Goal: Task Accomplishment & Management: Use online tool/utility

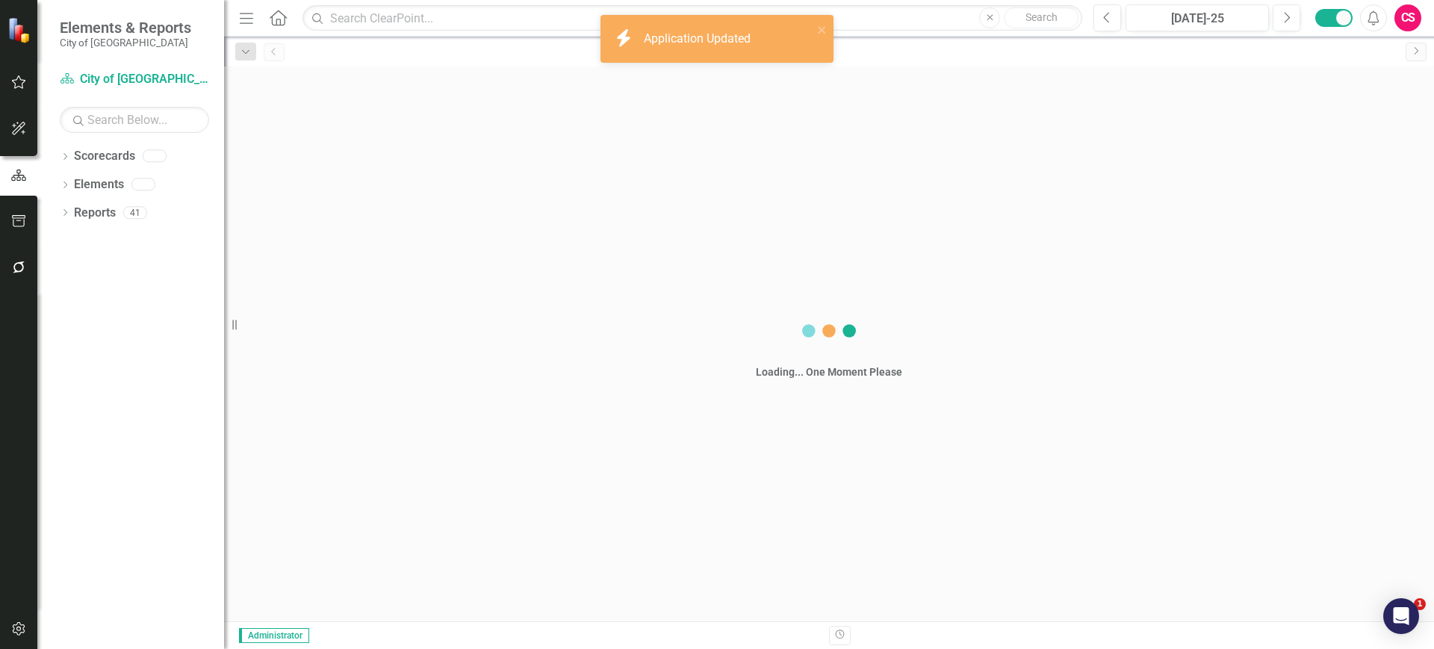
click at [11, 631] on icon "button" at bounding box center [19, 629] width 16 height 12
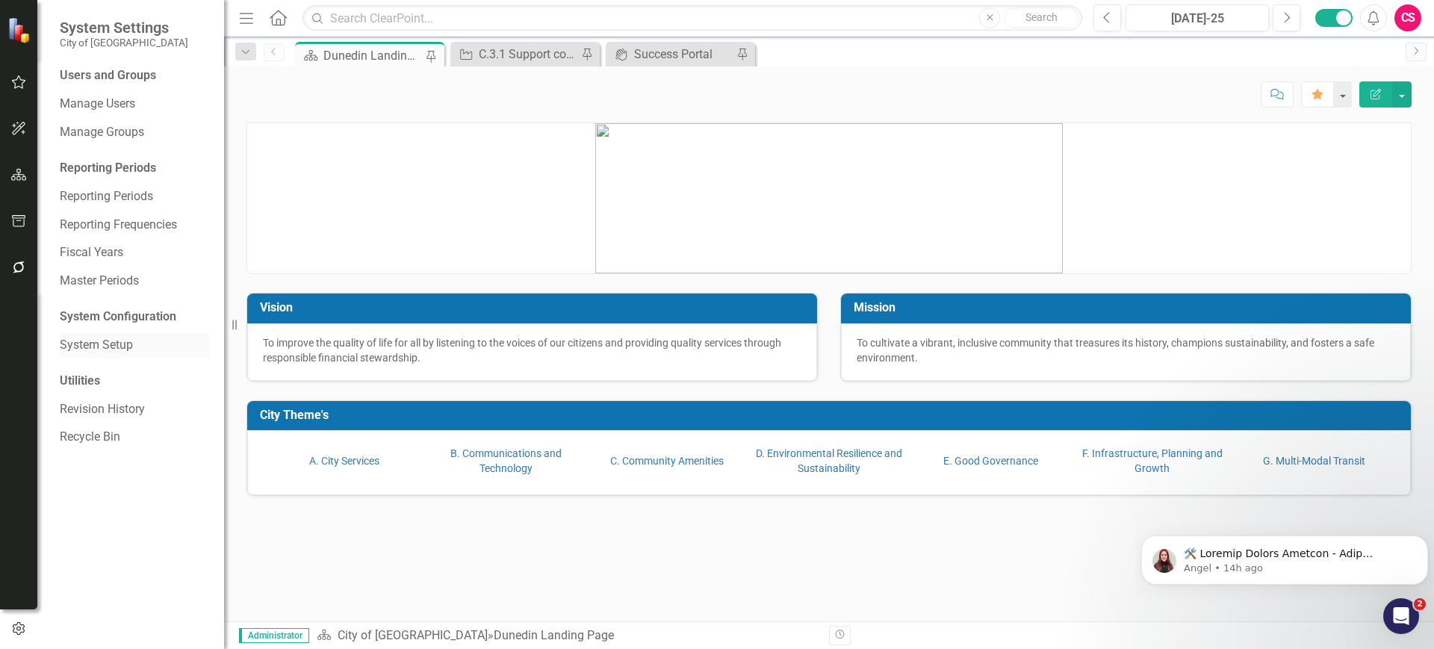
click at [105, 349] on link "System Setup" at bounding box center [134, 345] width 149 height 17
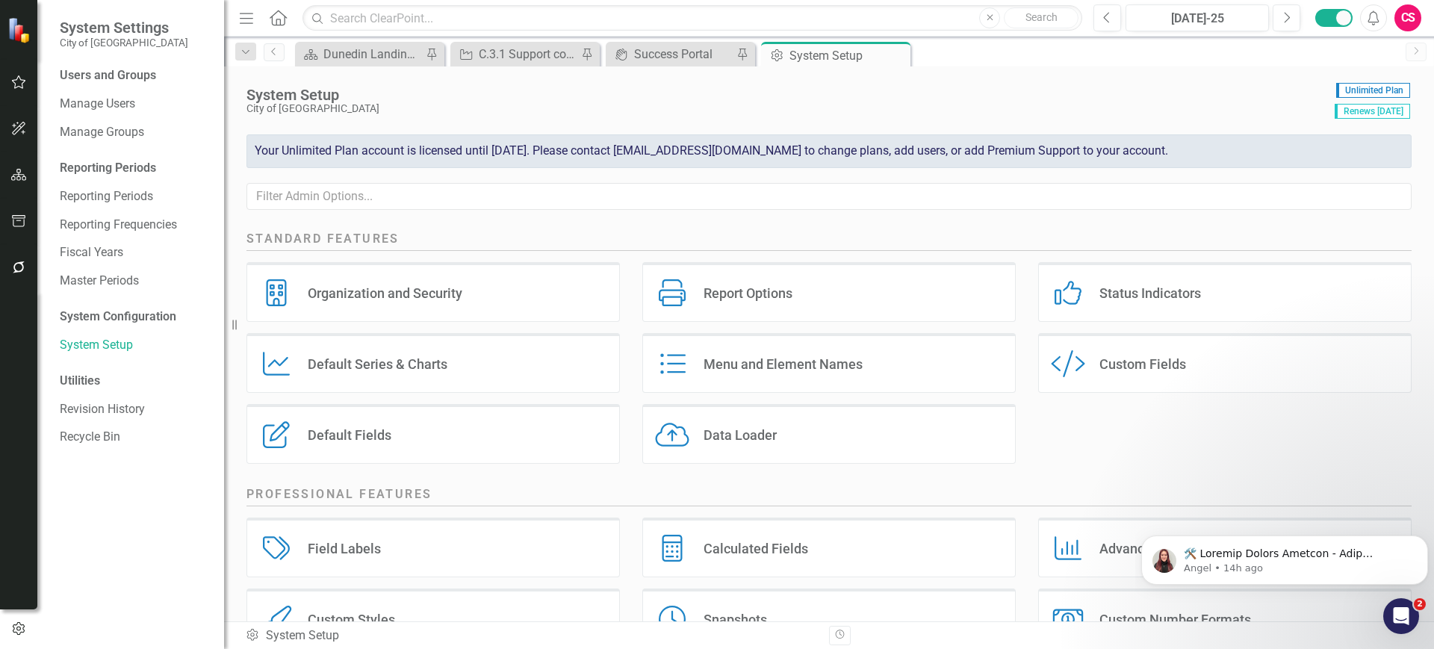
click at [1191, 313] on div "Status Indicators Status Indicators" at bounding box center [1224, 292] width 373 height 60
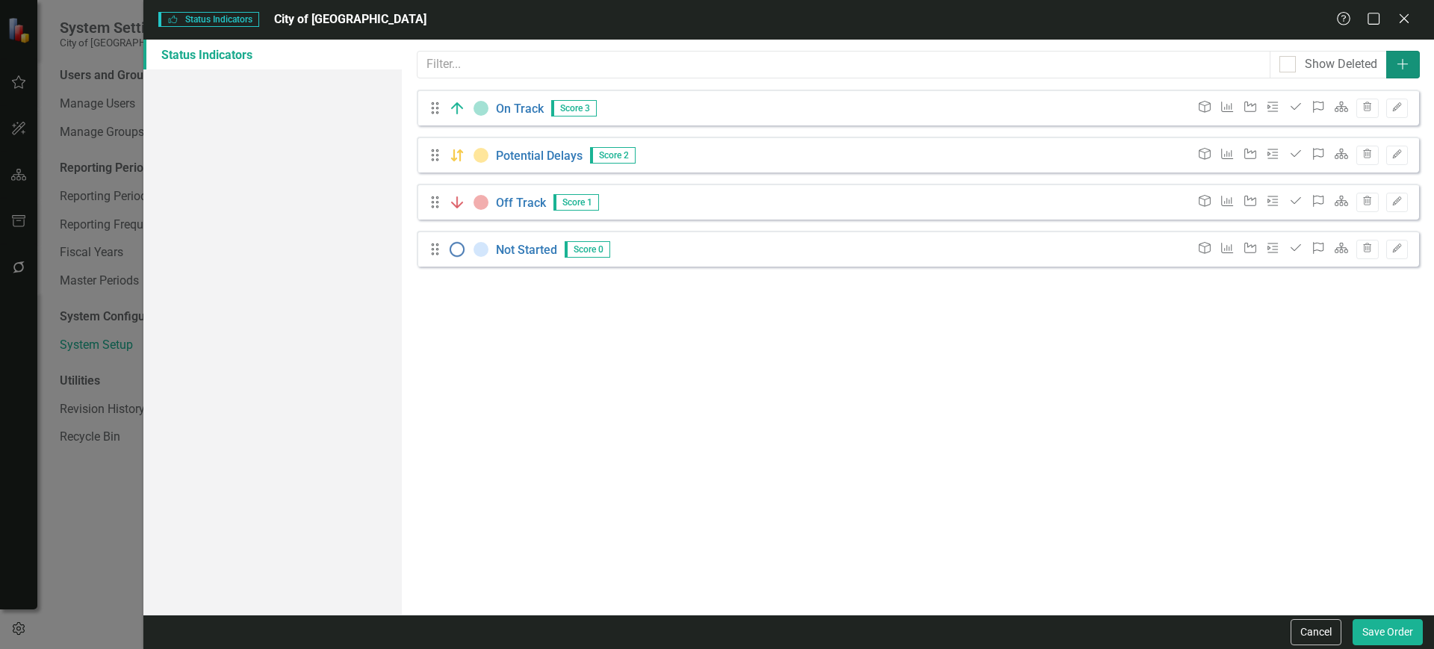
click at [1404, 63] on icon "button" at bounding box center [1402, 64] width 11 height 11
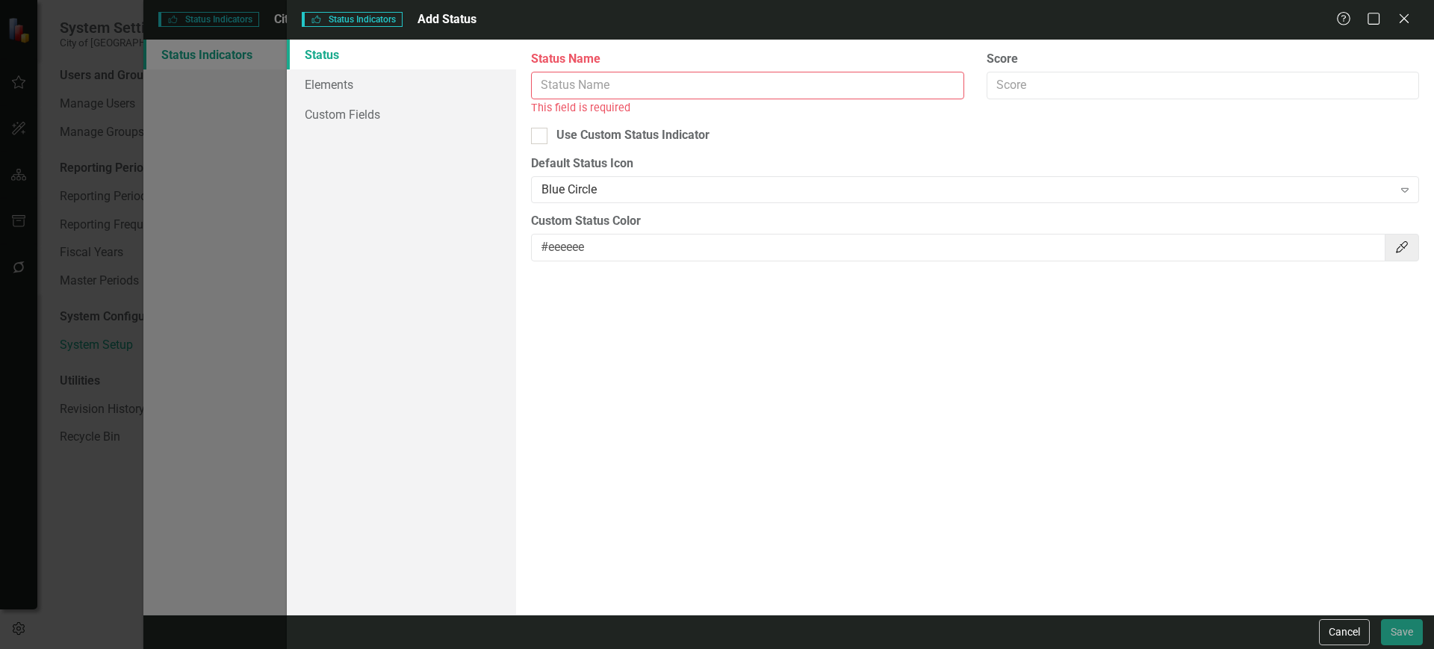
click at [630, 91] on input "Status Name" at bounding box center [747, 86] width 432 height 28
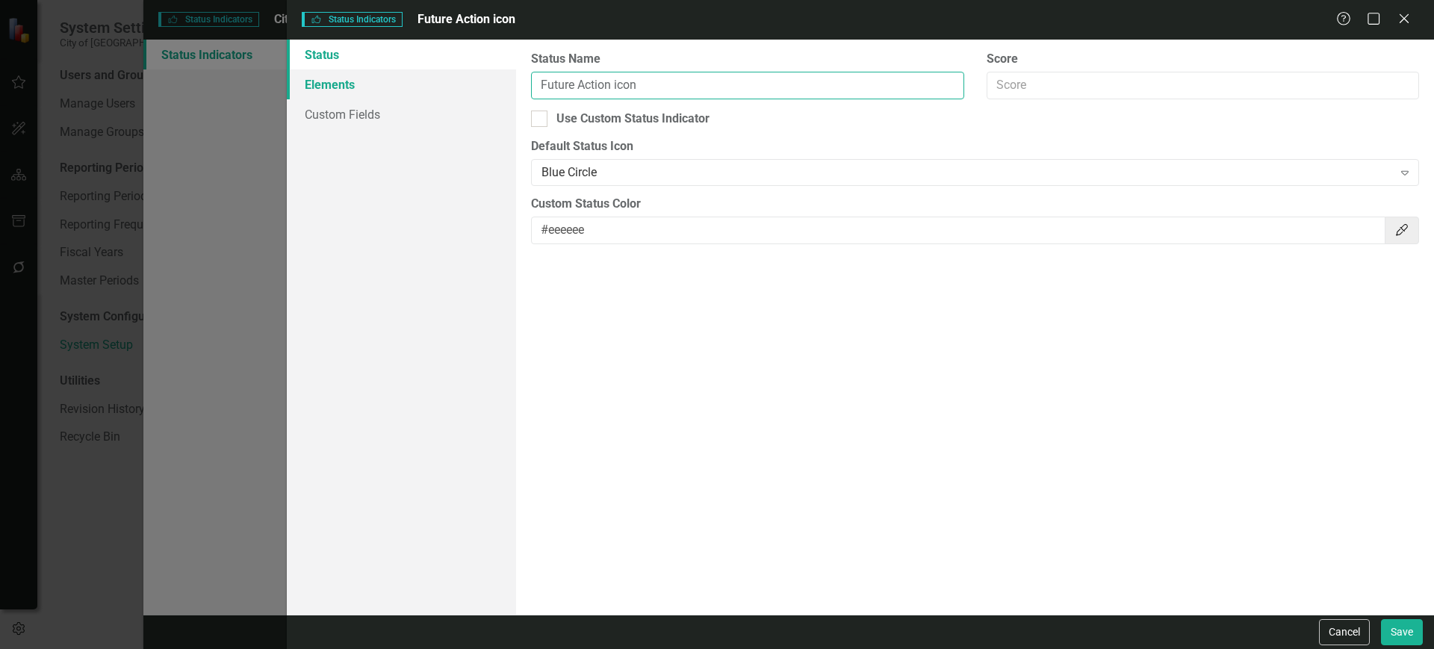
type input "Future Action icon"
click at [397, 77] on link "Elements" at bounding box center [401, 84] width 229 height 30
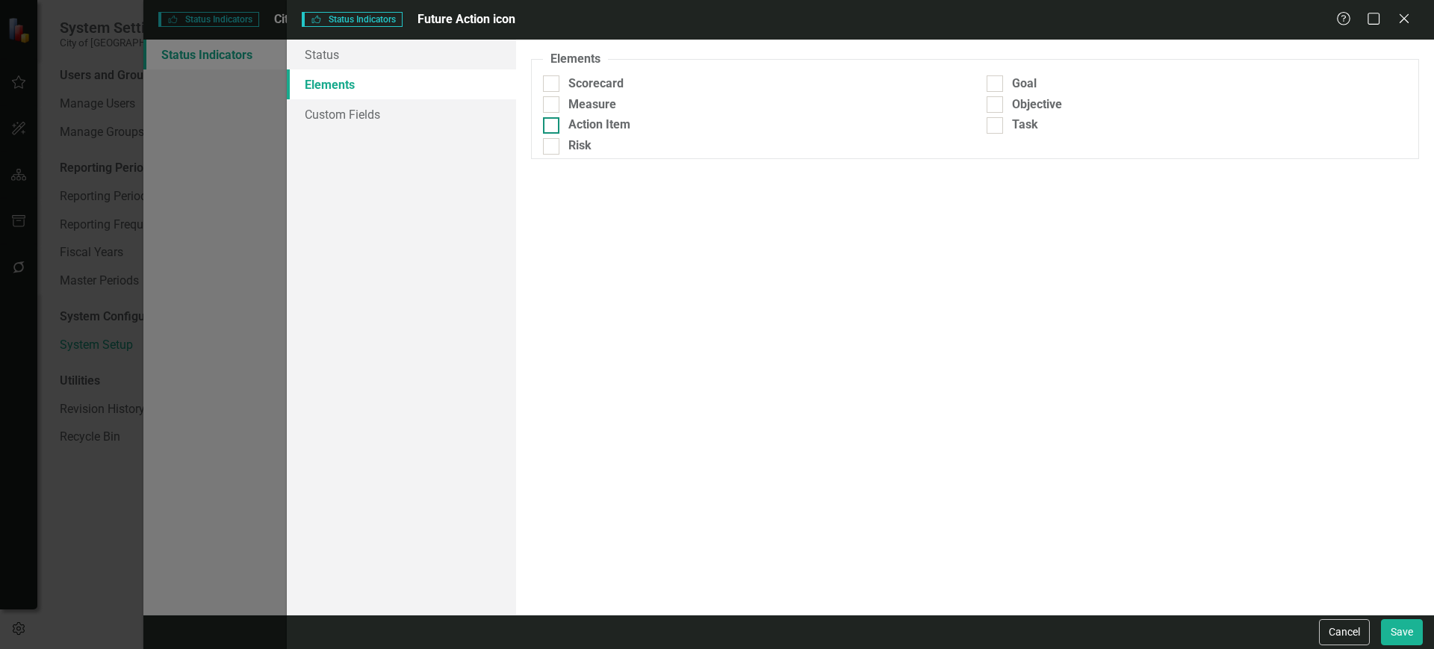
click at [596, 120] on div "Action Item" at bounding box center [599, 125] width 62 height 17
click at [553, 120] on input "Action Item" at bounding box center [548, 122] width 10 height 10
checkbox input "true"
click at [1399, 630] on button "Save" at bounding box center [1402, 632] width 42 height 26
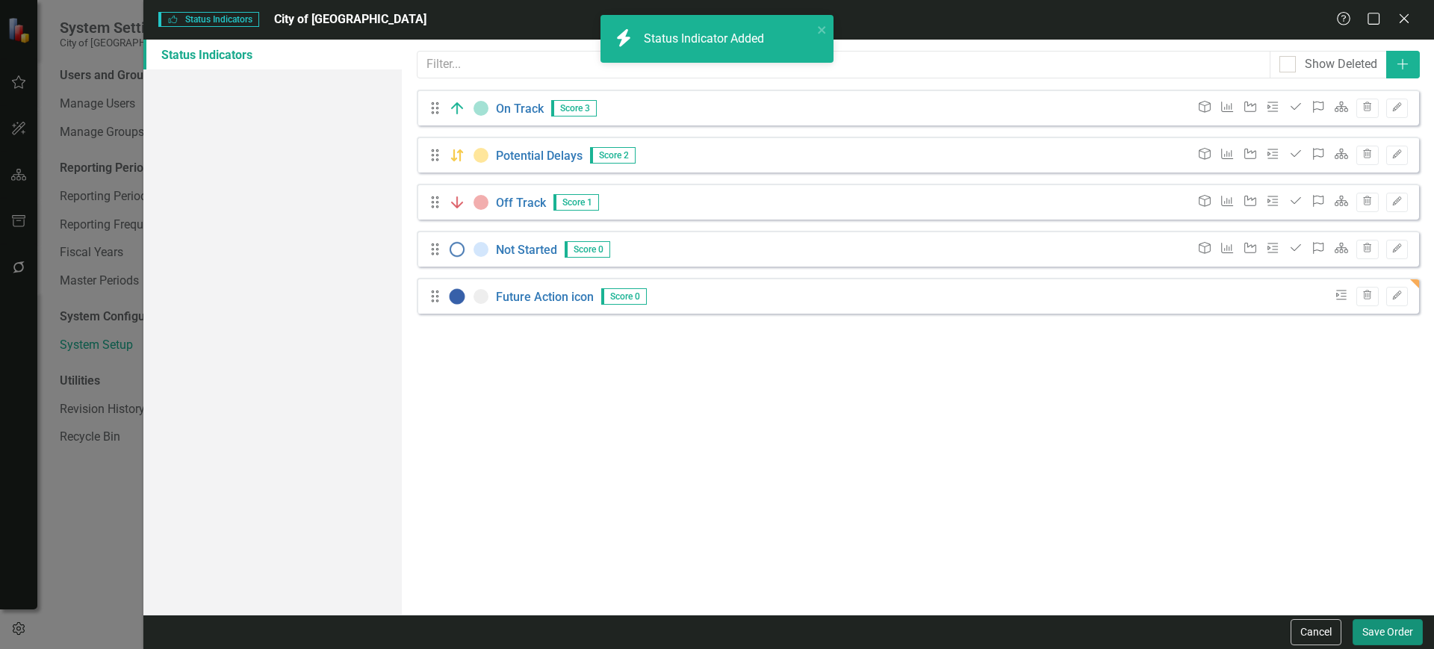
click at [1392, 635] on button "Save Order" at bounding box center [1388, 632] width 70 height 26
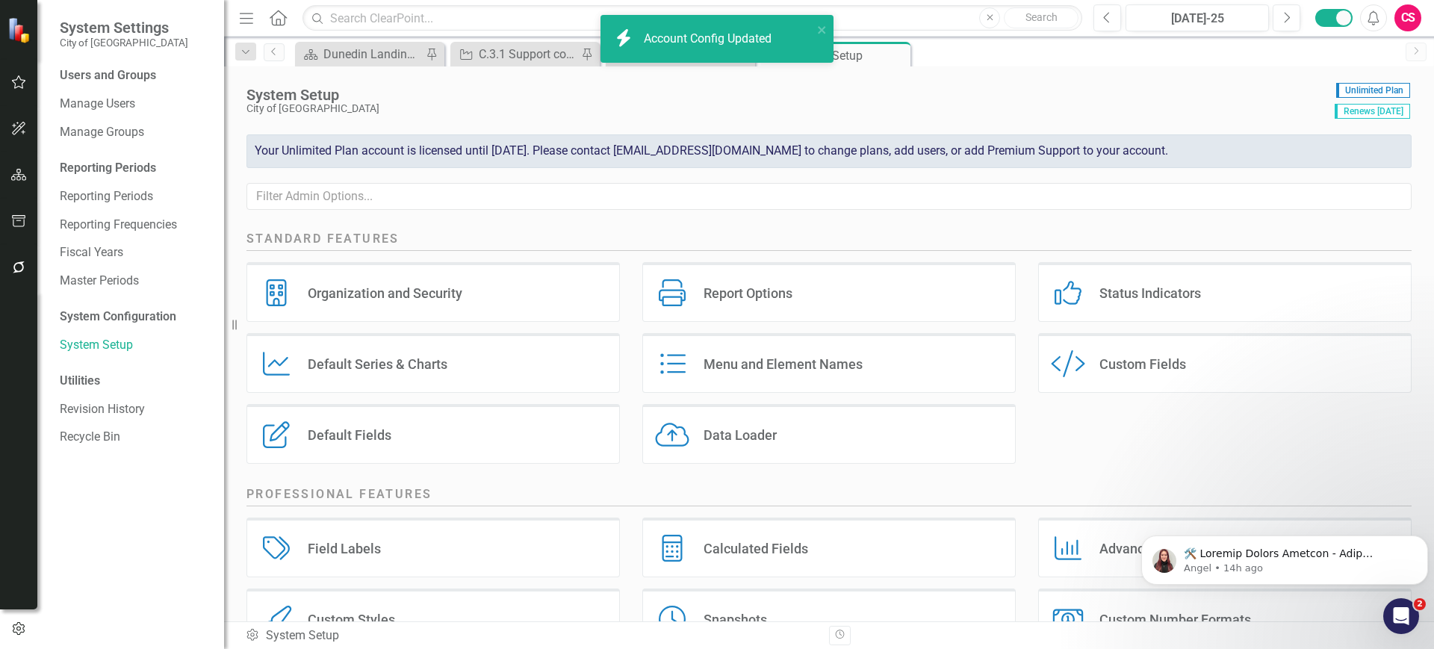
click at [13, 252] on div at bounding box center [18, 268] width 37 height 46
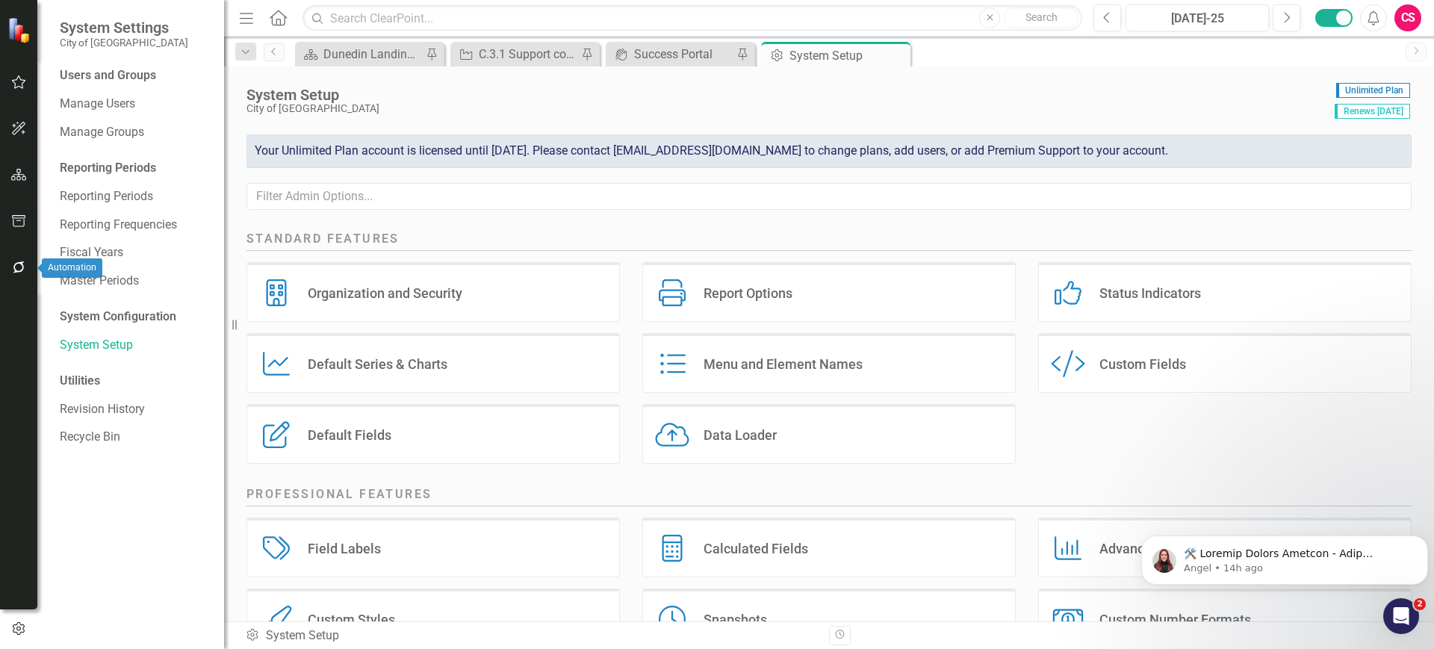
click at [26, 282] on button "button" at bounding box center [19, 267] width 34 height 31
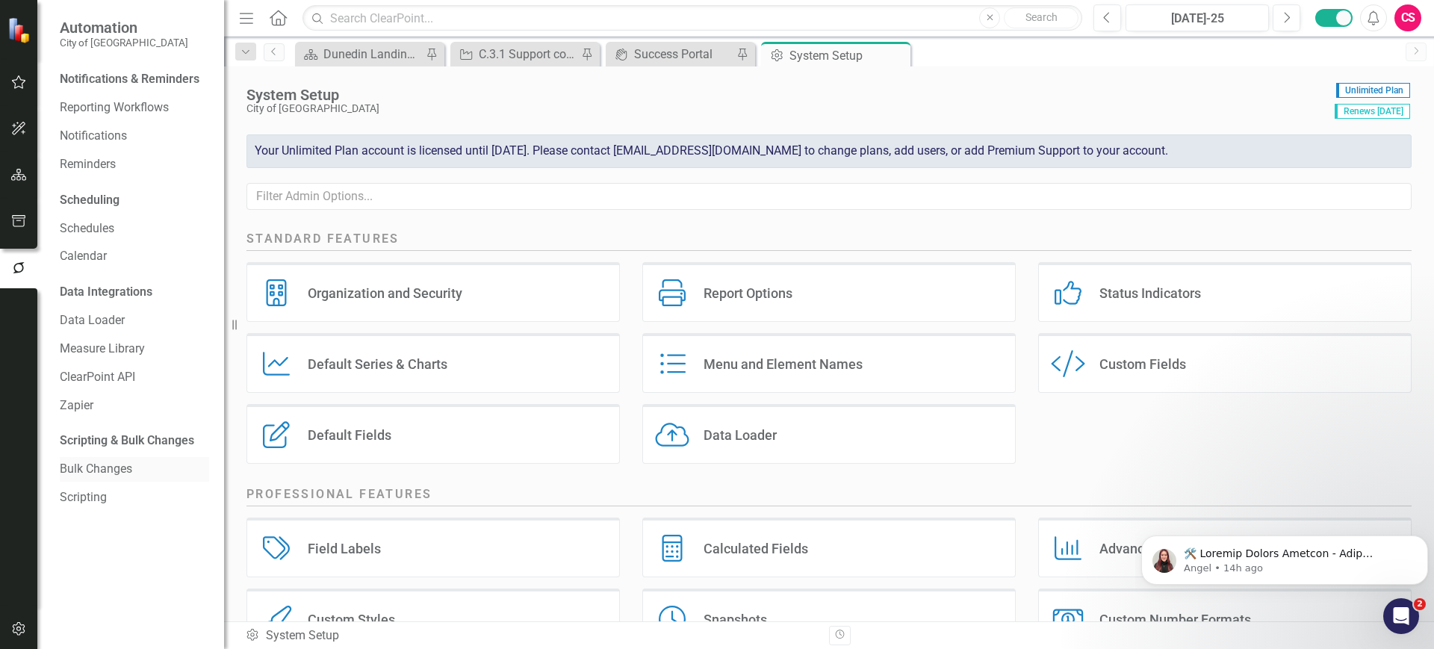
click at [102, 472] on link "Bulk Changes" at bounding box center [134, 469] width 149 height 17
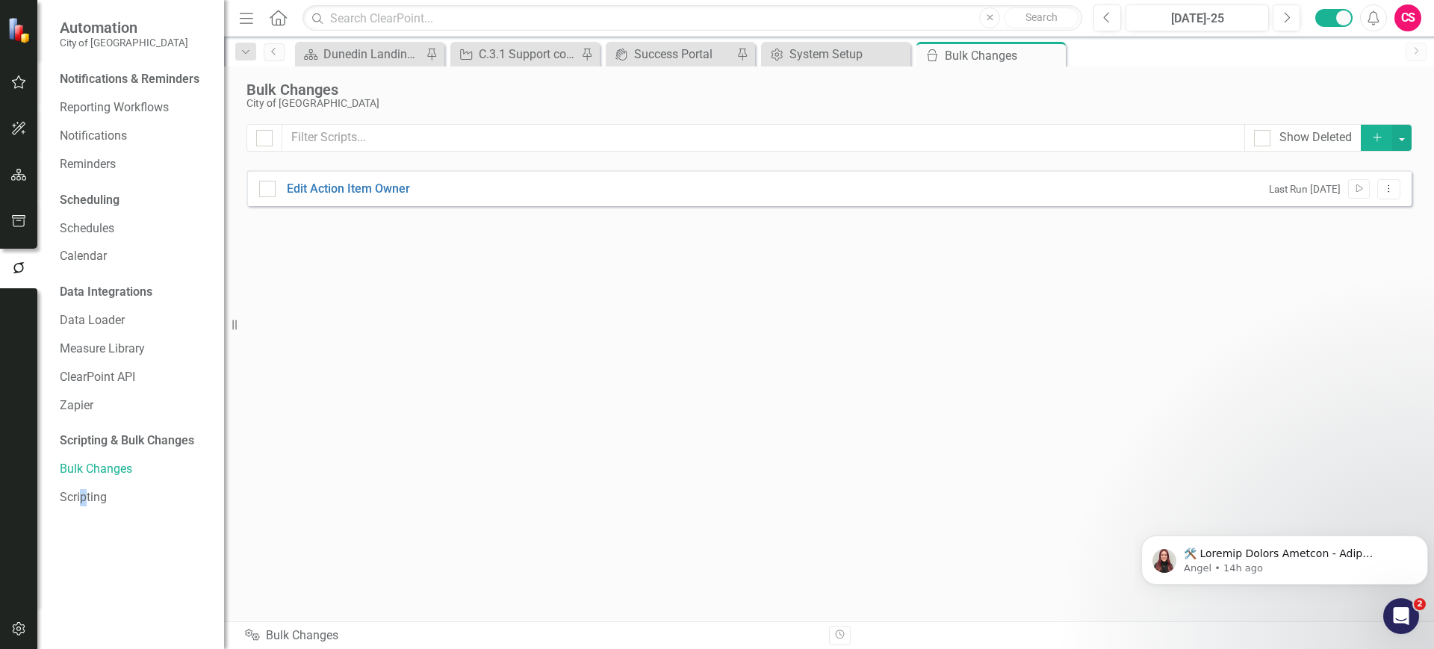
click at [82, 484] on div "Scripting & Bulk Changes Bulk Changes Scripting" at bounding box center [134, 469] width 149 height 81
click at [82, 489] on link "Scripting" at bounding box center [134, 497] width 149 height 17
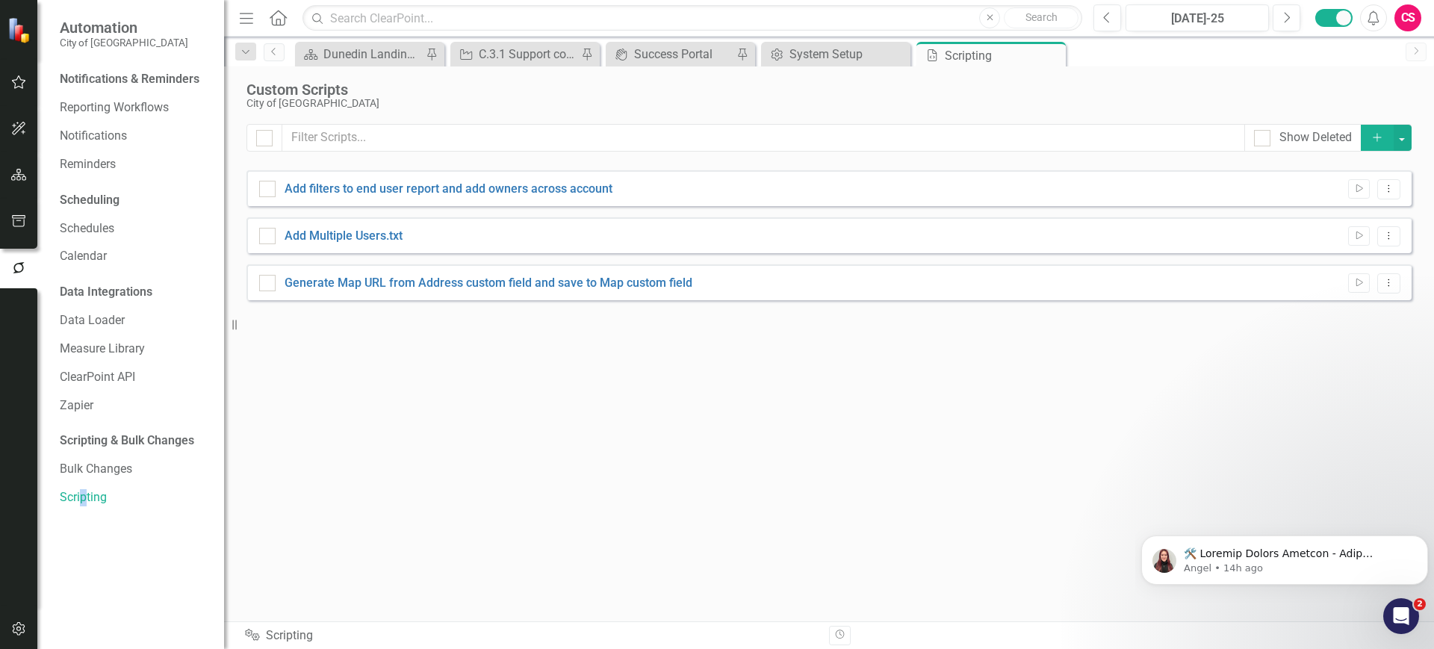
click at [1383, 140] on icon "Add" at bounding box center [1377, 137] width 13 height 10
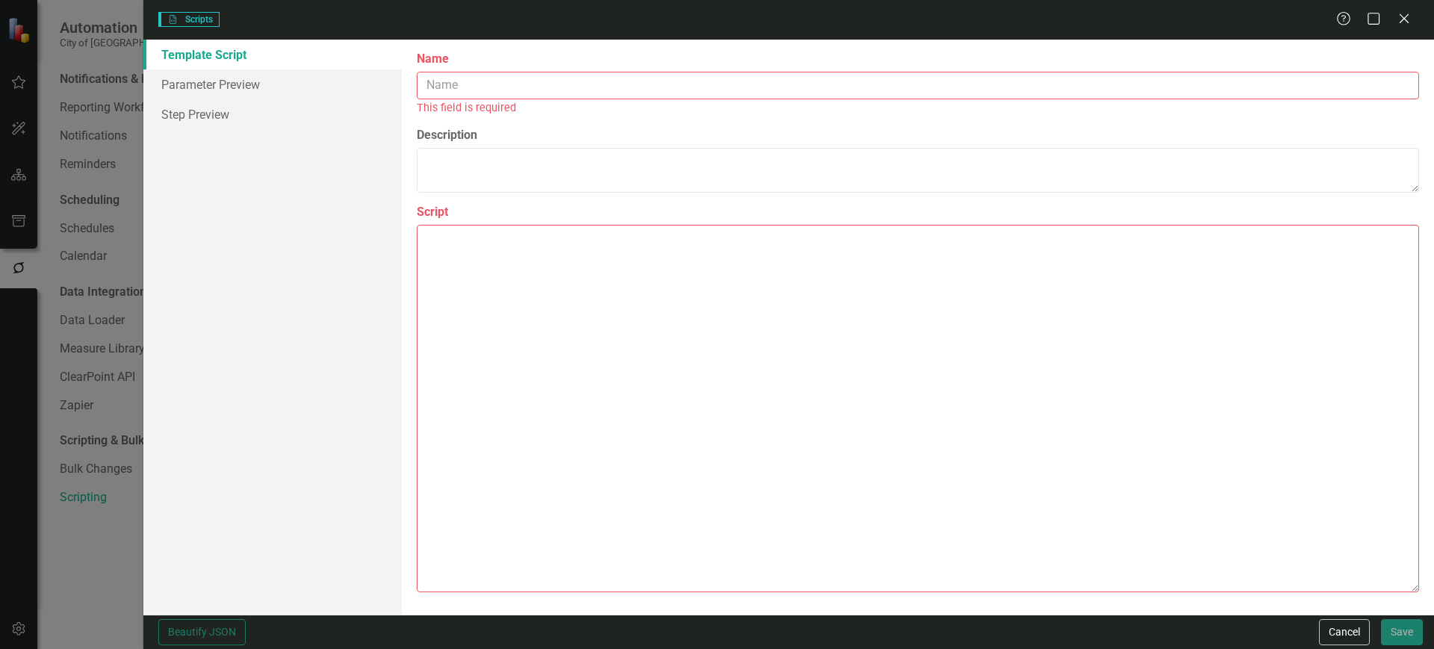
click at [627, 291] on textarea "Script" at bounding box center [918, 409] width 1002 height 368
paste textarea "{ "loremips": { "dolo": "sitameTconSectEtuRadipiScingelits", "doeiusmodte": "In…"
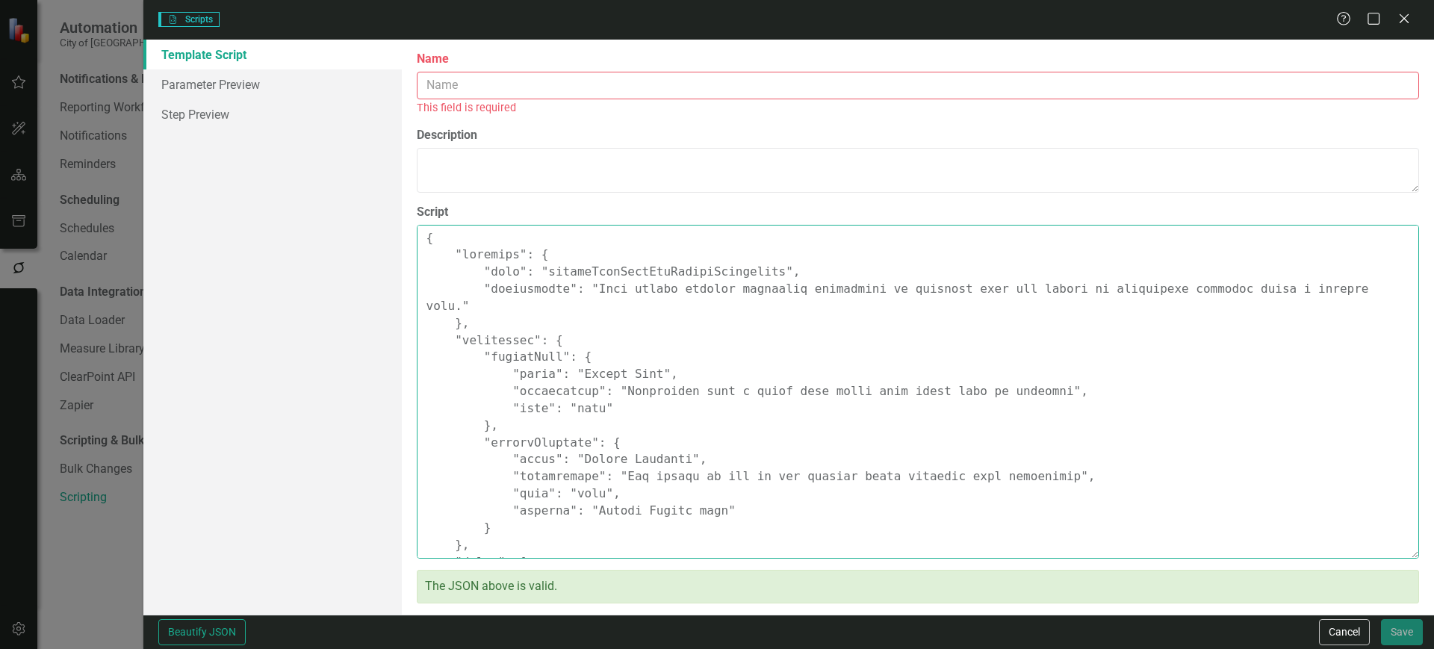
click at [554, 274] on textarea "Script" at bounding box center [918, 392] width 1002 height 335
type textarea "{ "comments": { "name": "removeAutoEvalForFutureMilestones", "description": "Th…"
click at [518, 87] on input "Name" at bounding box center [918, 86] width 1002 height 28
paste input "removeAutoEvalForFutureMilestones"
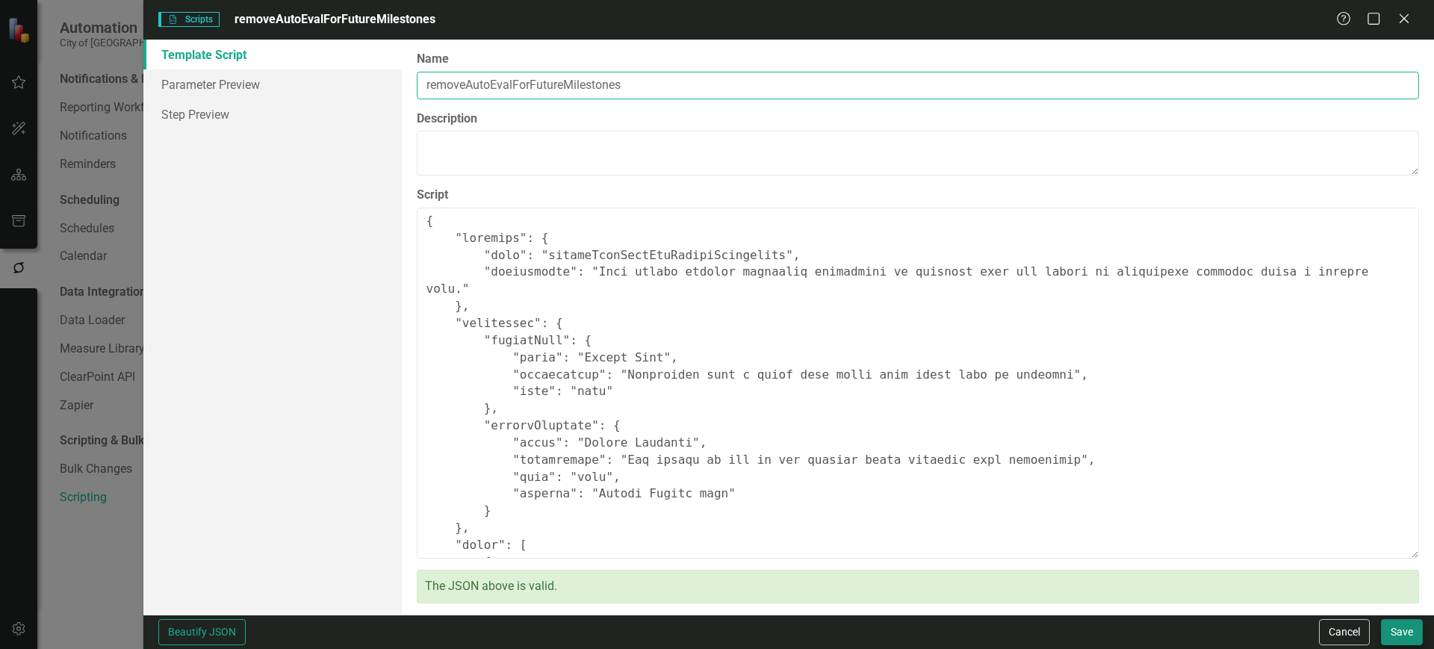
type input "removeAutoEvalForFutureMilestones"
click at [1404, 629] on button "Save" at bounding box center [1402, 632] width 42 height 26
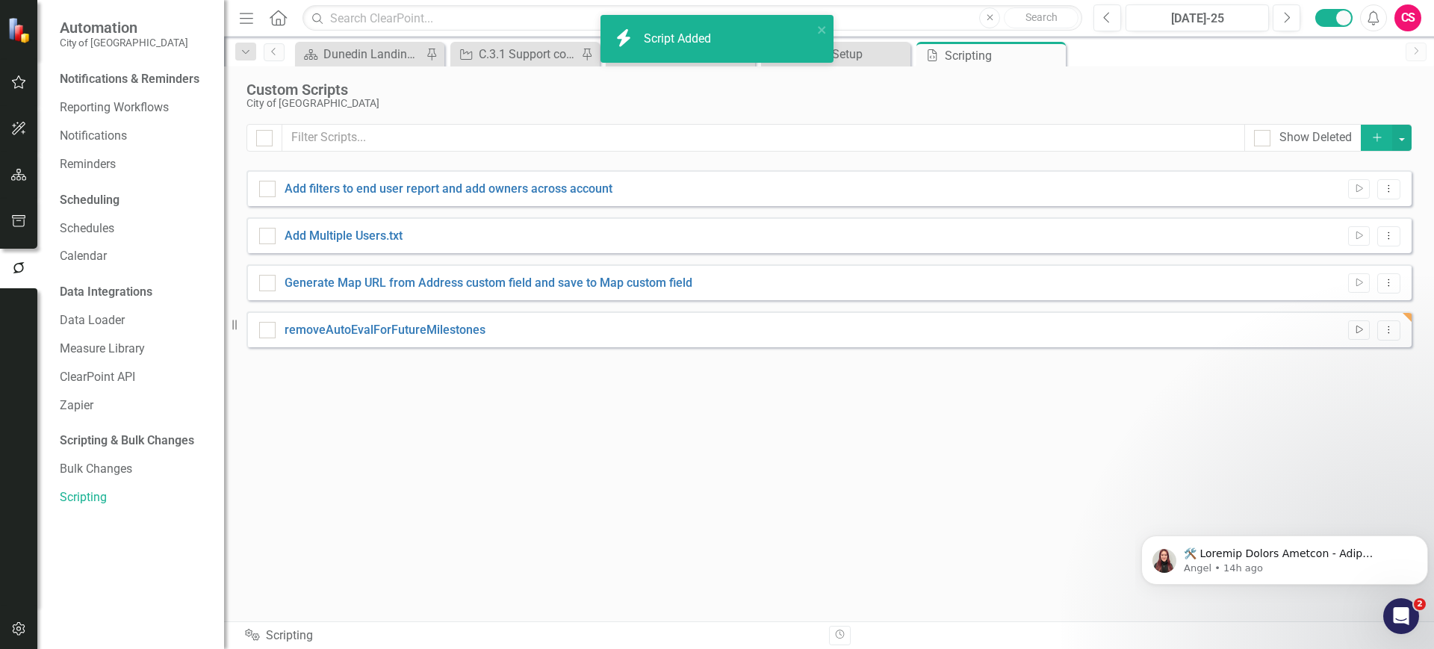
click at [1355, 326] on icon "Run Script" at bounding box center [1358, 330] width 11 height 9
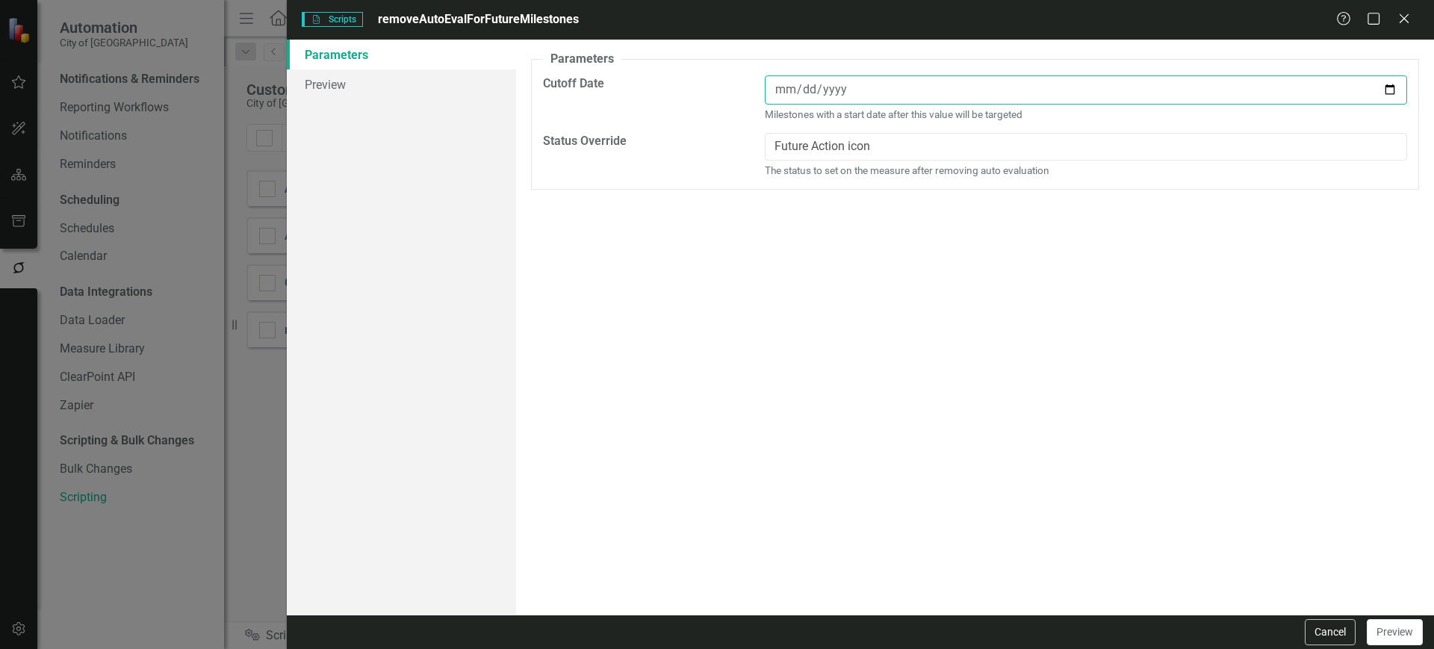
click at [860, 77] on input "date" at bounding box center [1086, 89] width 642 height 29
click at [1395, 91] on input "date" at bounding box center [1086, 89] width 642 height 29
type input "[DATE]"
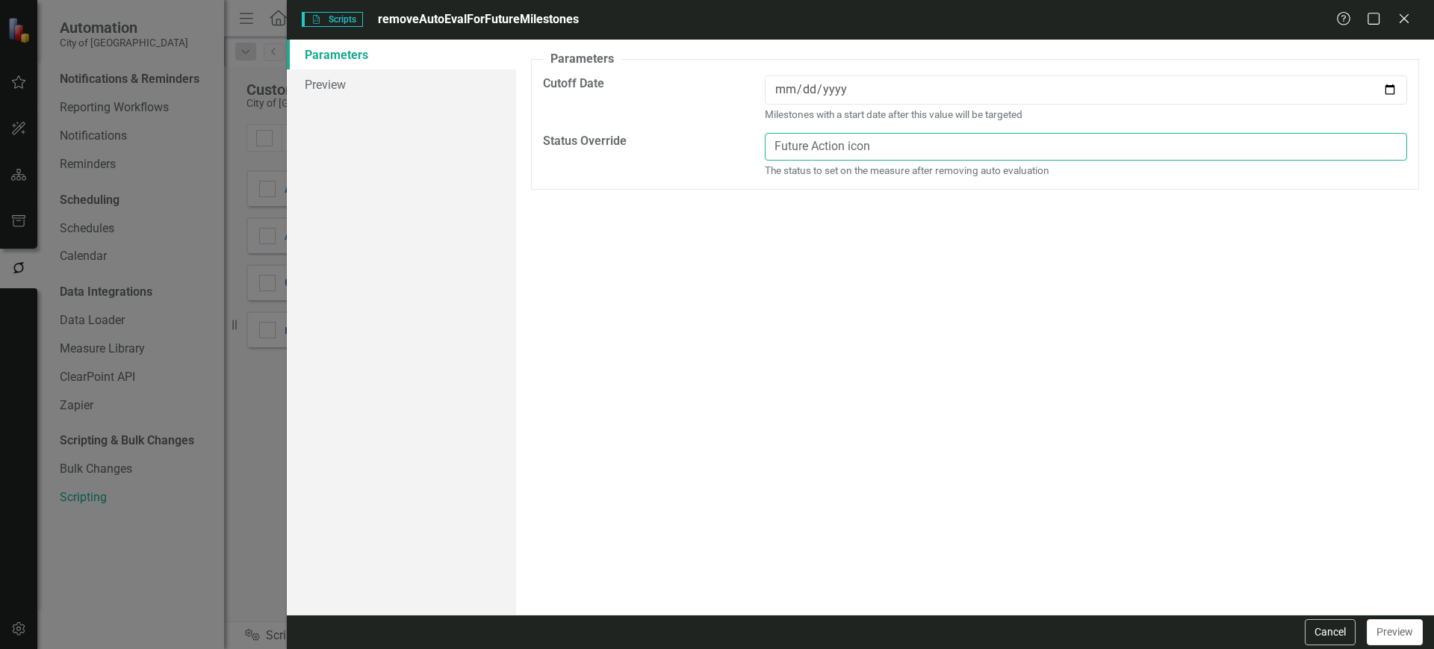
click at [830, 144] on input "Future Action icon" at bounding box center [1086, 147] width 642 height 28
click at [1383, 624] on button "Preview" at bounding box center [1395, 632] width 56 height 26
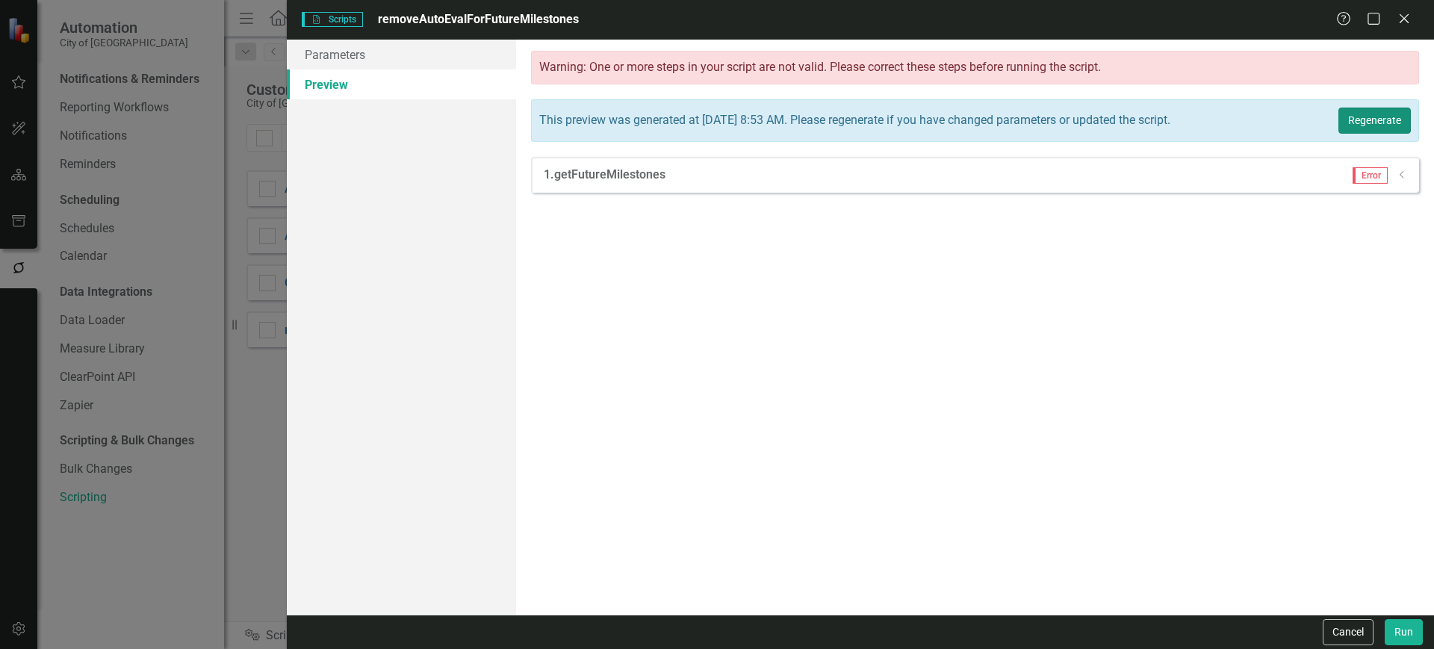
click at [1399, 129] on button "Regenerate" at bounding box center [1375, 121] width 72 height 26
click at [1395, 176] on div "Error Dropdown" at bounding box center [1375, 175] width 66 height 16
click at [1396, 176] on div "Error Dropdown" at bounding box center [1375, 175] width 66 height 16
click at [1400, 167] on div "Error Dropdown" at bounding box center [1375, 175] width 66 height 16
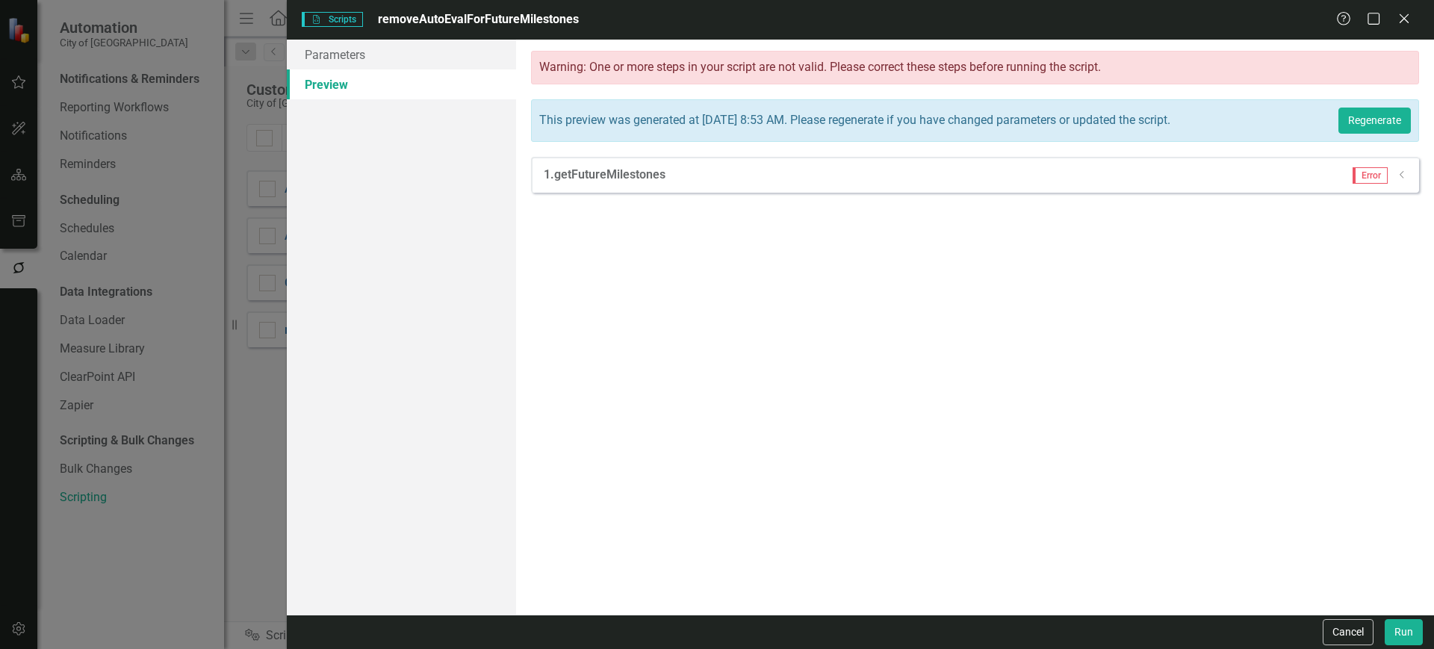
click at [1401, 173] on icon "Dropdown" at bounding box center [1402, 174] width 11 height 9
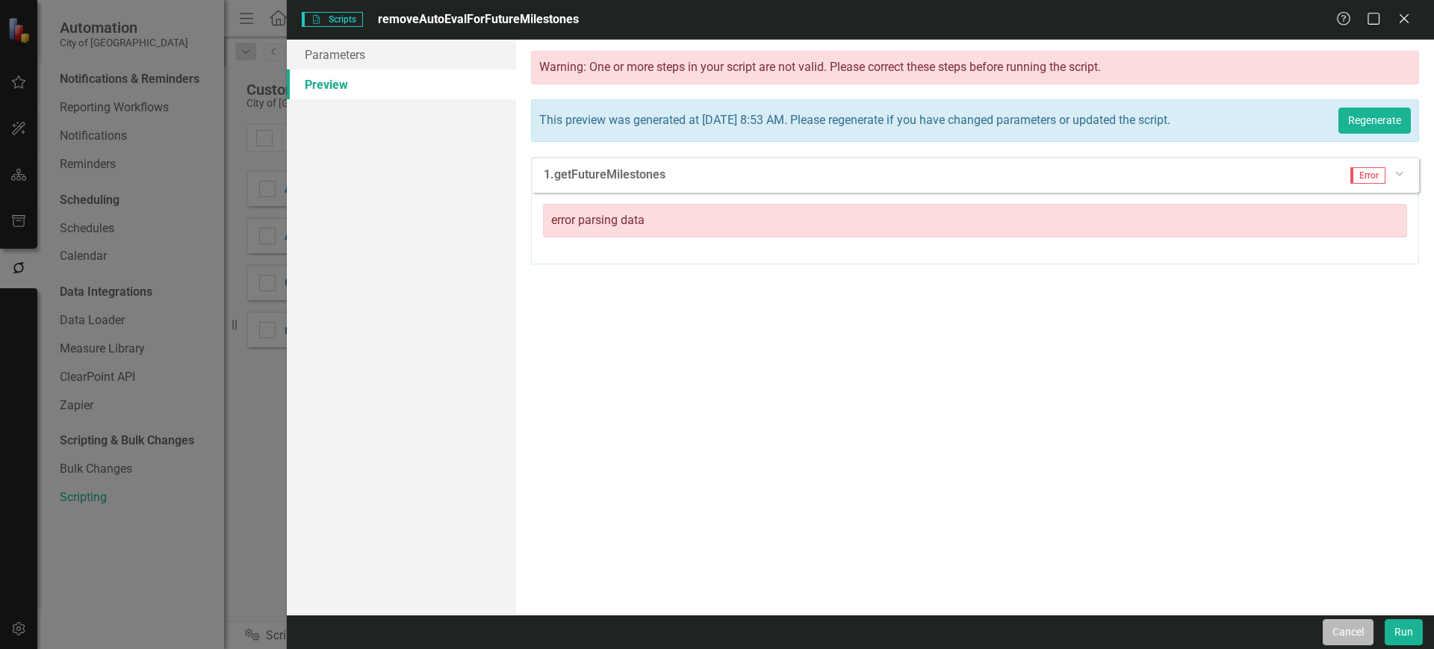
click at [1359, 633] on button "Cancel" at bounding box center [1348, 632] width 51 height 26
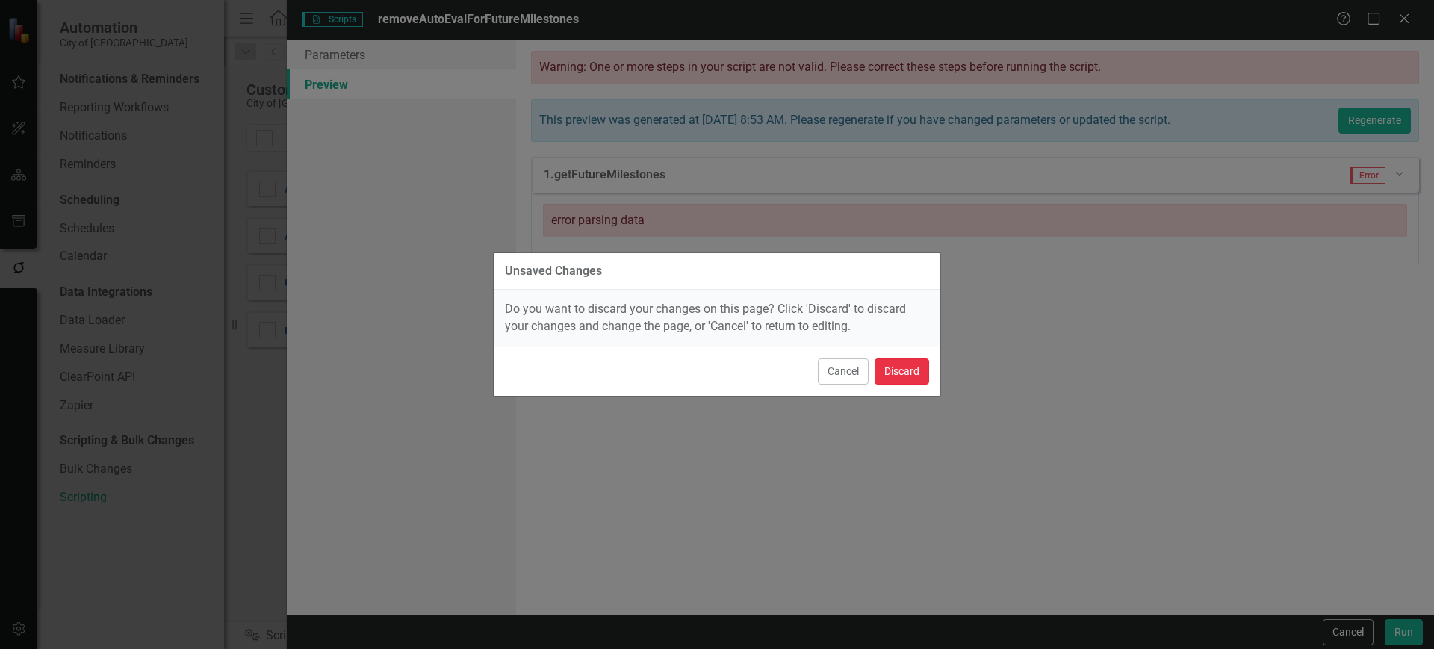
click at [920, 373] on button "Discard" at bounding box center [902, 372] width 55 height 26
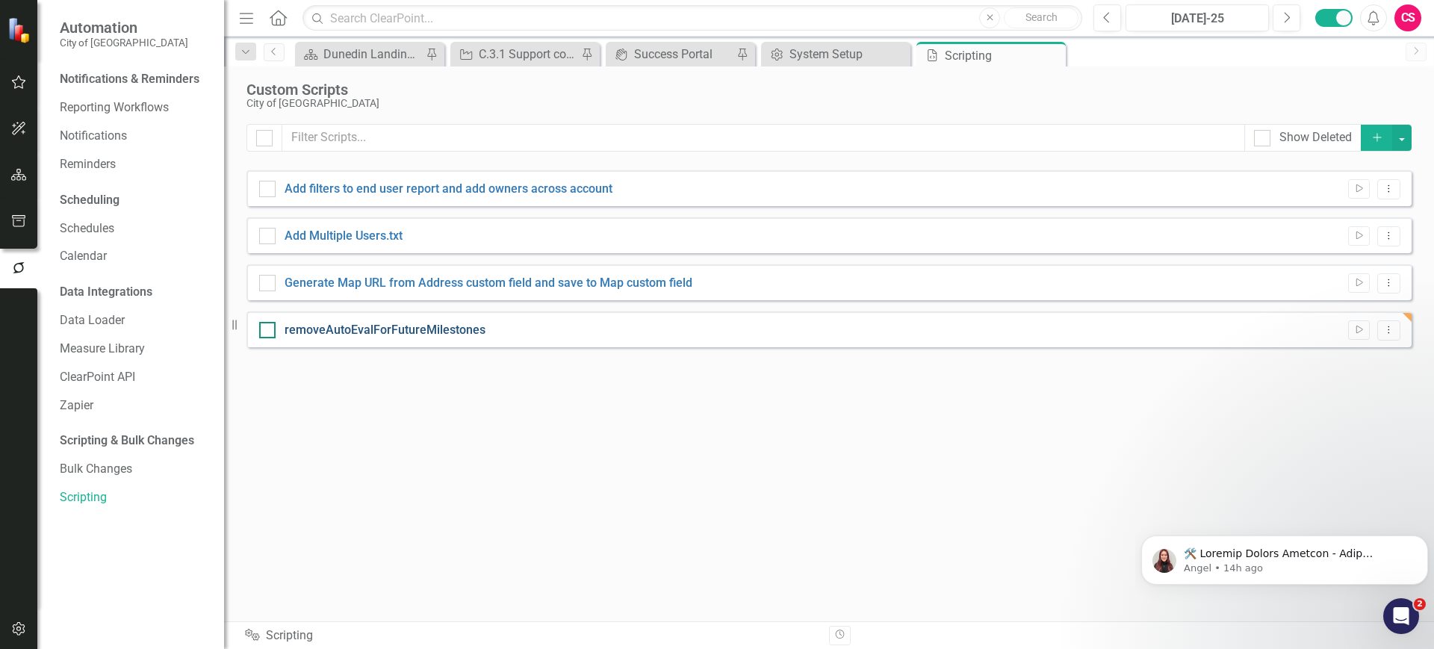
click at [427, 329] on link "removeAutoEvalForFutureMilestones" at bounding box center [385, 330] width 201 height 14
click at [269, 329] on input "removeAutoEvalForFutureMilestones" at bounding box center [264, 327] width 10 height 10
checkbox input "true"
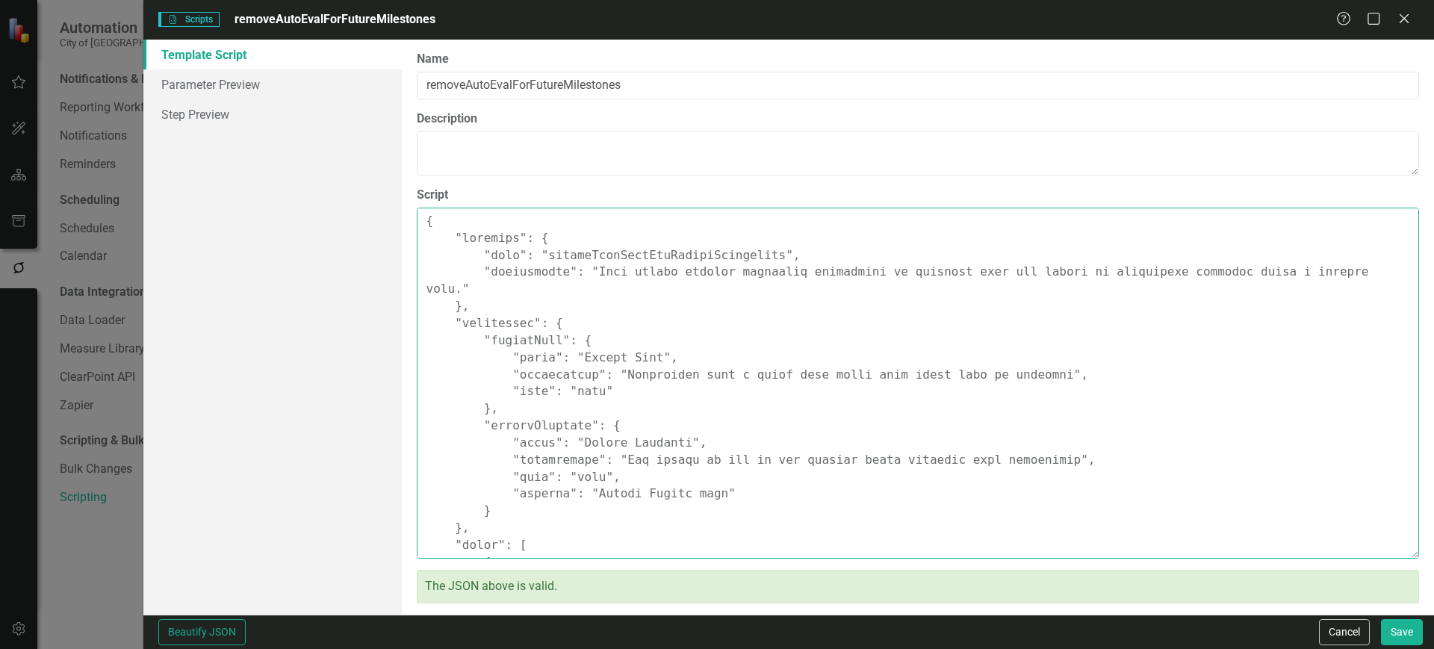
click at [639, 274] on textarea "Script" at bounding box center [918, 383] width 1002 height 351
paste textarea ""loremips": { "dolo": "sitameTconSectEtuRadipiScingelits", "doeiusmodte": "Inci…"
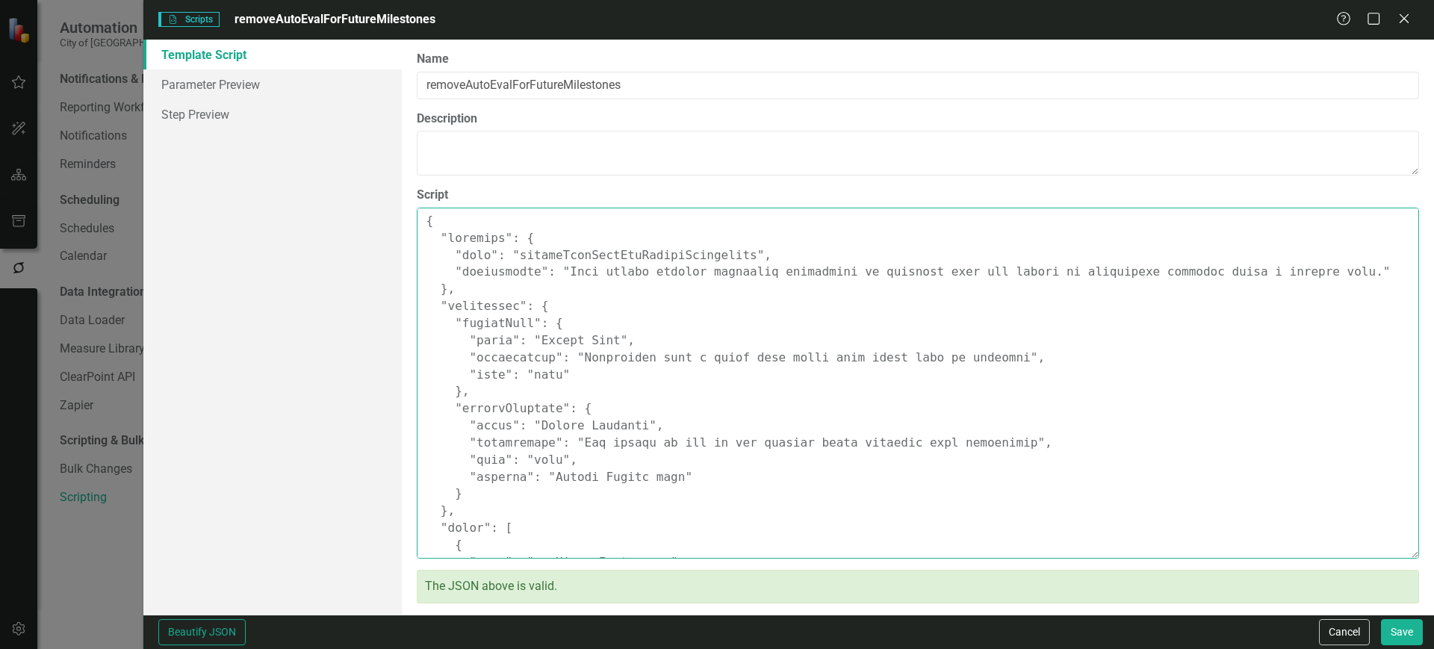
scroll to position [540, 0]
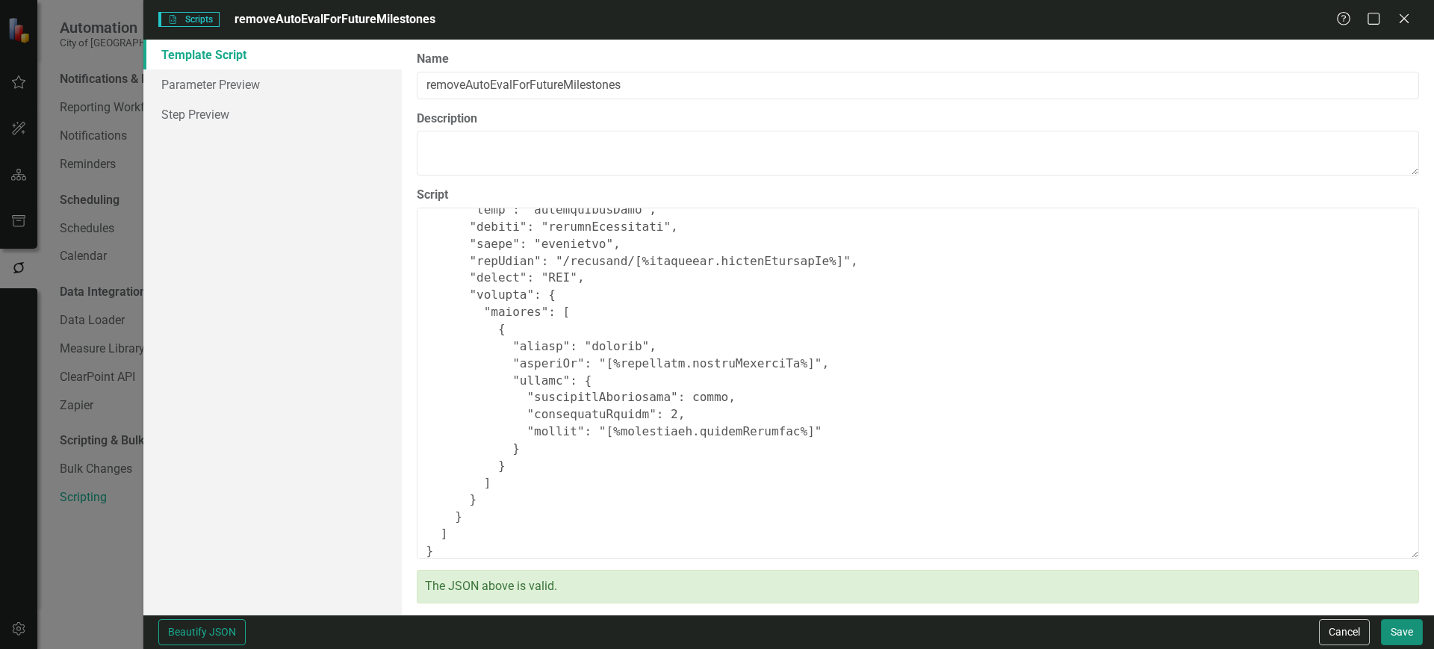
type textarea "{ "comments": { "name": "removeAutoEvalForFutureMilestones", "description": "Th…"
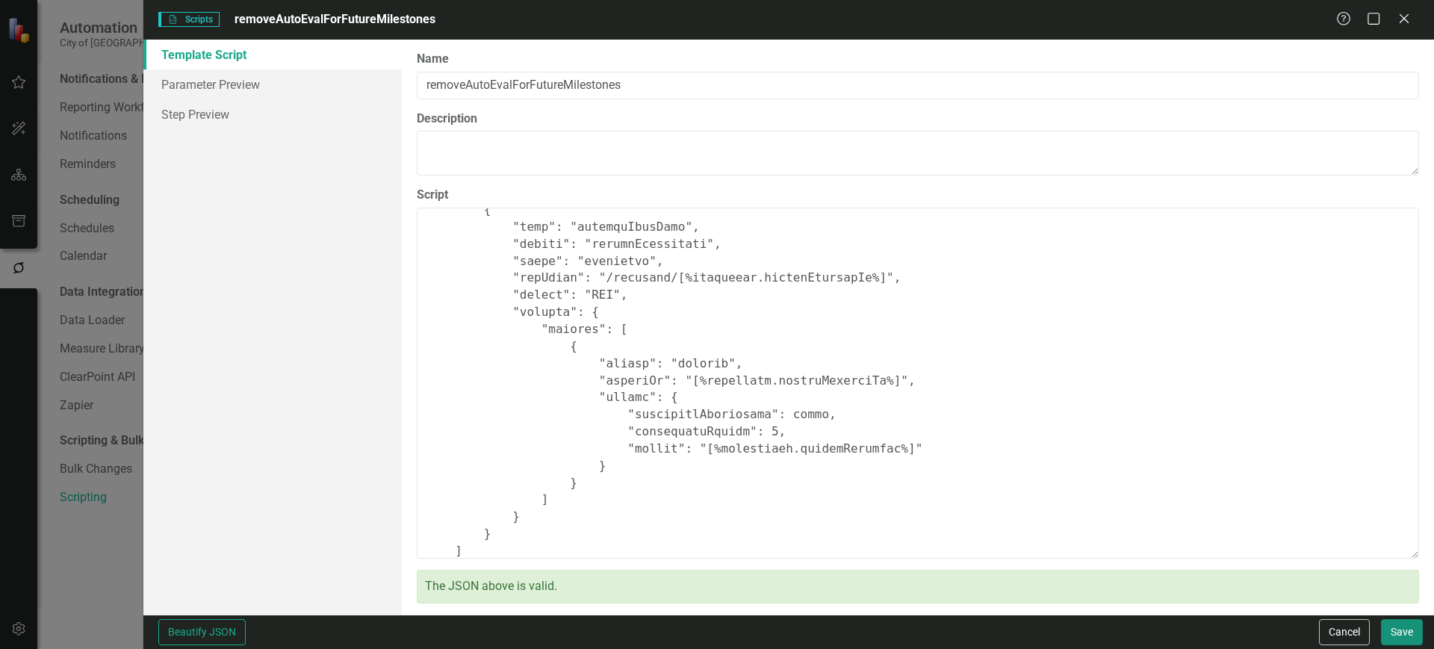
click at [1407, 636] on button "Save" at bounding box center [1402, 632] width 42 height 26
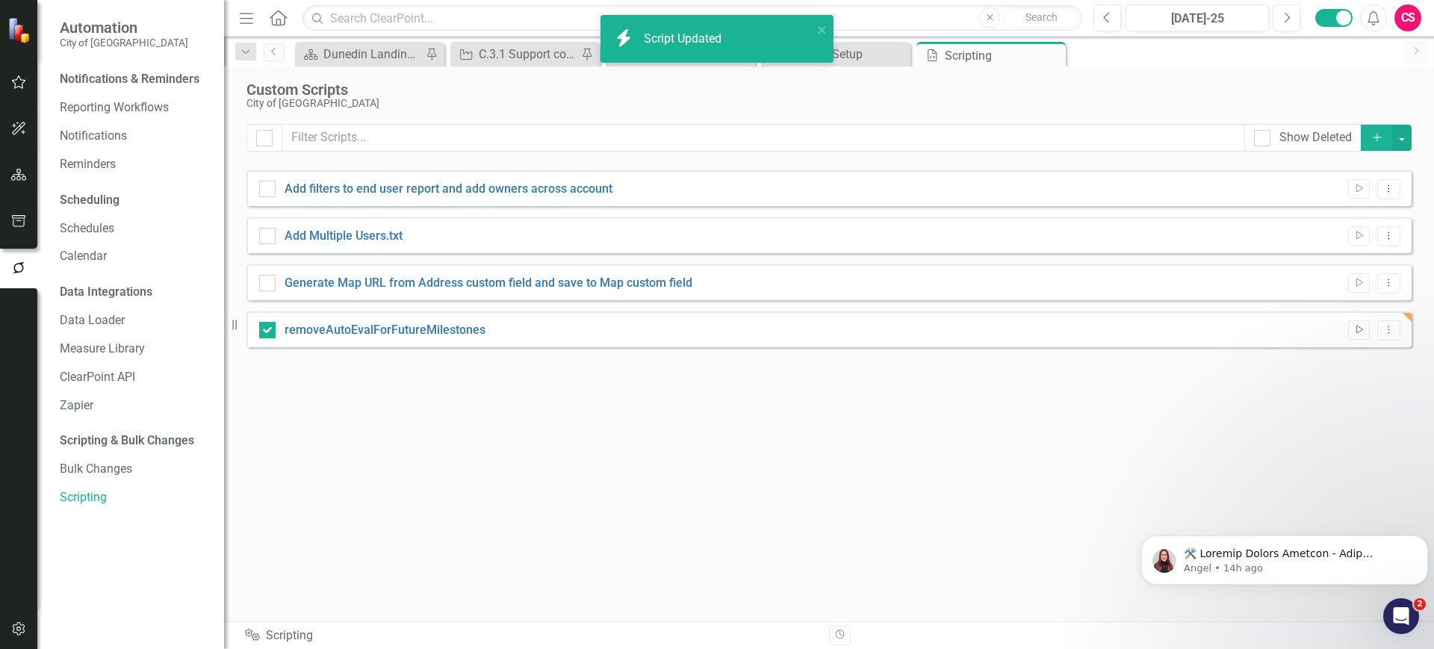
click at [1358, 331] on icon "Run Script" at bounding box center [1358, 330] width 11 height 9
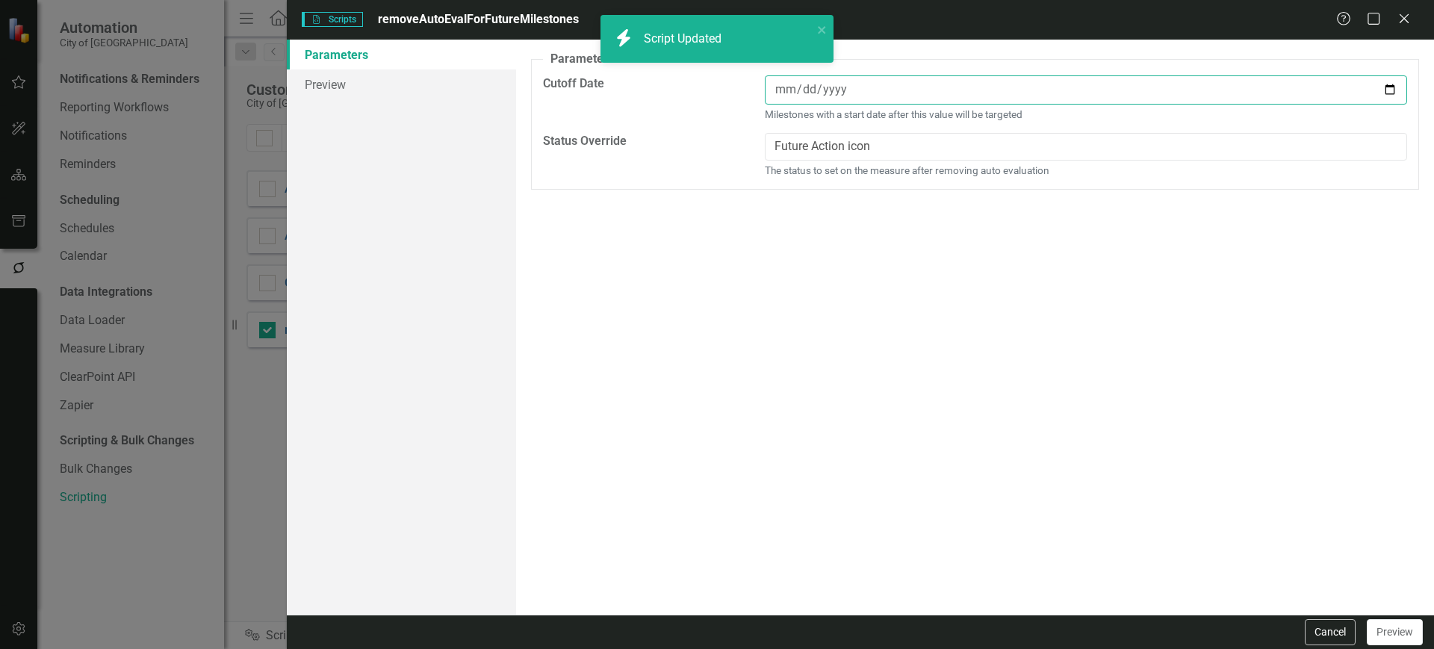
click at [831, 87] on input "date" at bounding box center [1086, 89] width 642 height 29
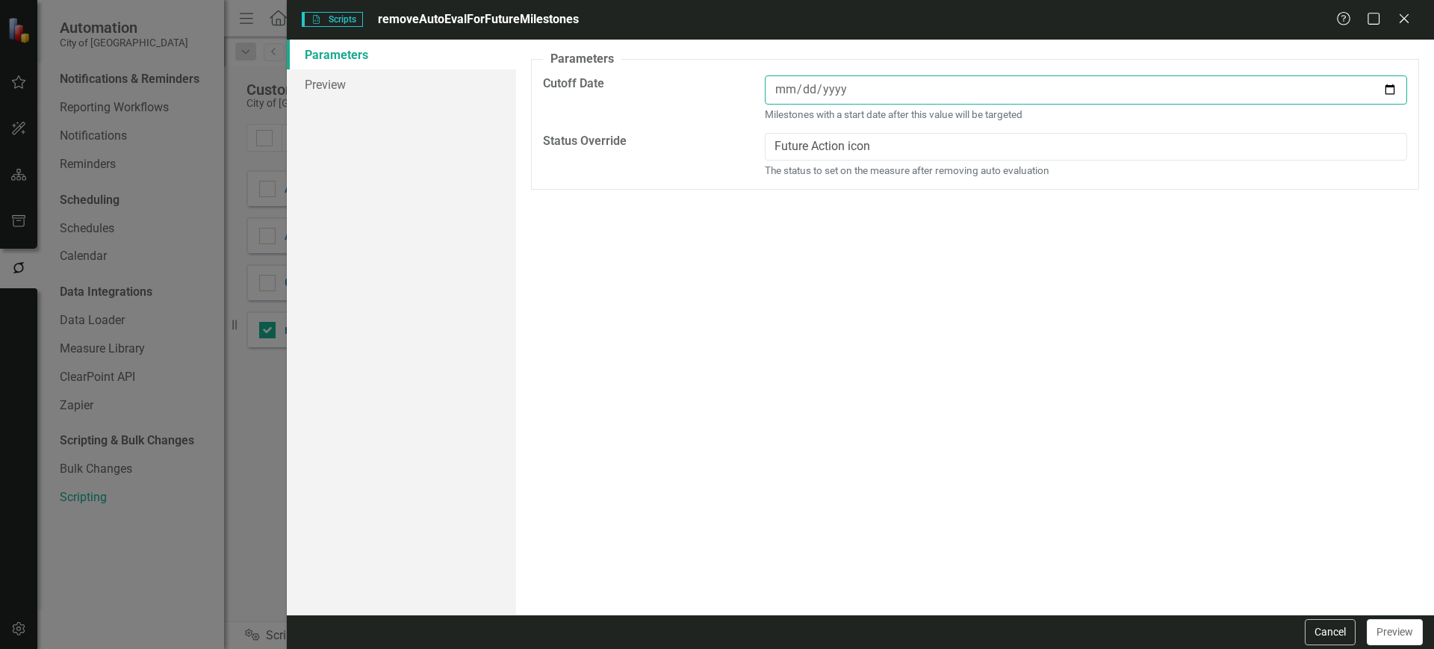
click at [1401, 83] on input "date" at bounding box center [1086, 89] width 642 height 29
click at [1398, 90] on input "date" at bounding box center [1086, 89] width 642 height 29
click at [1392, 89] on input "date" at bounding box center [1086, 89] width 642 height 29
type input "[DATE]"
click at [436, 84] on link "Preview" at bounding box center [401, 84] width 229 height 30
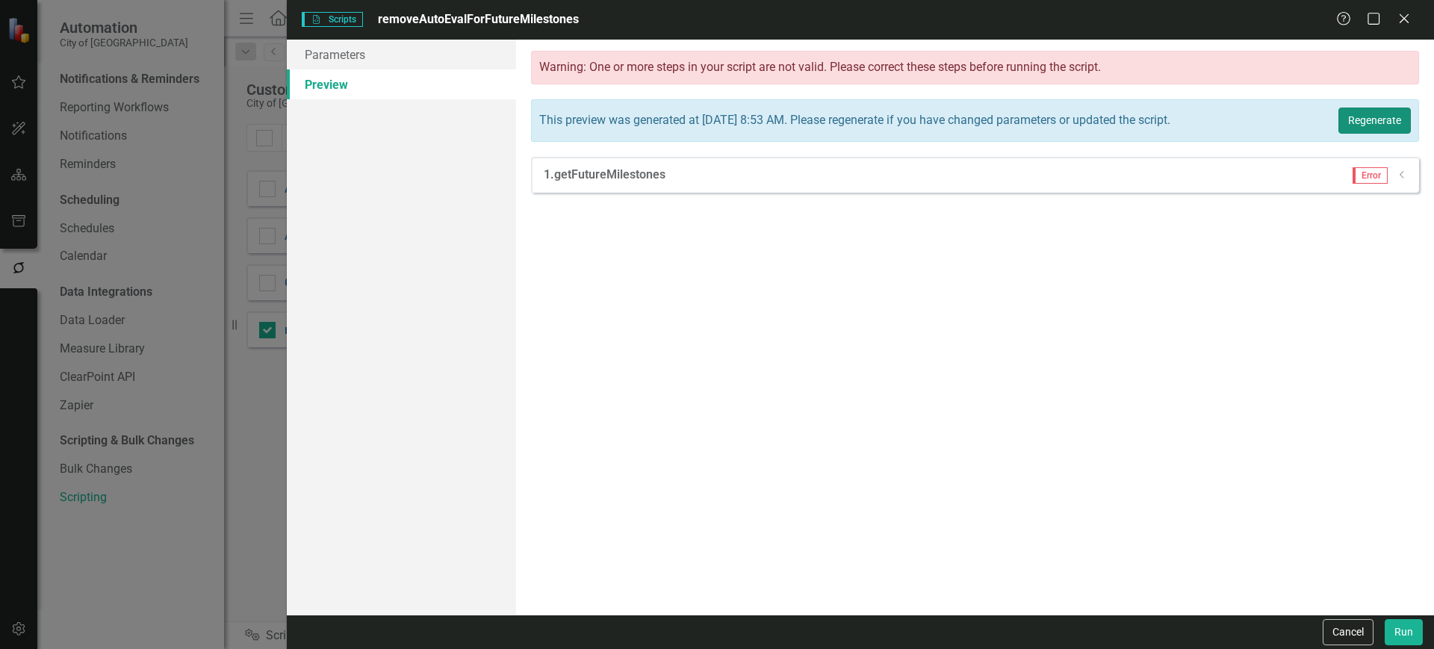
click at [1383, 120] on button "Regenerate" at bounding box center [1375, 121] width 72 height 26
click at [1364, 127] on button "Regenerate" at bounding box center [1375, 121] width 72 height 26
click at [1412, 182] on div "1. getFutureMilestones Error Dropdown" at bounding box center [975, 175] width 888 height 36
click at [1404, 177] on div "Dropdown" at bounding box center [1402, 175] width 11 height 13
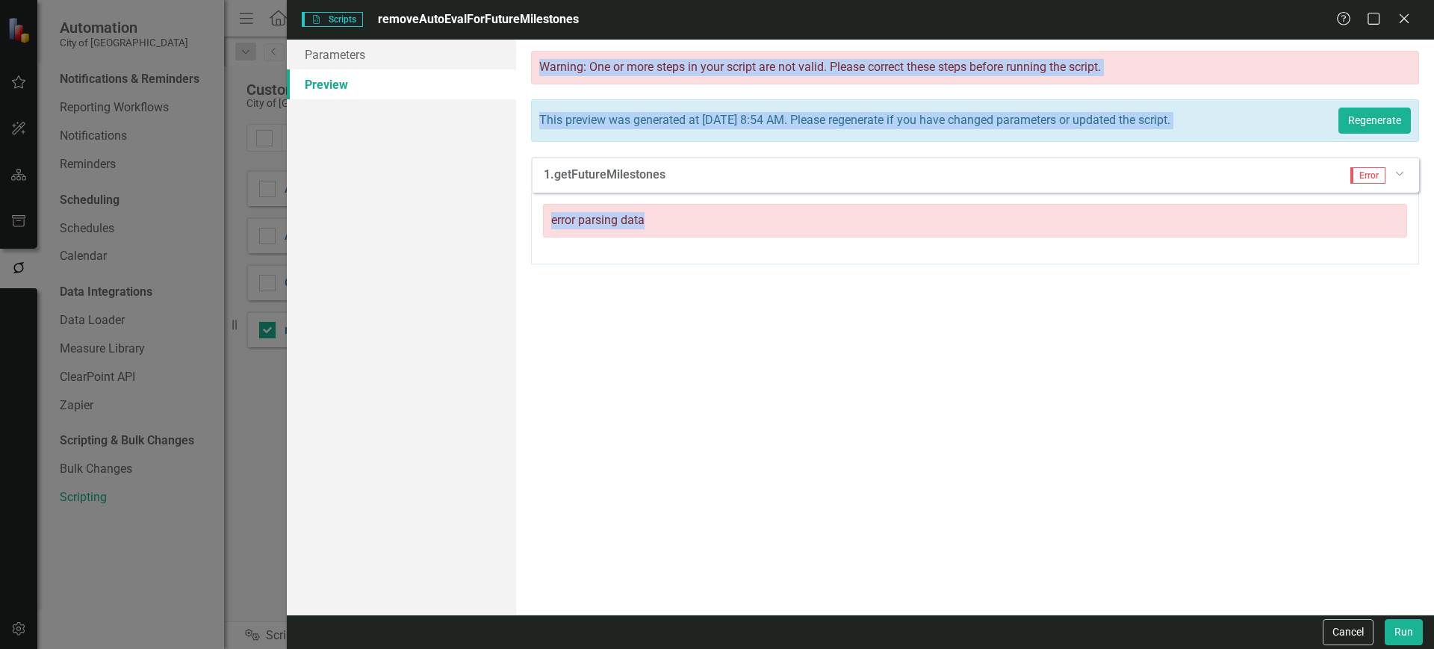
drag, startPoint x: 657, startPoint y: 208, endPoint x: 481, endPoint y: 235, distance: 178.2
click at [481, 235] on div "Parameters Preview A preview of the parameters (i.e., the changes you can make …" at bounding box center [860, 327] width 1147 height 575
click at [560, 224] on div "error parsing data" at bounding box center [975, 221] width 864 height 34
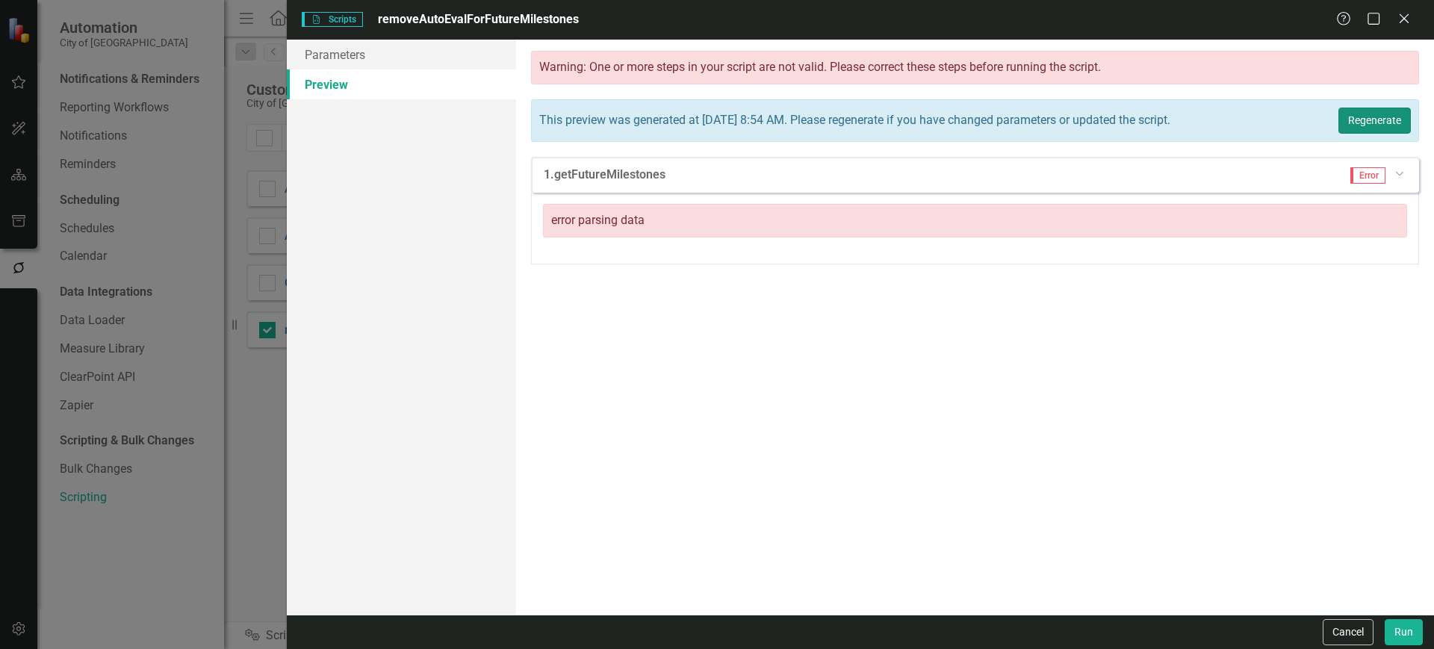
click at [1374, 123] on button "Regenerate" at bounding box center [1375, 121] width 72 height 26
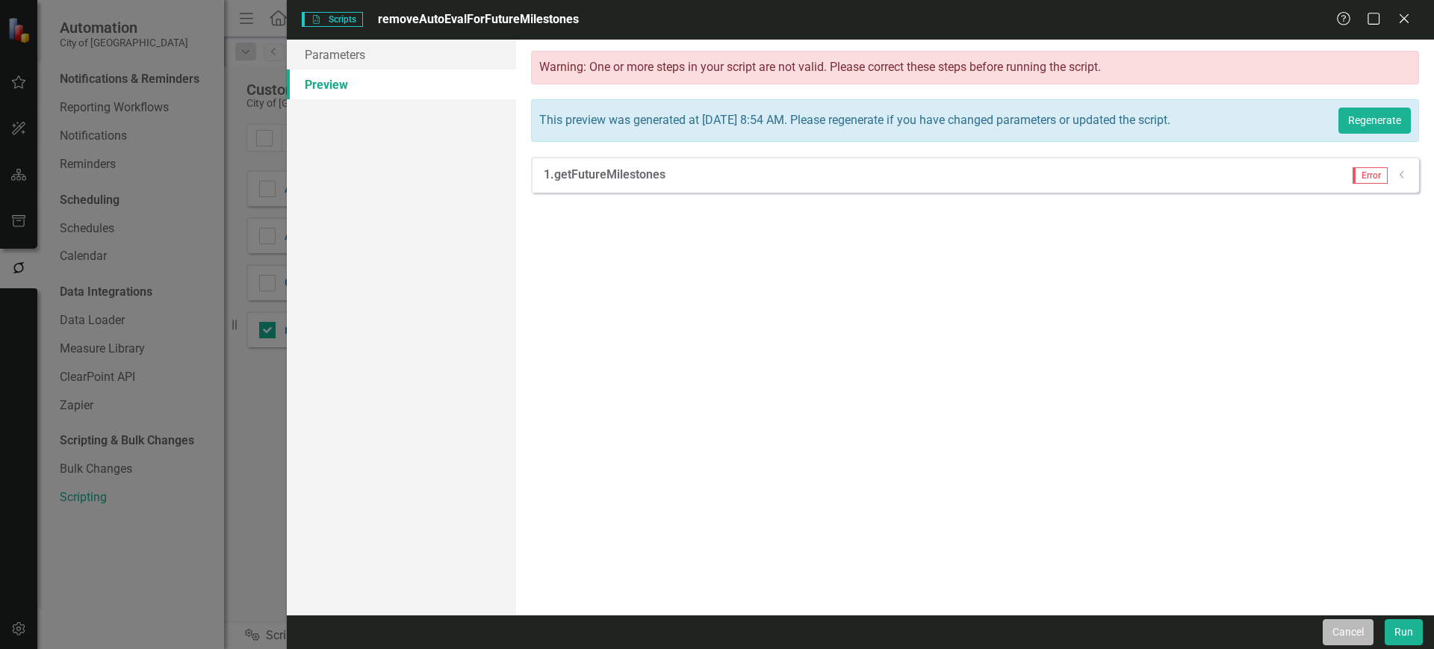
click at [1343, 640] on button "Cancel" at bounding box center [1348, 632] width 51 height 26
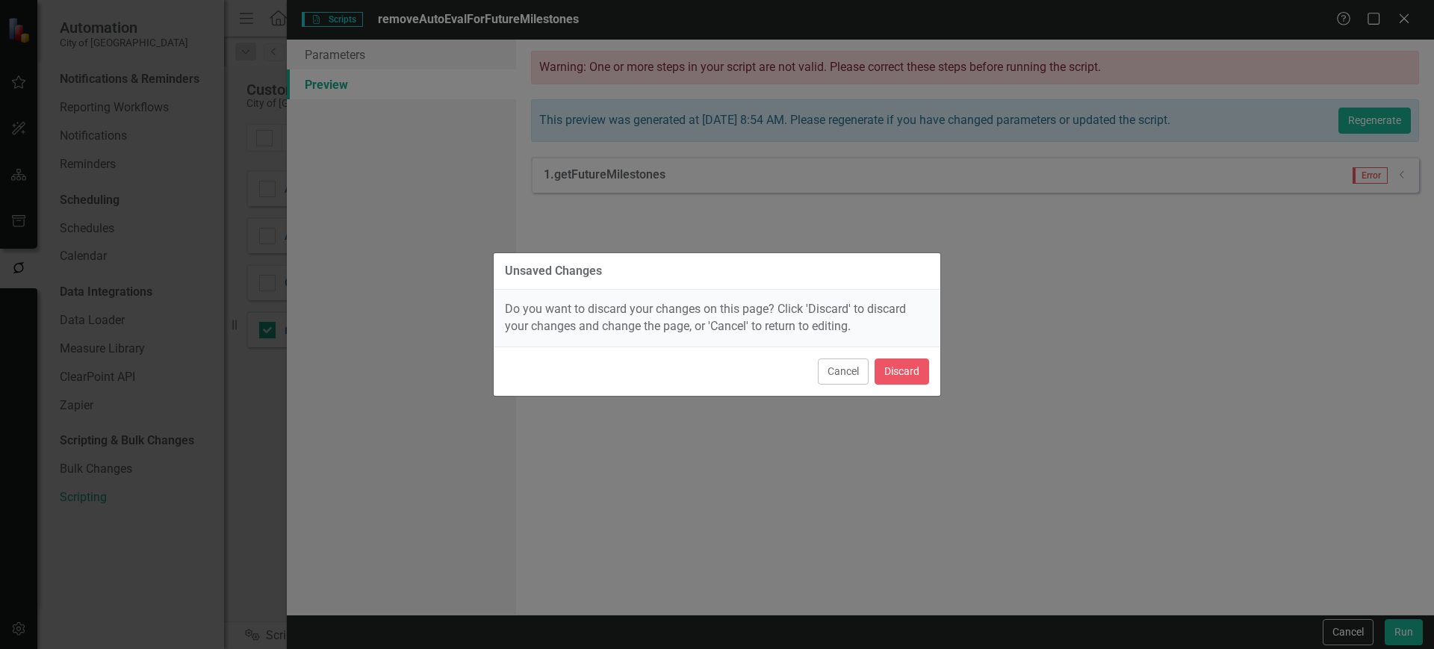
click at [915, 350] on div "Cancel Discard" at bounding box center [717, 371] width 447 height 49
click at [915, 373] on button "Discard" at bounding box center [902, 372] width 55 height 26
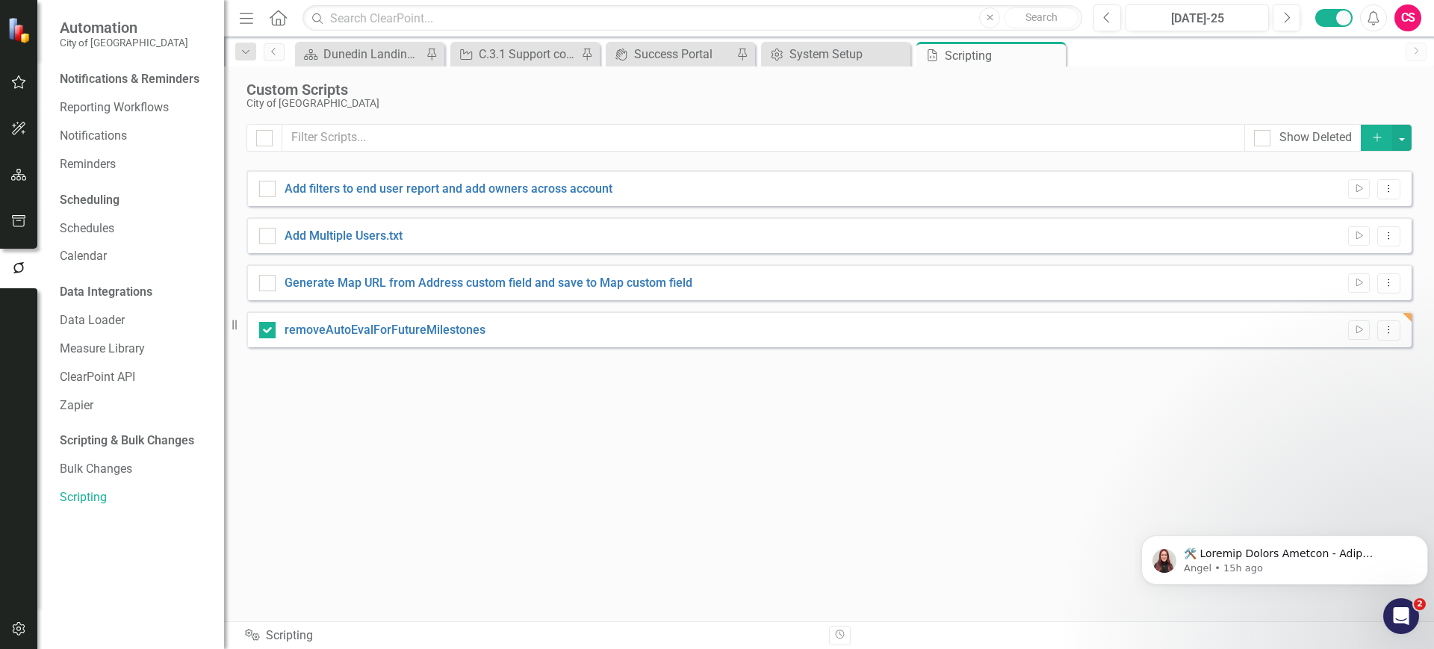
click at [461, 324] on link "removeAutoEvalForFutureMilestones" at bounding box center [385, 330] width 201 height 14
click at [269, 324] on input "removeAutoEvalForFutureMilestones" at bounding box center [264, 327] width 10 height 10
checkbox input "false"
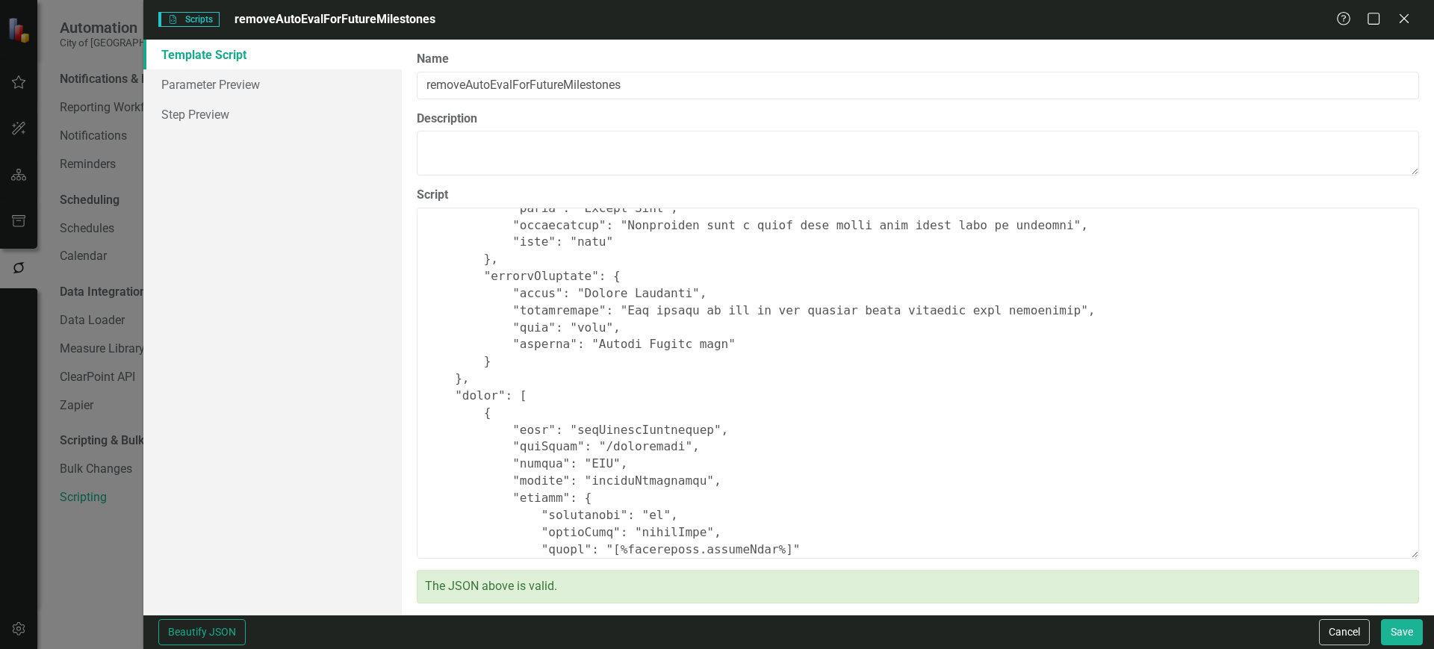
scroll to position [152, 0]
click at [642, 493] on textarea "Script" at bounding box center [918, 383] width 1002 height 351
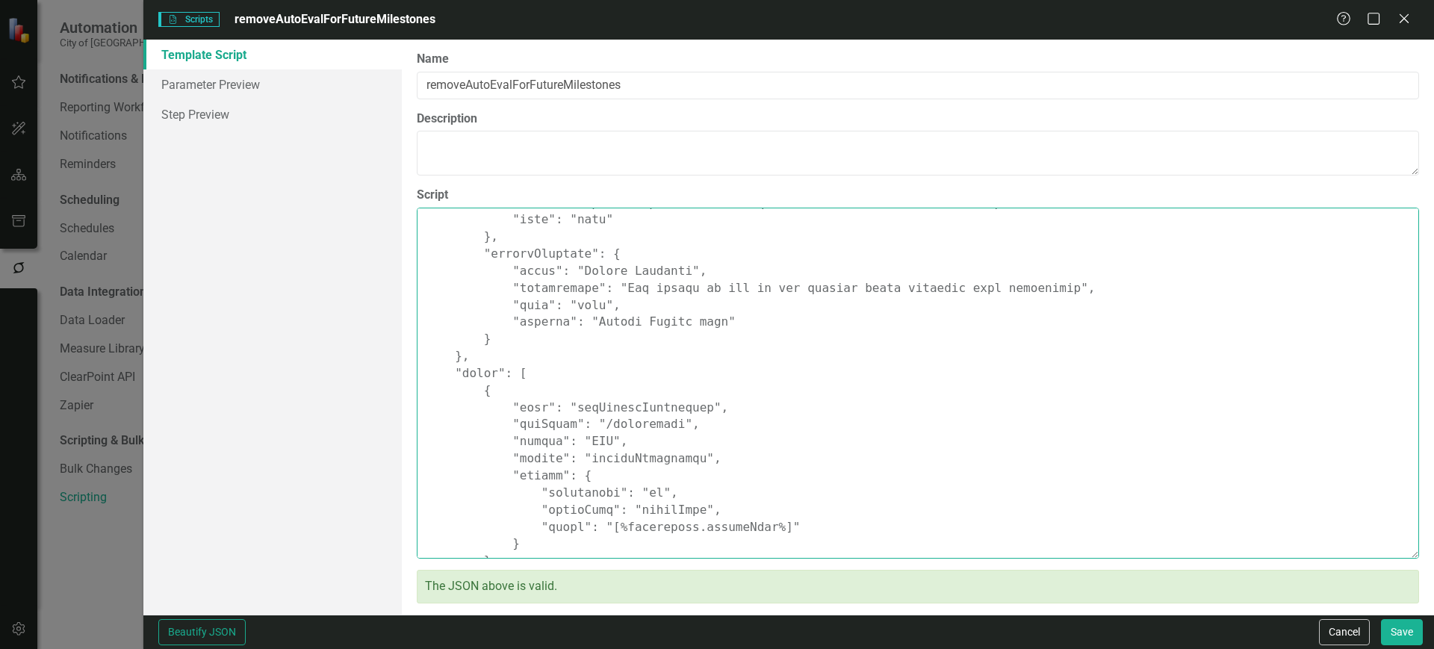
scroll to position [187, 0]
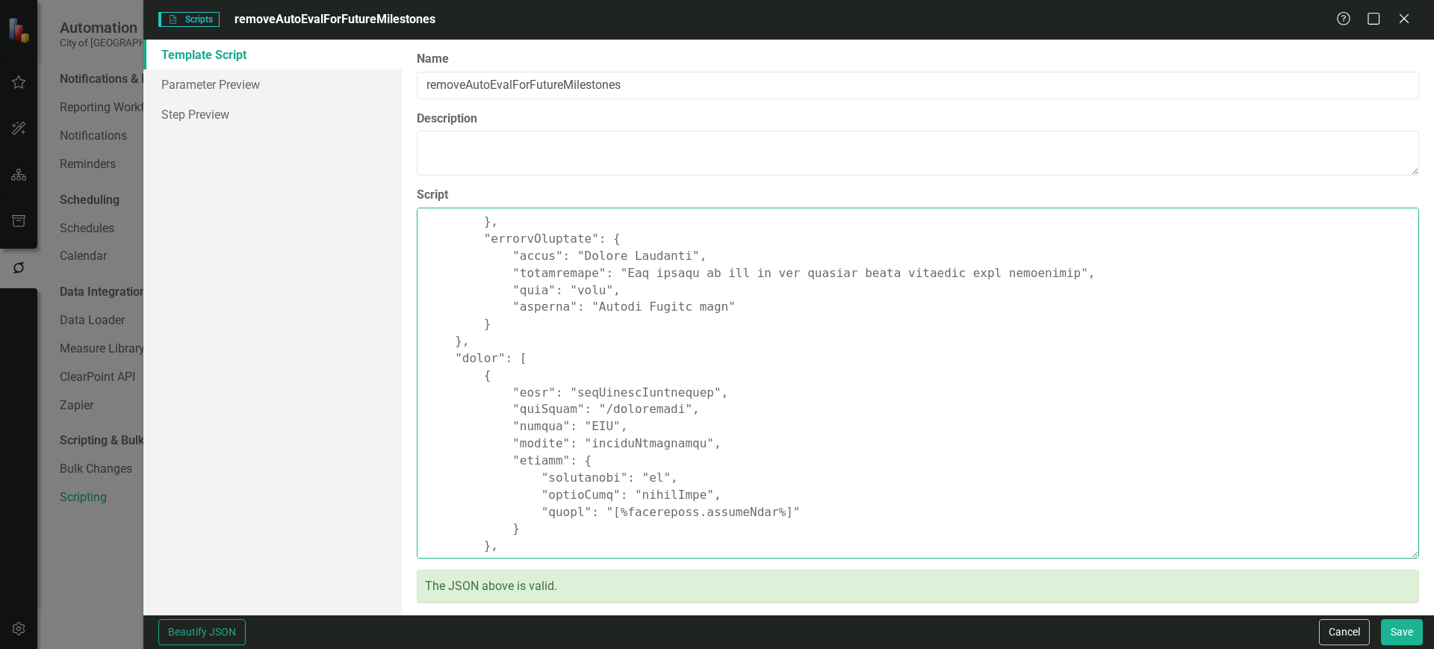
drag, startPoint x: 681, startPoint y: 545, endPoint x: 613, endPoint y: 492, distance: 85.8
click at [613, 492] on textarea "Script" at bounding box center [918, 383] width 1002 height 351
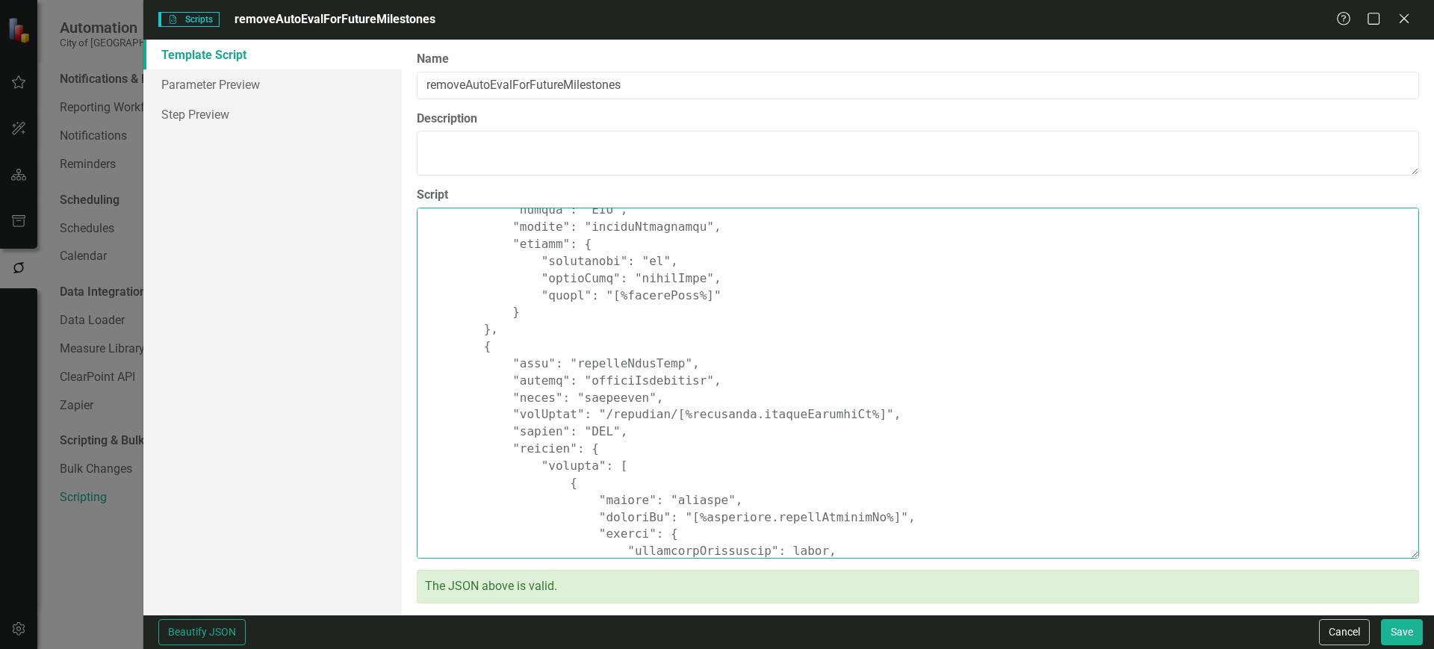
scroll to position [406, 0]
drag, startPoint x: 727, startPoint y: 444, endPoint x: 692, endPoint y: 435, distance: 36.2
click at [692, 435] on textarea "Script" at bounding box center [918, 383] width 1002 height 351
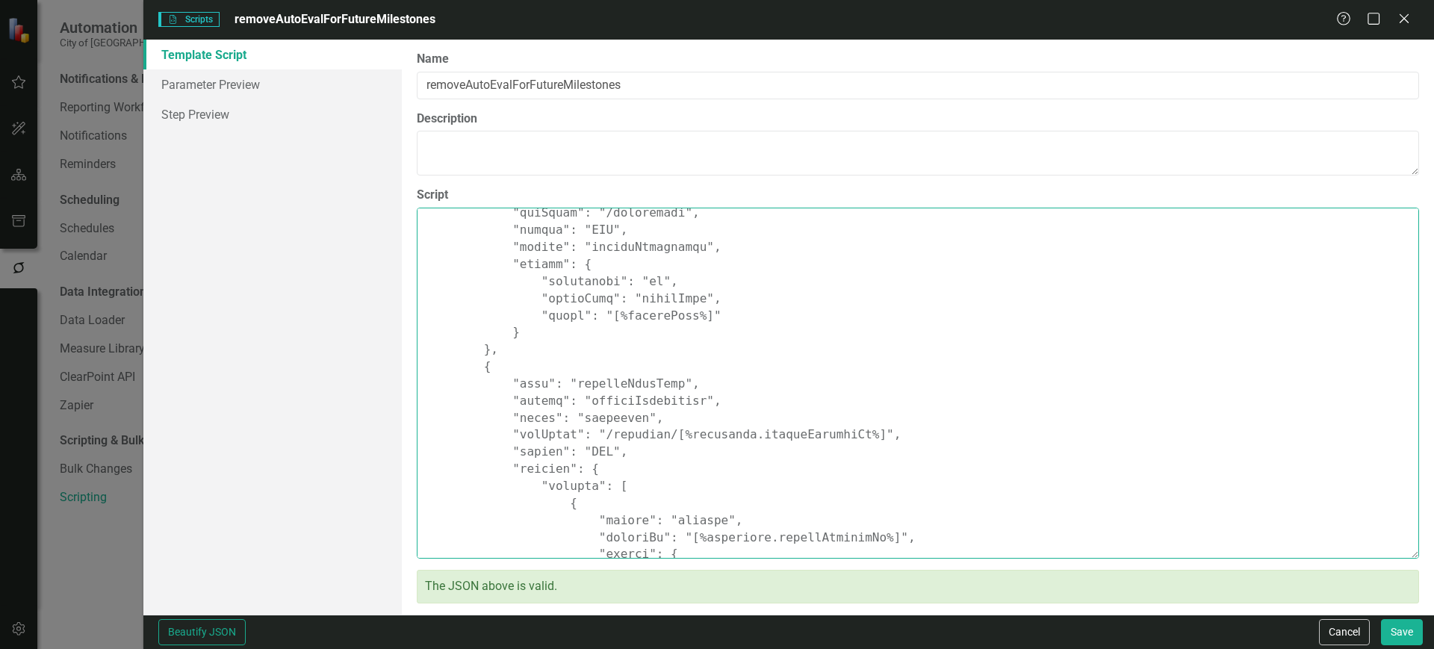
scroll to position [491, 0]
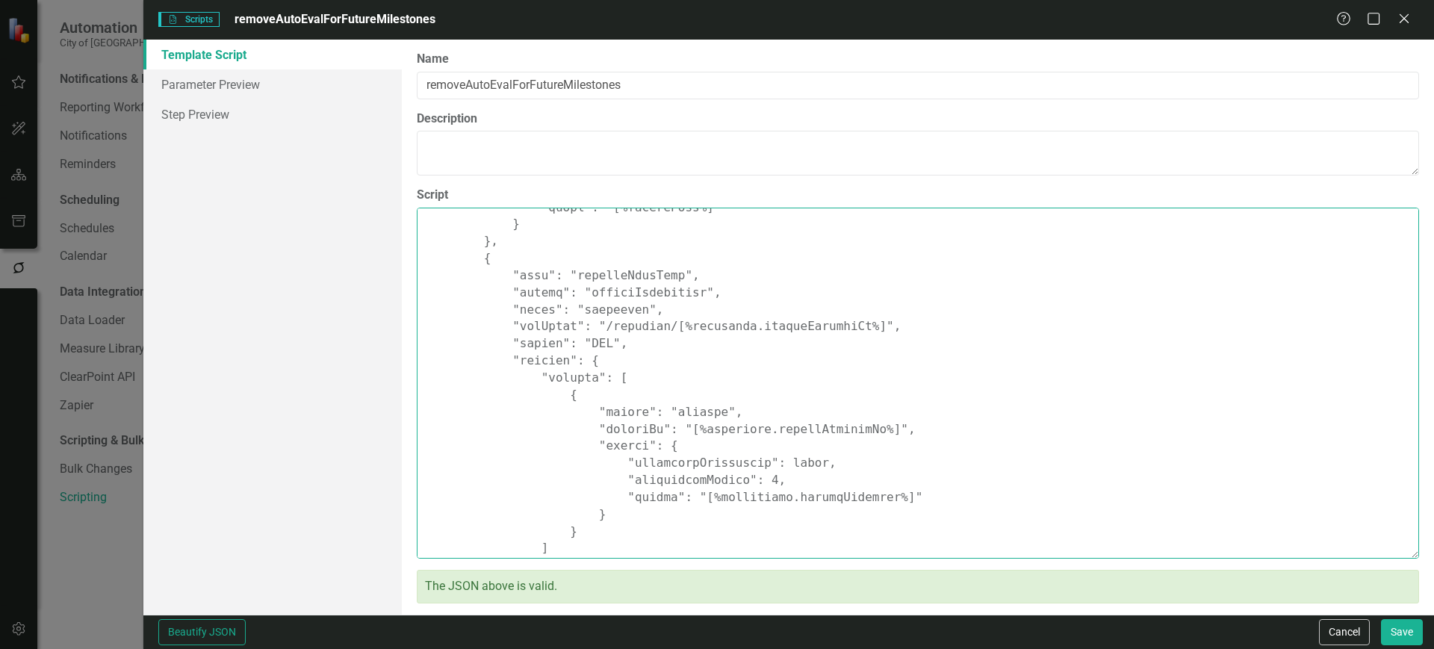
click at [718, 484] on textarea "Script" at bounding box center [918, 383] width 1002 height 351
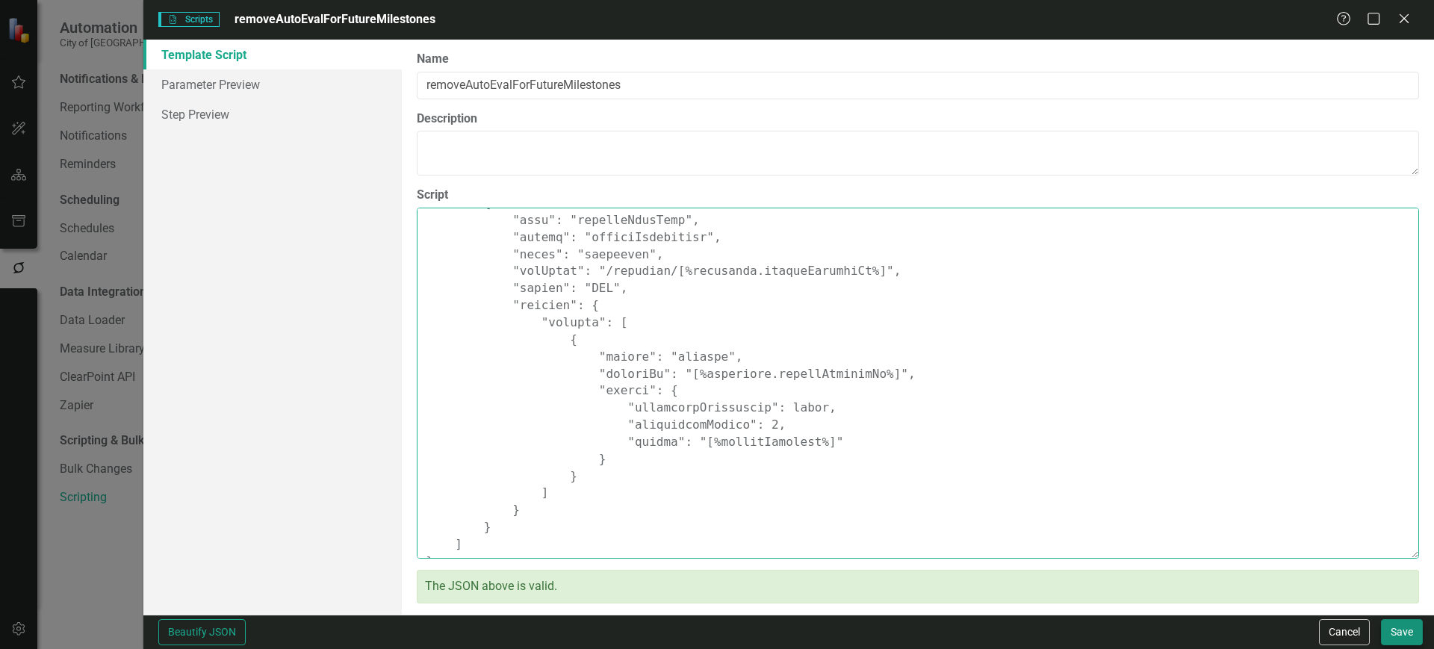
type textarea "{ "comments": { "name": "removeAutoEvalForFutureMilestones", "description": "Th…"
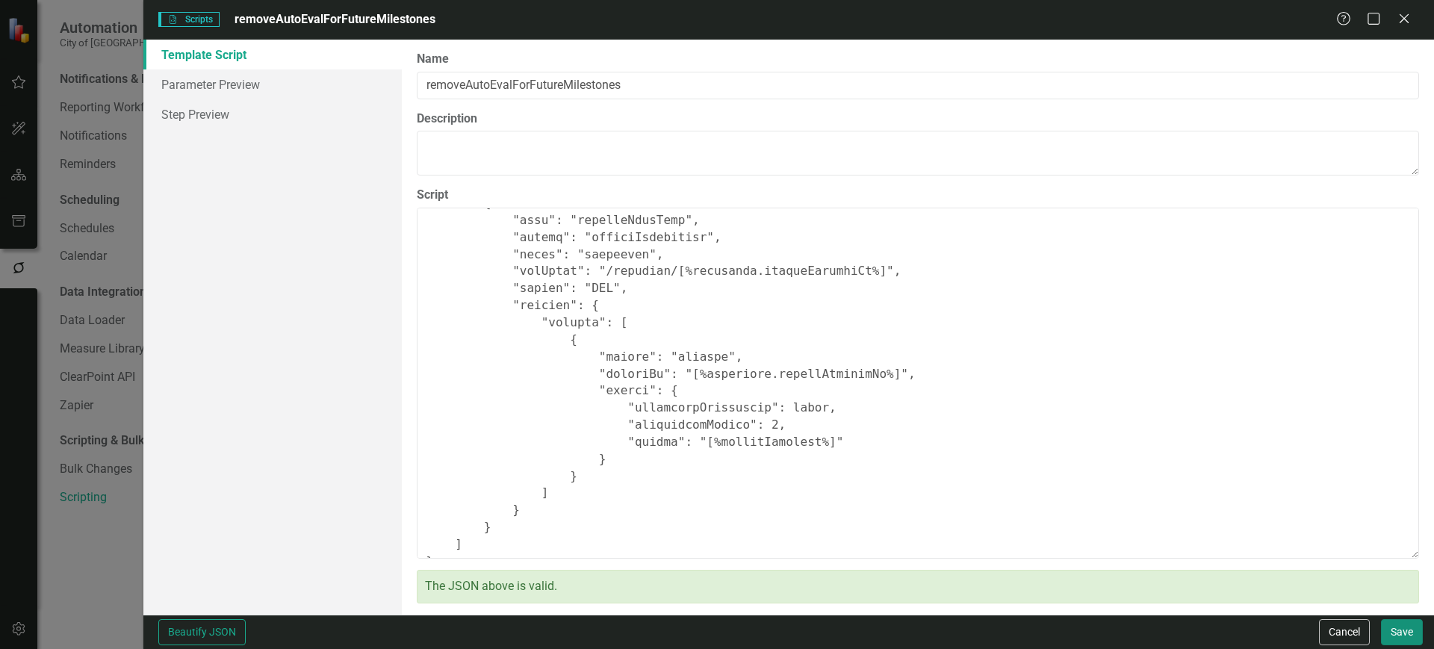
click at [1385, 620] on button "Save" at bounding box center [1402, 632] width 42 height 26
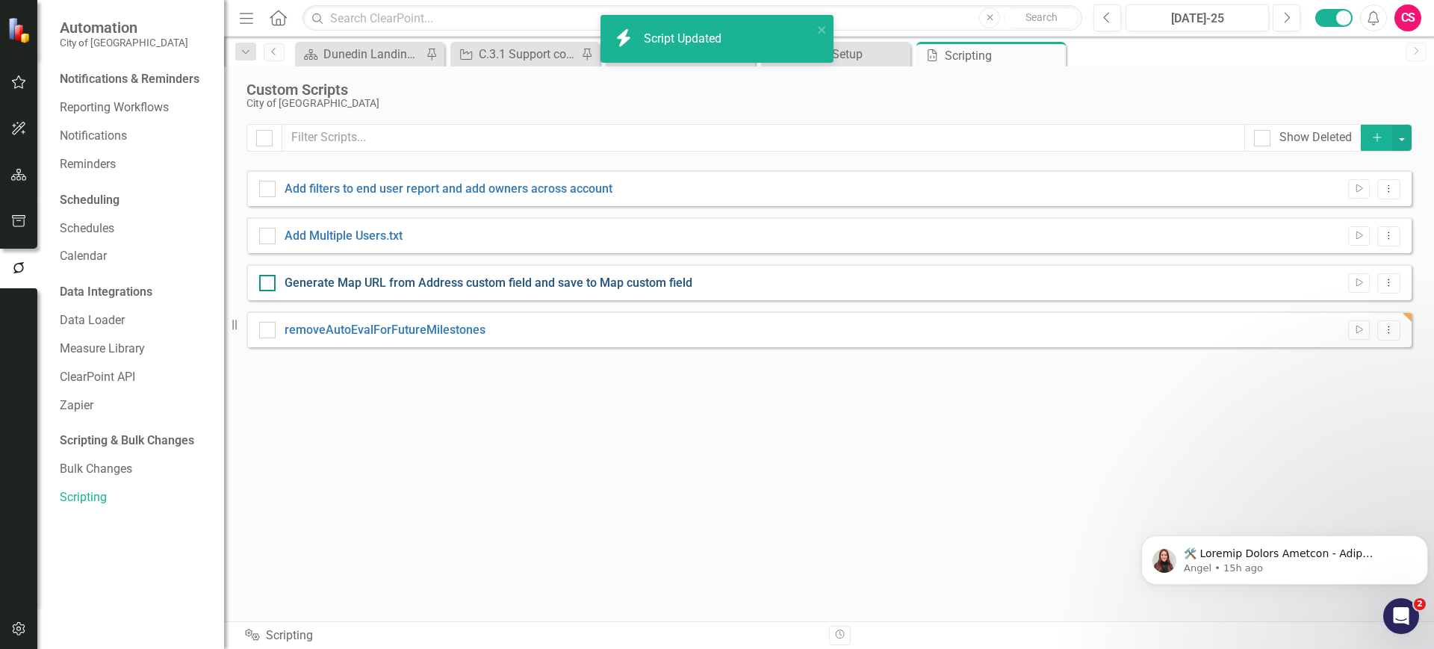
click at [441, 283] on link "Generate Map URL from Address custom field and save to Map custom field" at bounding box center [489, 283] width 408 height 14
click at [269, 283] on input "Generate Map URL from Address custom field and save to Map custom field" at bounding box center [264, 280] width 10 height 10
checkbox input "true"
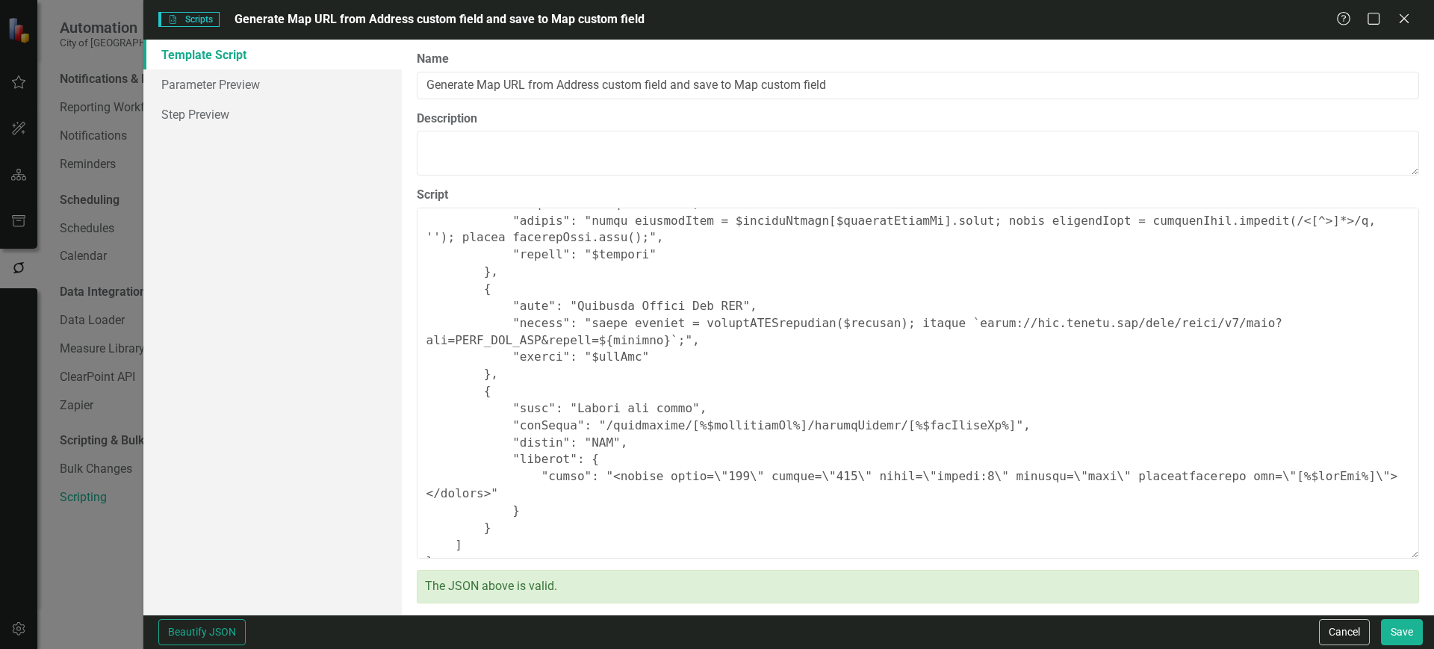
scroll to position [580, 0]
click at [1355, 635] on button "Cancel" at bounding box center [1344, 632] width 51 height 26
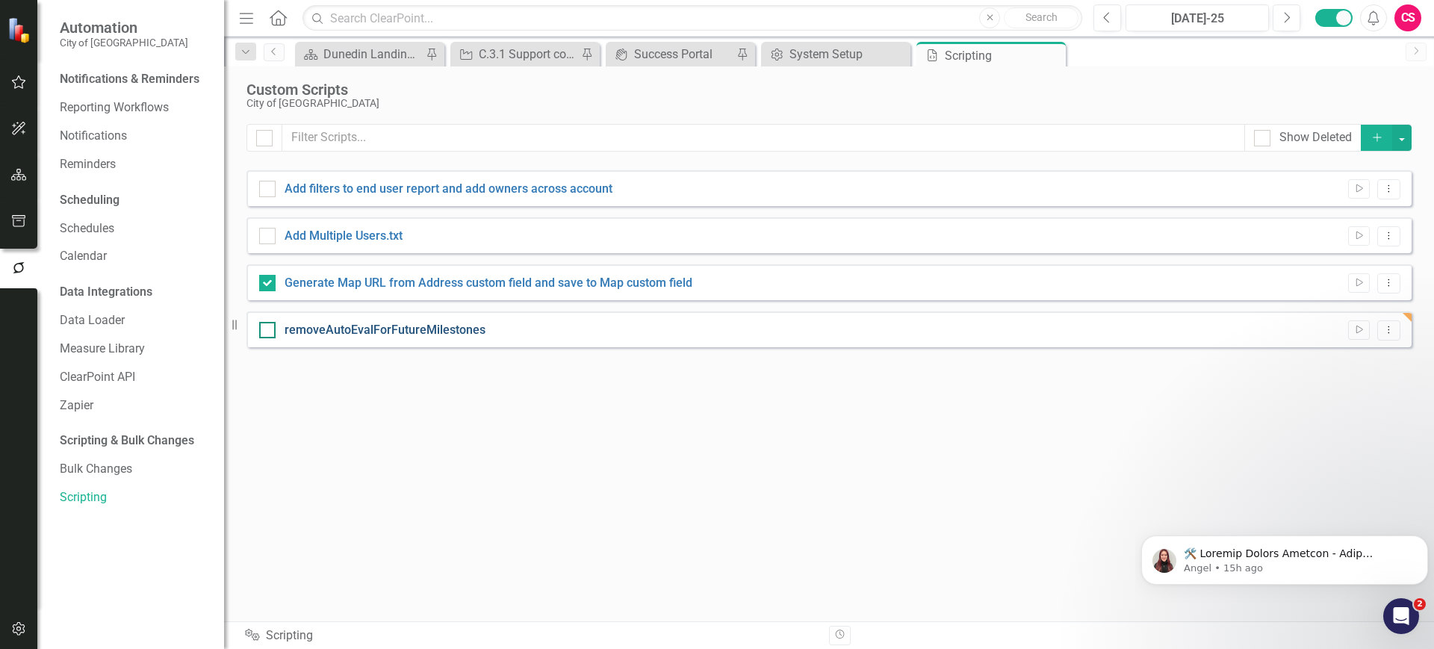
click at [453, 329] on link "removeAutoEvalForFutureMilestones" at bounding box center [385, 330] width 201 height 14
click at [269, 329] on input "removeAutoEvalForFutureMilestones" at bounding box center [264, 327] width 10 height 10
checkbox input "true"
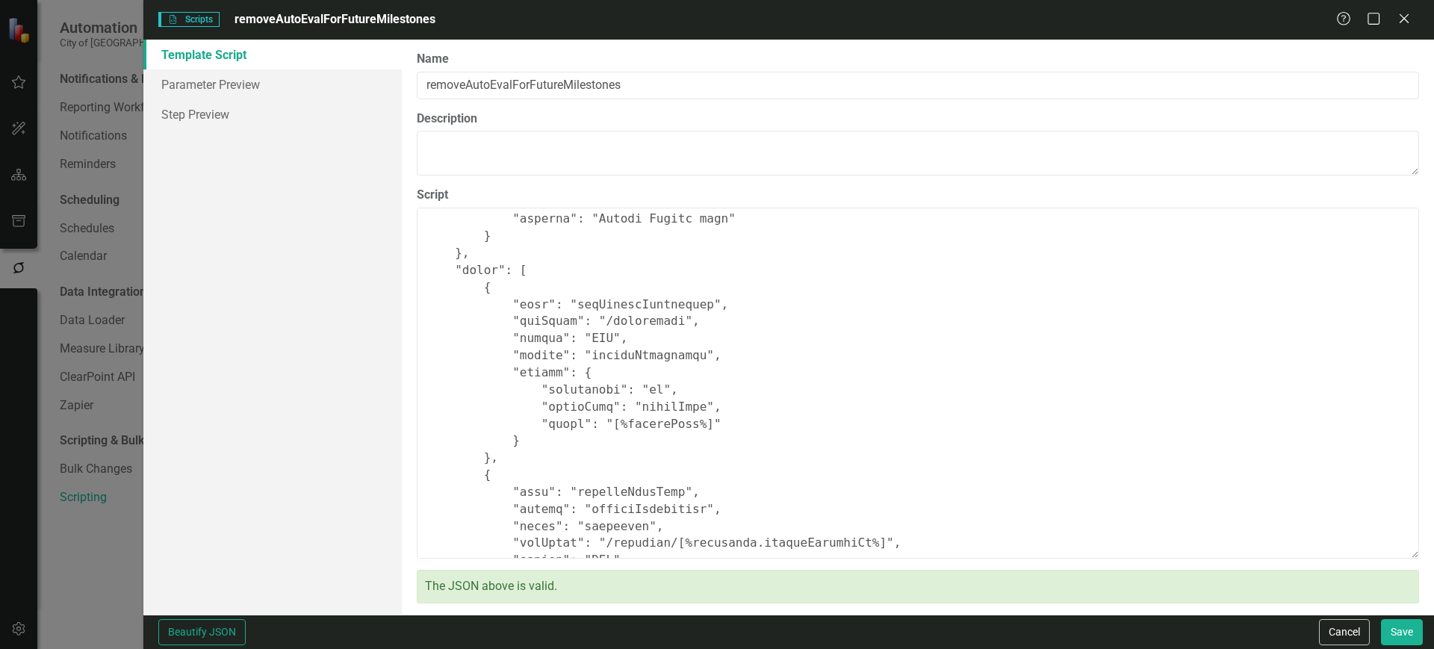
scroll to position [295, 0]
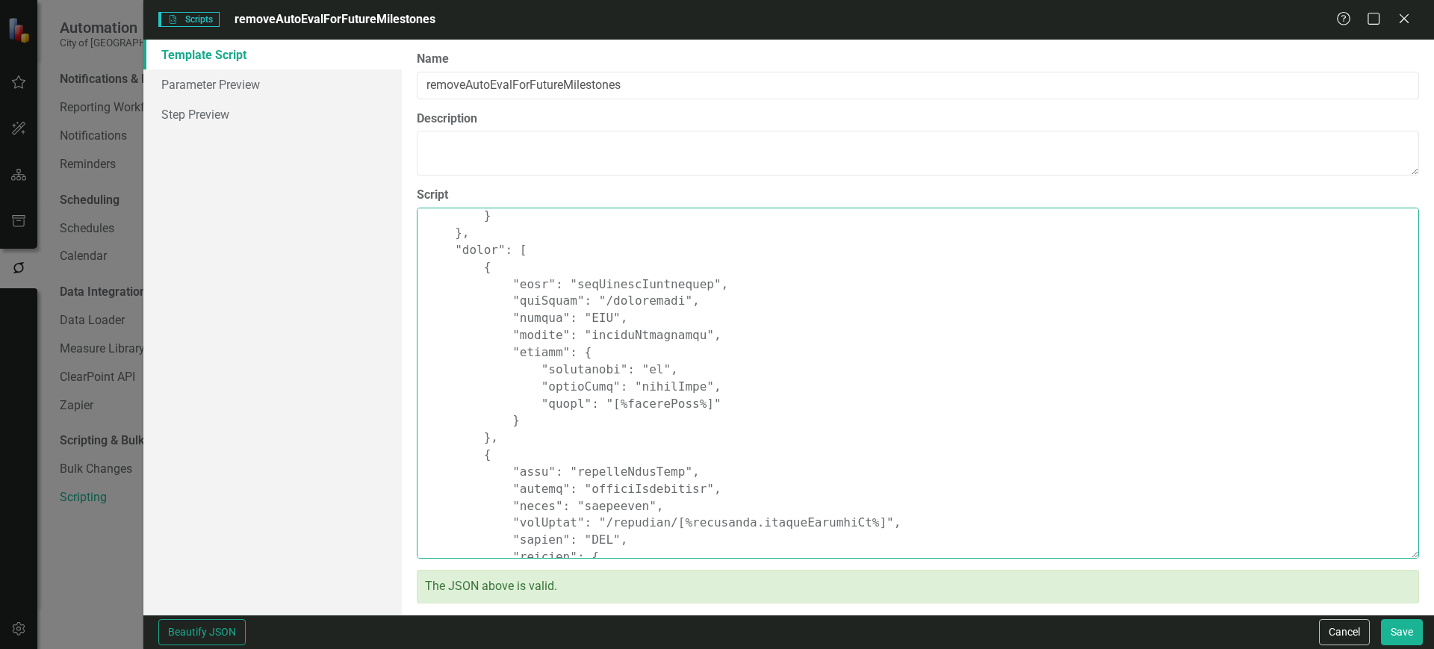
click at [579, 314] on textarea "Script" at bounding box center [918, 383] width 1002 height 351
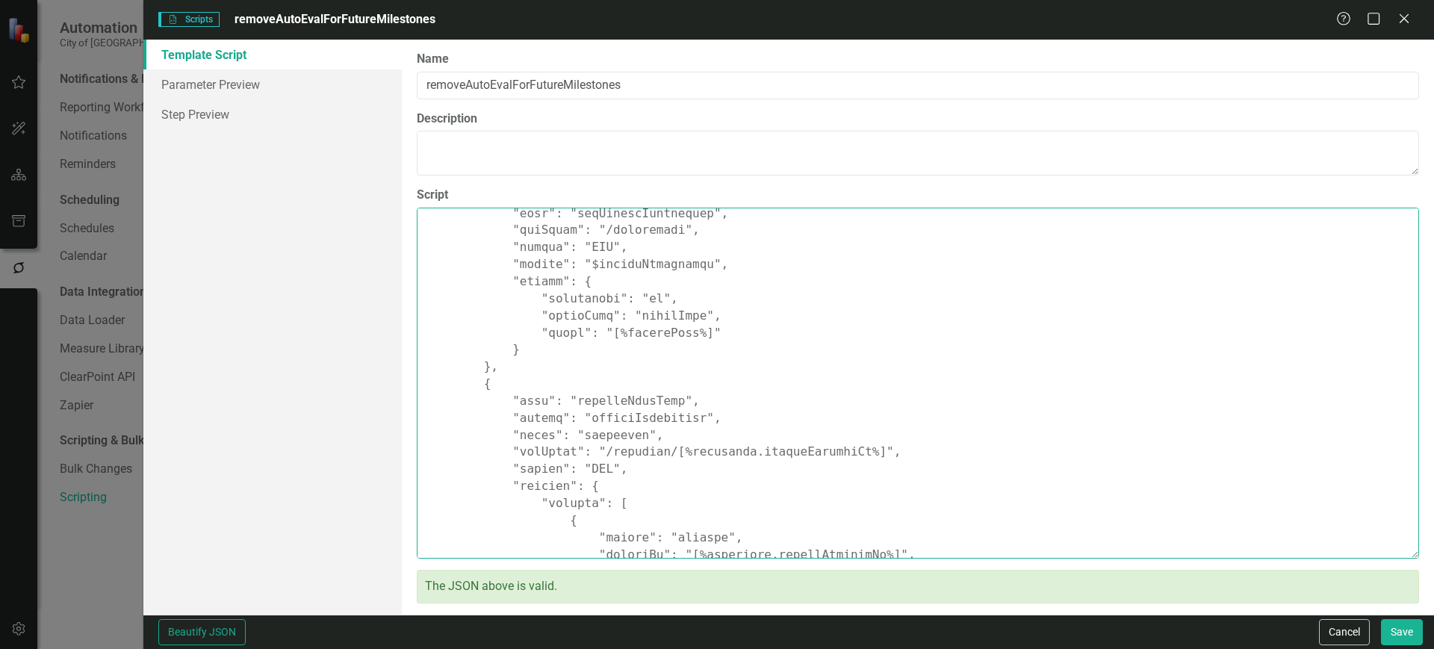
scroll to position [365, 0]
type textarea "{ "comments": { "name": "removeAutoEvalForFutureMilestones", "description": "Th…"
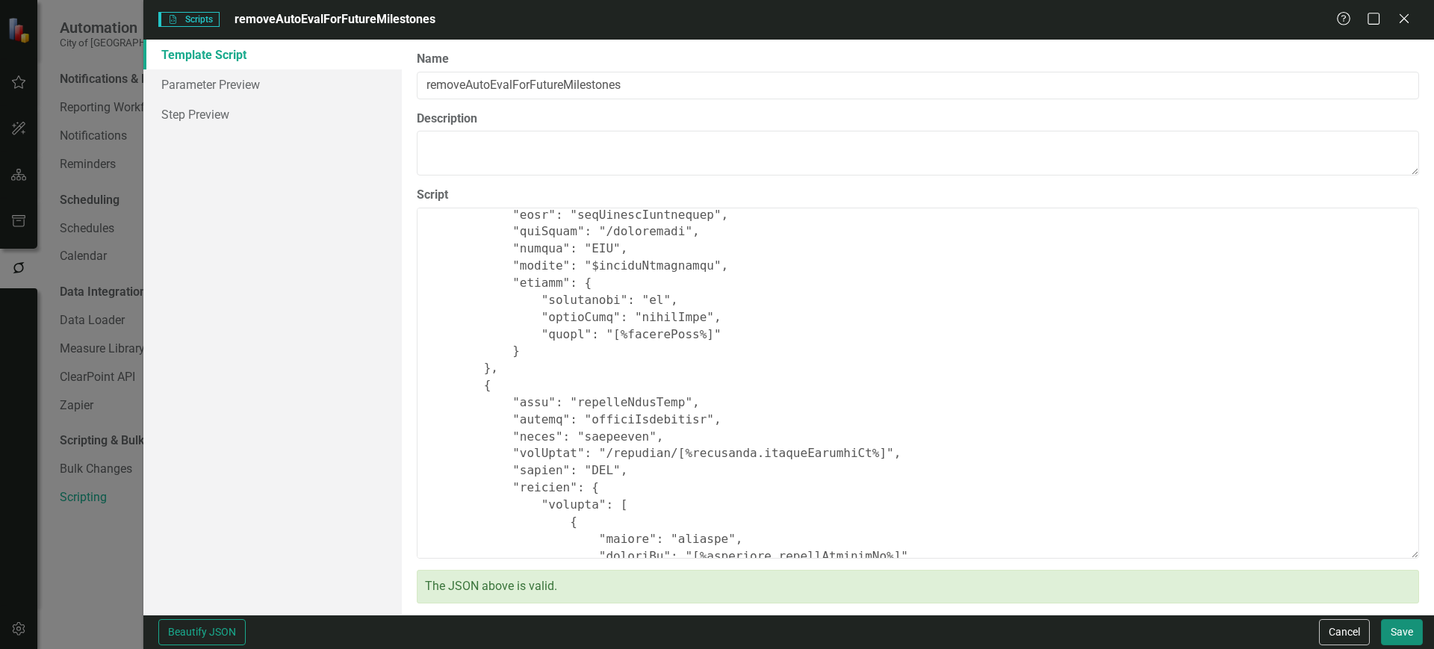
click at [1399, 633] on button "Save" at bounding box center [1402, 632] width 42 height 26
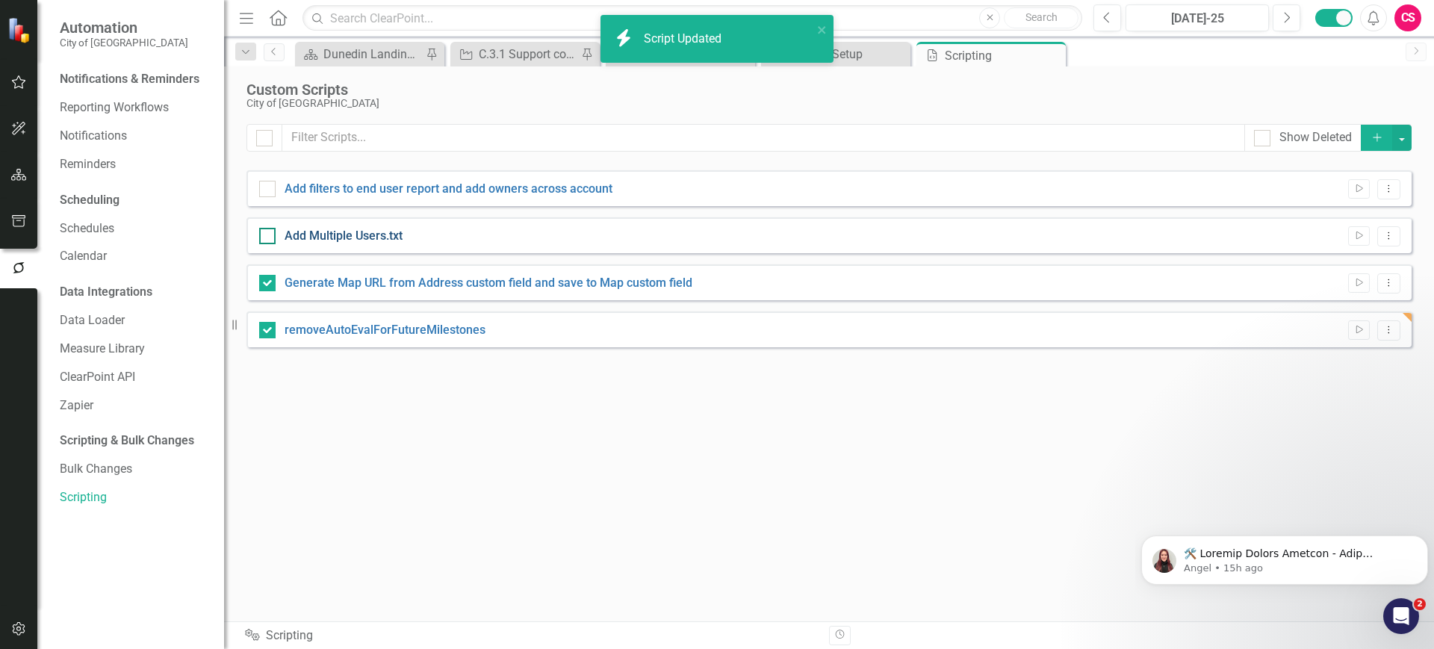
click at [388, 235] on link "Add Multiple Users.txt" at bounding box center [344, 236] width 118 height 14
click at [269, 235] on input "Add Multiple Users.txt" at bounding box center [264, 233] width 10 height 10
checkbox input "true"
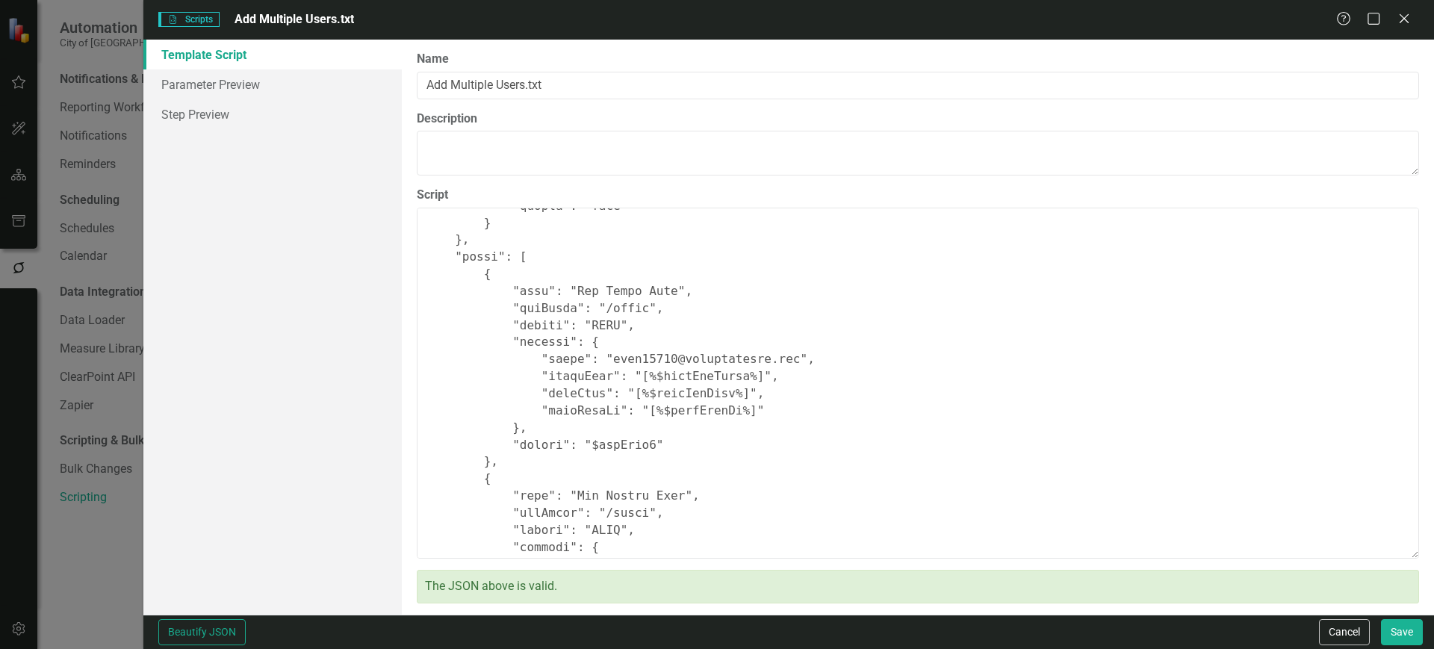
scroll to position [1569, 0]
drag, startPoint x: 626, startPoint y: 373, endPoint x: 642, endPoint y: 374, distance: 16.5
click at [642, 374] on textarea "Script" at bounding box center [918, 383] width 1002 height 351
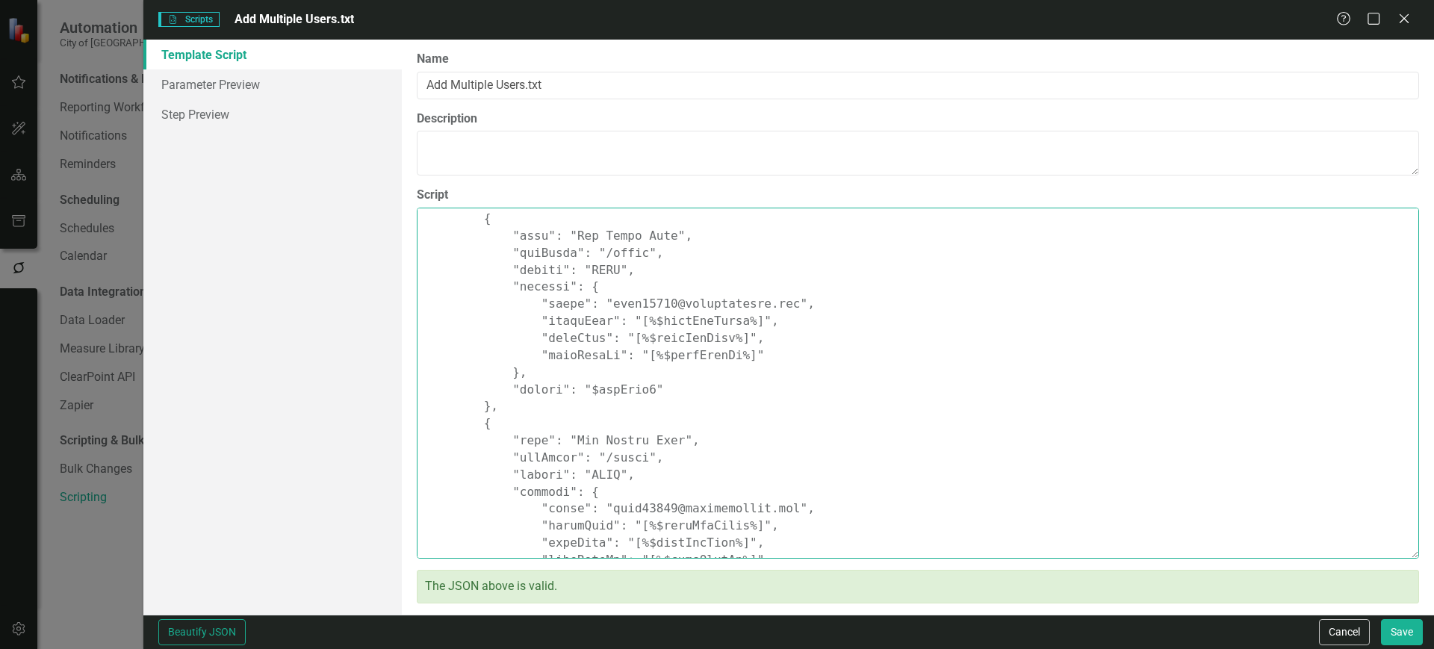
scroll to position [1631, 0]
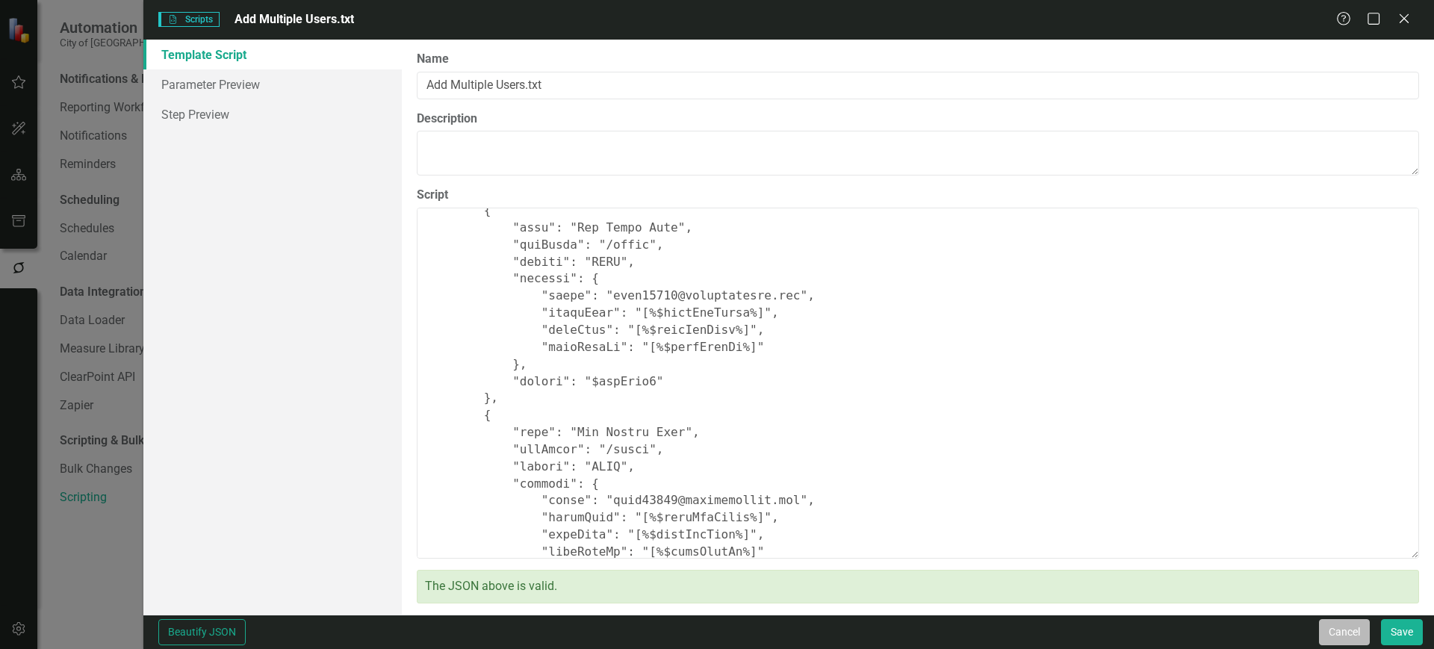
click at [1333, 638] on button "Cancel" at bounding box center [1344, 632] width 51 height 26
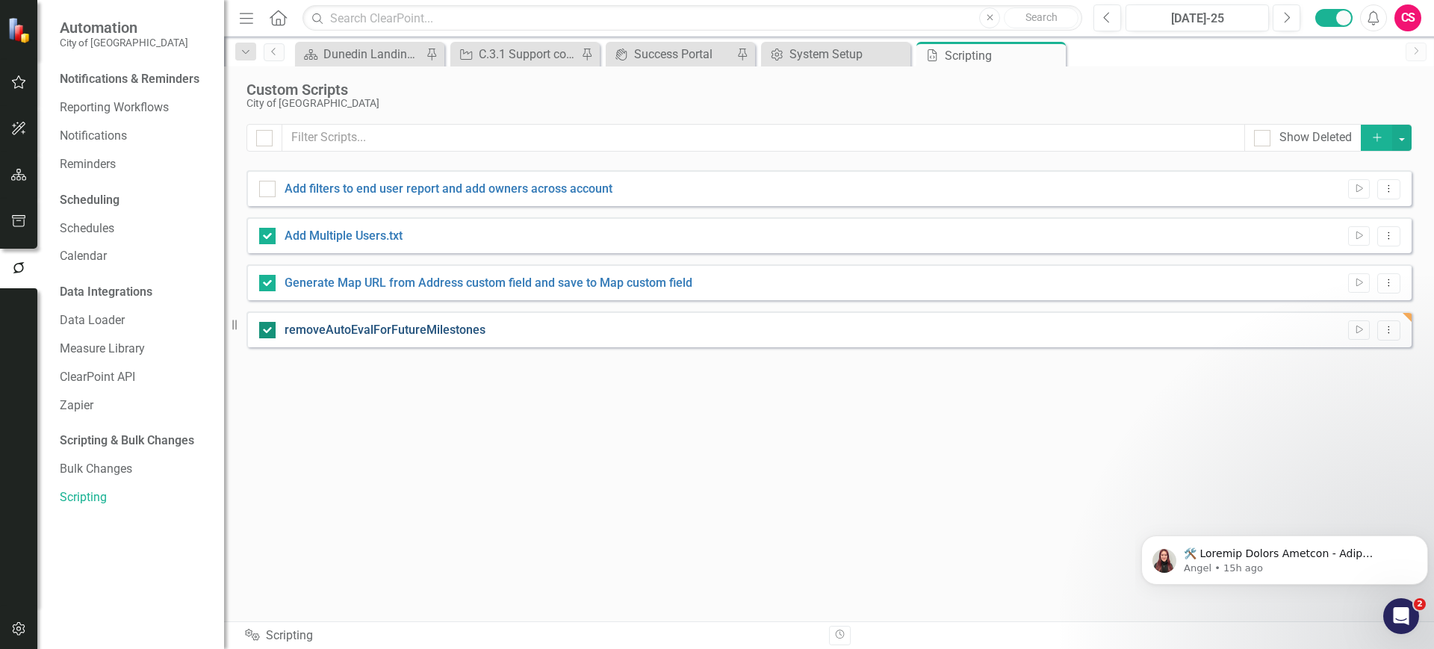
click at [437, 324] on link "removeAutoEvalForFutureMilestones" at bounding box center [385, 330] width 201 height 14
click at [269, 324] on input "removeAutoEvalForFutureMilestones" at bounding box center [264, 327] width 10 height 10
checkbox input "false"
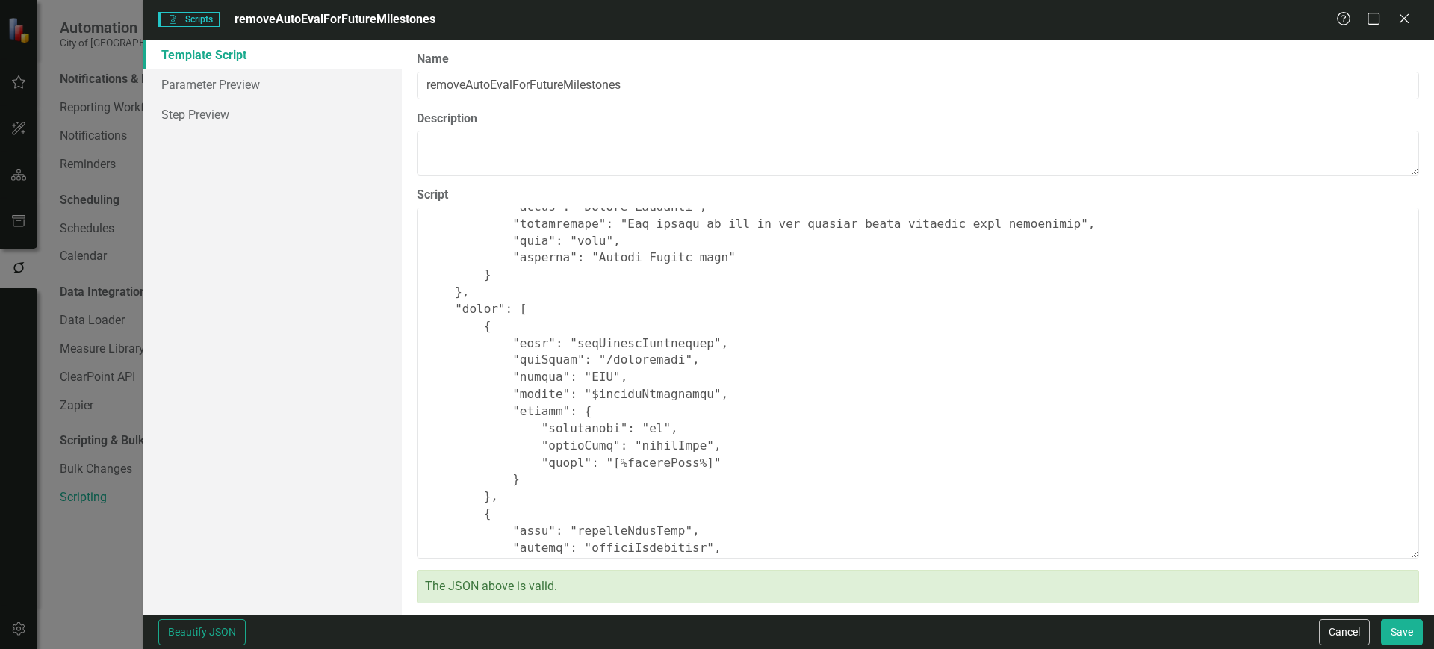
scroll to position [238, 0]
drag, startPoint x: 599, startPoint y: 441, endPoint x: 614, endPoint y: 442, distance: 15.0
click at [614, 442] on textarea "Script" at bounding box center [918, 383] width 1002 height 351
click at [606, 443] on textarea "Script" at bounding box center [918, 383] width 1002 height 351
click at [611, 443] on textarea "Script" at bounding box center [918, 383] width 1002 height 351
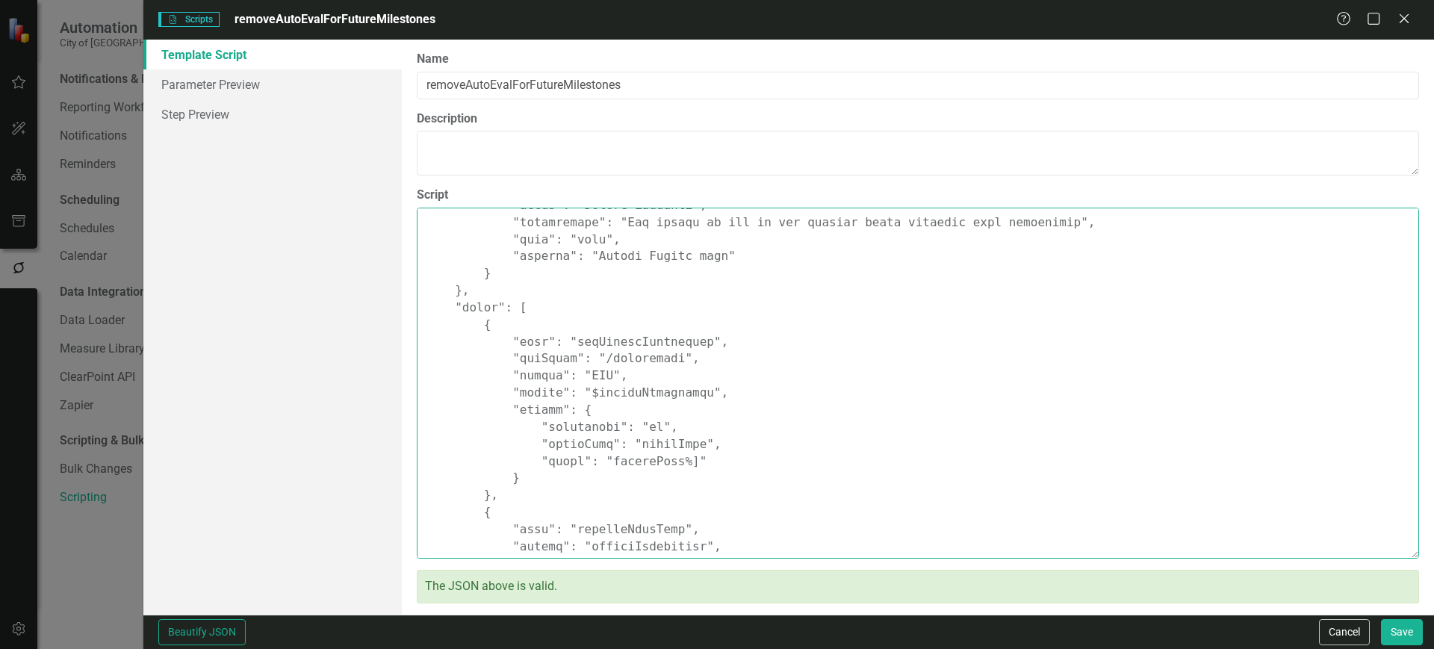
paste textarea "[%$"
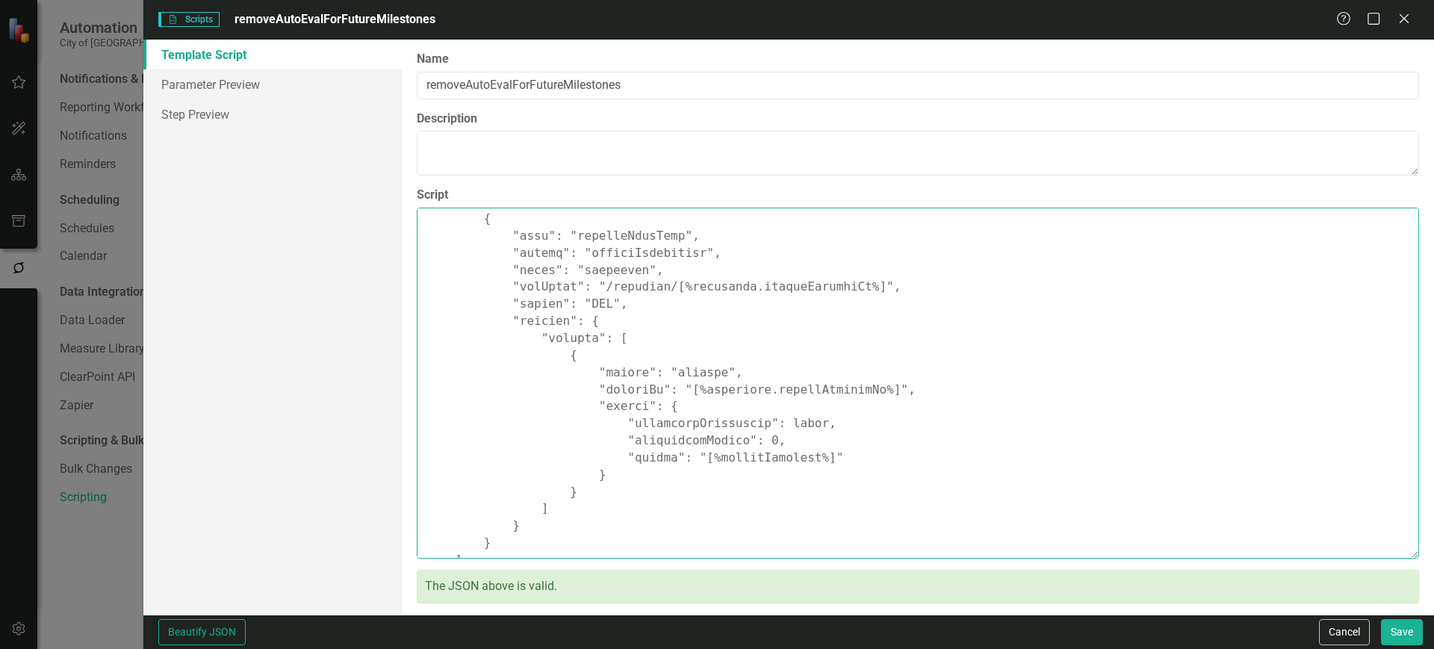
scroll to position [538, 0]
click at [679, 368] on textarea "Script" at bounding box center [918, 383] width 1002 height 351
paste textarea "[%$"
drag, startPoint x: 698, startPoint y: 432, endPoint x: 683, endPoint y: 433, distance: 15.0
click at [683, 433] on textarea "Script" at bounding box center [918, 383] width 1002 height 351
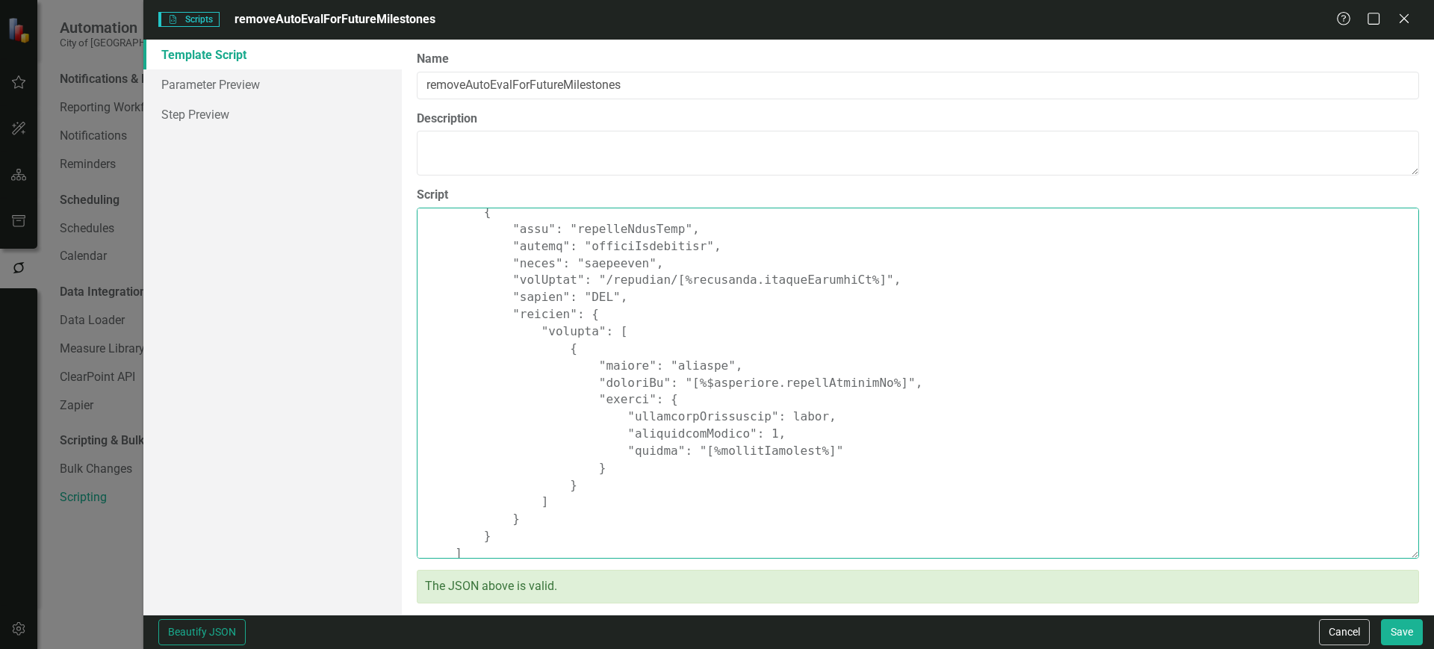
paste textarea "$"
type textarea "{ "comments": { "name": "removeAutoEvalForFutureMilestones", "description": "Th…"
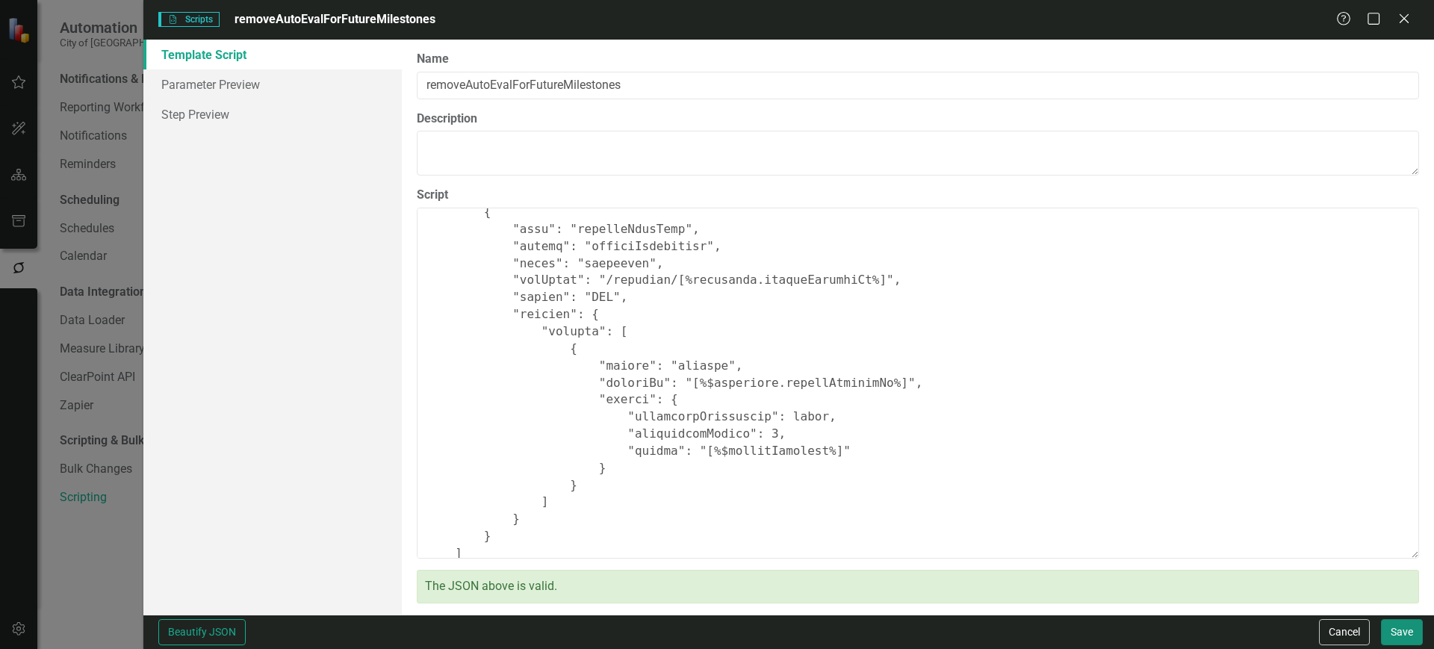
click at [1414, 630] on button "Save" at bounding box center [1402, 632] width 42 height 26
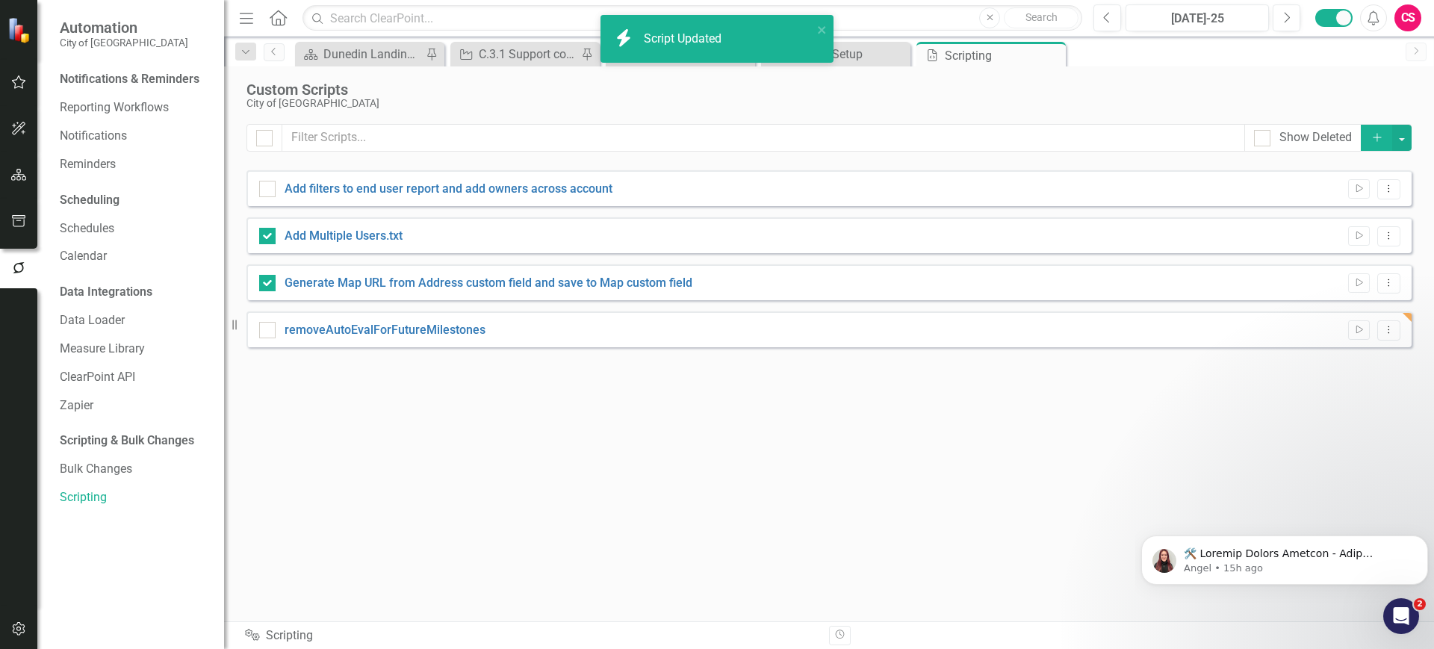
click at [371, 217] on div "Add Multiple Users.txt Run Script Dropdown Menu" at bounding box center [828, 235] width 1165 height 36
click at [369, 229] on link "Add Multiple Users.txt" at bounding box center [344, 236] width 118 height 14
click at [269, 229] on input "Add Multiple Users.txt" at bounding box center [264, 233] width 10 height 10
checkbox input "false"
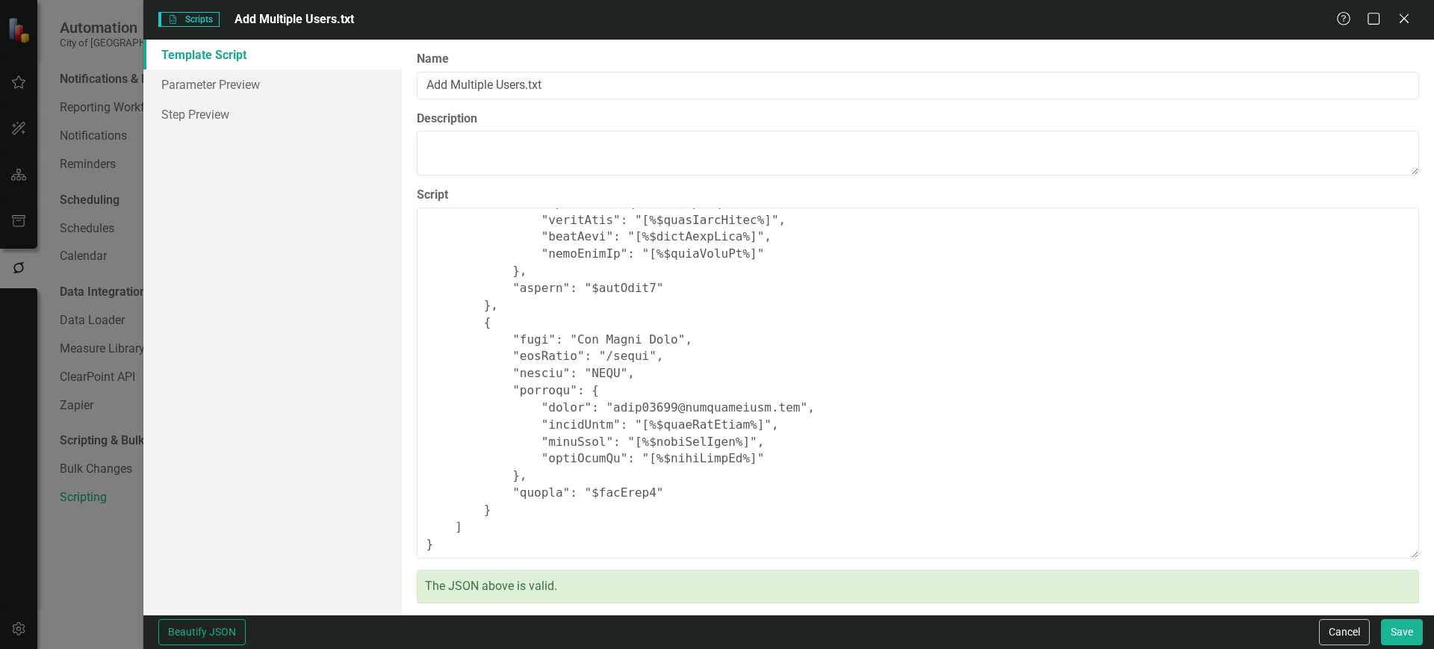
scroll to position [2543, 0]
click at [1345, 633] on button "Cancel" at bounding box center [1344, 632] width 51 height 26
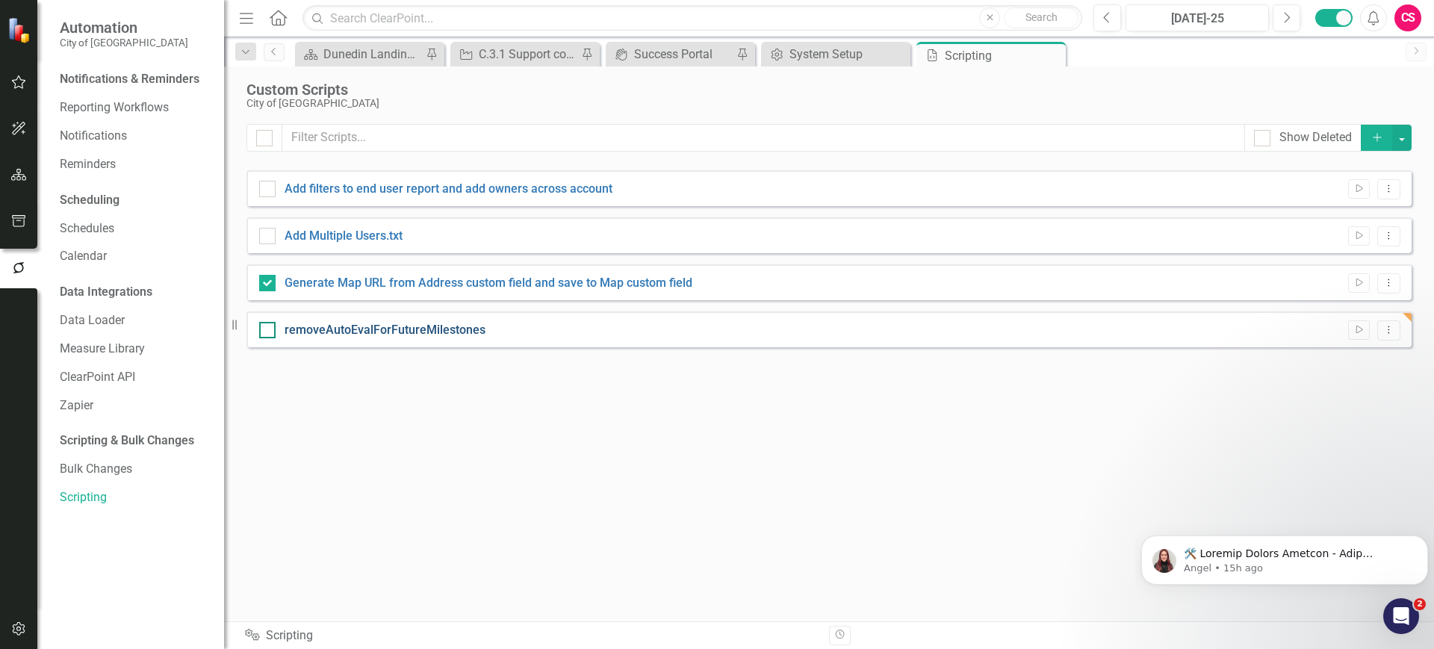
click at [409, 329] on link "removeAutoEvalForFutureMilestones" at bounding box center [385, 330] width 201 height 14
click at [269, 329] on input "removeAutoEvalForFutureMilestones" at bounding box center [264, 327] width 10 height 10
checkbox input "true"
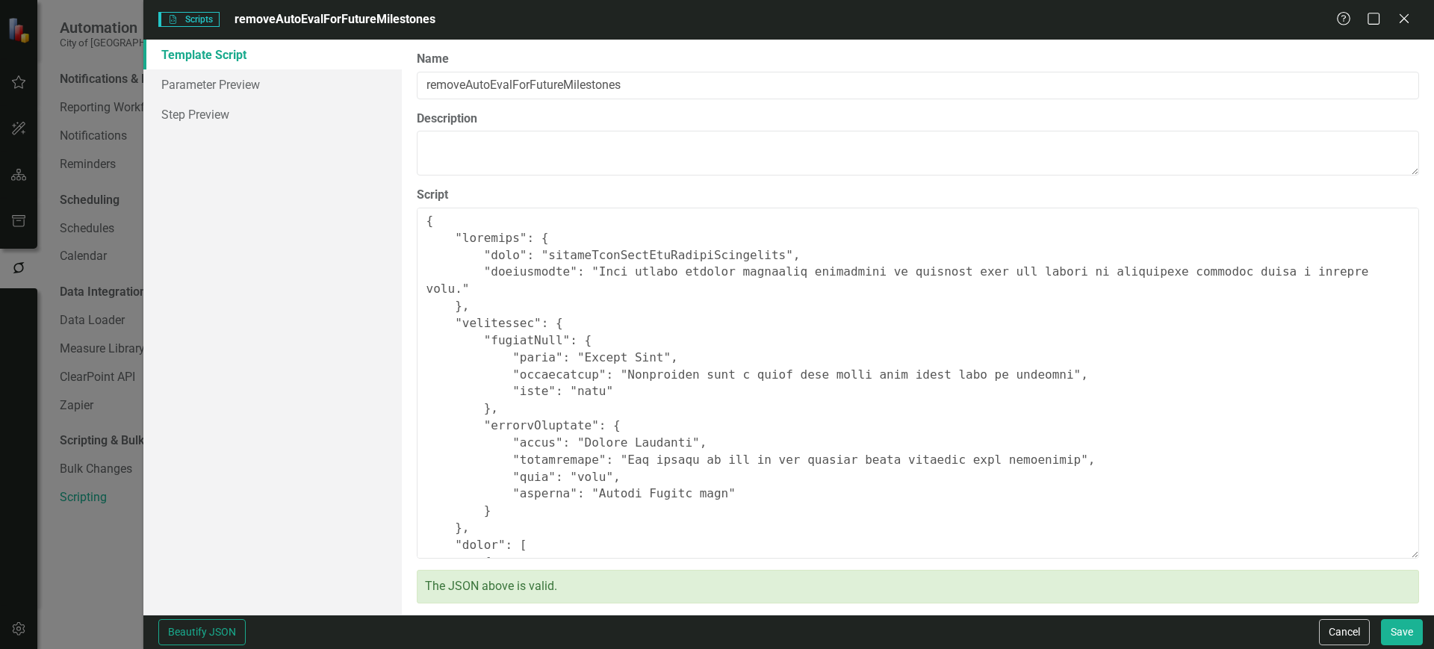
type textarea "{ "comments": { "name": "removeAutoEvalForFutureMilestones", "description": "Th…"
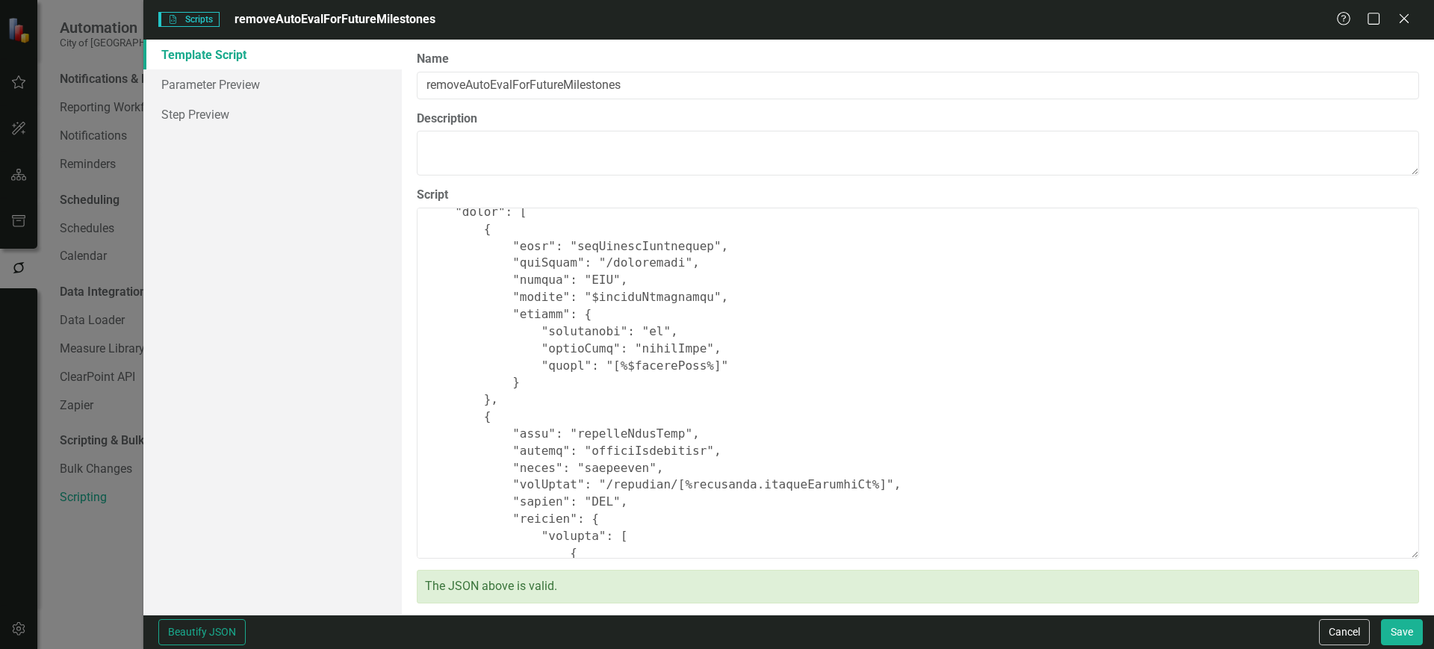
scroll to position [547, 0]
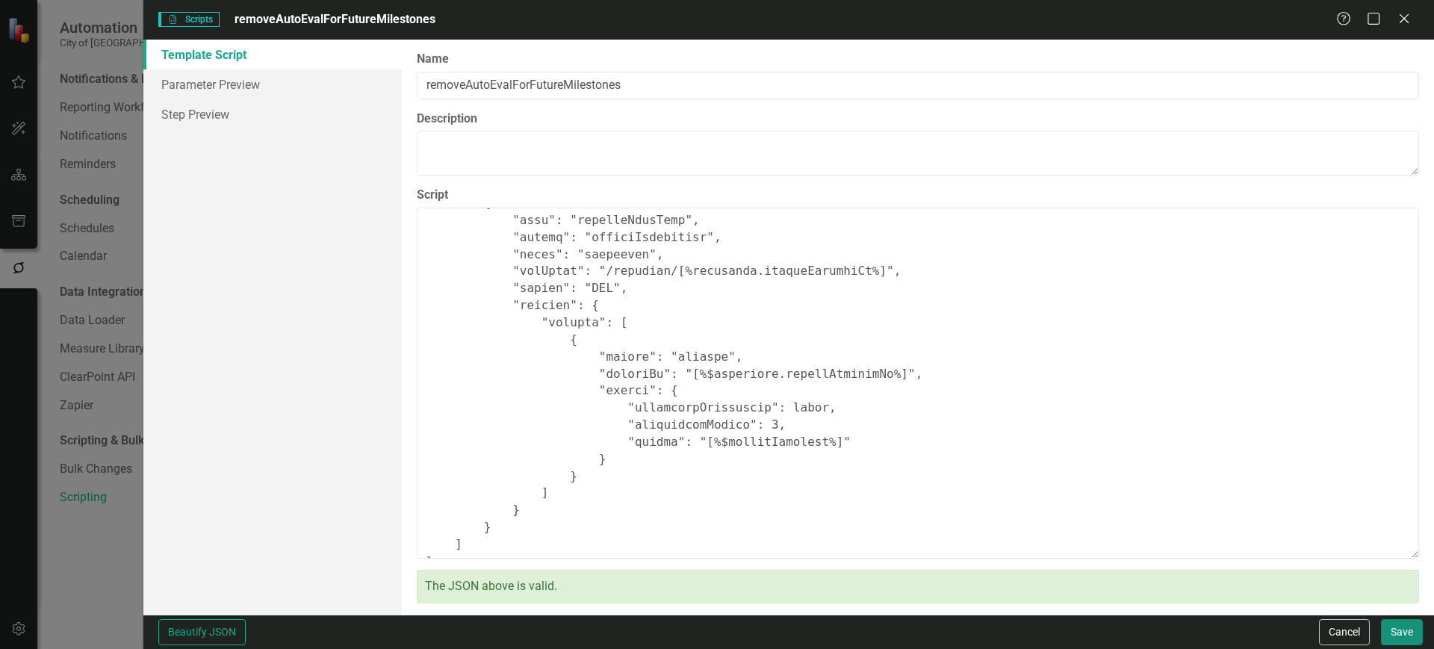
click at [1398, 630] on button "Save" at bounding box center [1402, 632] width 42 height 26
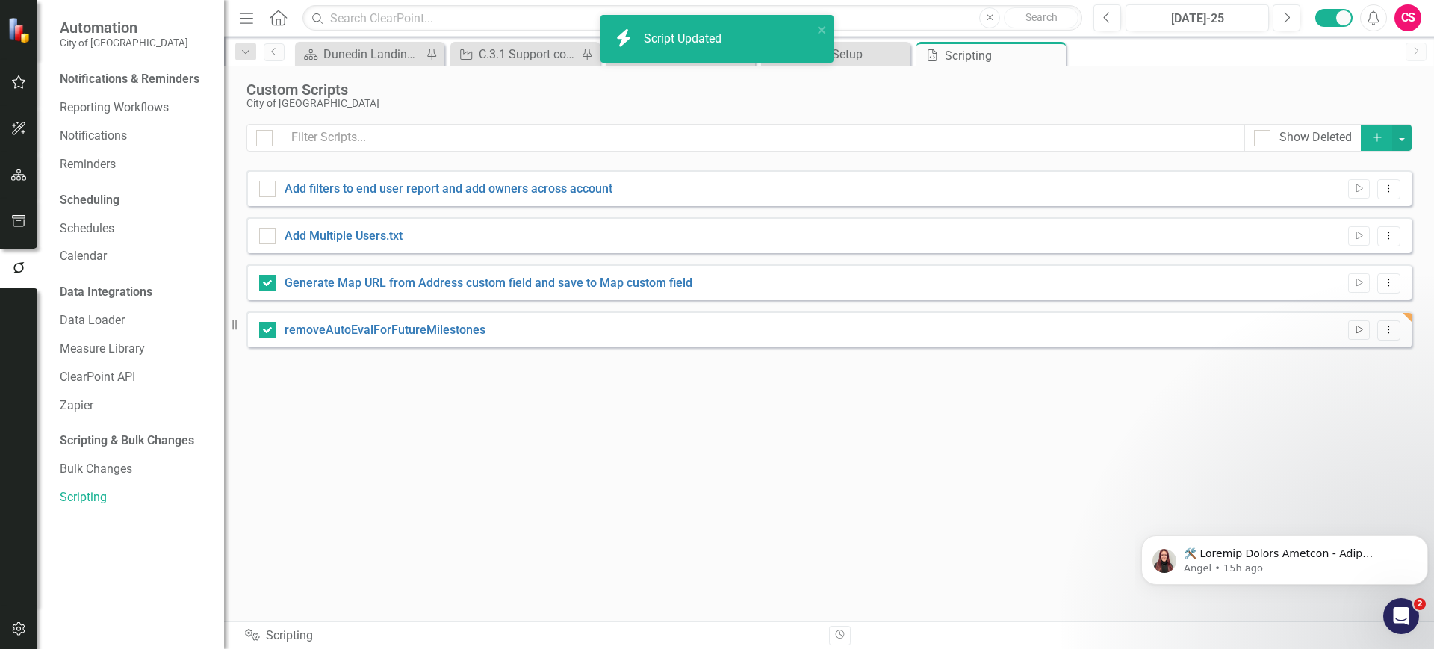
click at [1362, 334] on icon "Run Script" at bounding box center [1358, 330] width 11 height 9
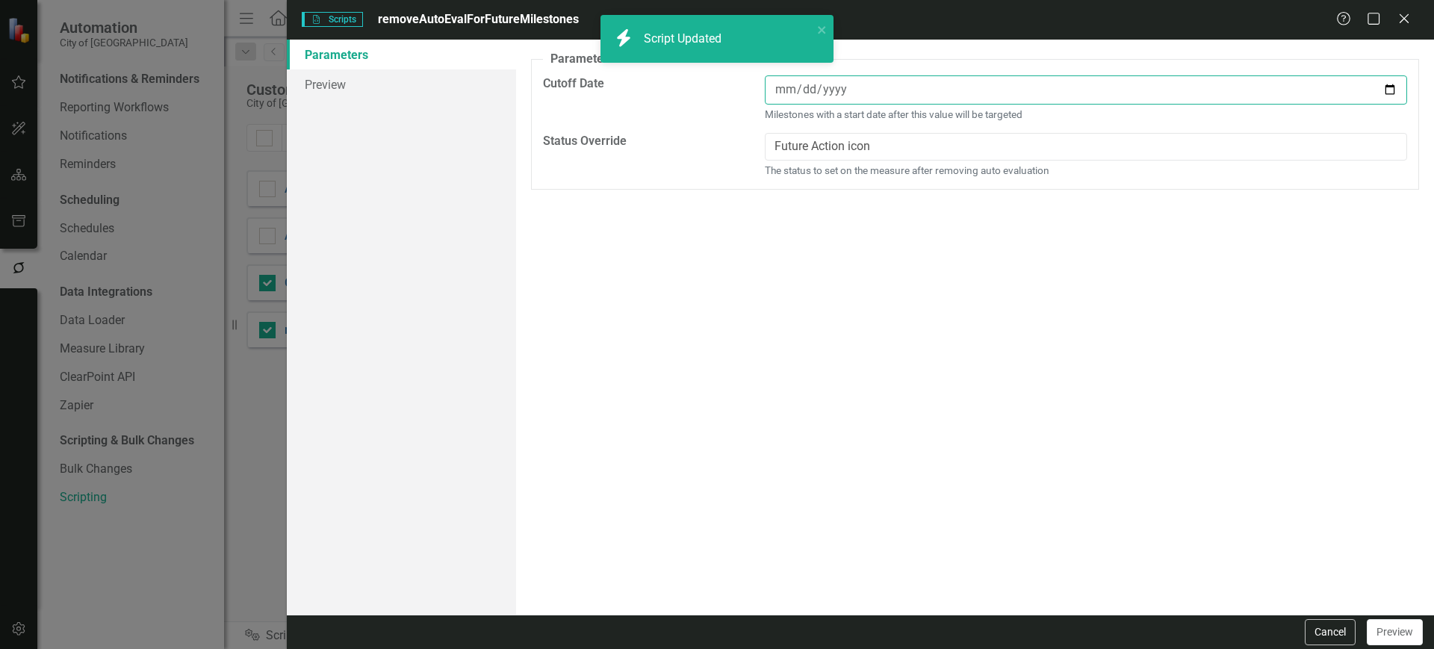
click at [1008, 95] on input "date" at bounding box center [1086, 89] width 642 height 29
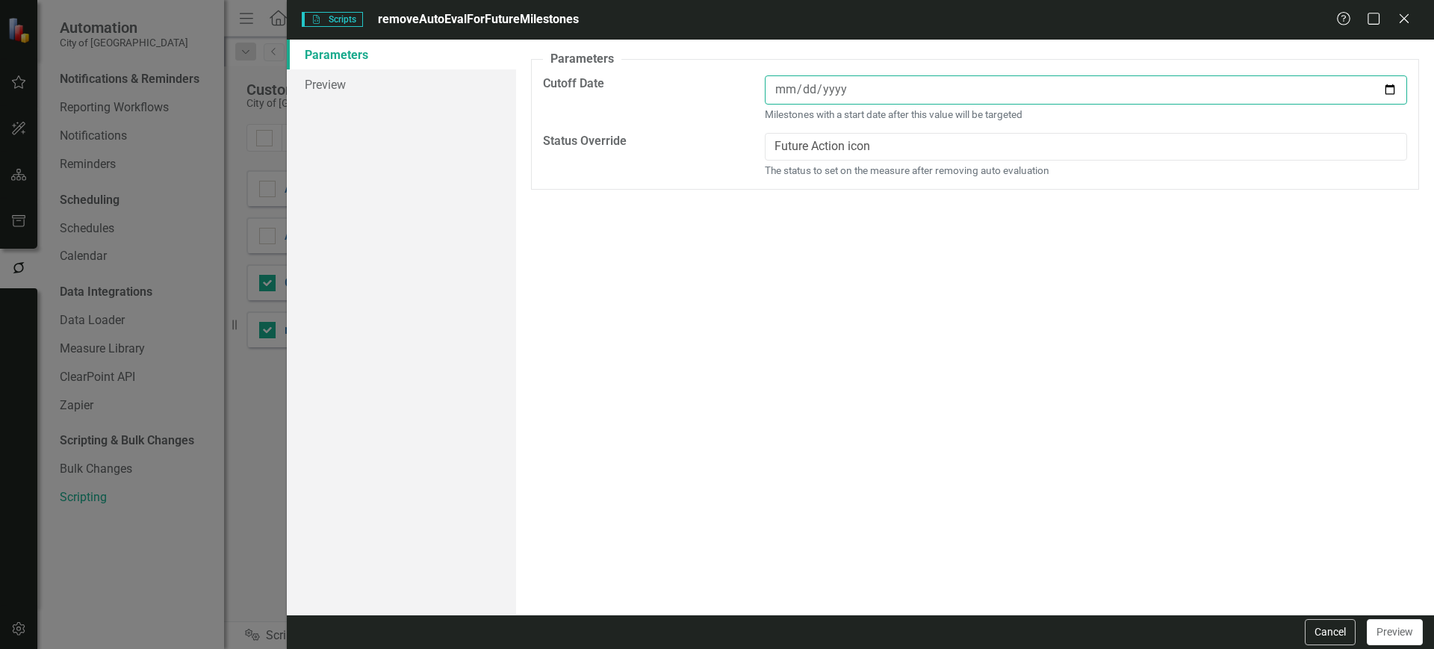
click at [1389, 85] on input "date" at bounding box center [1086, 89] width 642 height 29
type input "[DATE]"
click at [1422, 636] on div "Cancel Preview" at bounding box center [860, 632] width 1147 height 34
click at [1405, 635] on button "Preview" at bounding box center [1395, 632] width 56 height 26
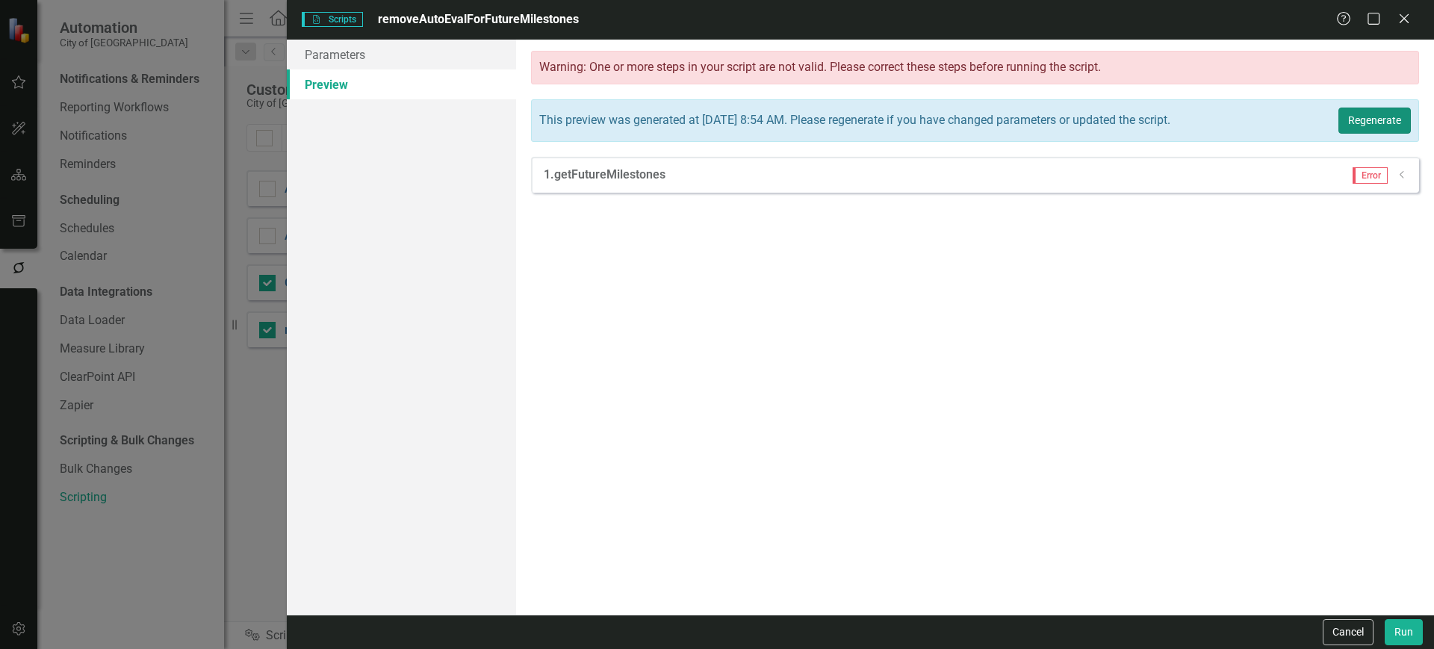
click at [1353, 126] on button "Regenerate" at bounding box center [1375, 121] width 72 height 26
click at [1404, 177] on icon "Dropdown" at bounding box center [1402, 174] width 11 height 9
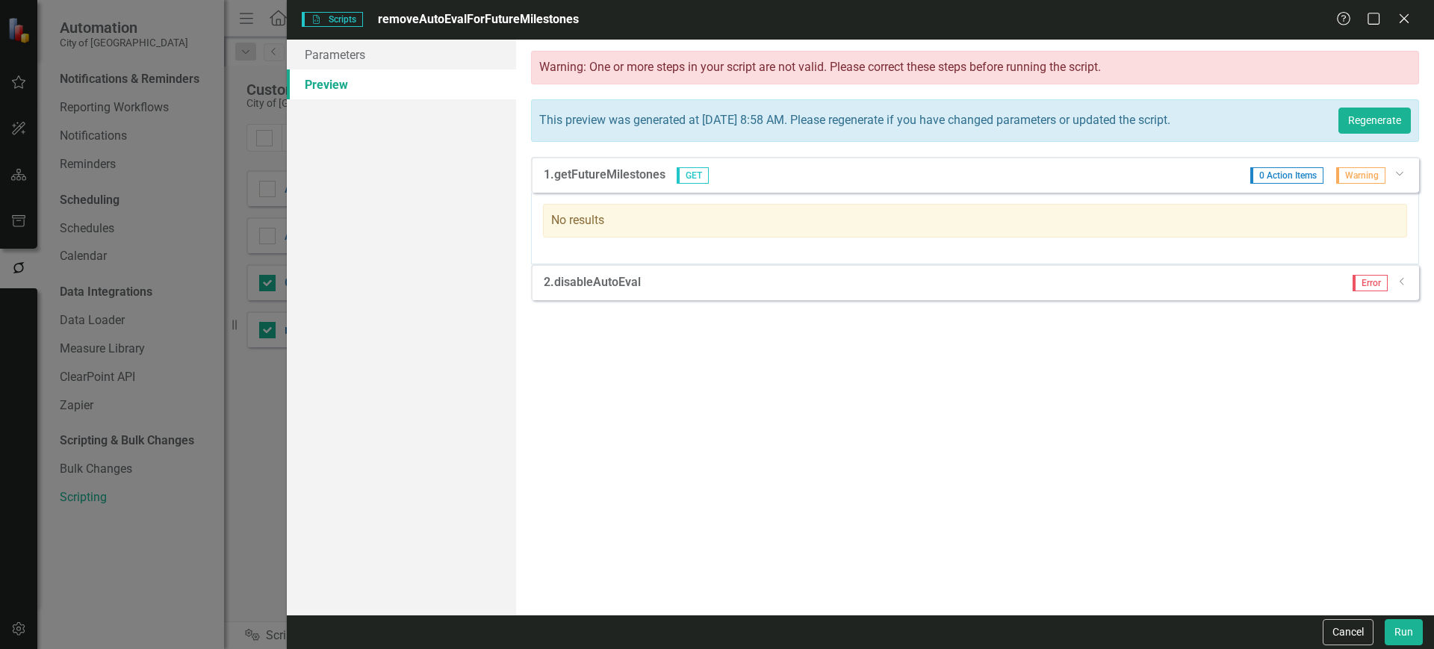
click at [1404, 177] on icon "Dropdown" at bounding box center [1399, 172] width 9 height 11
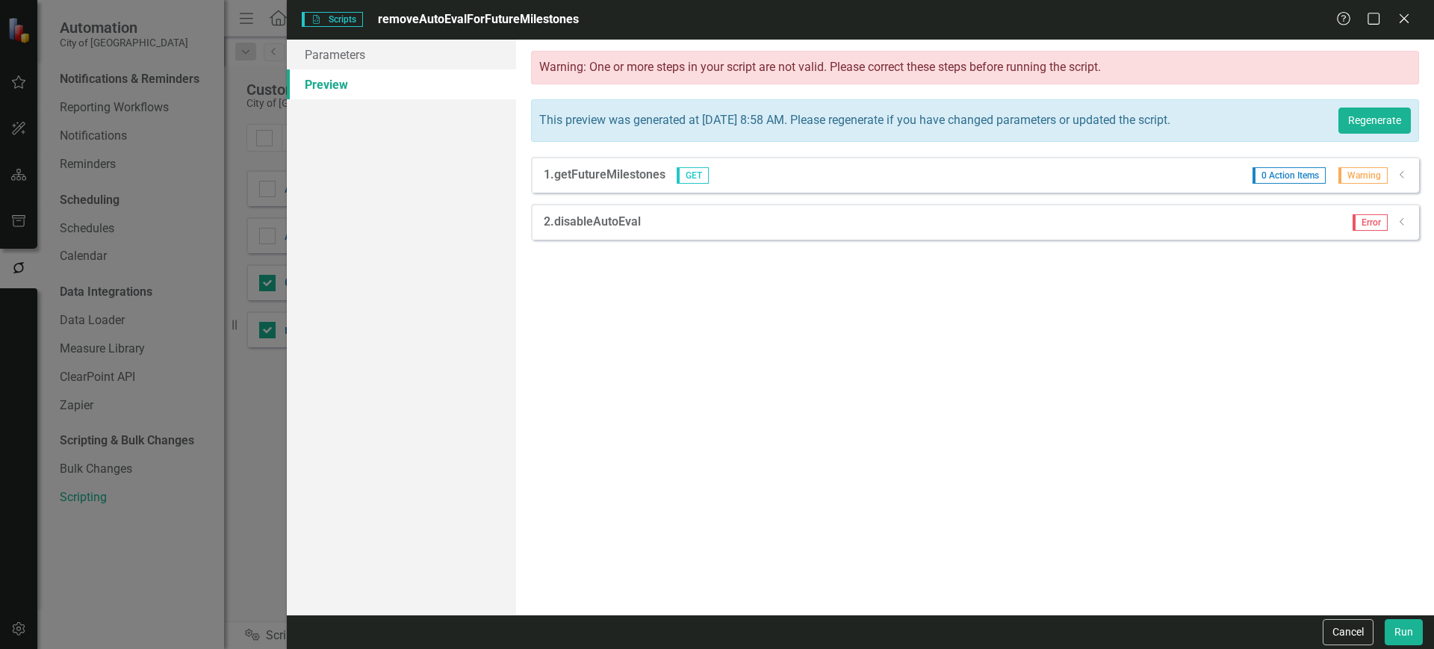
click at [1405, 220] on icon "Dropdown" at bounding box center [1402, 221] width 11 height 9
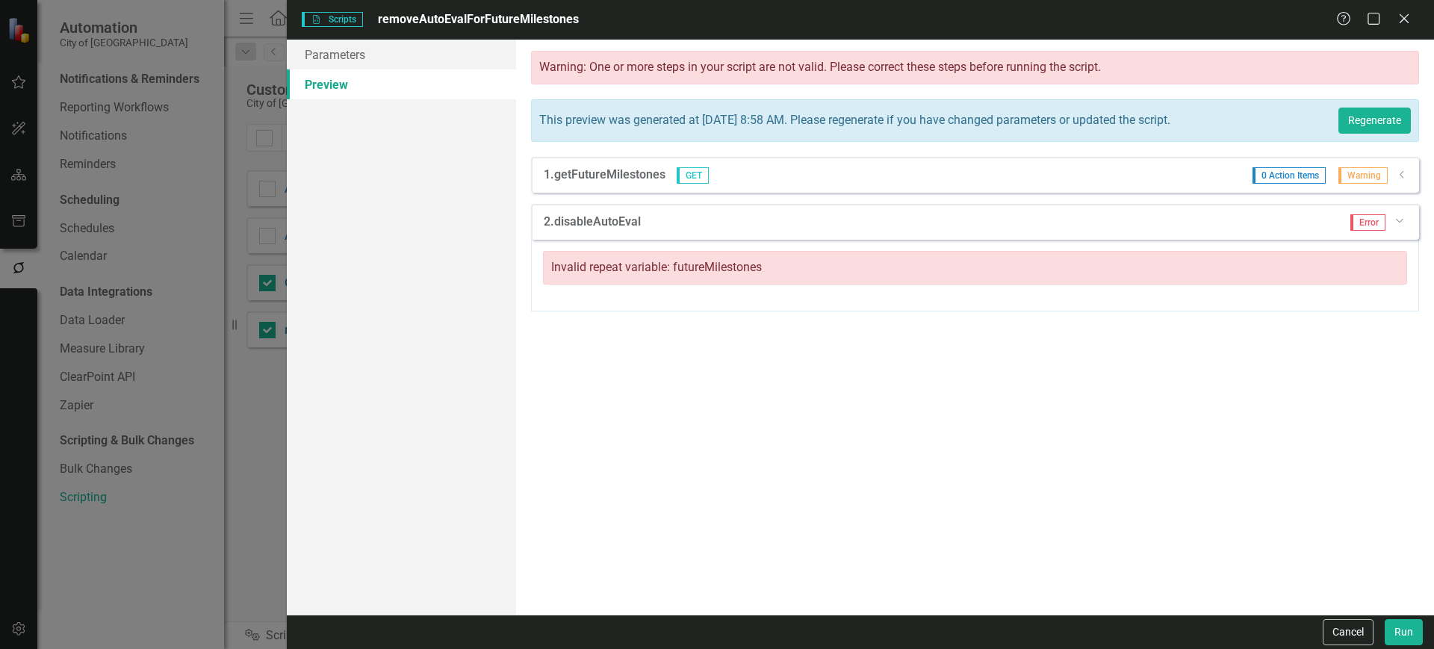
click at [1405, 221] on div "Dropdown" at bounding box center [1400, 219] width 13 height 11
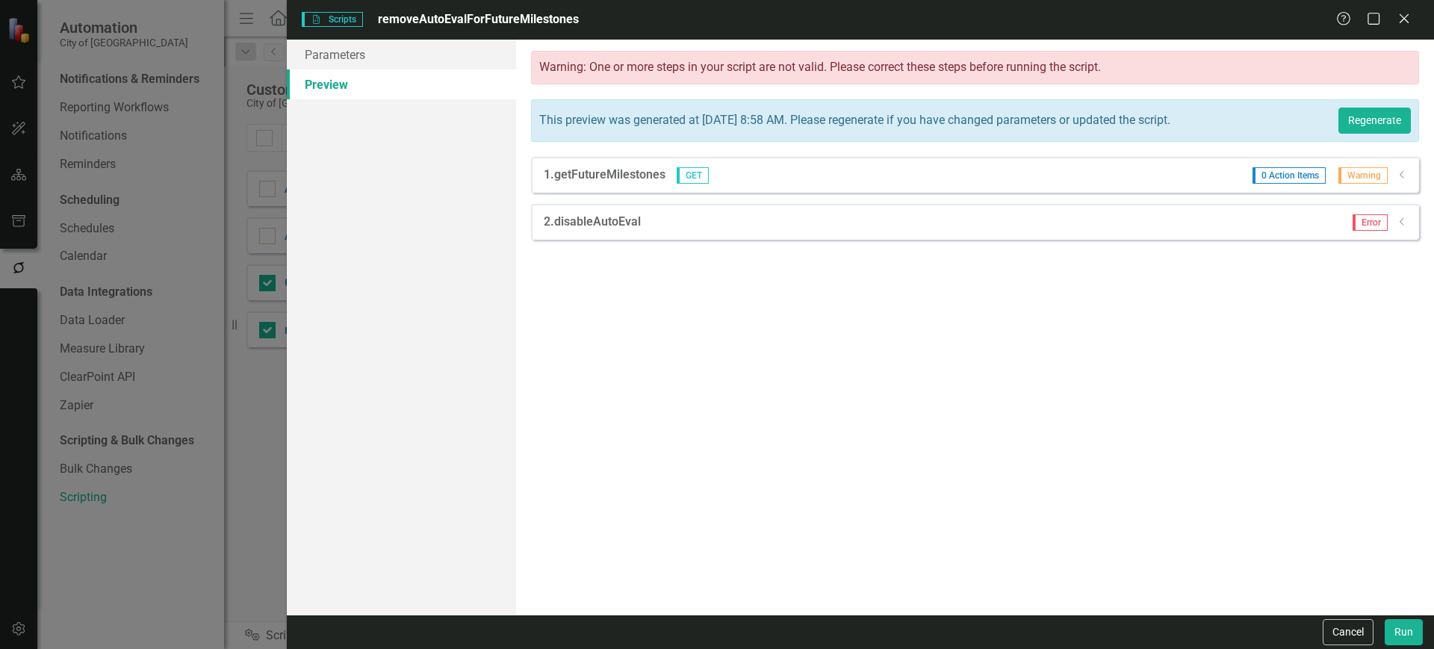
click at [1405, 222] on icon "Dropdown" at bounding box center [1402, 221] width 11 height 9
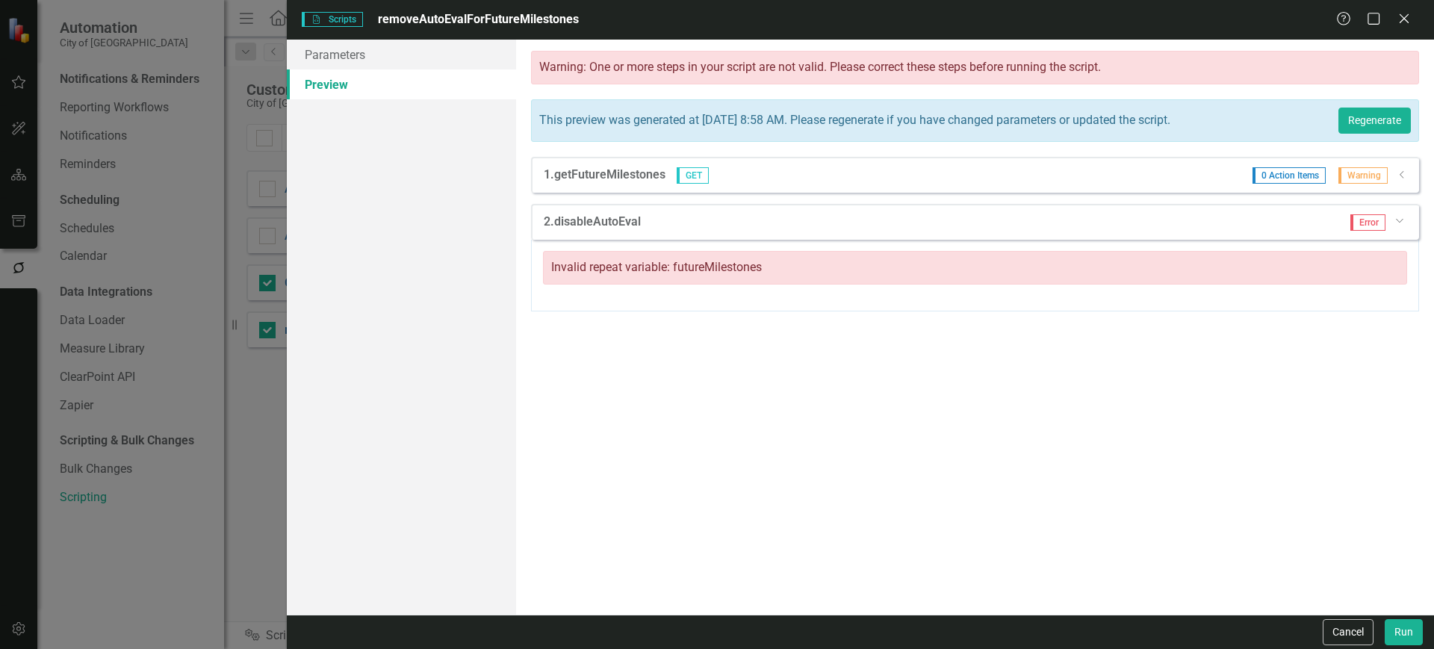
click at [1404, 223] on icon "Dropdown" at bounding box center [1399, 219] width 9 height 11
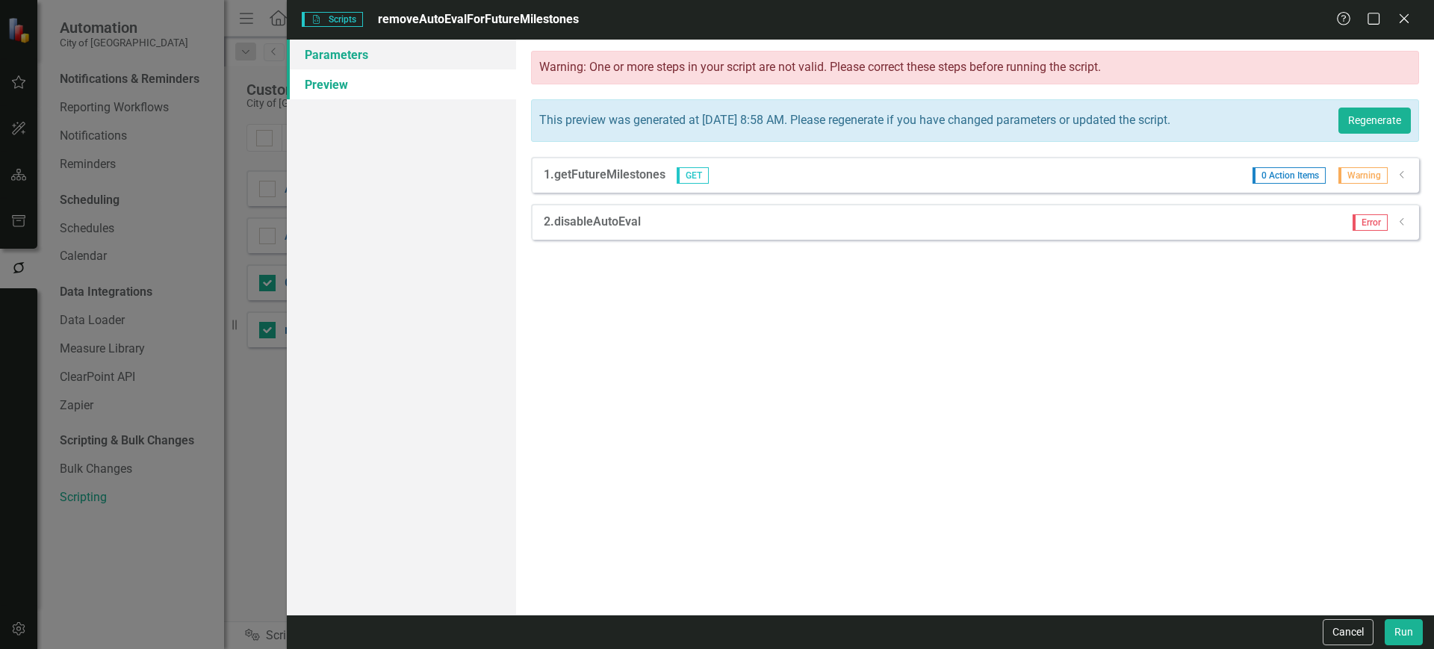
click at [418, 63] on link "Parameters" at bounding box center [401, 55] width 229 height 30
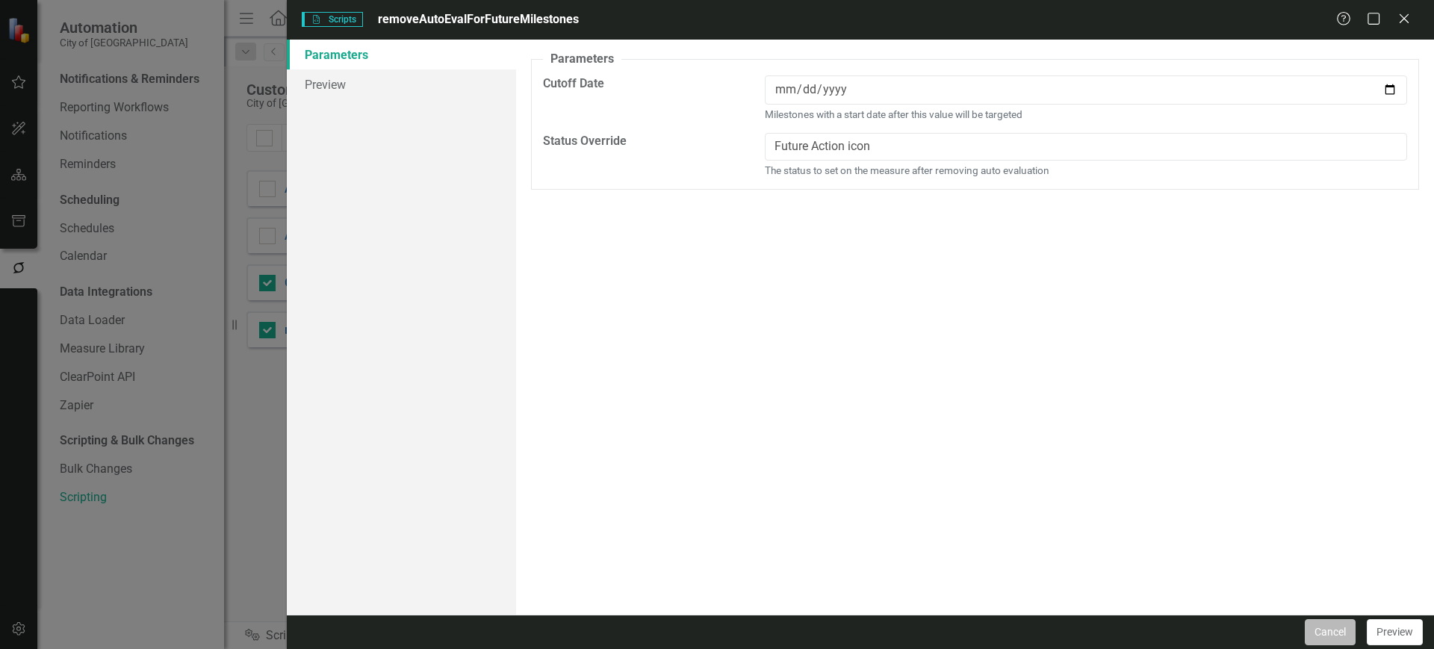
click at [1325, 632] on button "Cancel" at bounding box center [1330, 632] width 51 height 26
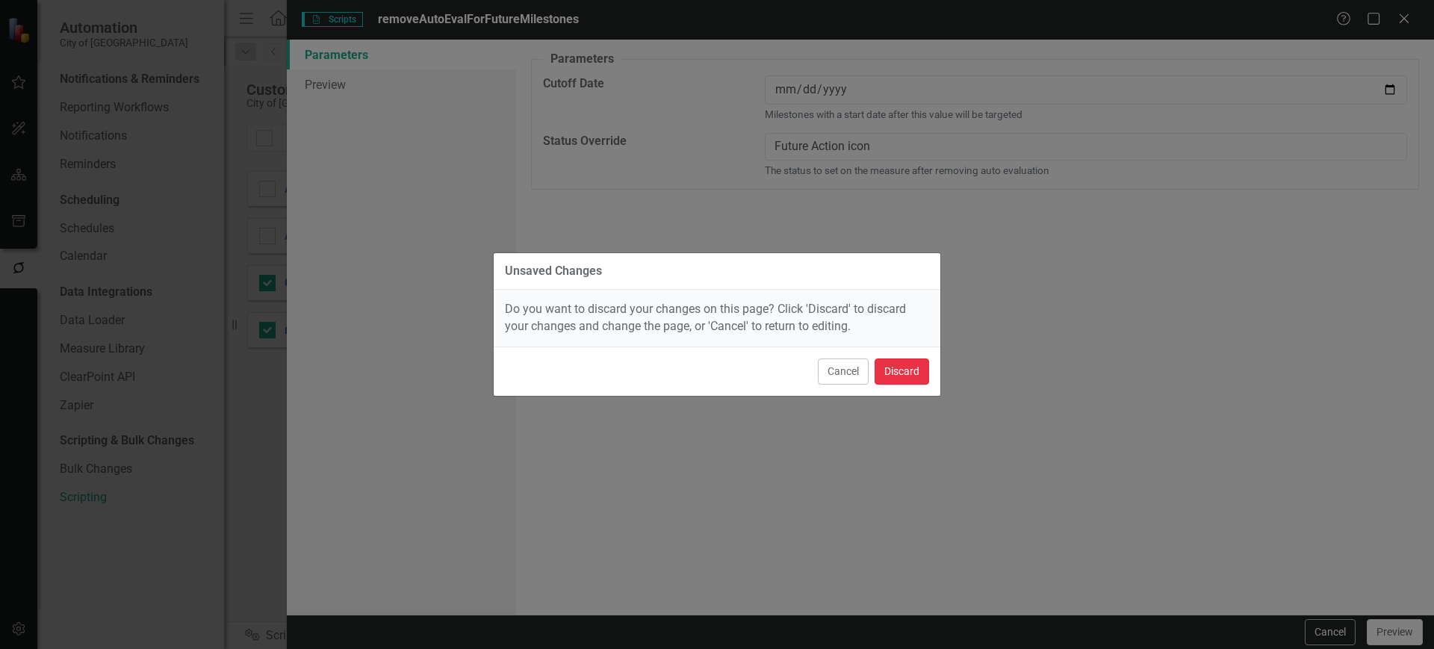
click at [906, 362] on button "Discard" at bounding box center [902, 372] width 55 height 26
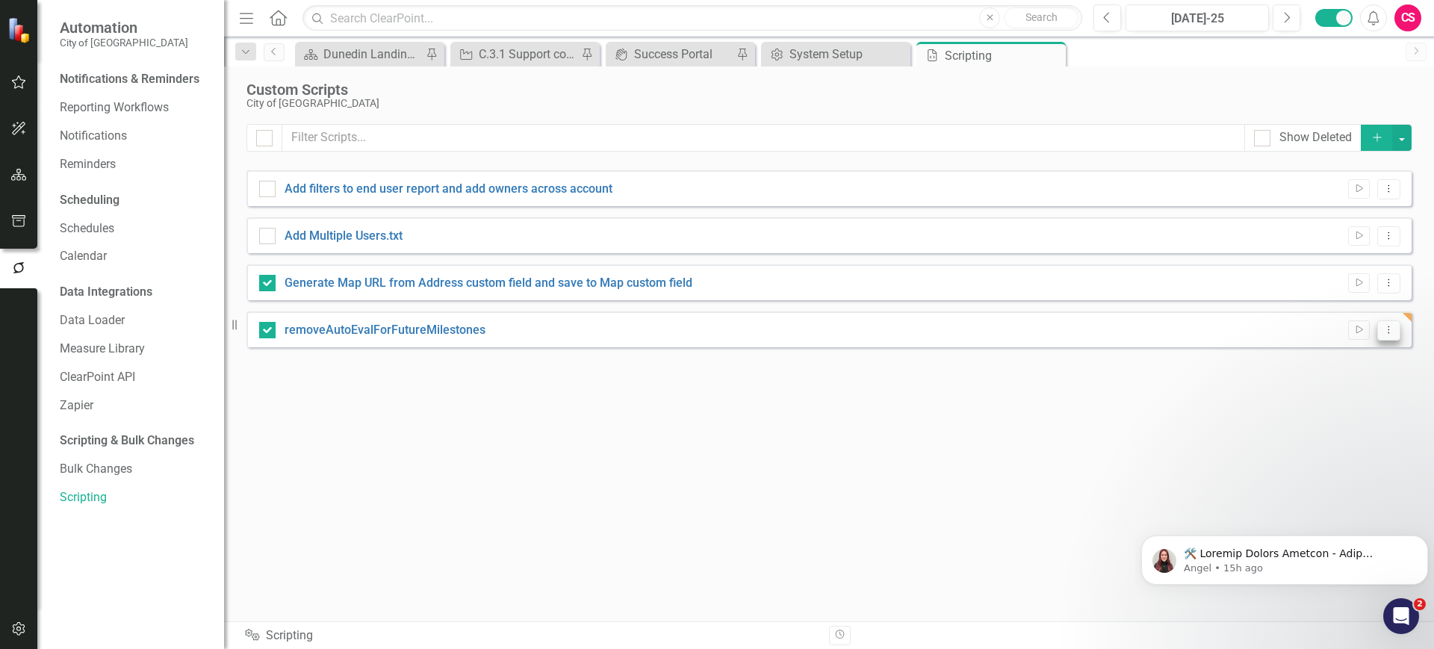
click at [1398, 328] on button "Dropdown Menu" at bounding box center [1388, 330] width 23 height 20
click at [1315, 382] on link "Edit Edit Script" at bounding box center [1340, 383] width 120 height 28
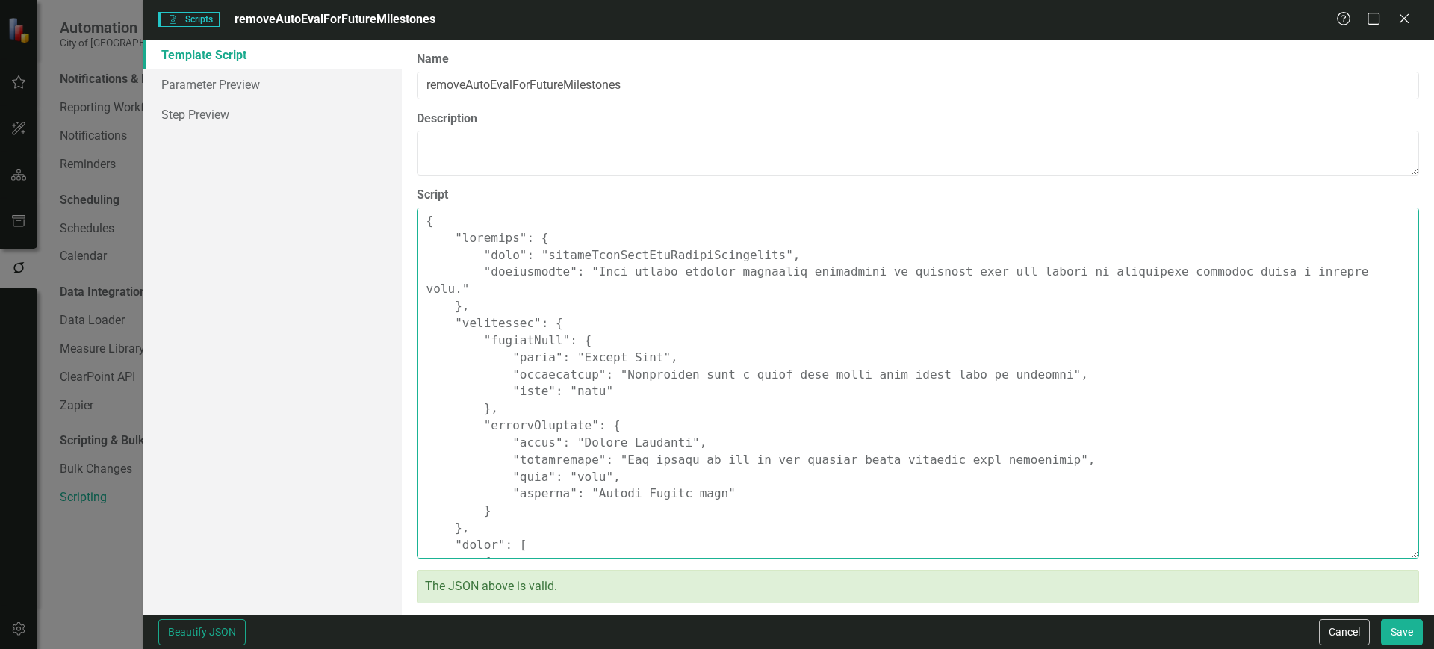
click at [710, 341] on textarea "Script" at bounding box center [918, 383] width 1002 height 351
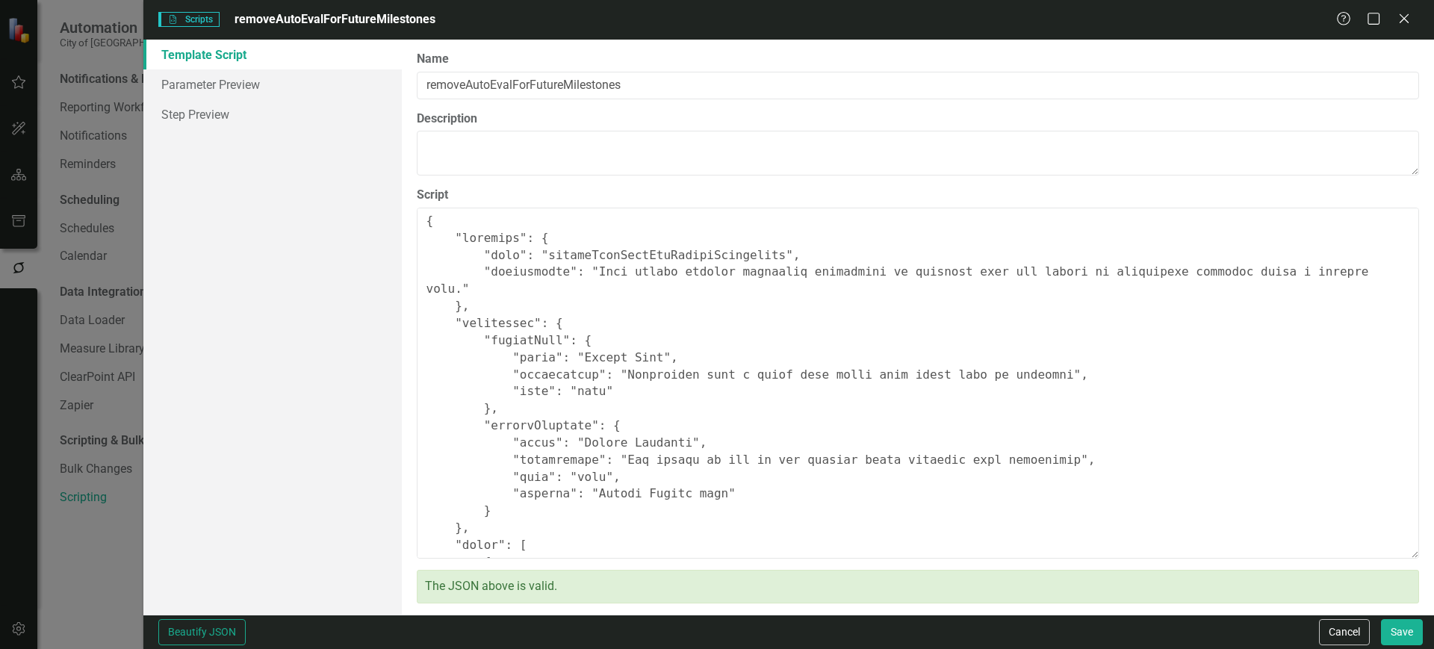
click at [790, 565] on div "Please enter the script name, description, and script JSON in the fields below.…" at bounding box center [918, 327] width 1002 height 553
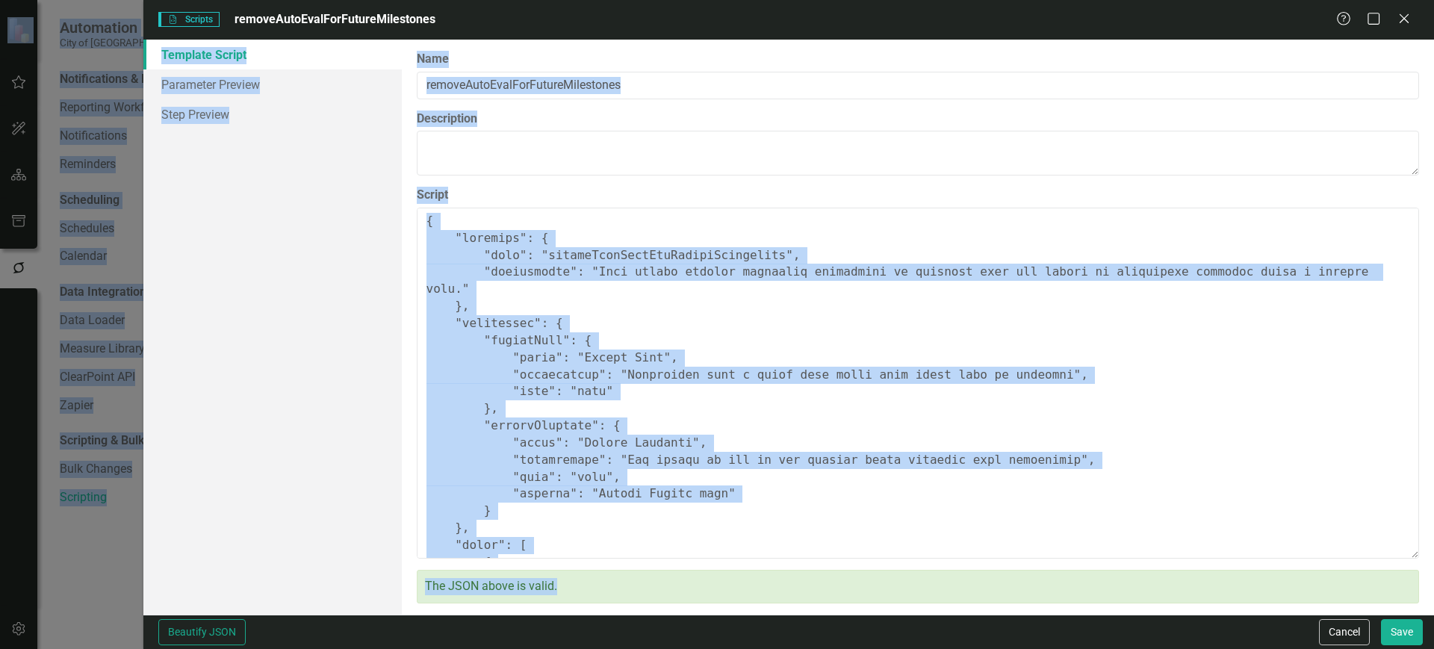
click at [739, 425] on textarea "Script" at bounding box center [918, 383] width 1002 height 351
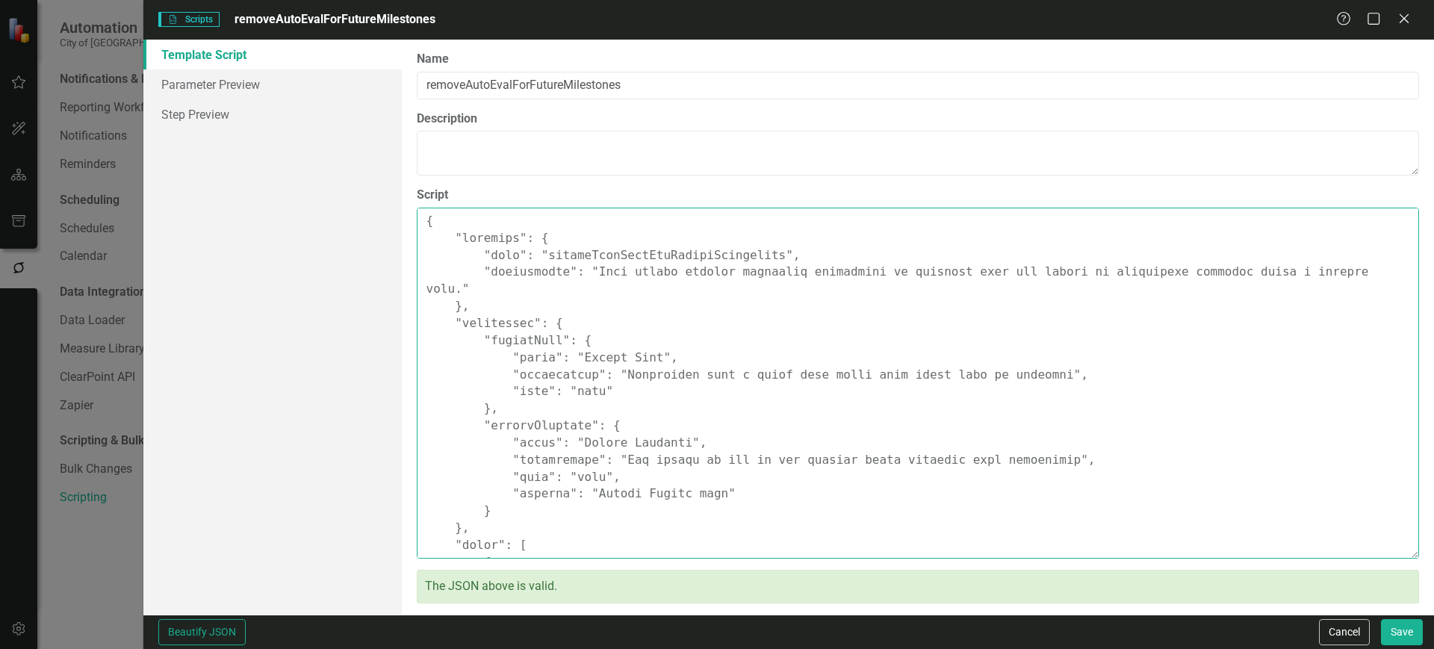
click at [879, 327] on textarea "Script" at bounding box center [918, 383] width 1002 height 351
paste textarea ""comments": { "name": "removeAutoEvalForFutureMilestones", "description": "This…"
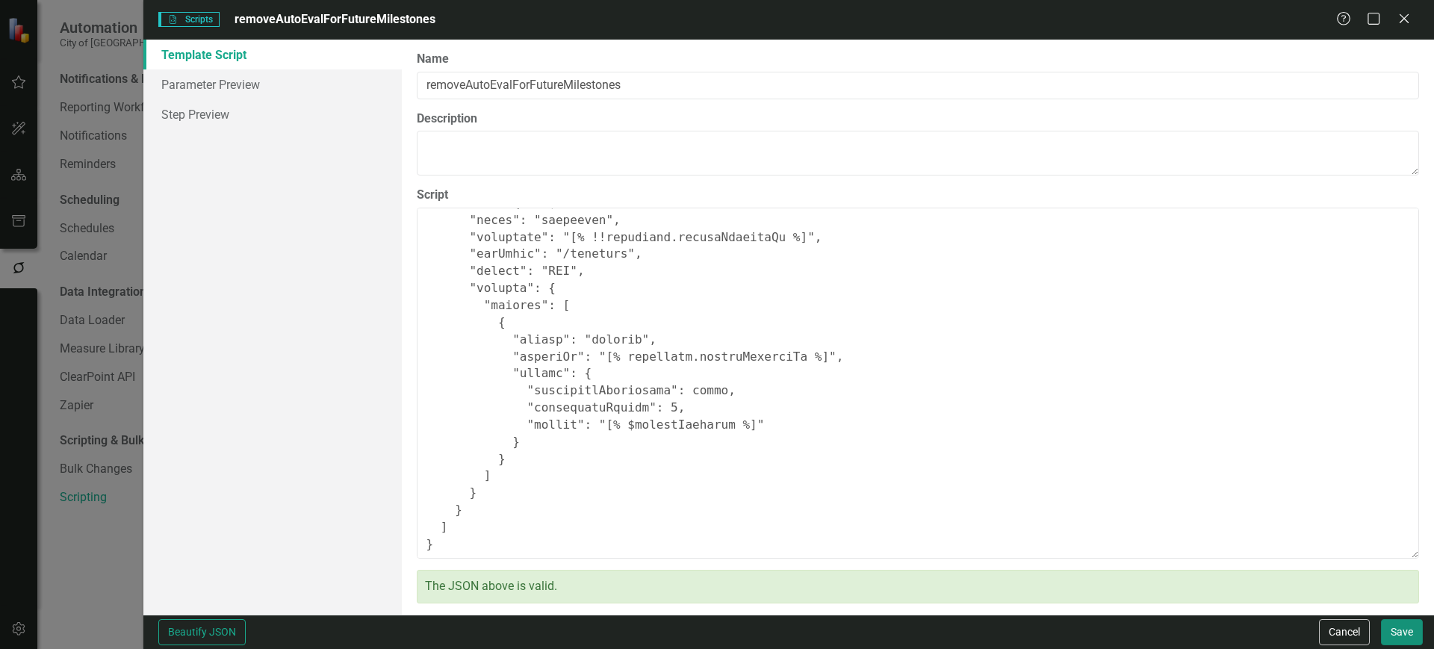
type textarea "{ "comments": { "name": "removeAutoEvalForFutureMilestones", "description": "Th…"
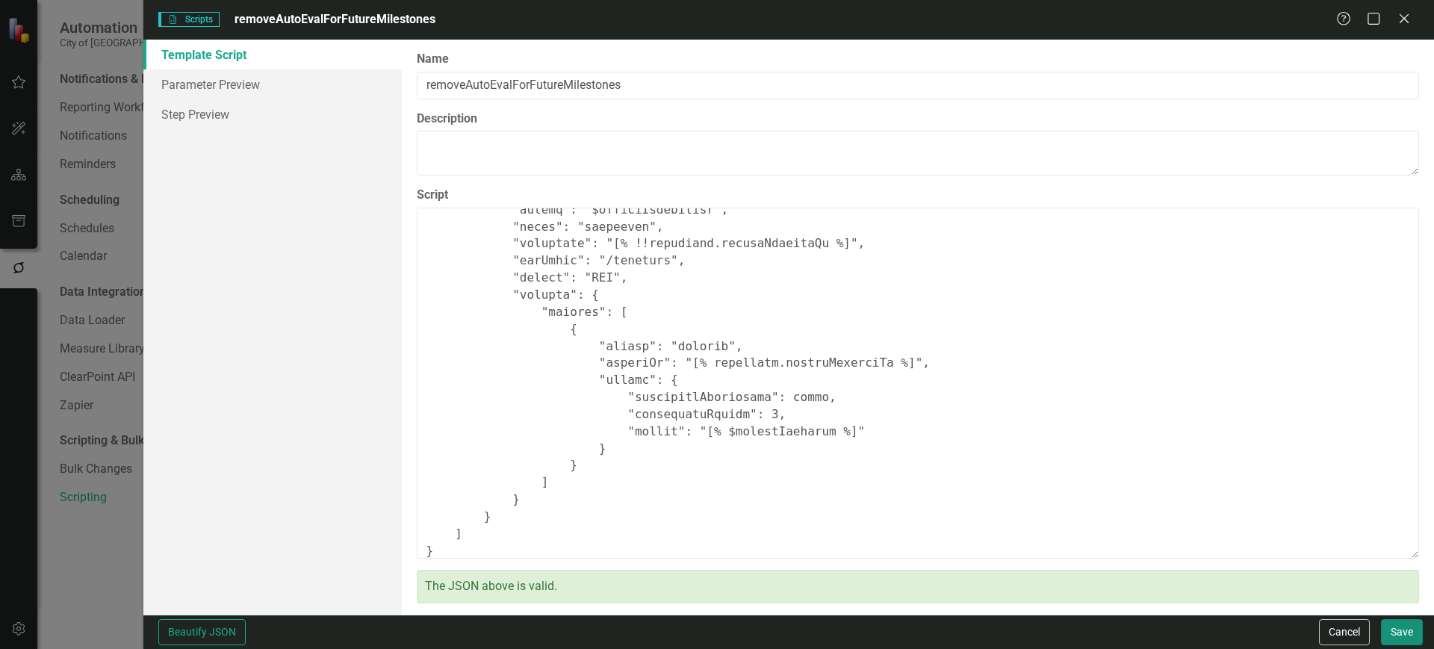
click at [1404, 620] on button "Save" at bounding box center [1402, 632] width 42 height 26
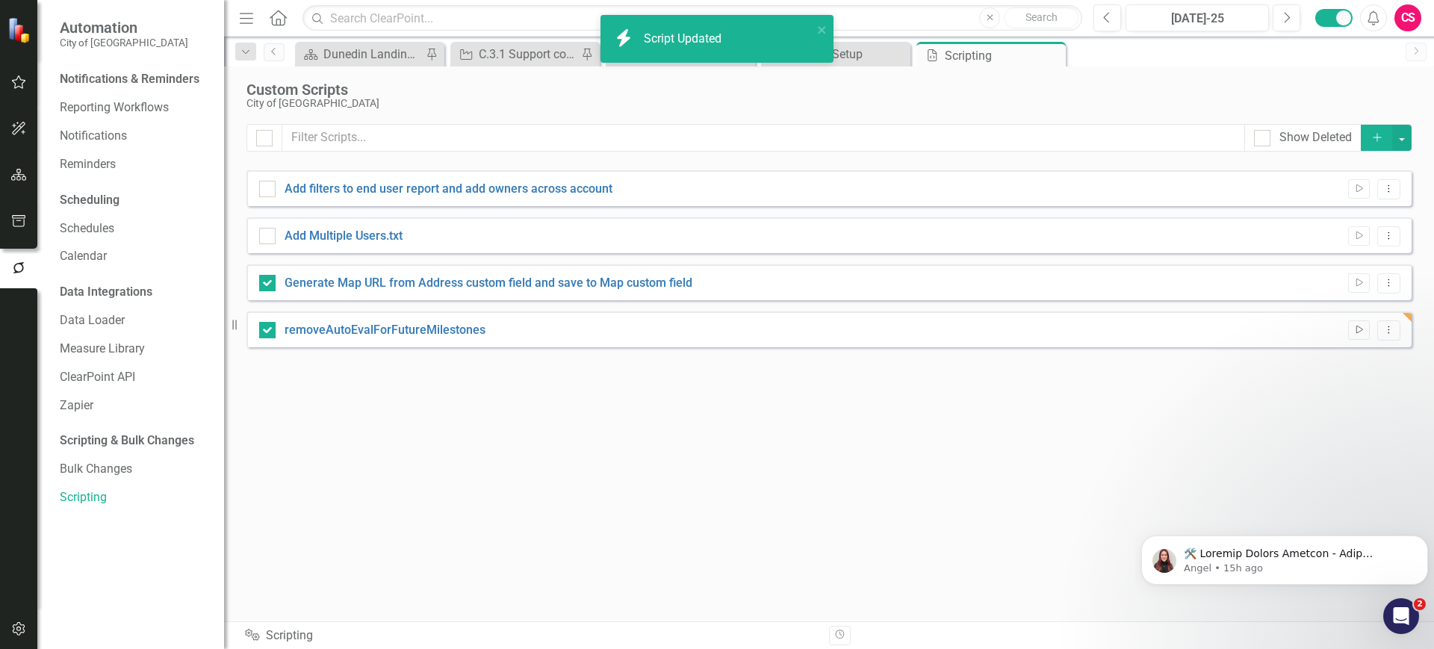
click at [1365, 336] on button "Run Script" at bounding box center [1359, 329] width 22 height 19
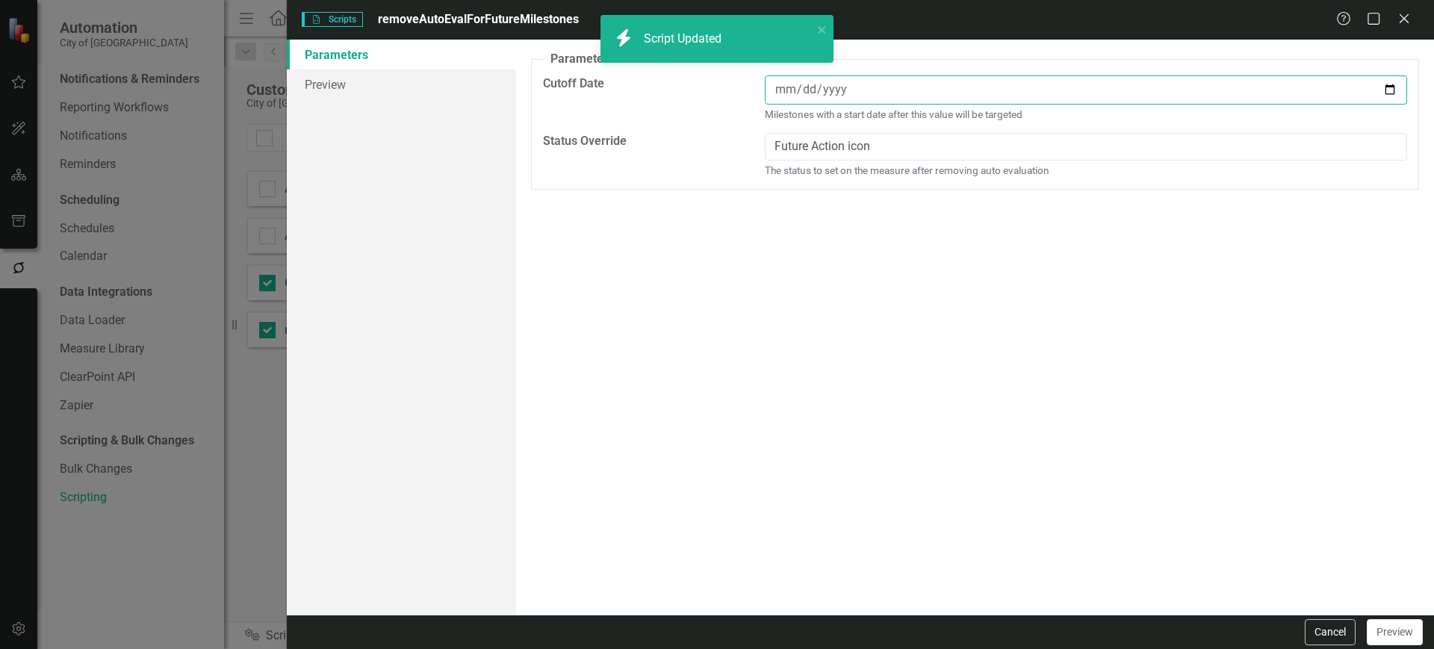
click at [781, 100] on input "date" at bounding box center [1086, 89] width 642 height 29
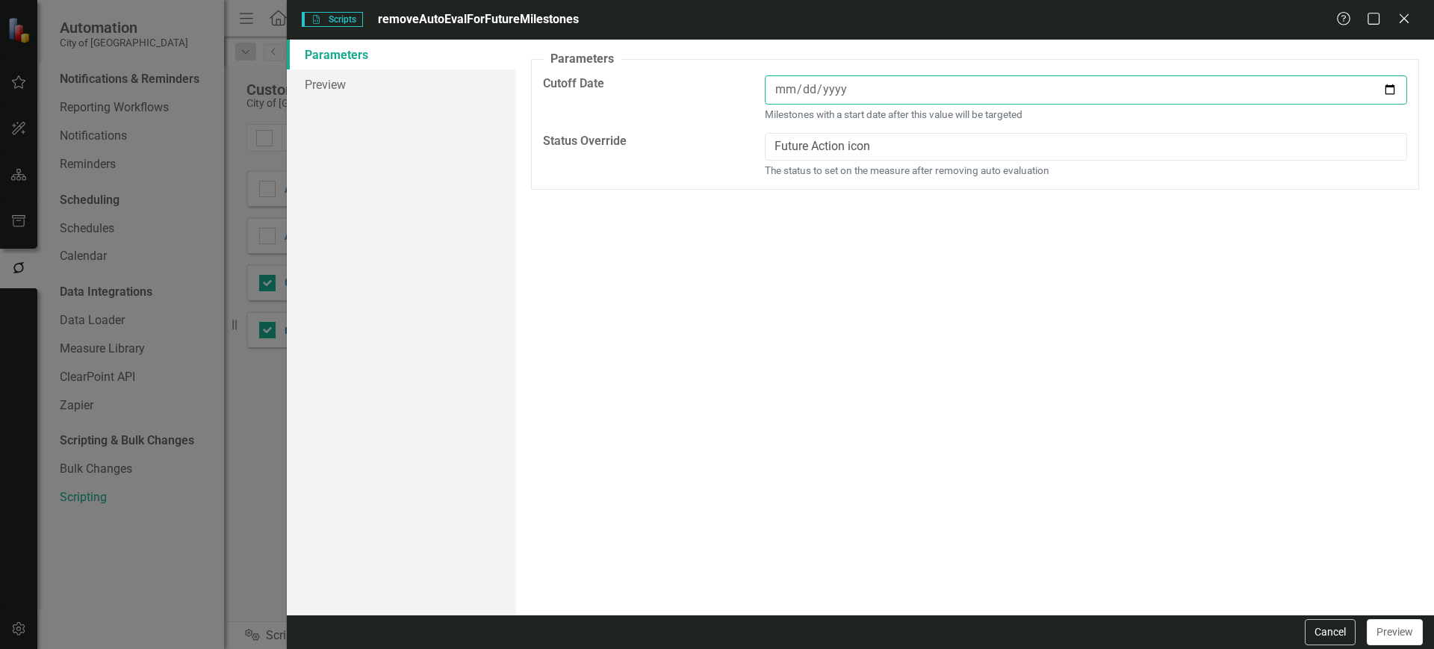
click at [1383, 90] on input "date" at bounding box center [1086, 89] width 642 height 29
click at [1390, 87] on input "date" at bounding box center [1086, 89] width 642 height 29
type input "[DATE]"
click at [411, 83] on link "Preview" at bounding box center [401, 84] width 229 height 30
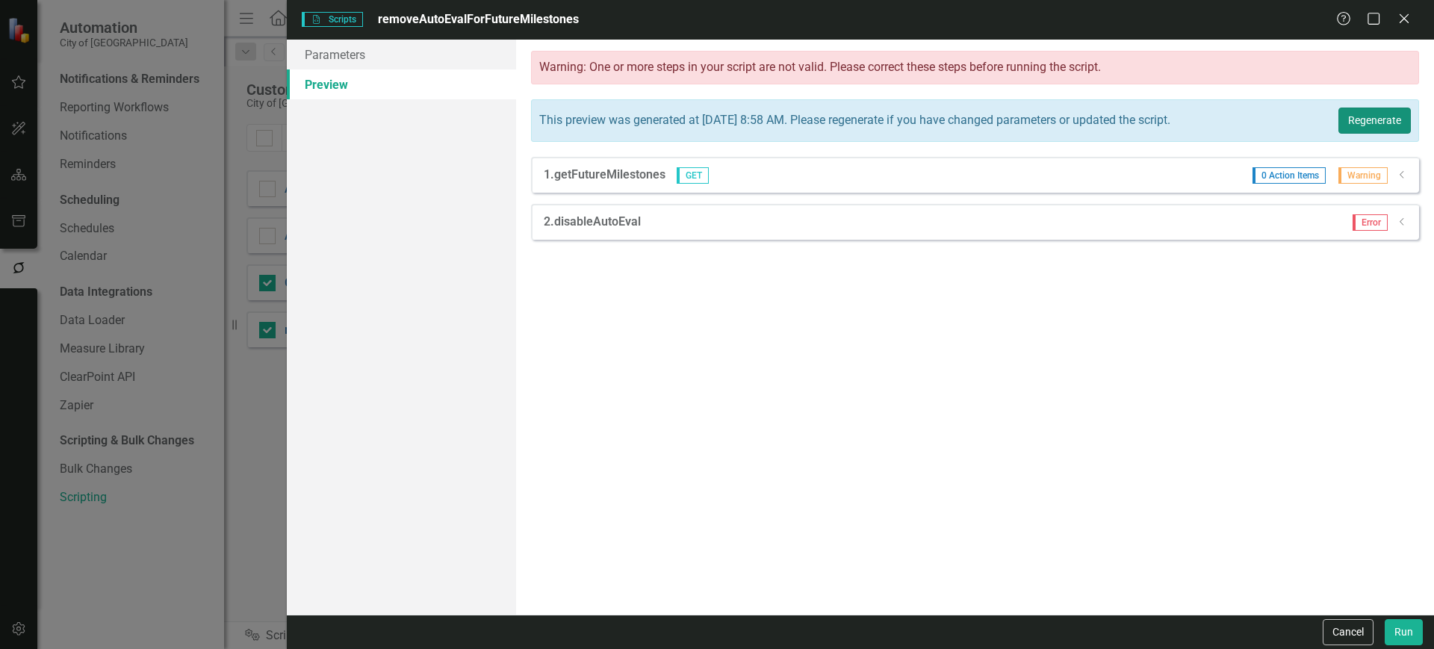
click at [1400, 108] on button "Regenerate" at bounding box center [1375, 121] width 72 height 26
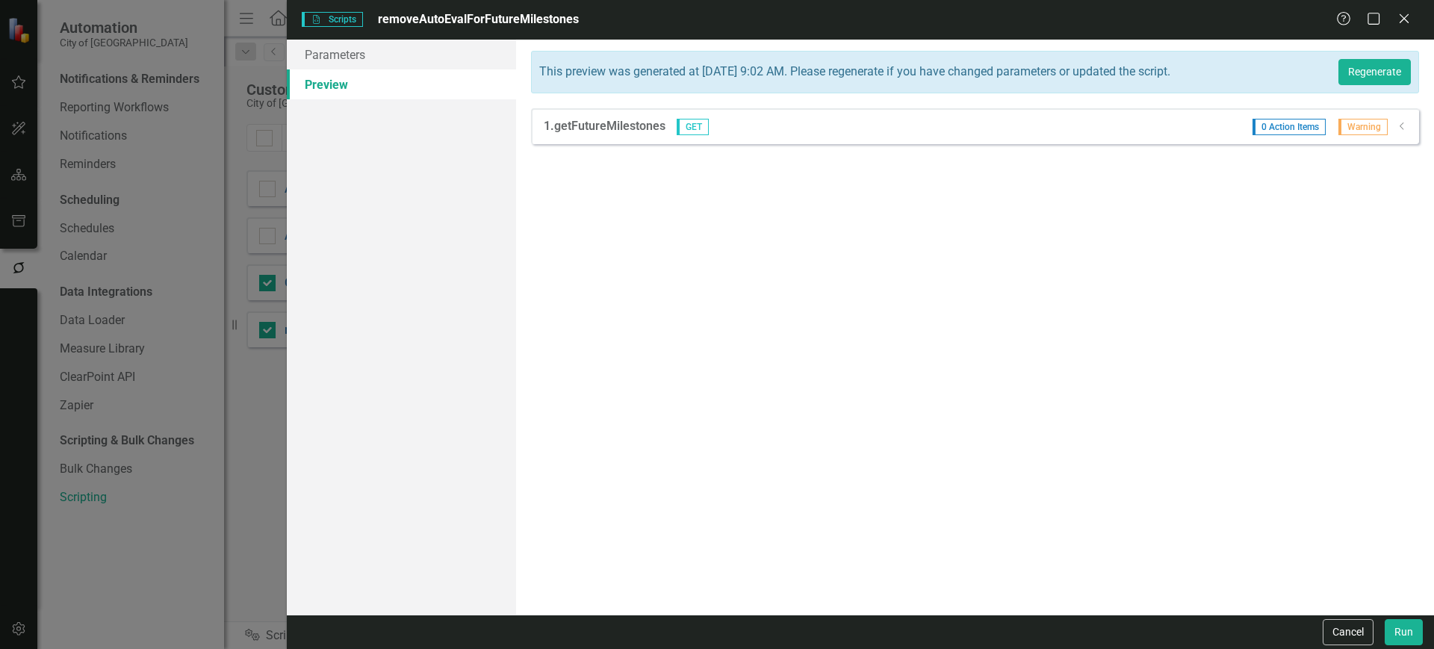
click at [1403, 130] on icon "Dropdown" at bounding box center [1402, 126] width 11 height 9
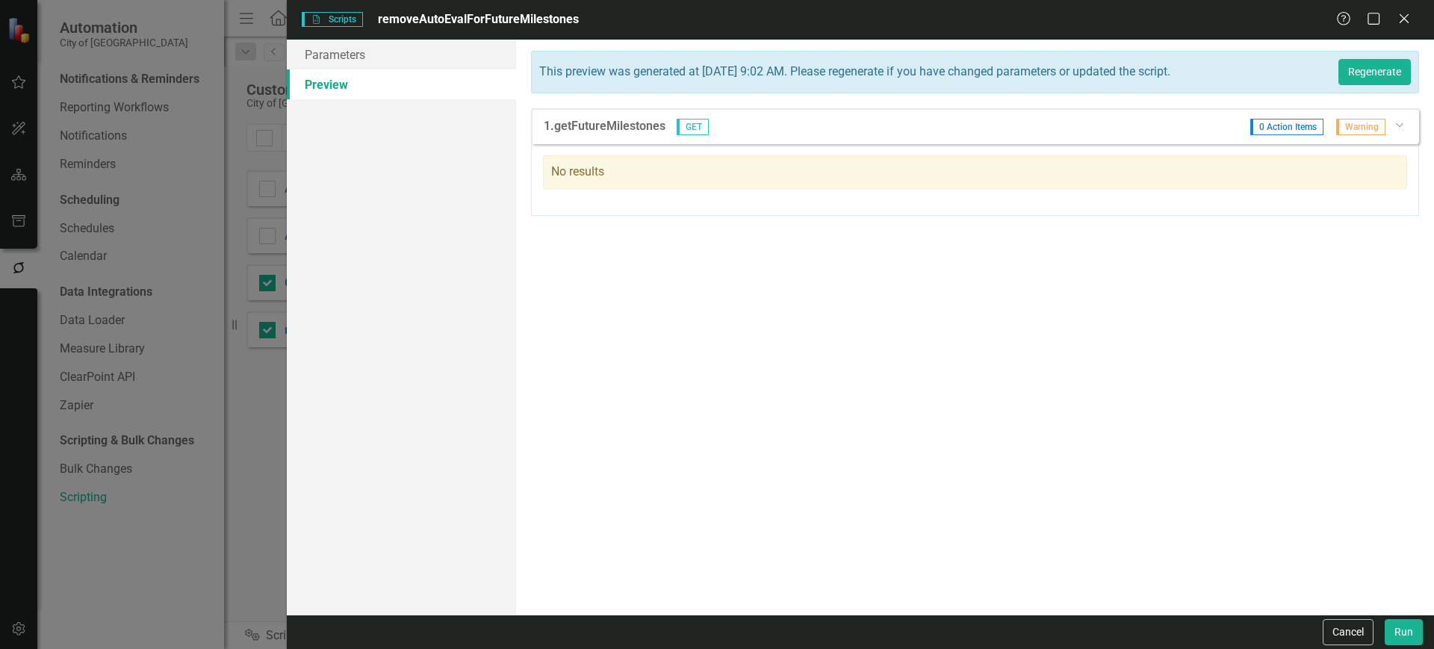
click at [1404, 130] on div "0 Action Items Warning Dropdown" at bounding box center [1323, 127] width 169 height 16
click at [1401, 124] on icon "Dropdown" at bounding box center [1399, 124] width 9 height 11
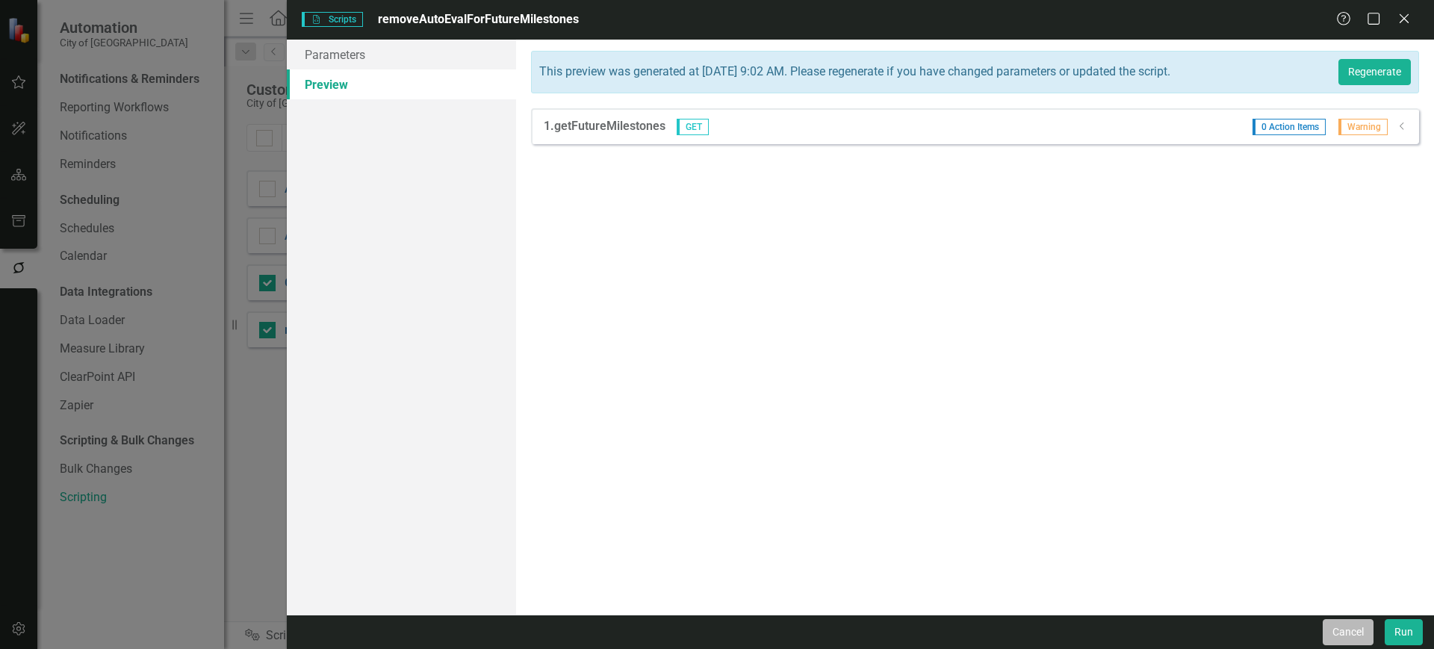
click at [1357, 636] on button "Cancel" at bounding box center [1348, 632] width 51 height 26
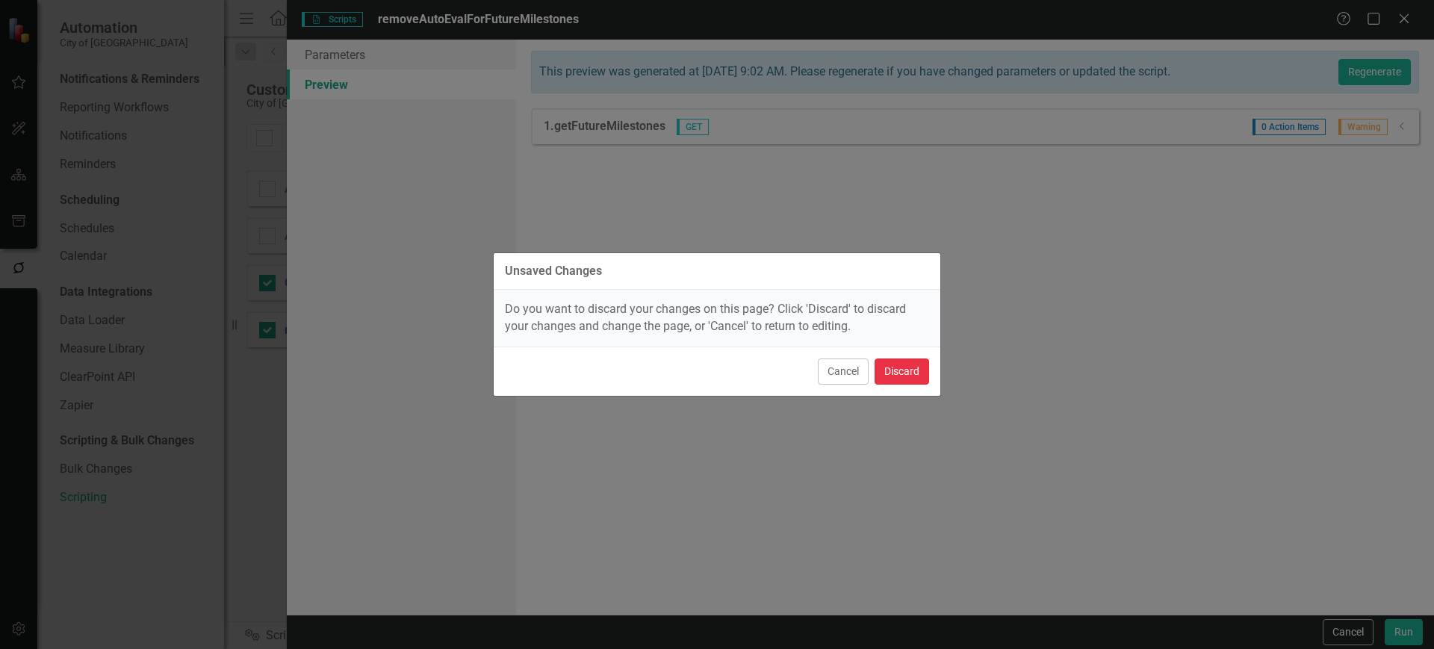
click at [911, 362] on button "Discard" at bounding box center [902, 372] width 55 height 26
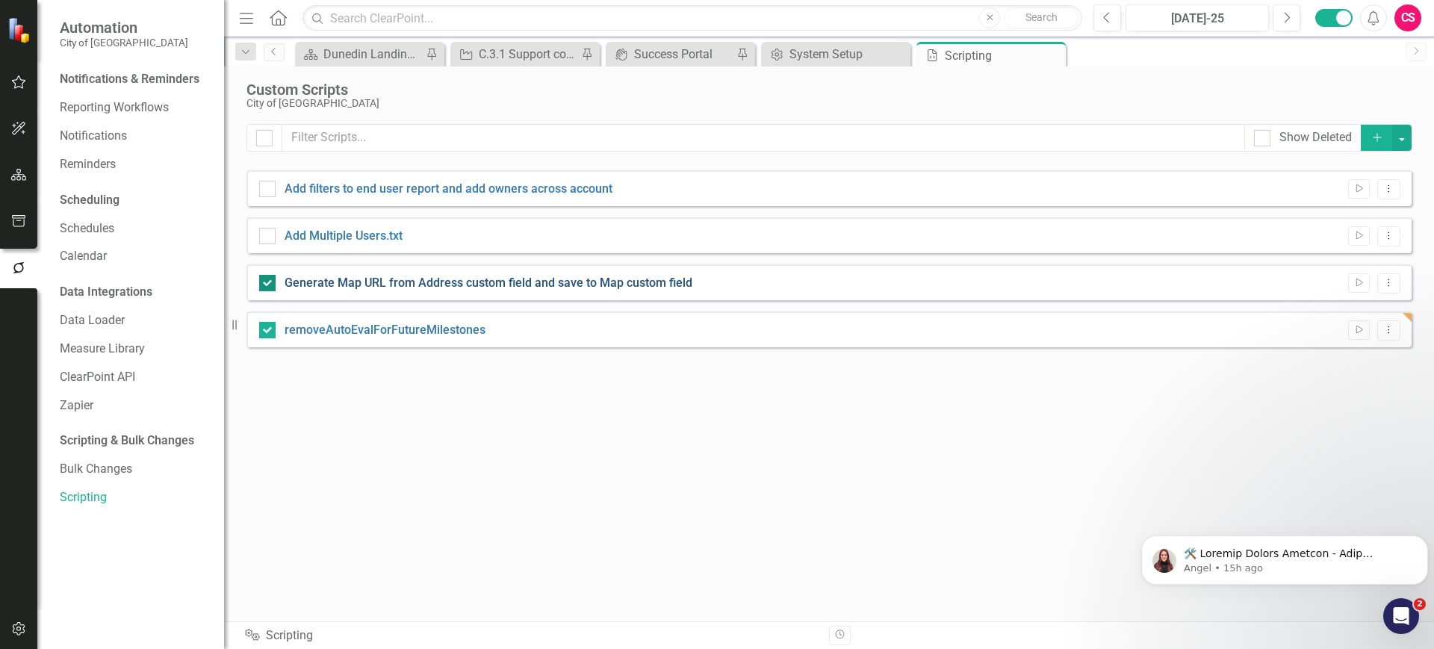
click at [406, 285] on link "Generate Map URL from Address custom field and save to Map custom field" at bounding box center [489, 283] width 408 height 14
click at [269, 285] on input "Generate Map URL from Address custom field and save to Map custom field" at bounding box center [264, 280] width 10 height 10
checkbox input "false"
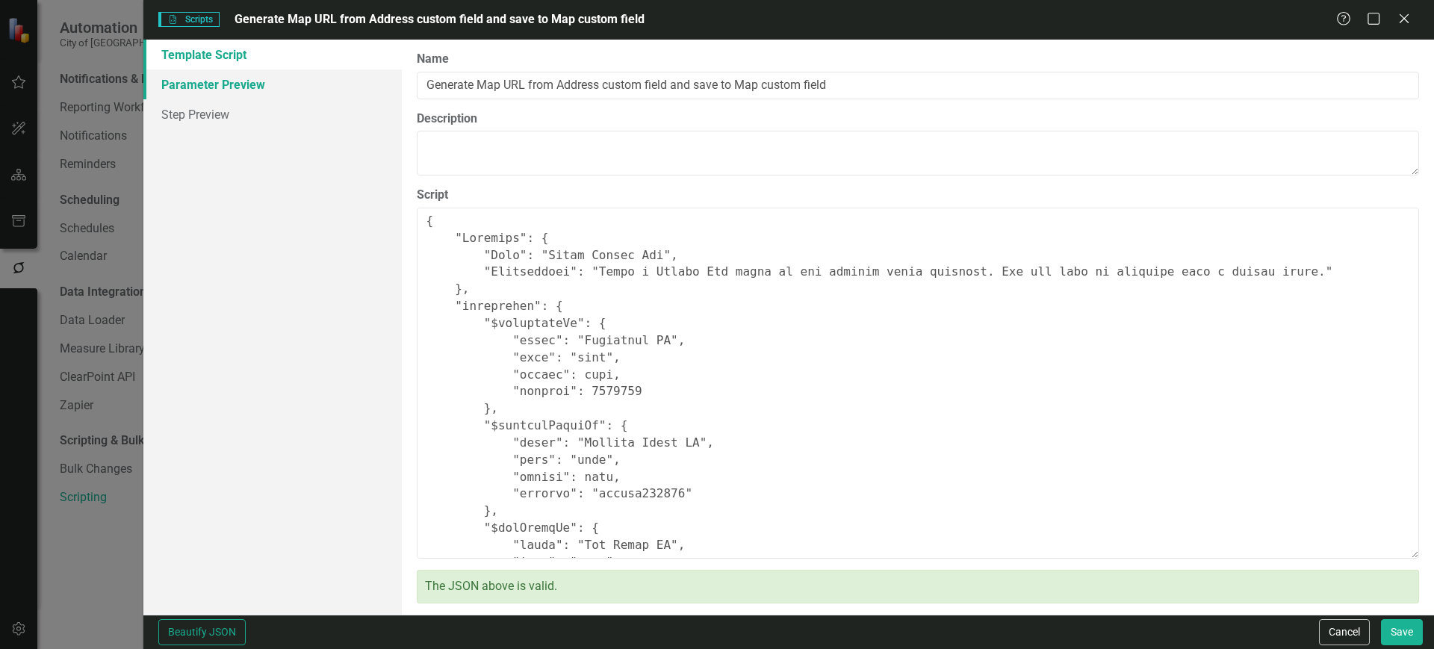
click at [300, 69] on link "Parameter Preview" at bounding box center [272, 84] width 258 height 30
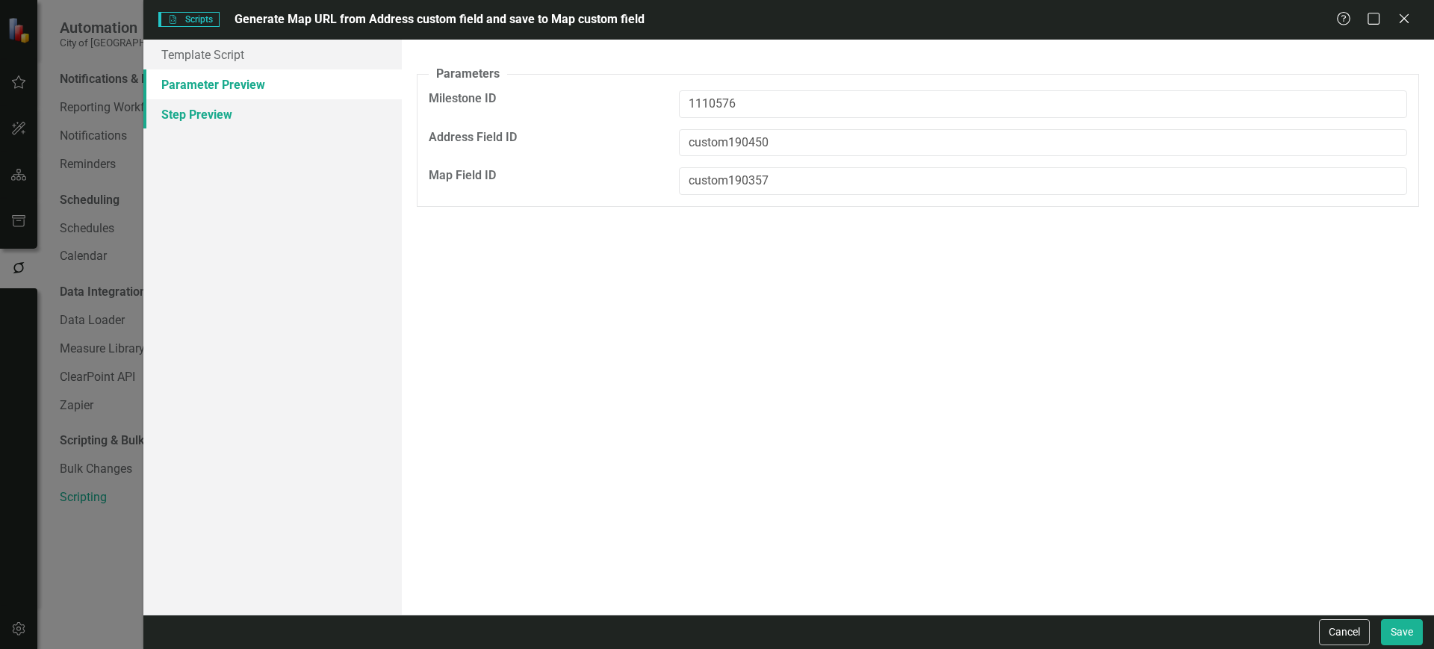
click at [282, 115] on link "Step Preview" at bounding box center [272, 114] width 258 height 30
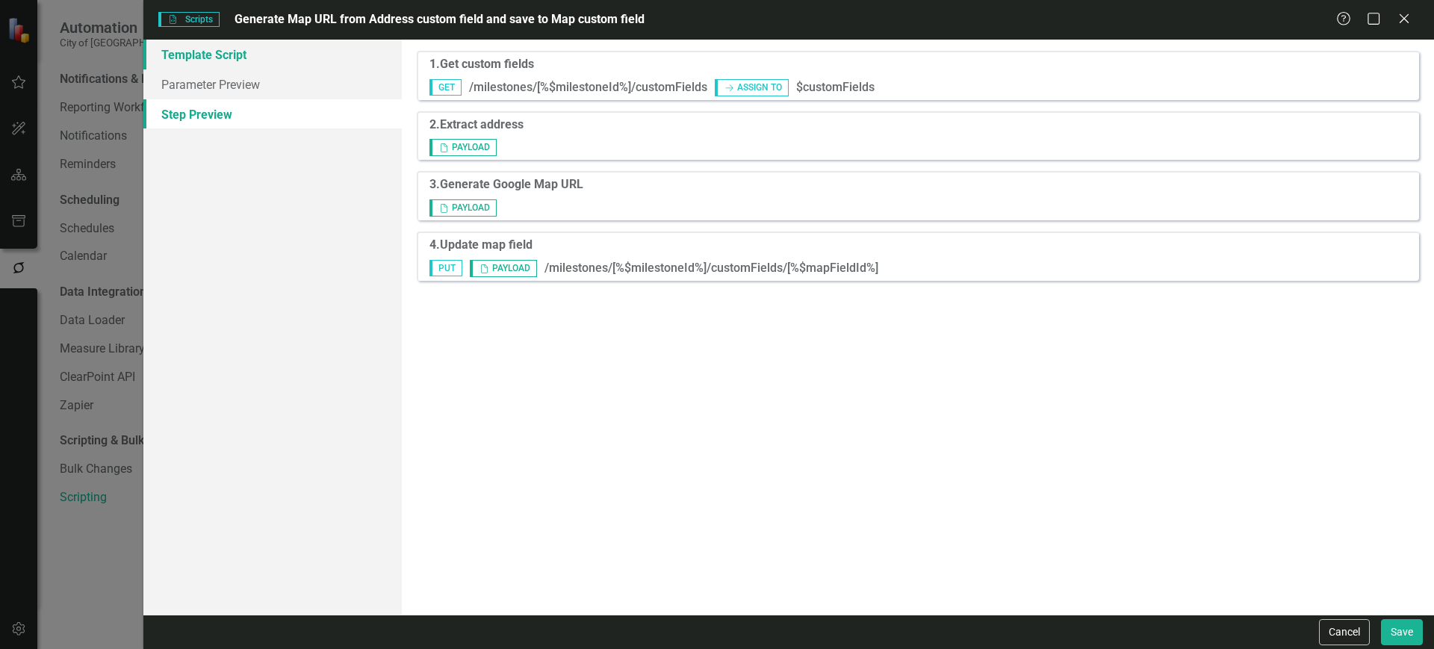
click at [326, 55] on link "Template Script" at bounding box center [272, 55] width 258 height 30
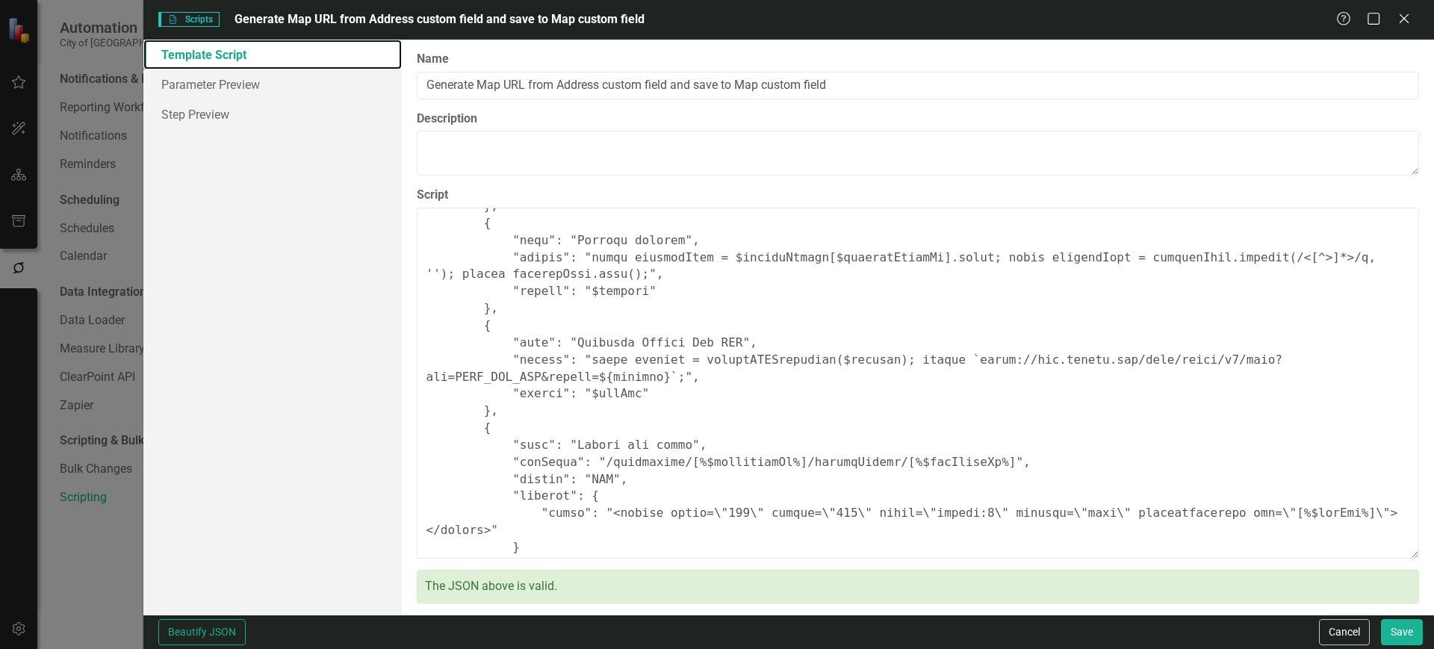
scroll to position [580, 0]
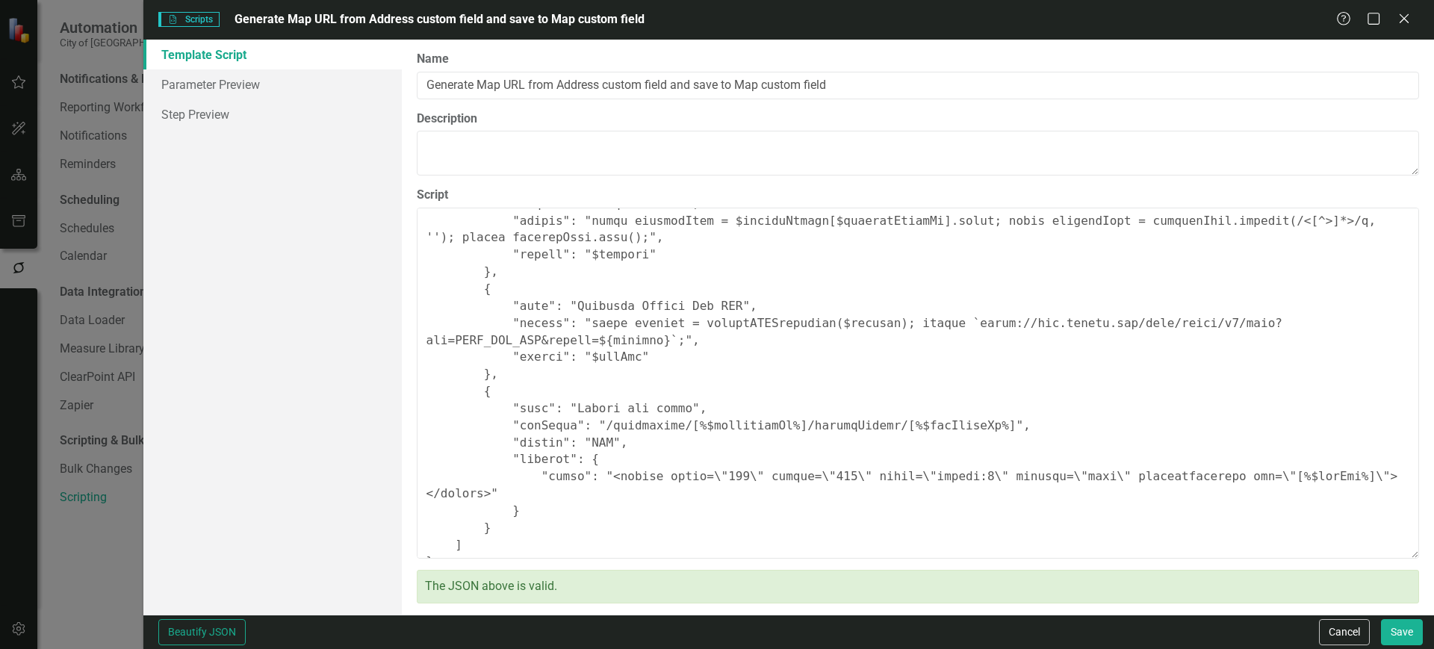
drag, startPoint x: 1353, startPoint y: 630, endPoint x: 1319, endPoint y: 615, distance: 37.5
click at [1353, 630] on button "Cancel" at bounding box center [1344, 632] width 51 height 26
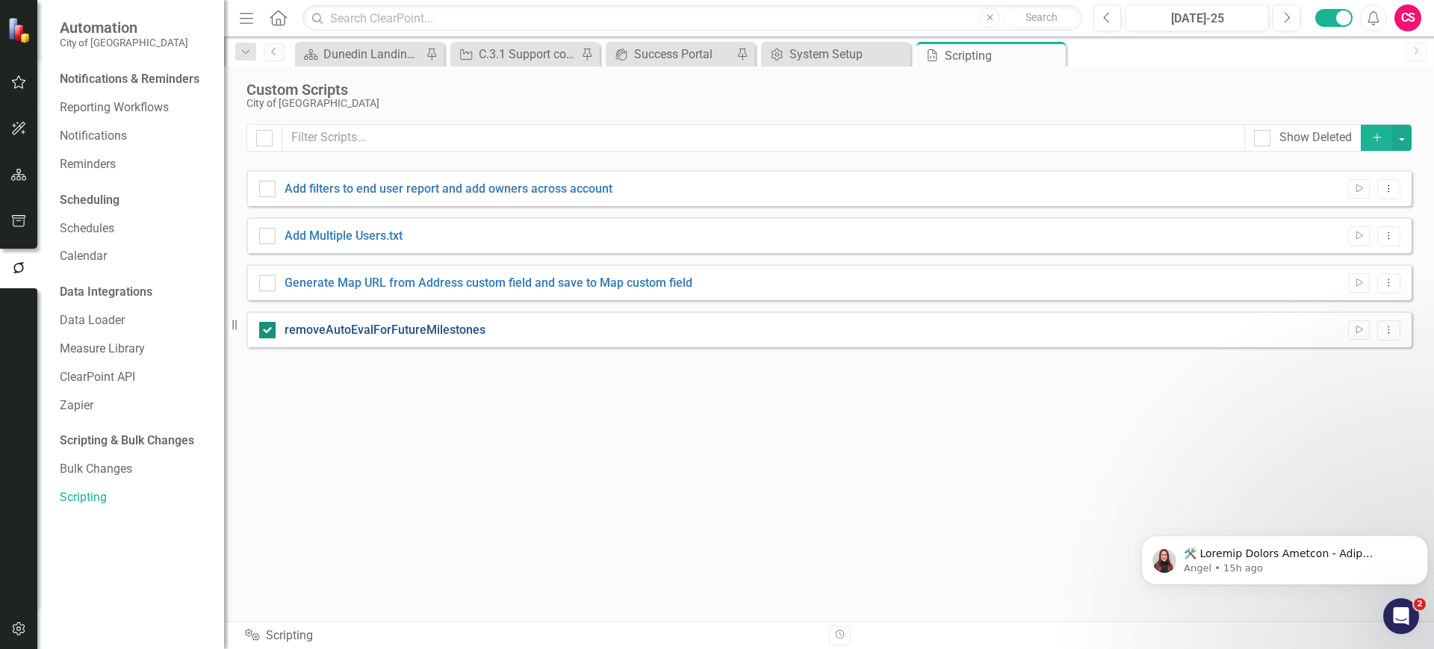
click at [441, 326] on link "removeAutoEvalForFutureMilestones" at bounding box center [385, 330] width 201 height 14
click at [269, 326] on input "removeAutoEvalForFutureMilestones" at bounding box center [264, 327] width 10 height 10
checkbox input "false"
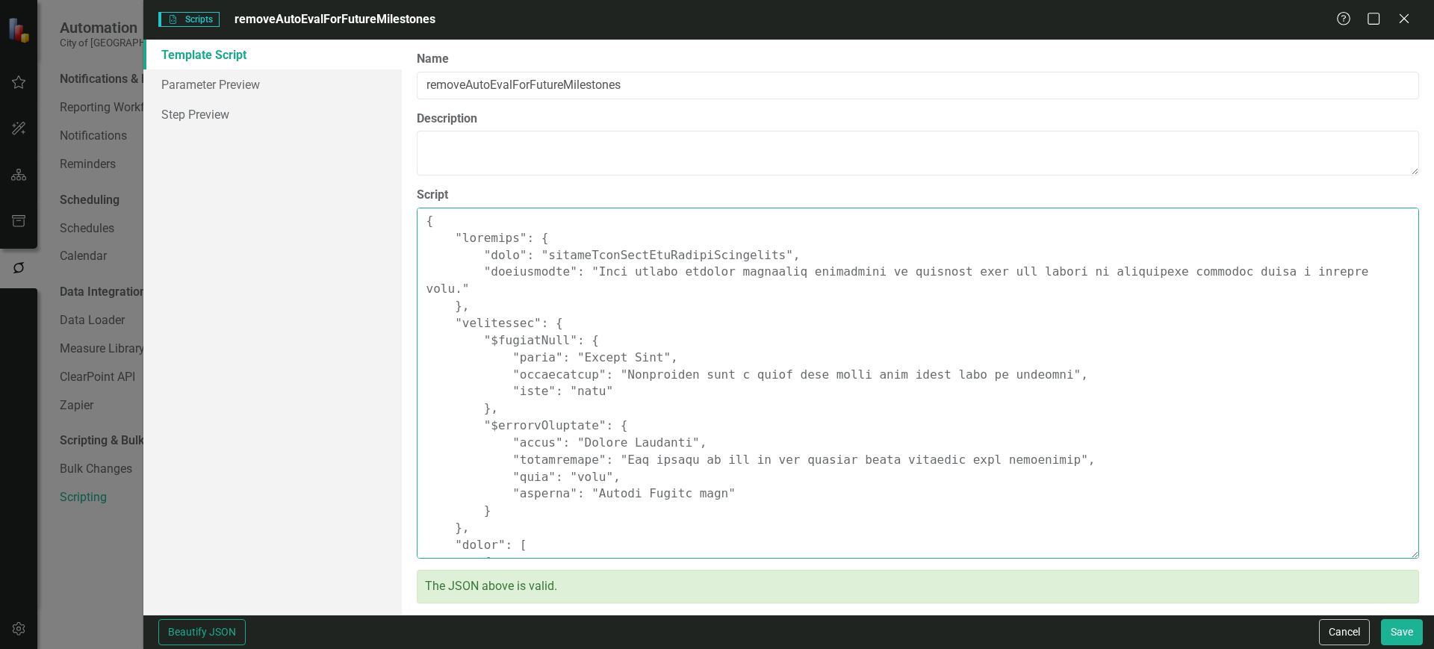
click at [778, 302] on textarea "Script" at bounding box center [918, 383] width 1002 height 351
paste textarea ""Comments": { "Recommended Name": "removeAutoEvalForFutureMilestones", "Recomme…"
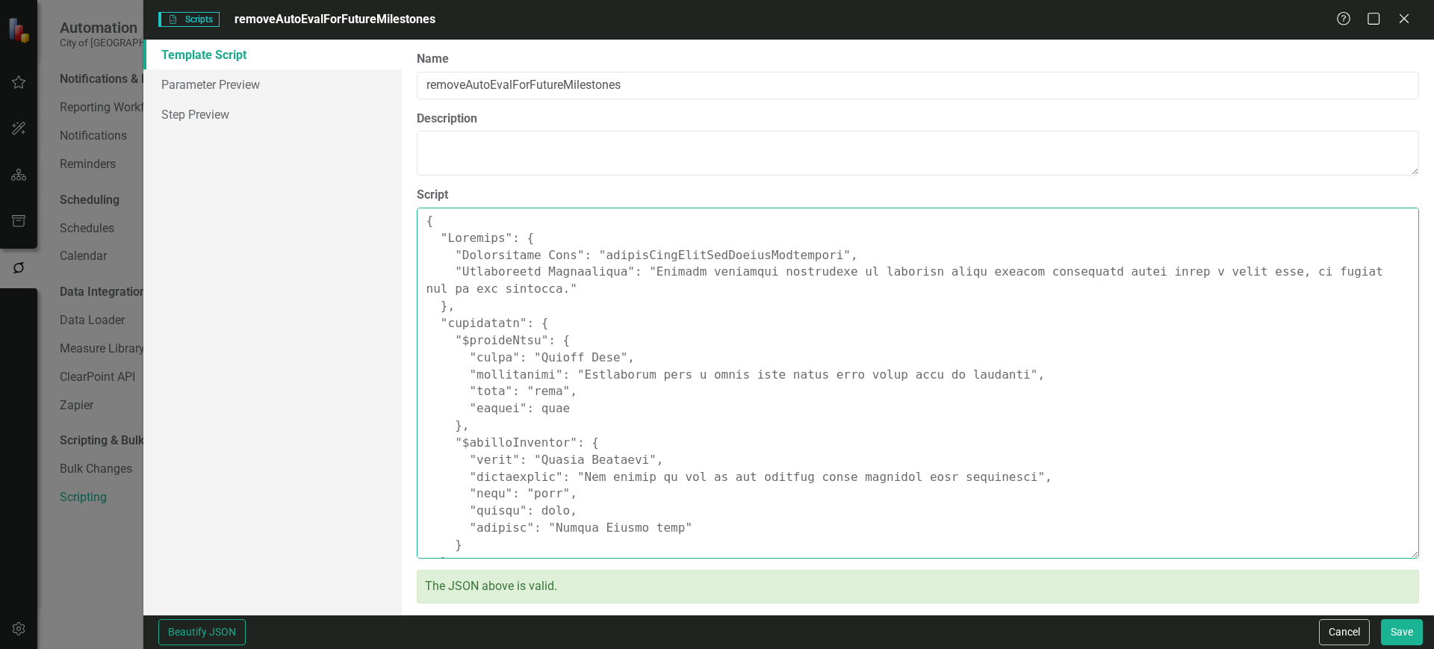
scroll to position [899, 0]
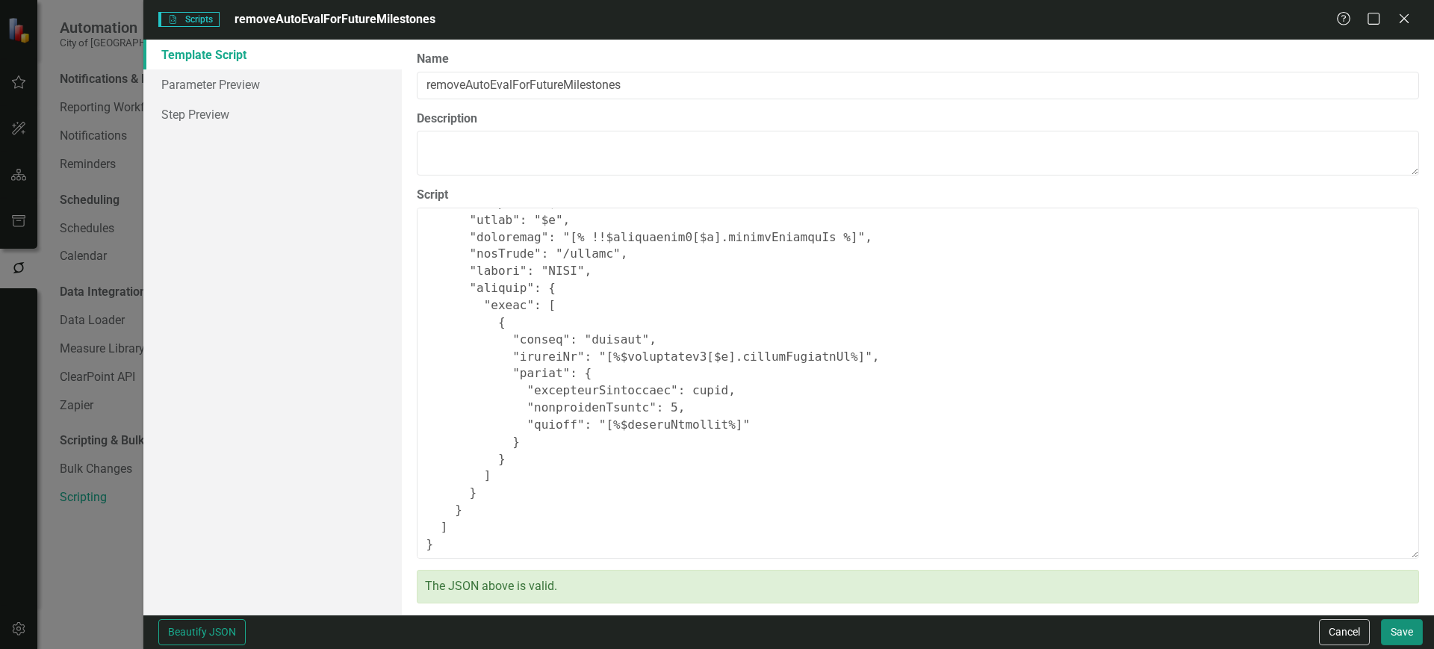
type textarea "{ "Comments": { "Recommended Name": "removeAutoEvalForFutureMilestones", "Recom…"
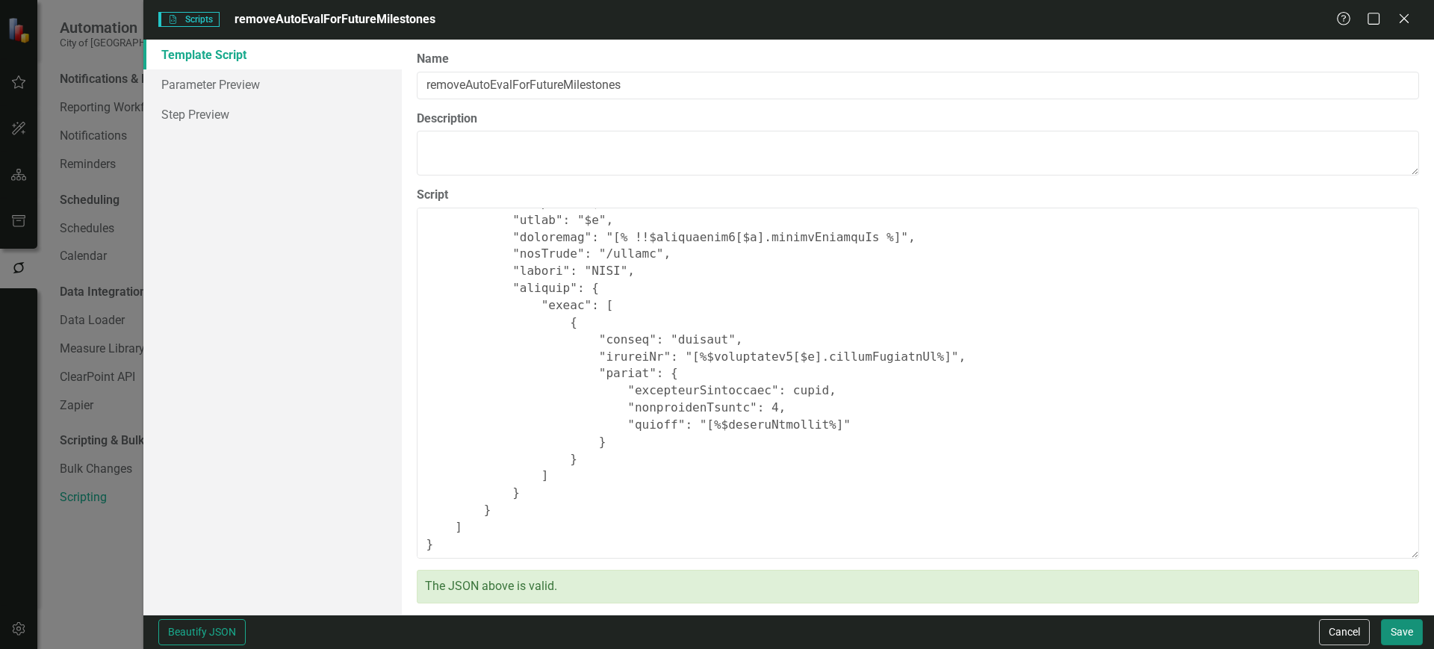
scroll to position [888, 0]
click at [1395, 627] on button "Save" at bounding box center [1402, 632] width 42 height 26
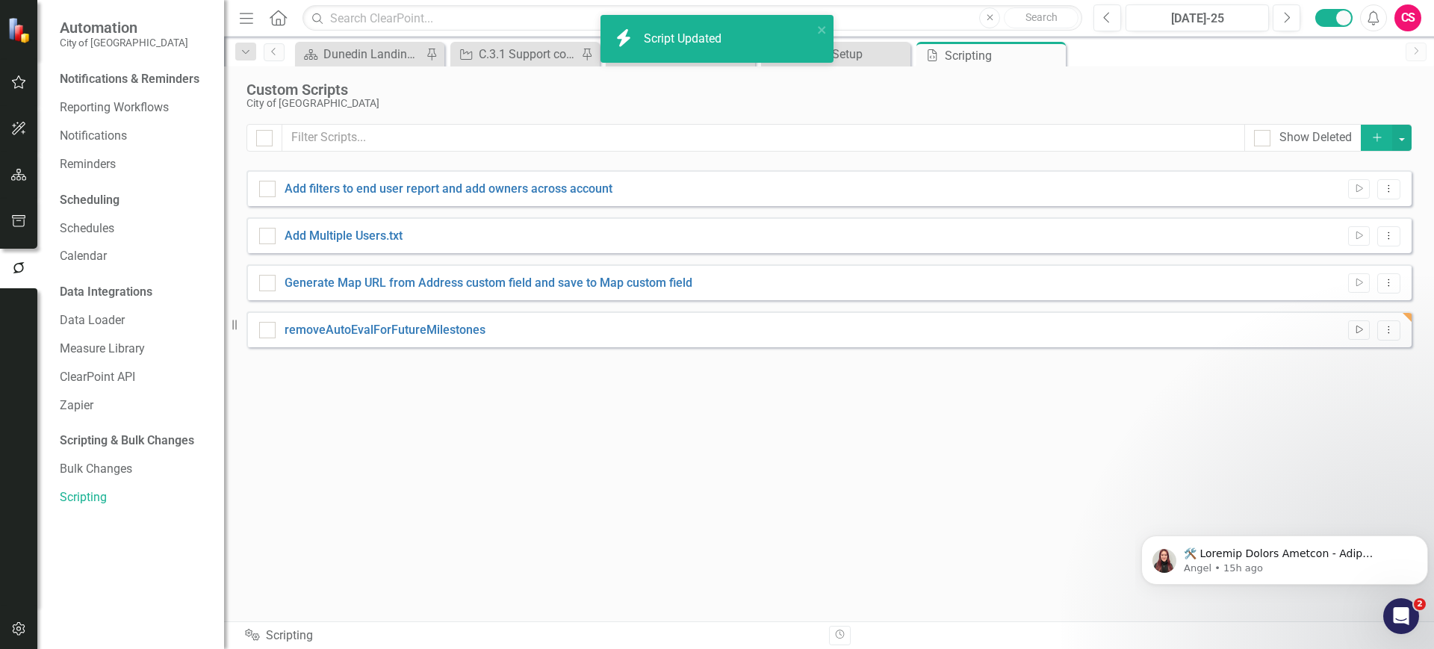
click at [1365, 328] on icon "Run Script" at bounding box center [1358, 330] width 11 height 9
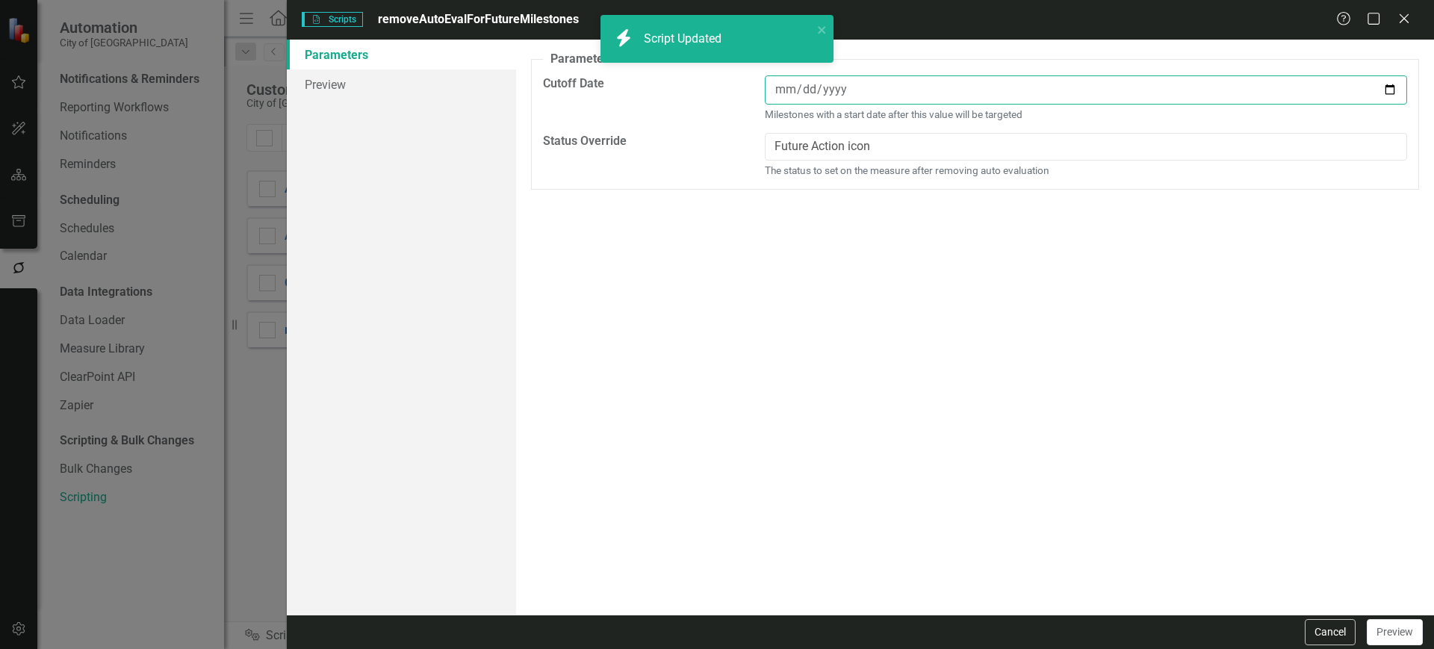
click at [1383, 87] on input "date" at bounding box center [1086, 89] width 642 height 29
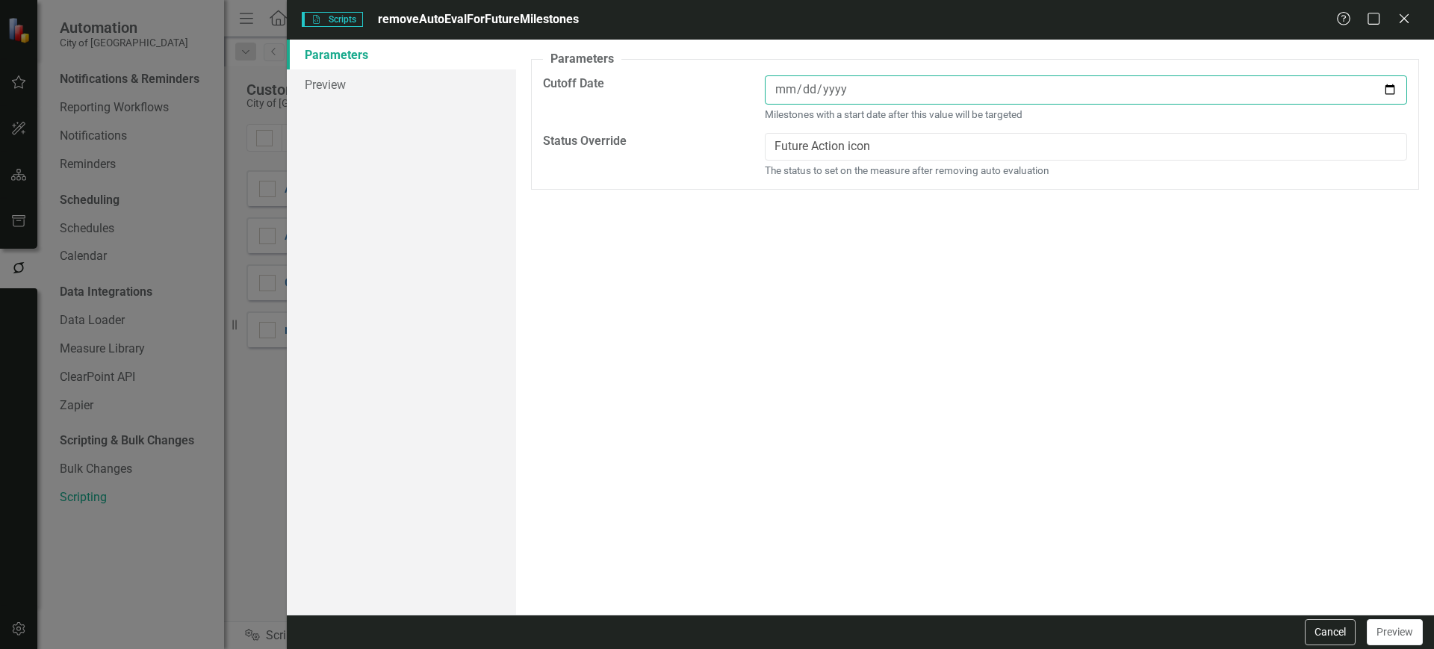
type input "[DATE]"
click at [421, 91] on link "Preview" at bounding box center [401, 84] width 229 height 30
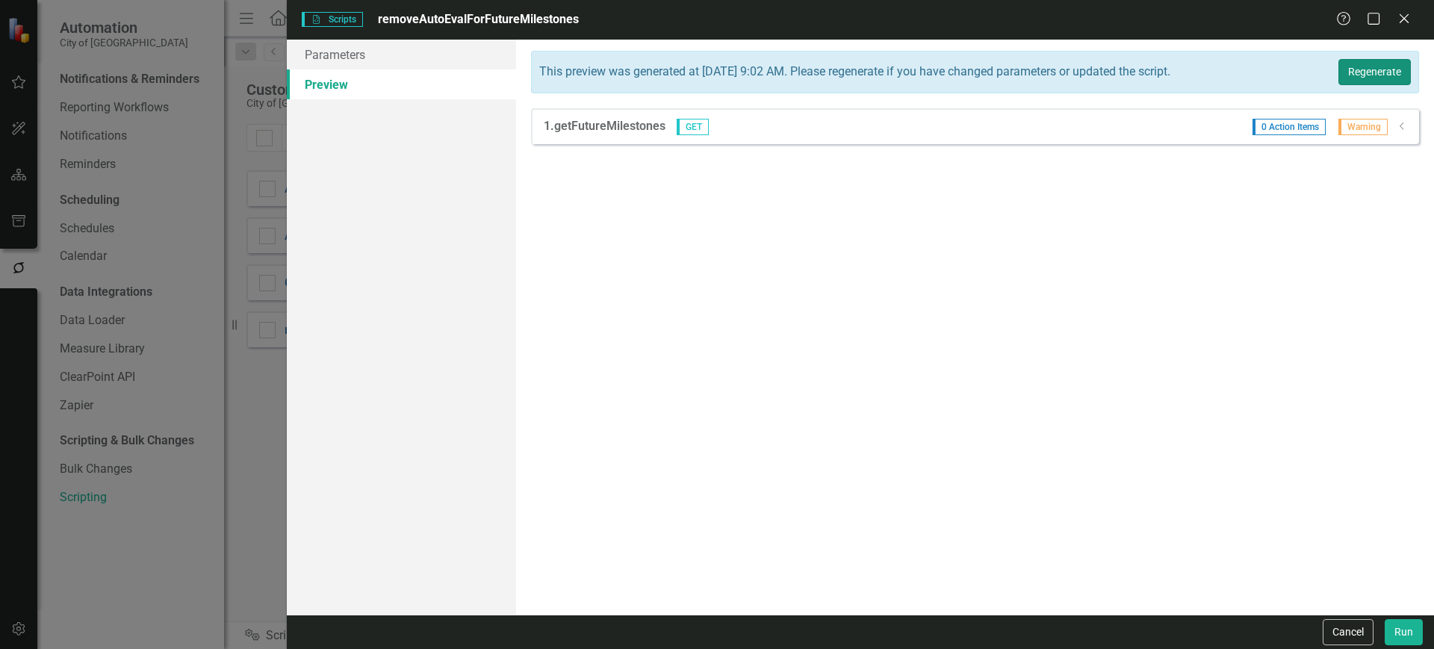
click at [1397, 77] on button "Regenerate" at bounding box center [1375, 72] width 72 height 26
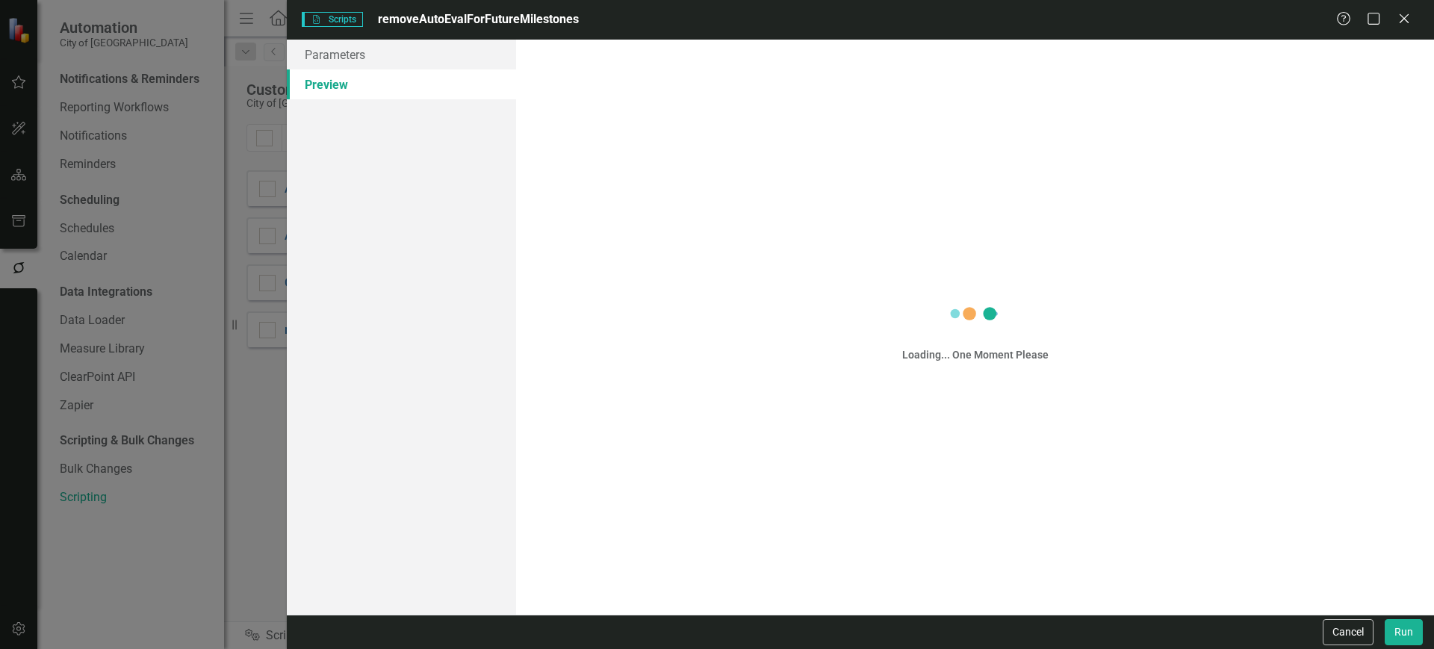
click at [576, 229] on div "Loading... One Moment Please" at bounding box center [975, 327] width 888 height 553
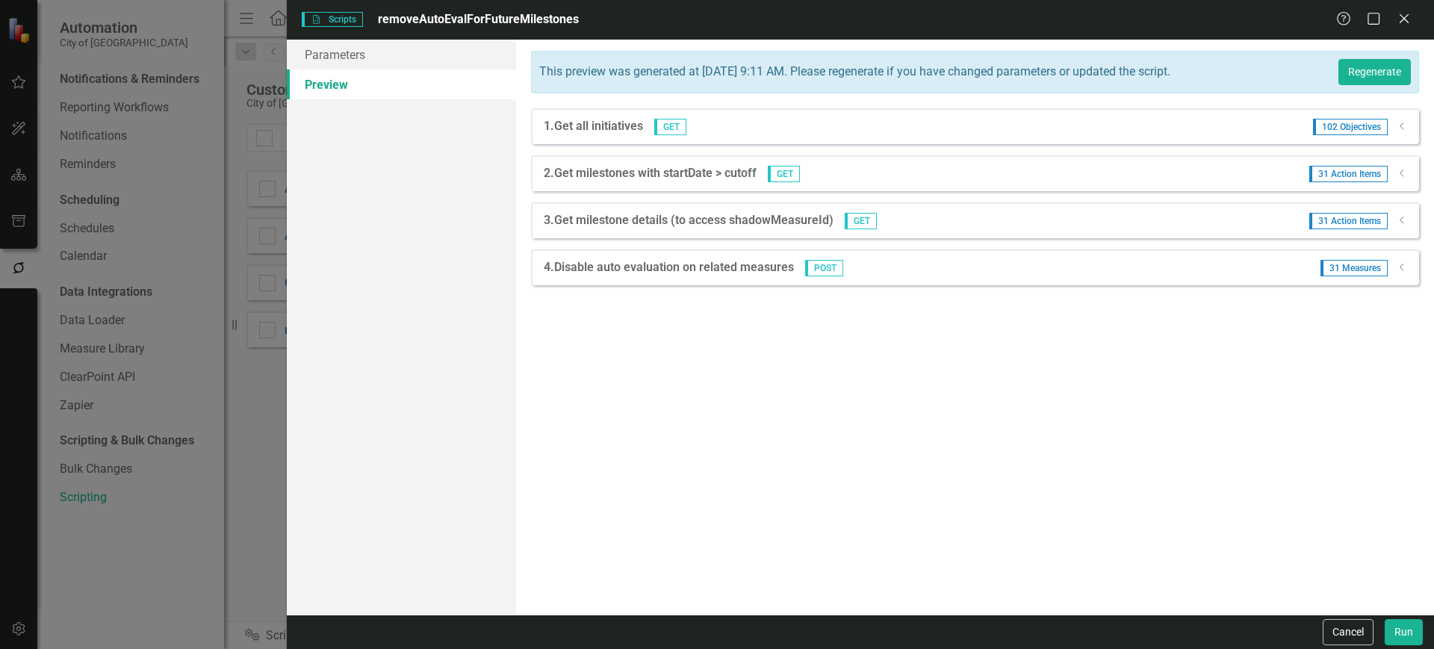
click at [1399, 123] on icon "Dropdown" at bounding box center [1402, 126] width 11 height 9
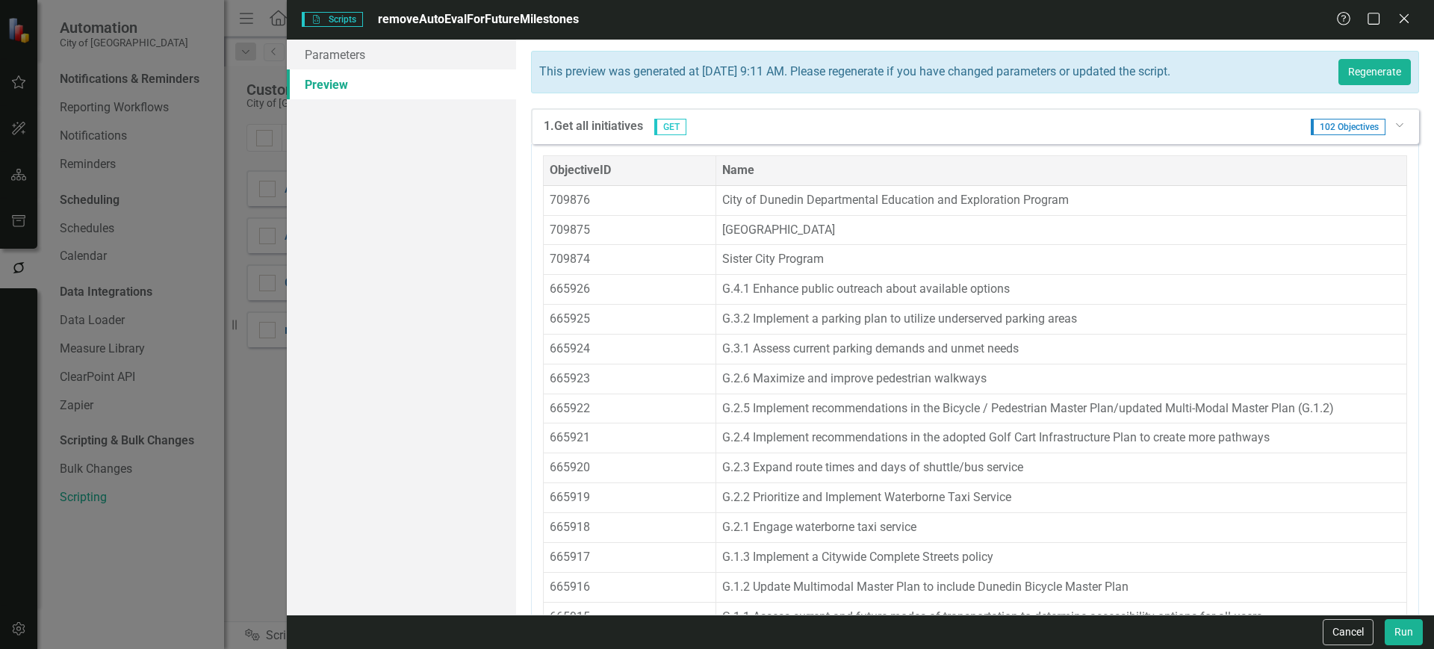
click at [1395, 124] on icon at bounding box center [1398, 125] width 7 height 4
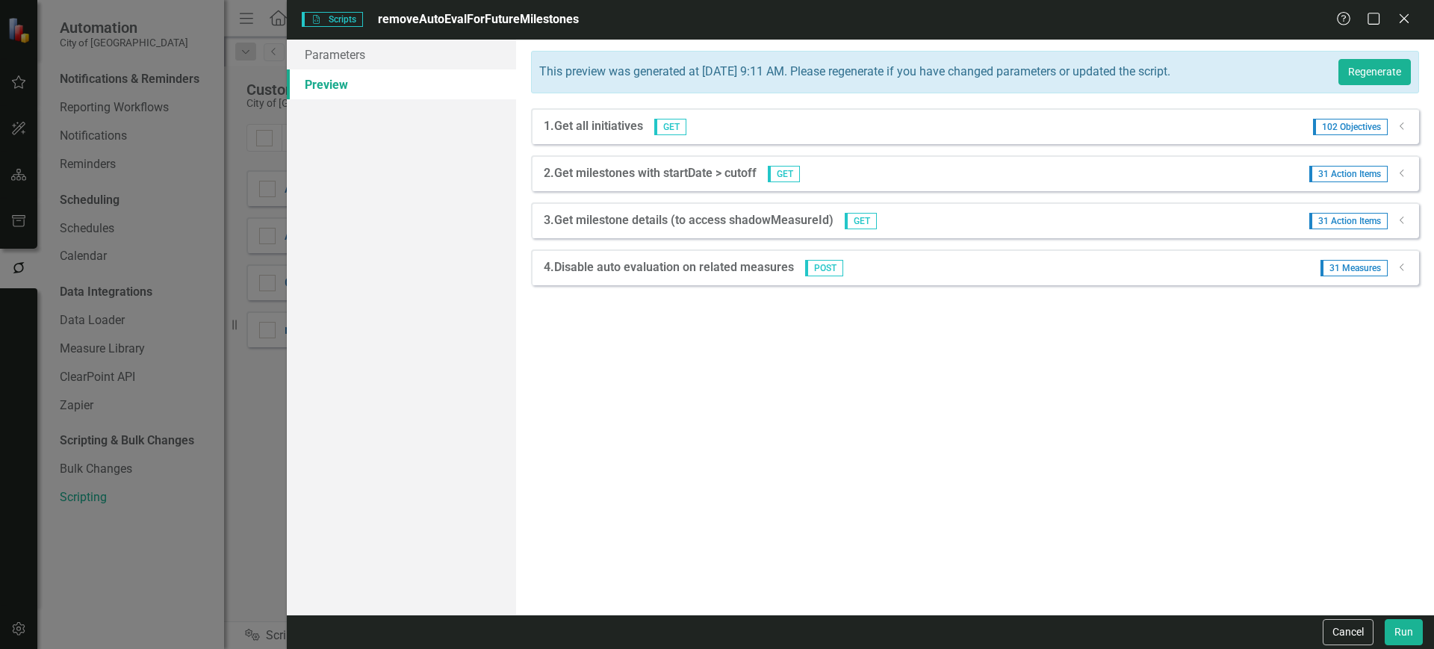
click at [1397, 172] on icon "Dropdown" at bounding box center [1402, 173] width 11 height 9
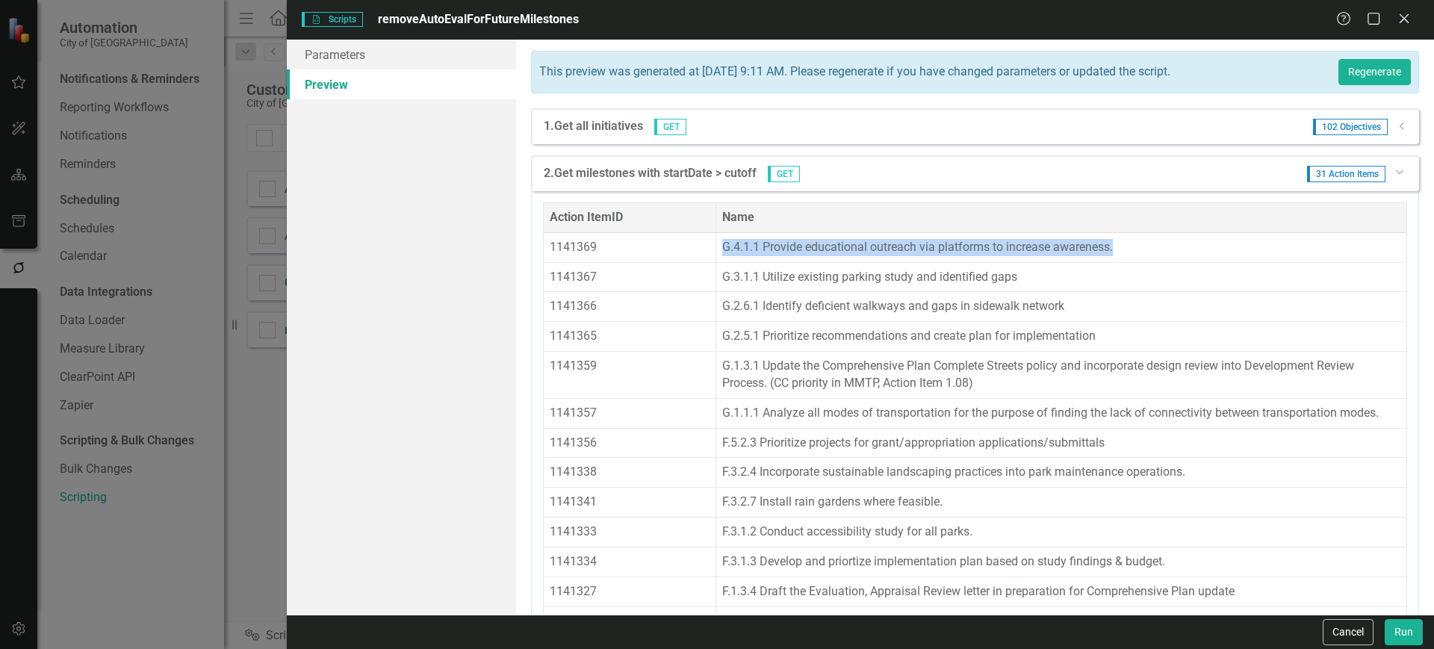
drag, startPoint x: 1049, startPoint y: 246, endPoint x: 722, endPoint y: 239, distance: 326.5
click at [722, 239] on td "G.4.1.1 Provide educational outreach via platforms to increase awareness." at bounding box center [1061, 247] width 691 height 30
copy td "G.4.1.1 Provide educational outreach via platforms to increase awareness."
click at [1394, 171] on div "Dropdown" at bounding box center [1400, 171] width 13 height 11
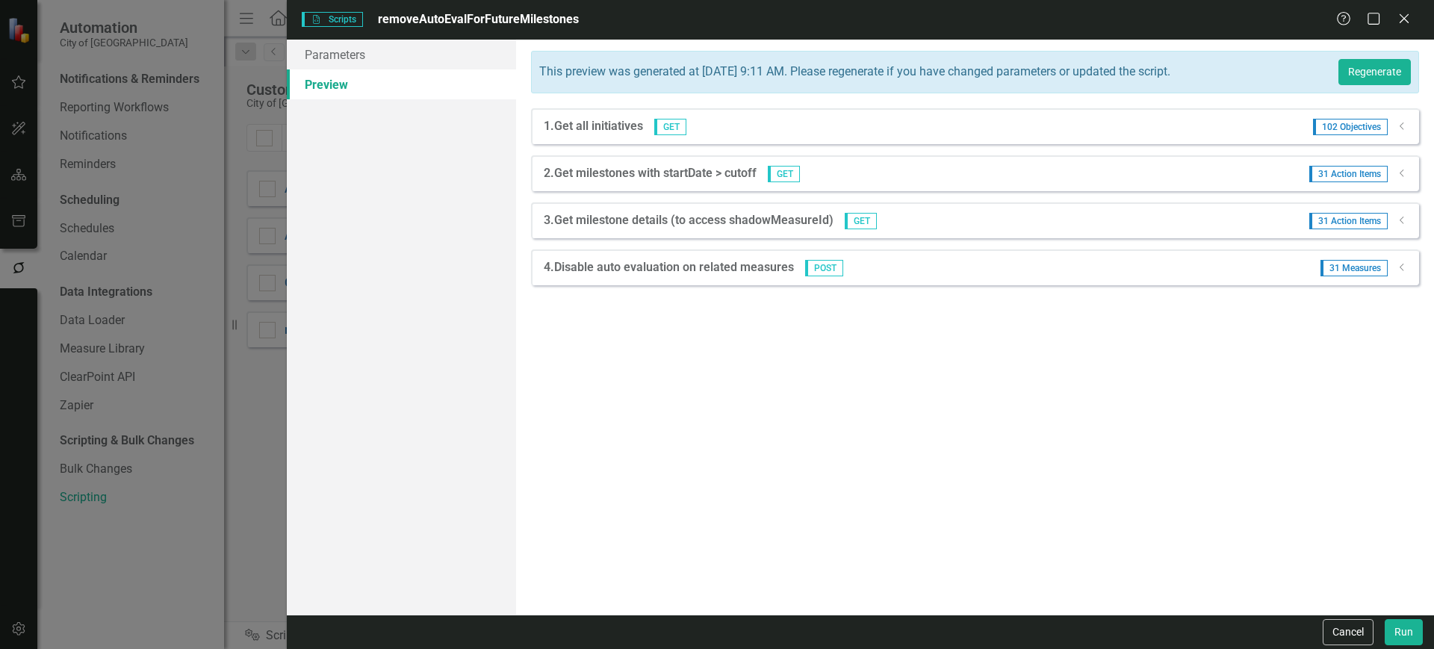
click at [1398, 220] on icon "Dropdown" at bounding box center [1402, 220] width 11 height 9
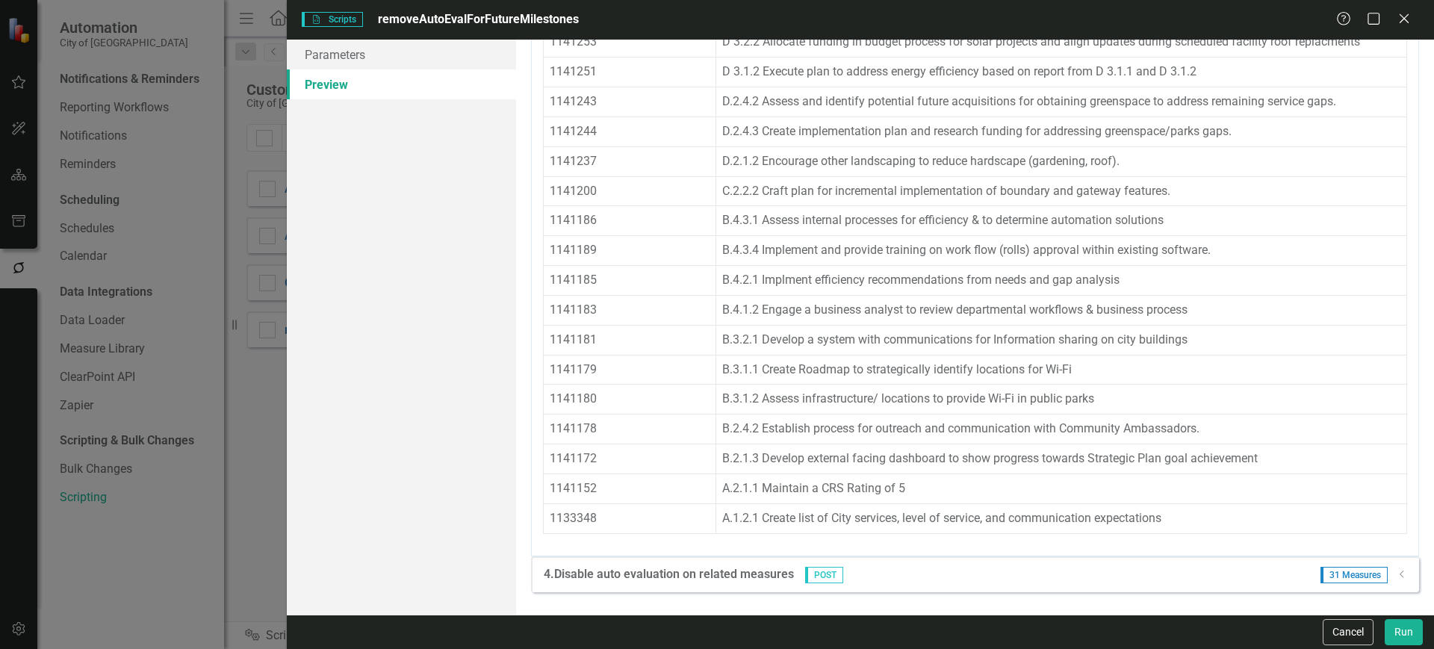
scroll to position [0, 0]
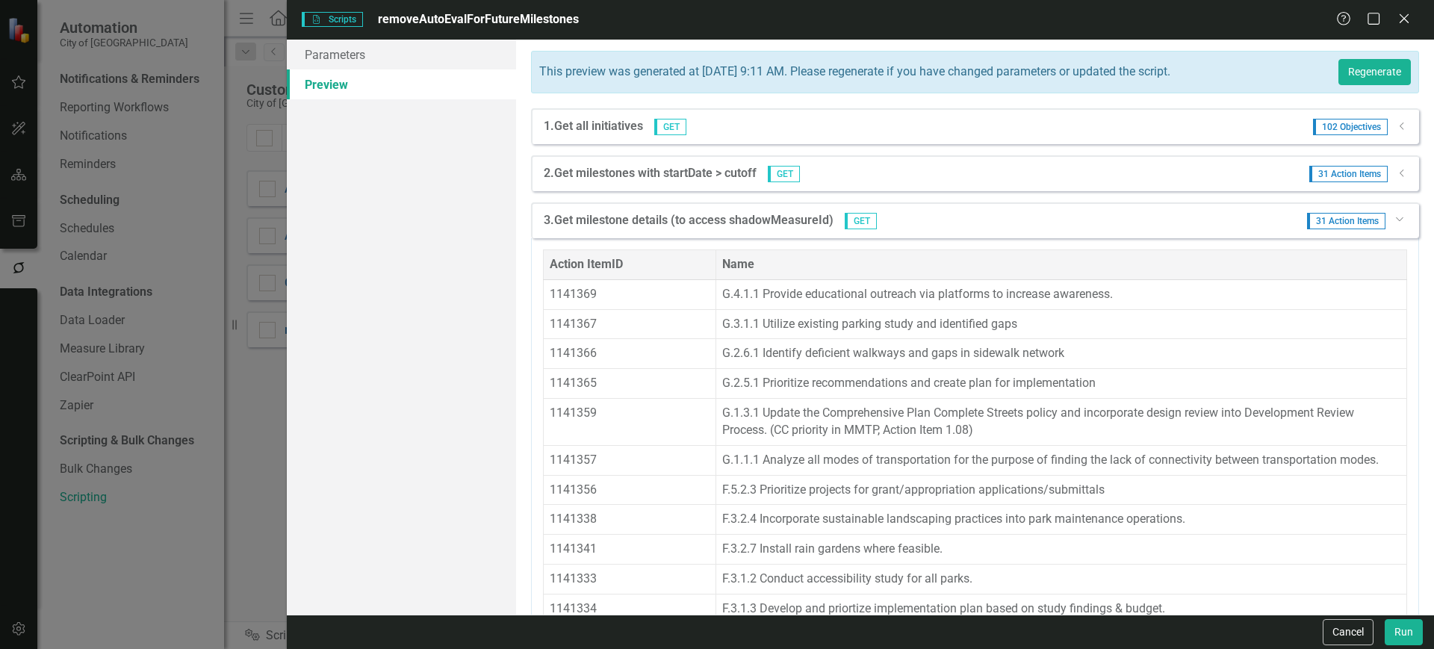
click at [1395, 219] on icon "Dropdown" at bounding box center [1399, 218] width 9 height 11
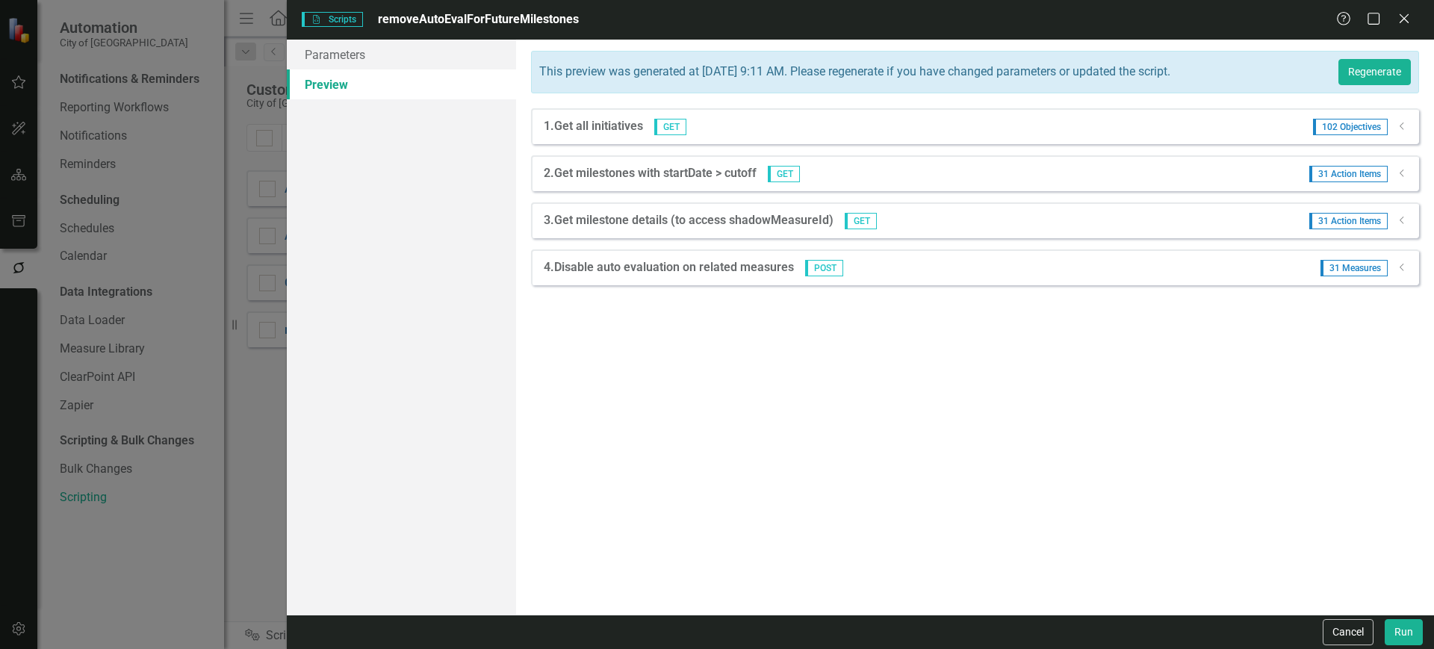
click at [1398, 269] on icon "Dropdown" at bounding box center [1402, 267] width 11 height 9
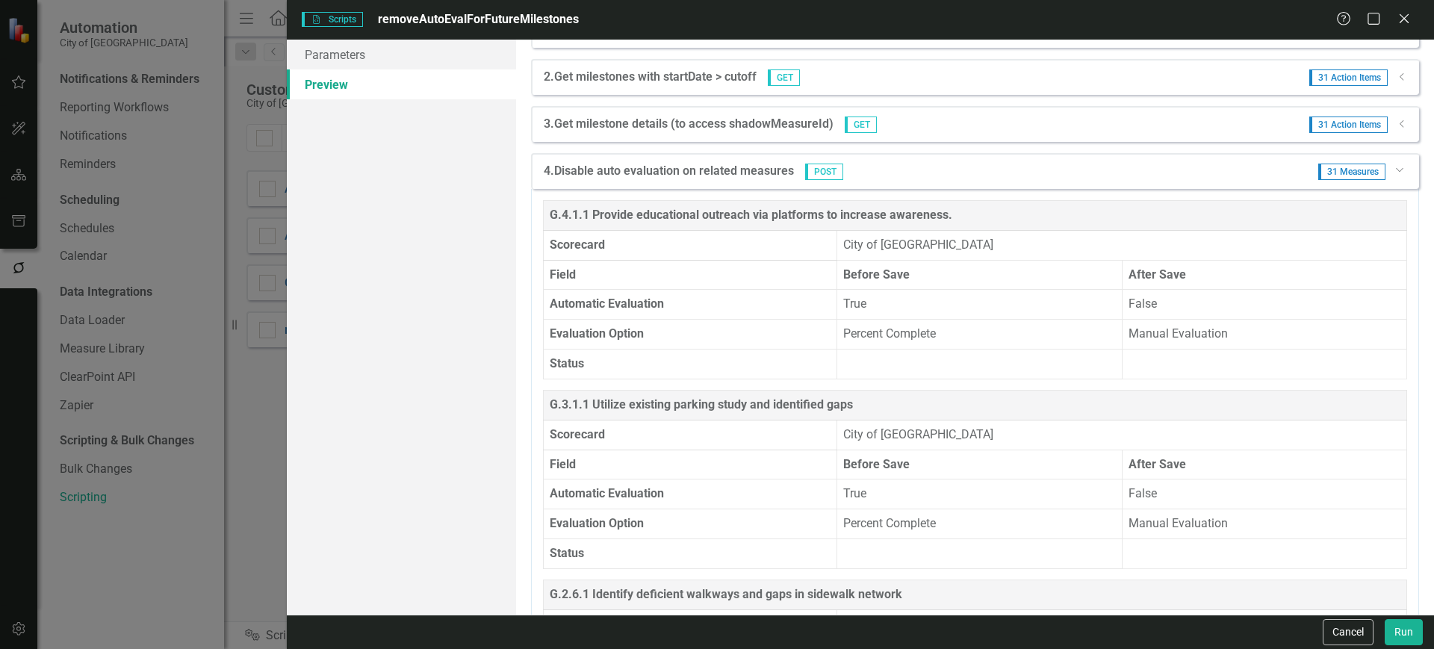
scroll to position [129, 0]
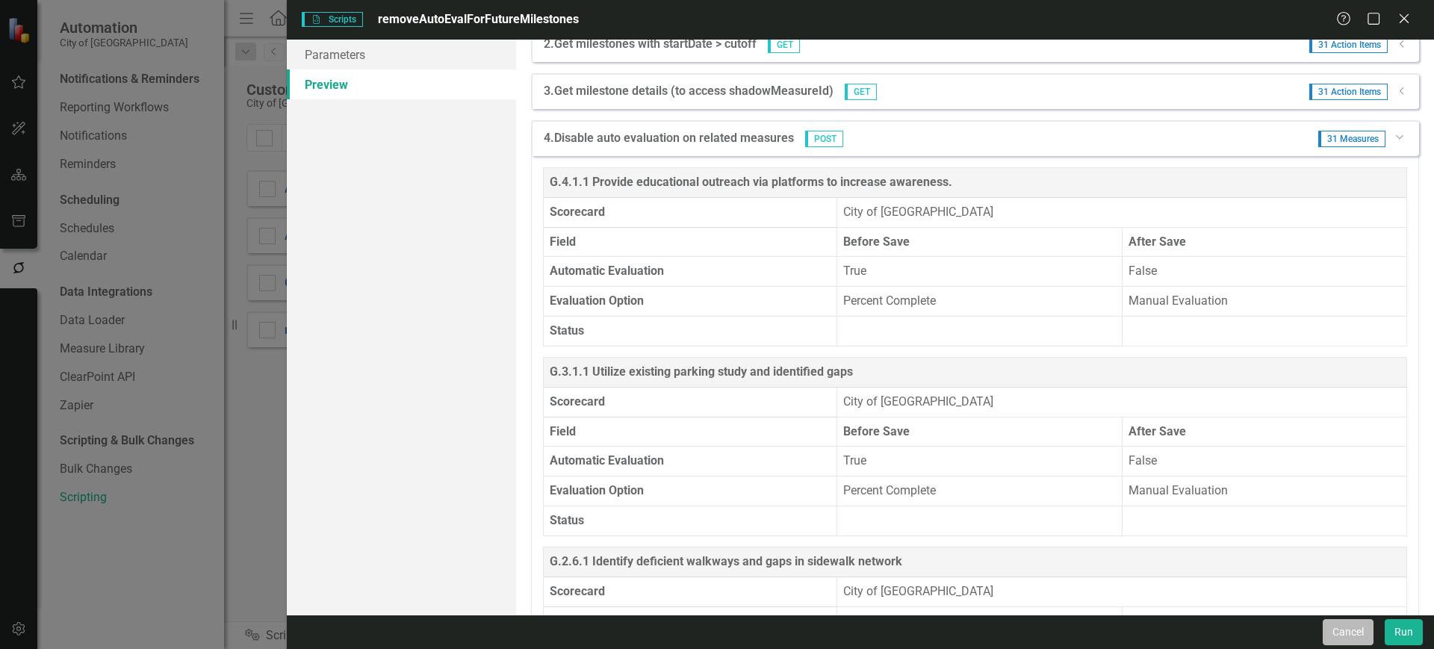
click at [1351, 636] on button "Cancel" at bounding box center [1348, 632] width 51 height 26
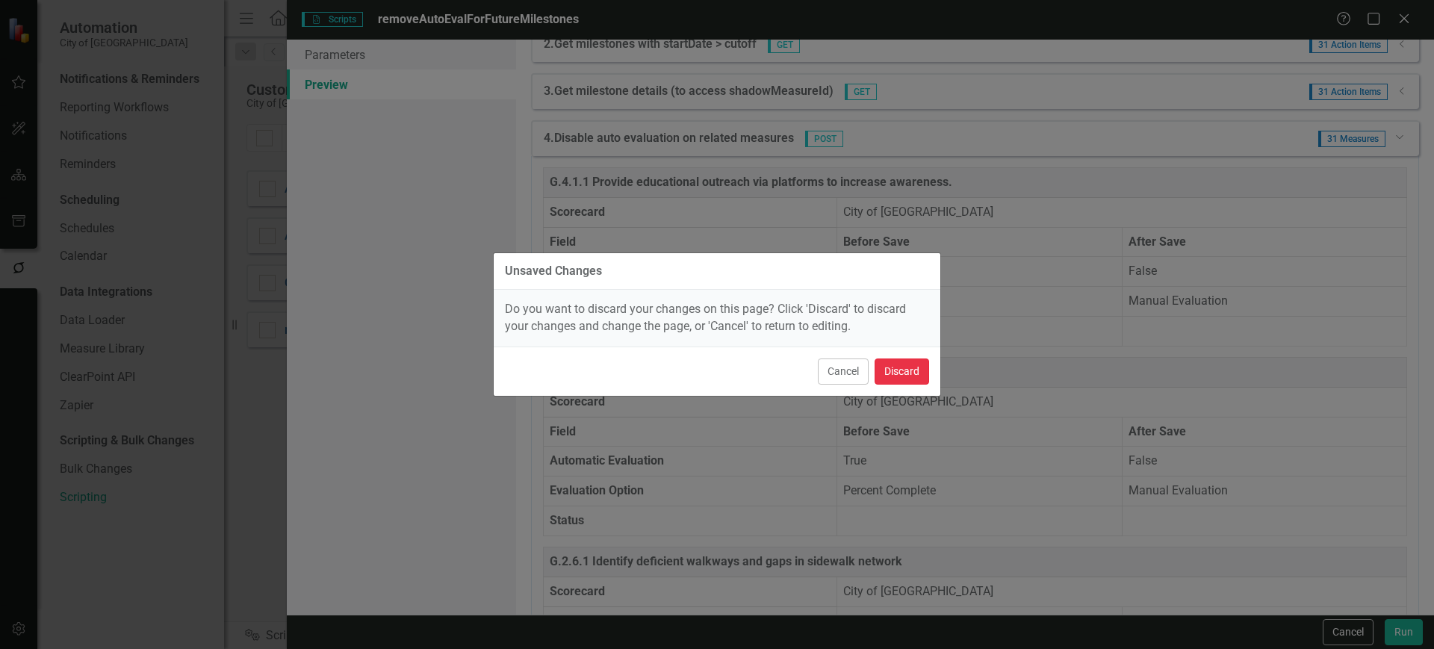
click at [895, 365] on button "Discard" at bounding box center [902, 372] width 55 height 26
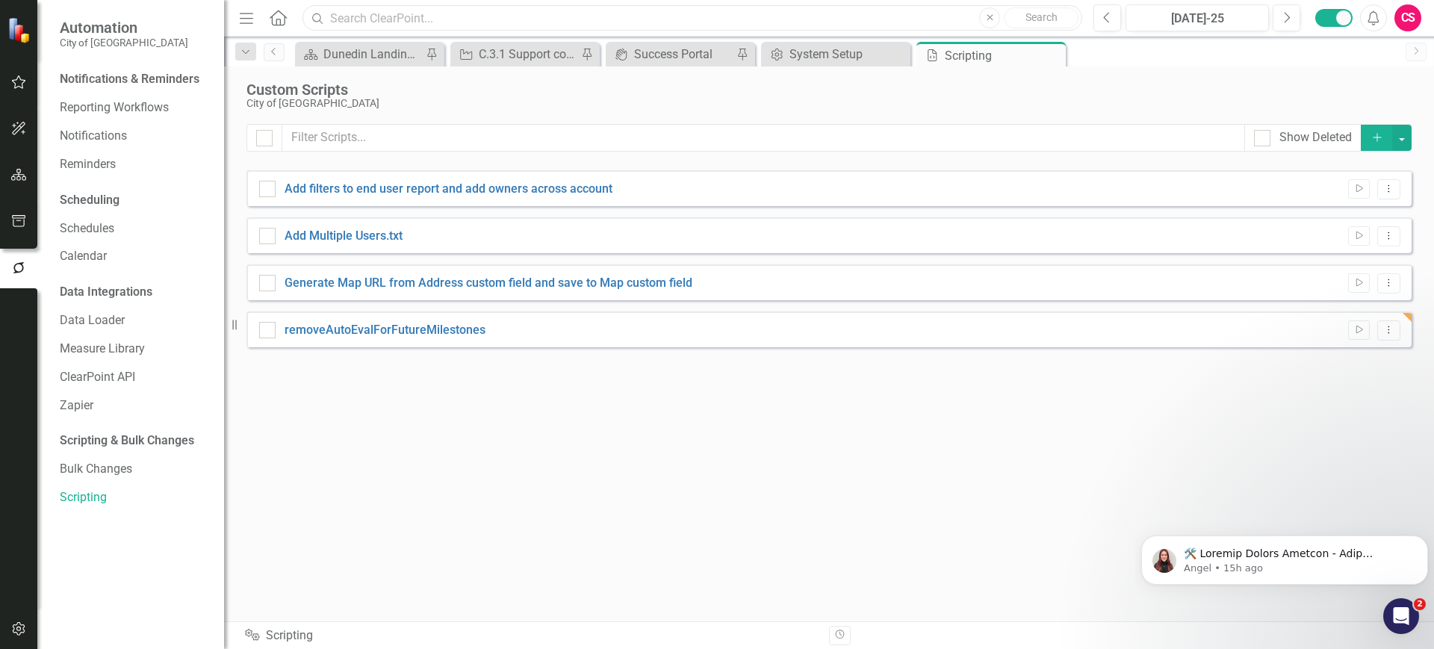
click at [432, 17] on input "text" at bounding box center [693, 18] width 780 height 26
paste input "G.4.1.1 Provide educational outreach via platforms to increase awareness."
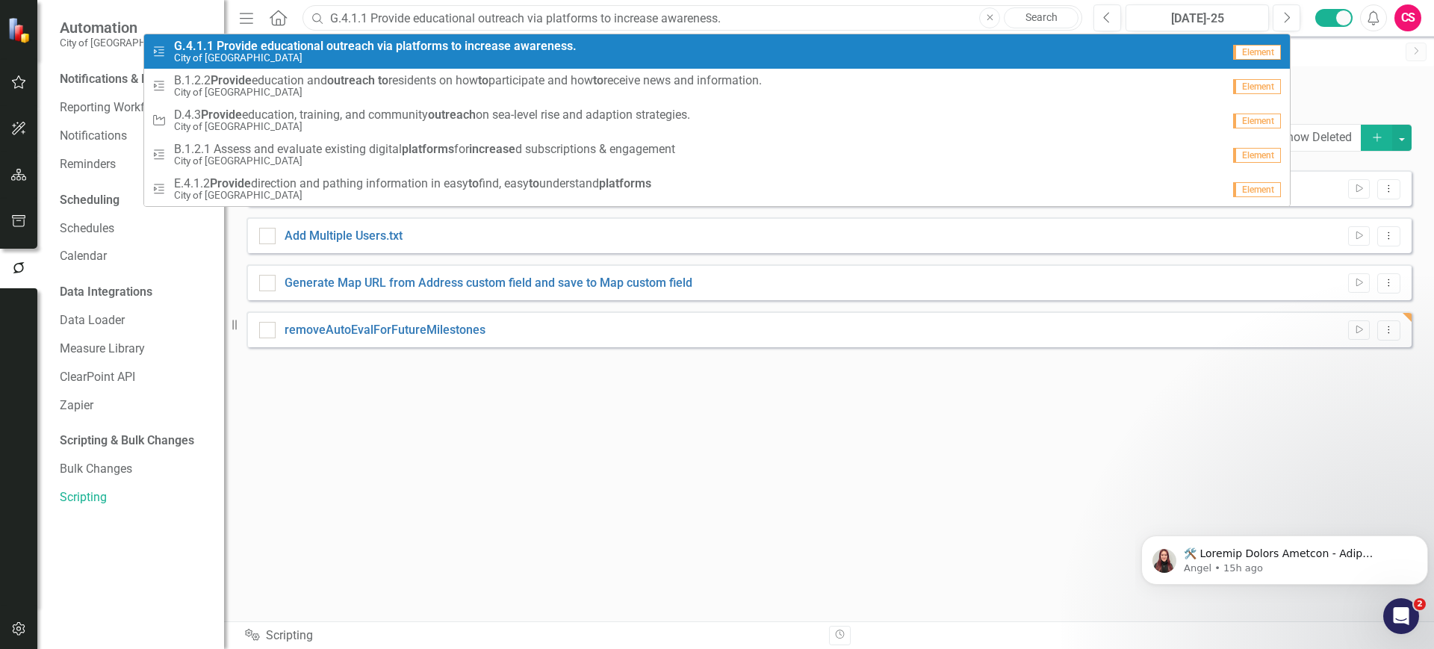
type input "G.4.1.1 Provide educational outreach via platforms to increase awareness."
click at [432, 43] on strong "platforms" at bounding box center [422, 46] width 52 height 14
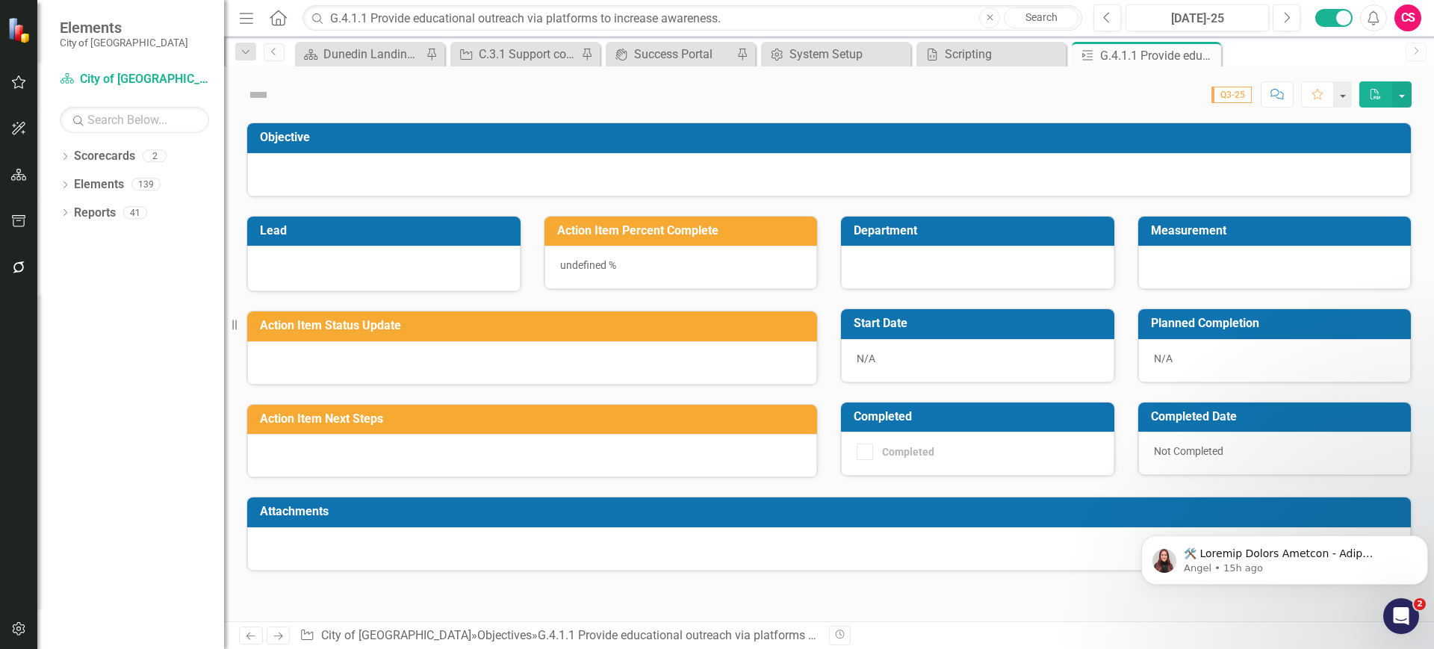
checkbox input "true"
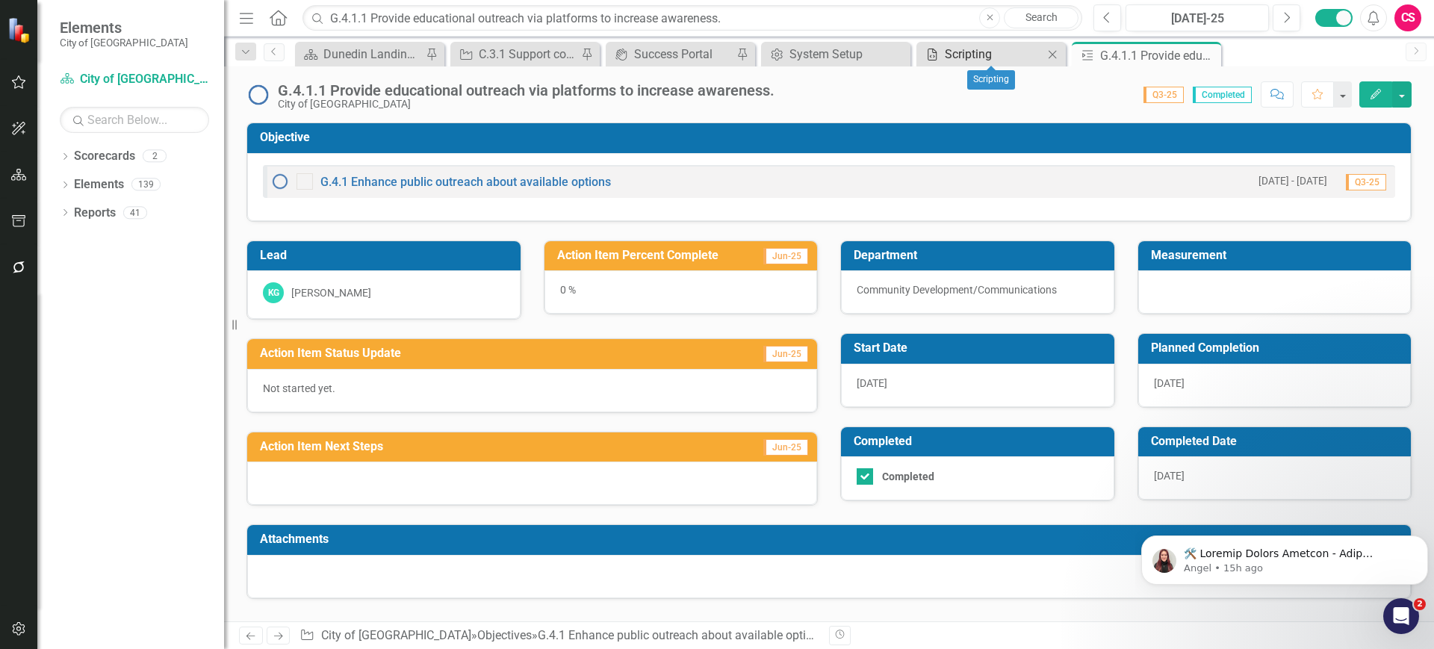
click at [960, 52] on div "Scripting" at bounding box center [994, 54] width 99 height 19
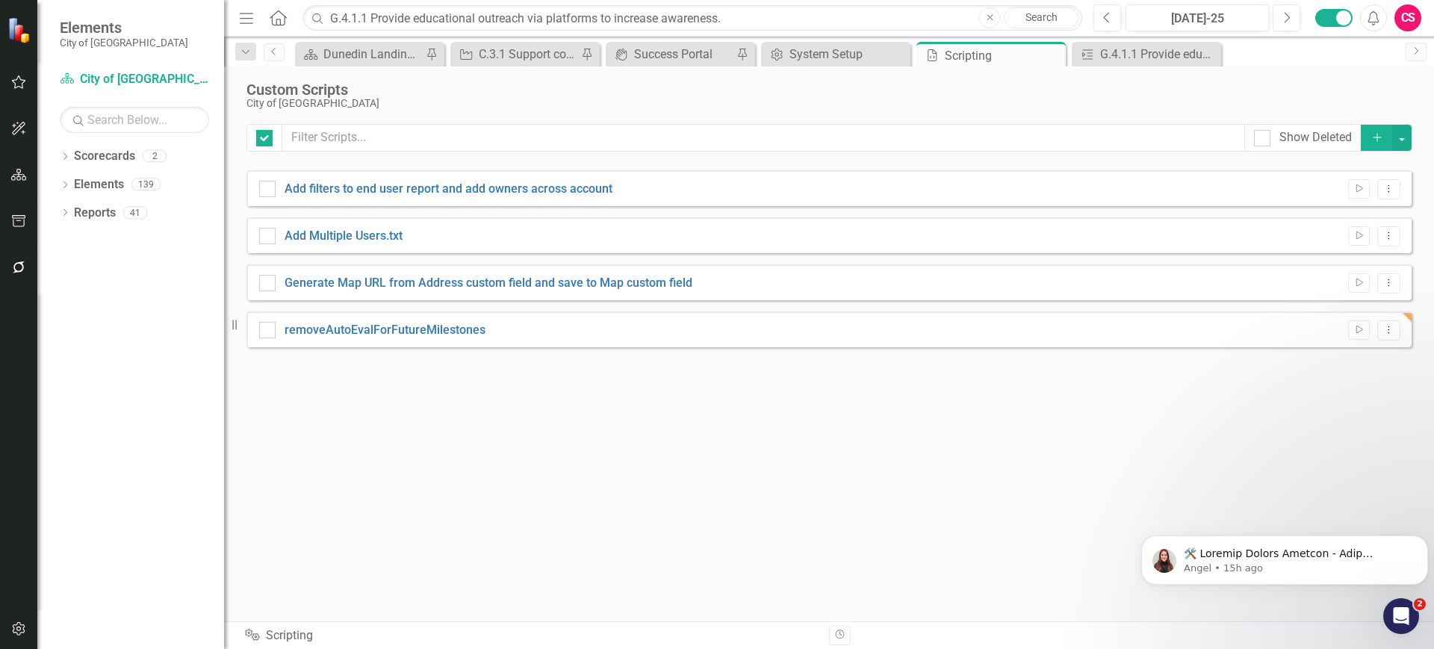
checkbox input "false"
click at [1353, 332] on icon "Run Script" at bounding box center [1358, 330] width 11 height 9
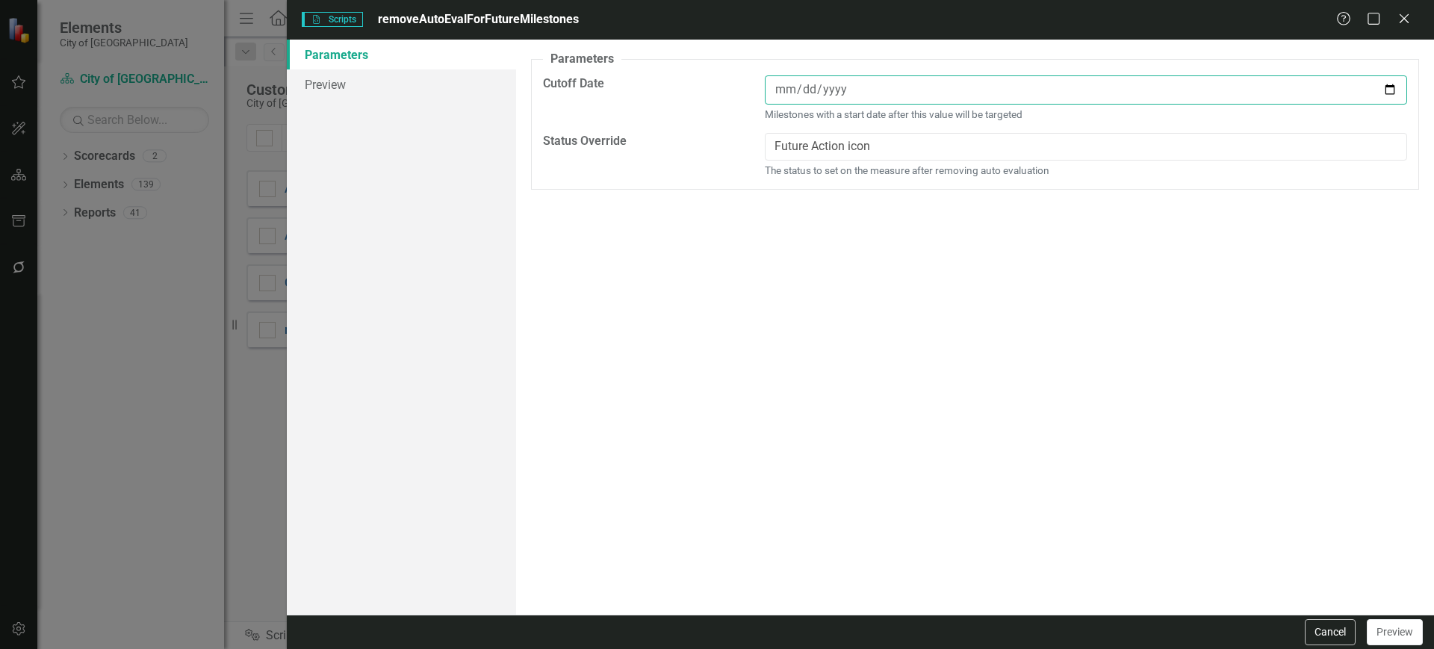
click at [837, 90] on input "date" at bounding box center [1086, 89] width 642 height 29
click at [1395, 85] on input "date" at bounding box center [1086, 89] width 642 height 29
type input "[DATE]"
click at [1384, 621] on button "Preview" at bounding box center [1395, 632] width 56 height 26
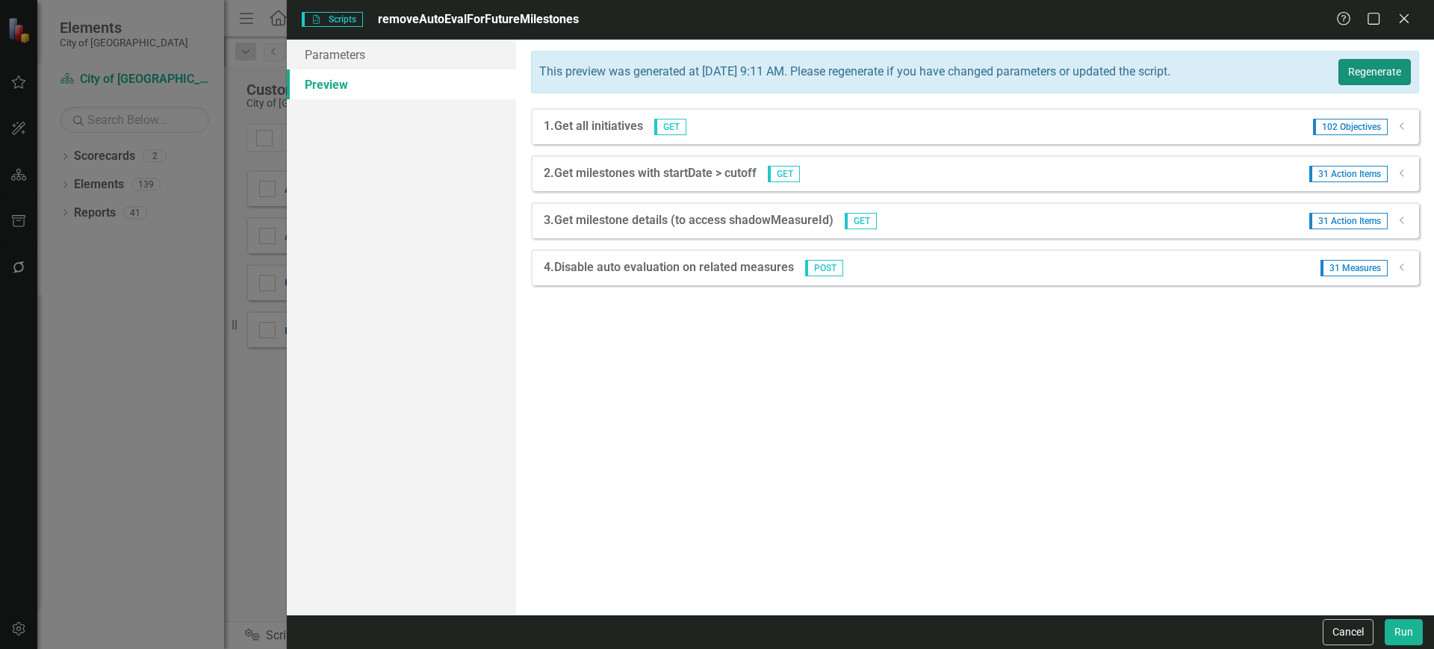
click at [1378, 84] on button "Regenerate" at bounding box center [1375, 72] width 72 height 26
click at [1401, 270] on icon "Dropdown" at bounding box center [1402, 267] width 11 height 9
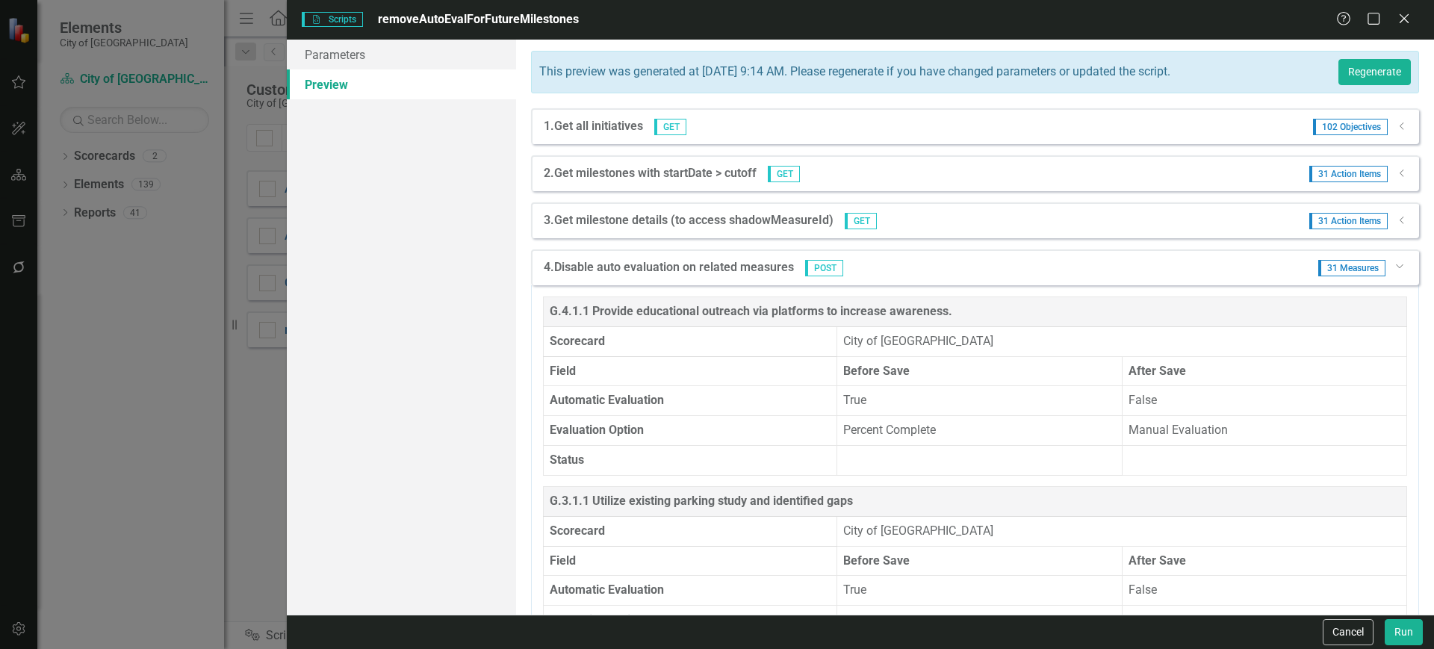
click at [1395, 265] on icon "Dropdown" at bounding box center [1399, 265] width 9 height 11
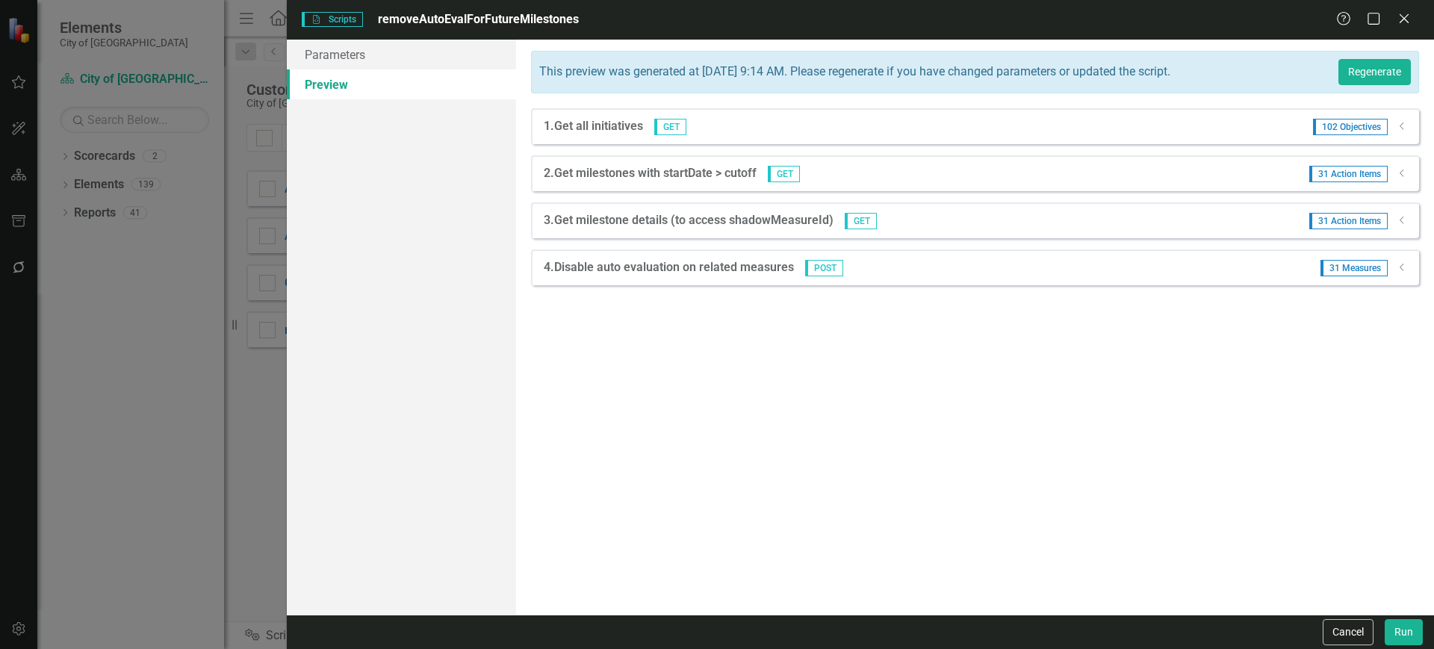
click at [1389, 265] on div "31 Measures Dropdown" at bounding box center [1358, 268] width 99 height 16
click at [1397, 265] on icon "Dropdown" at bounding box center [1402, 267] width 11 height 9
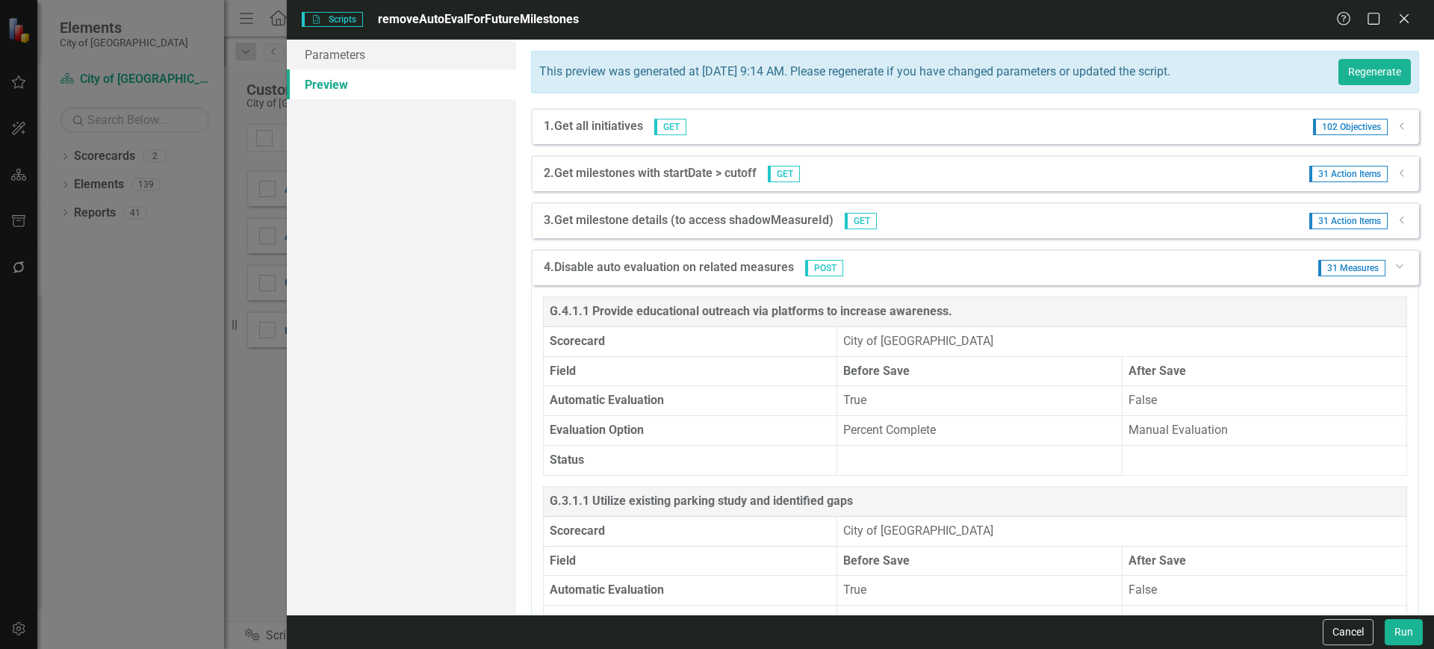
click at [1397, 265] on div "4. Disable auto evaluation on related measures POST 31 Measures Dropdown" at bounding box center [975, 267] width 888 height 36
click at [1402, 639] on button "Run" at bounding box center [1404, 632] width 38 height 26
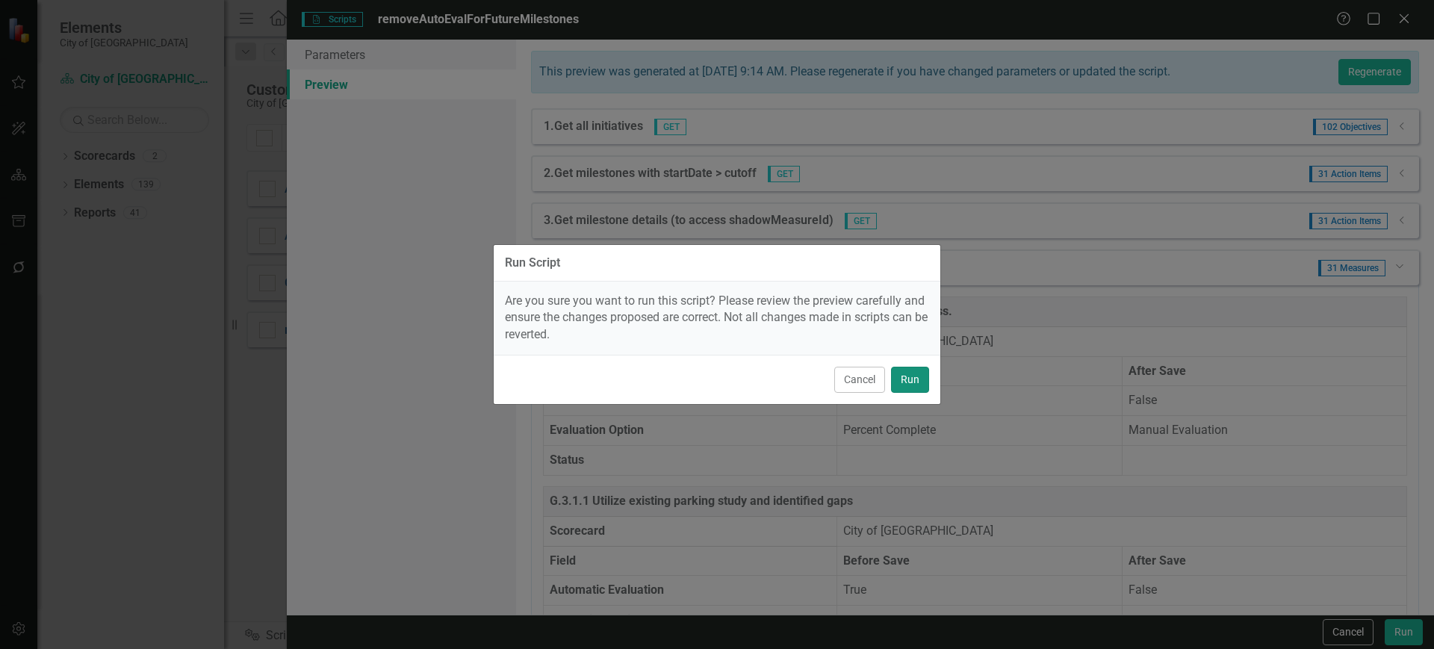
click at [911, 373] on button "Run" at bounding box center [910, 380] width 38 height 26
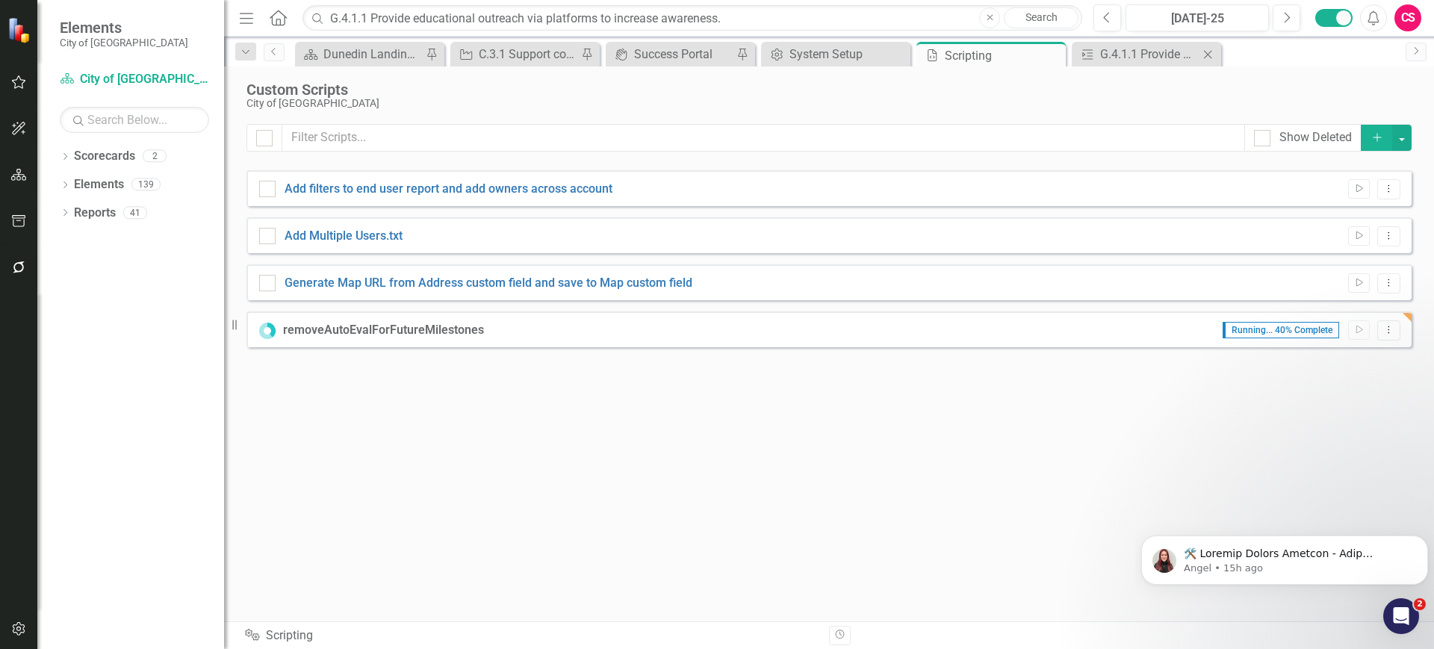
click at [1129, 64] on div "Menu Home Search G.4.1.1 Provide educational outreach via platforms to increase…" at bounding box center [829, 324] width 1210 height 649
click at [1135, 55] on div "G.4.1.1 Provide educational outreach via platforms to increase awareness." at bounding box center [1149, 54] width 99 height 19
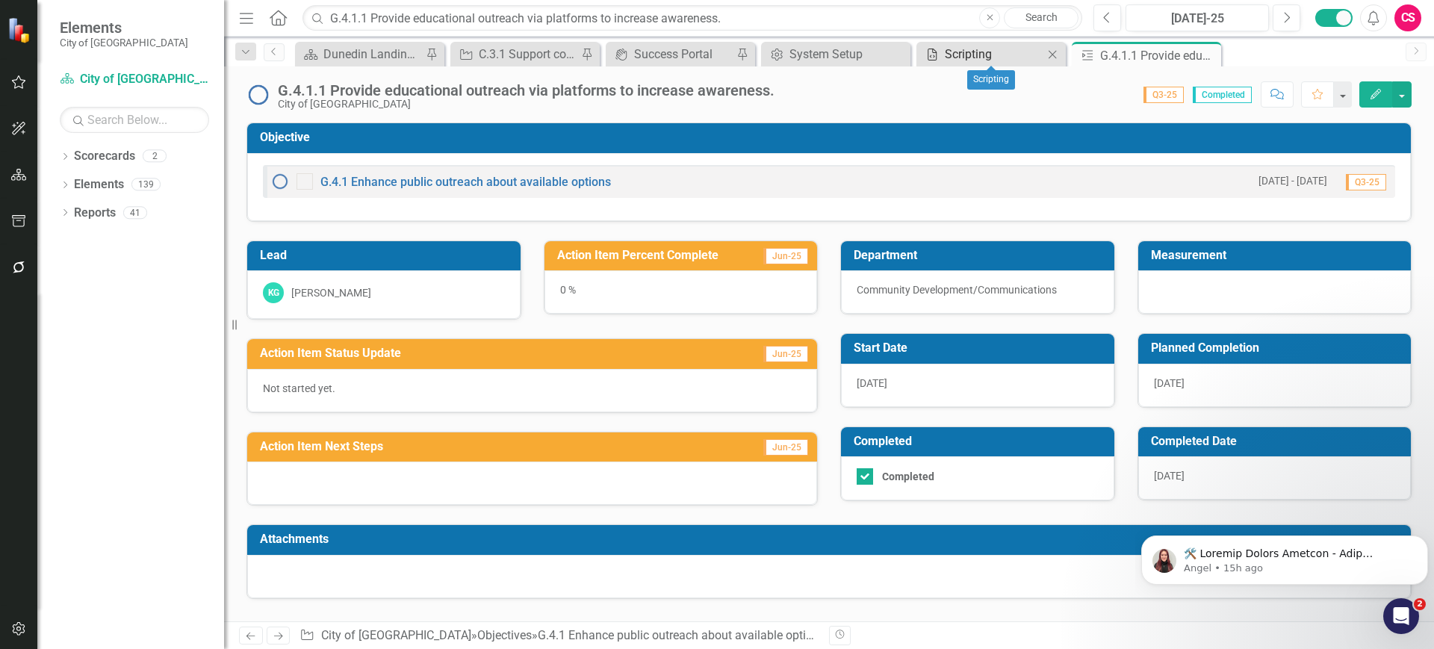
click at [992, 48] on div "Scripting" at bounding box center [994, 54] width 99 height 19
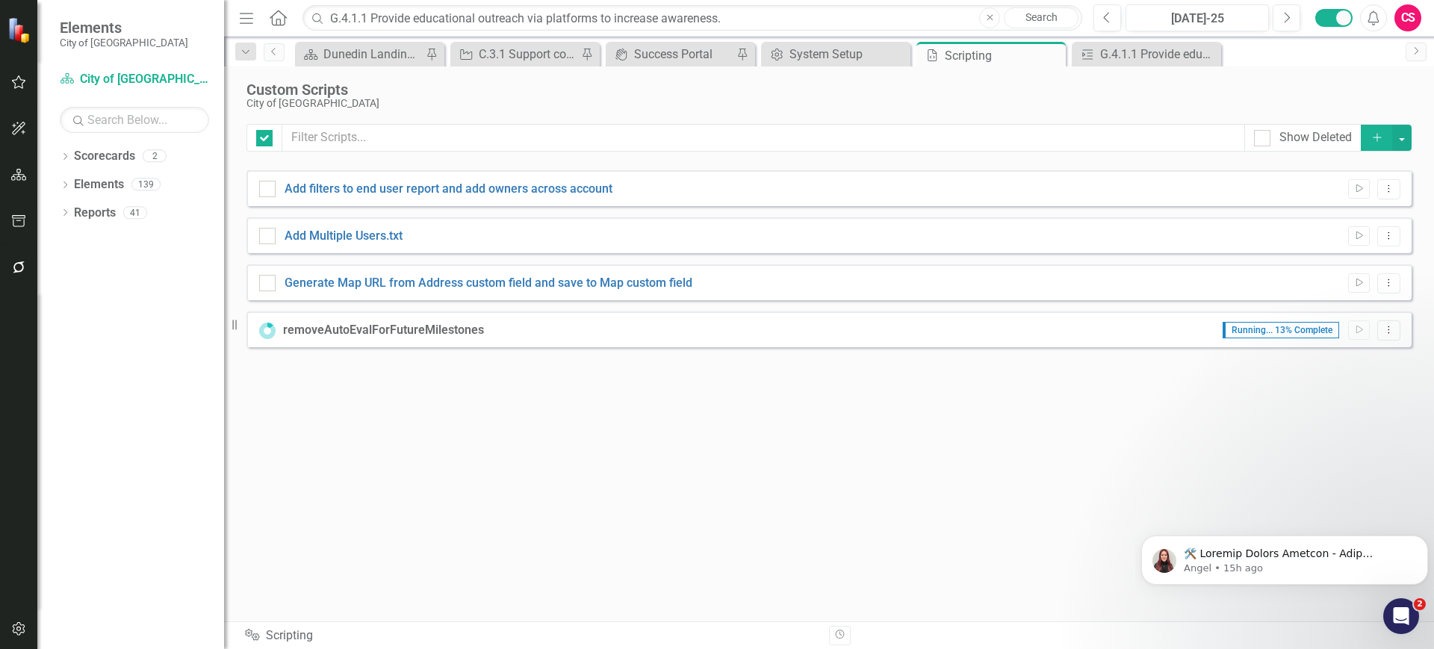
checkbox input "false"
click at [15, 626] on icon "button" at bounding box center [19, 629] width 16 height 12
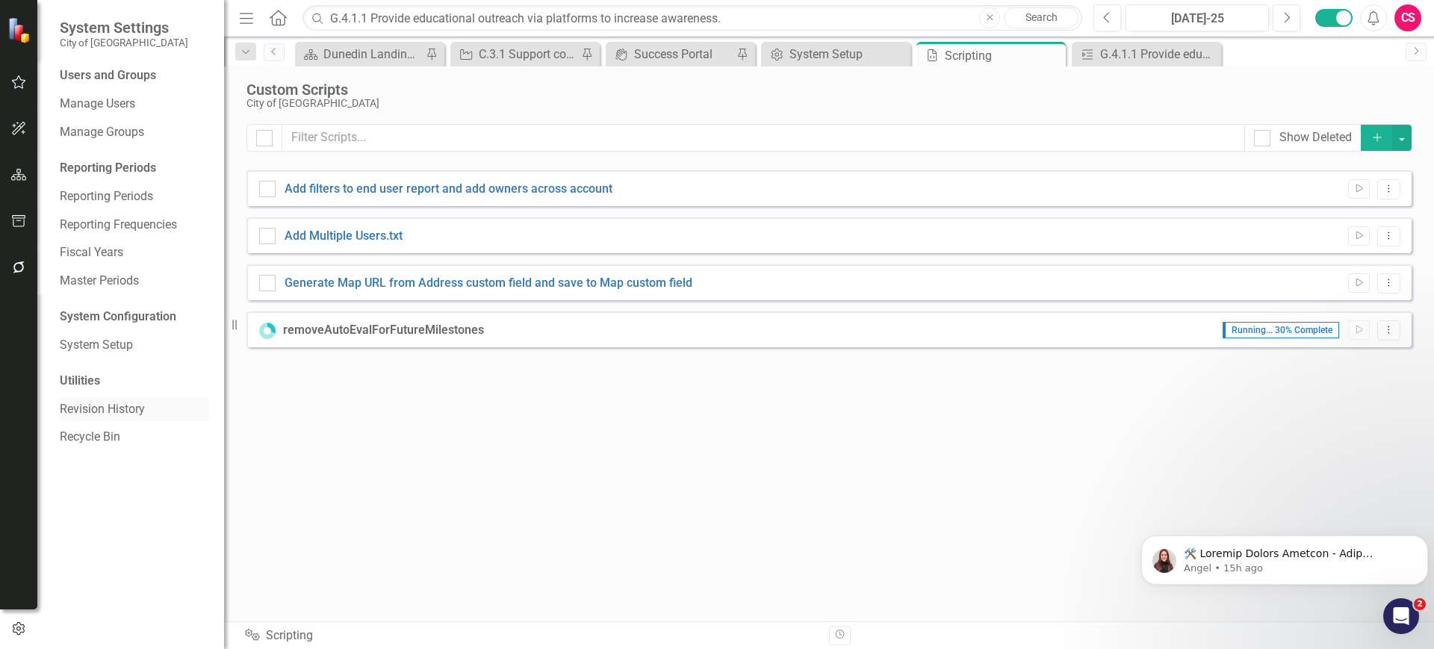
click at [123, 409] on link "Revision History" at bounding box center [134, 409] width 149 height 17
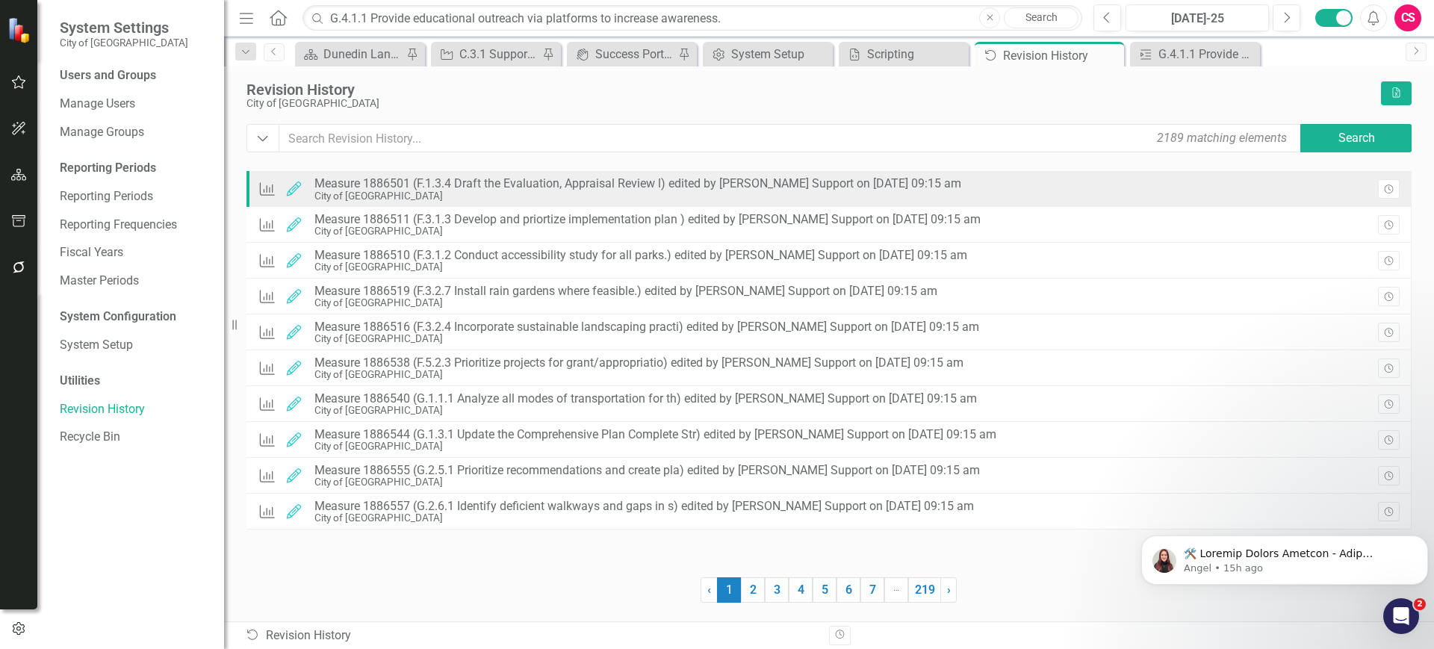
click at [746, 179] on div "Measure 1886501 (F.1.3.4 Draft the Evaluation, Appraisal Review l) edited by [P…" at bounding box center [637, 183] width 647 height 13
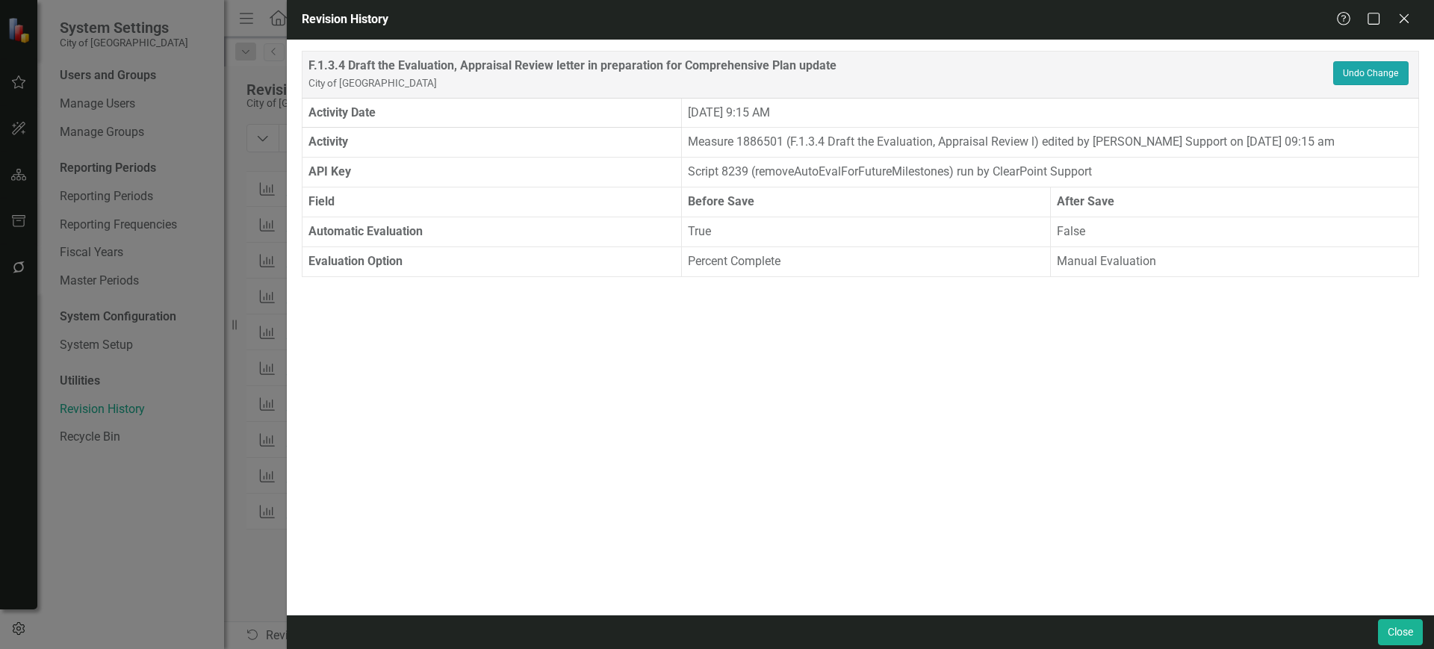
click at [1386, 81] on button "Undo Change" at bounding box center [1370, 73] width 75 height 24
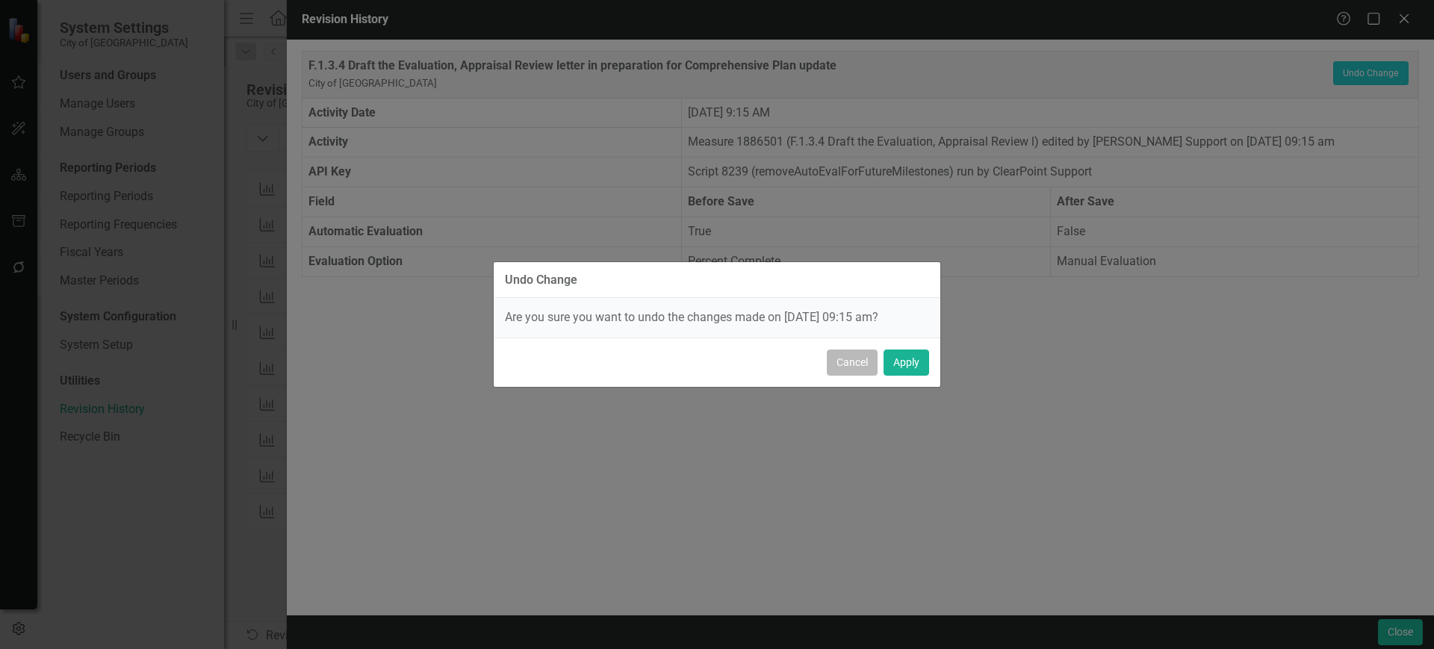
click at [834, 361] on button "Cancel" at bounding box center [852, 363] width 51 height 26
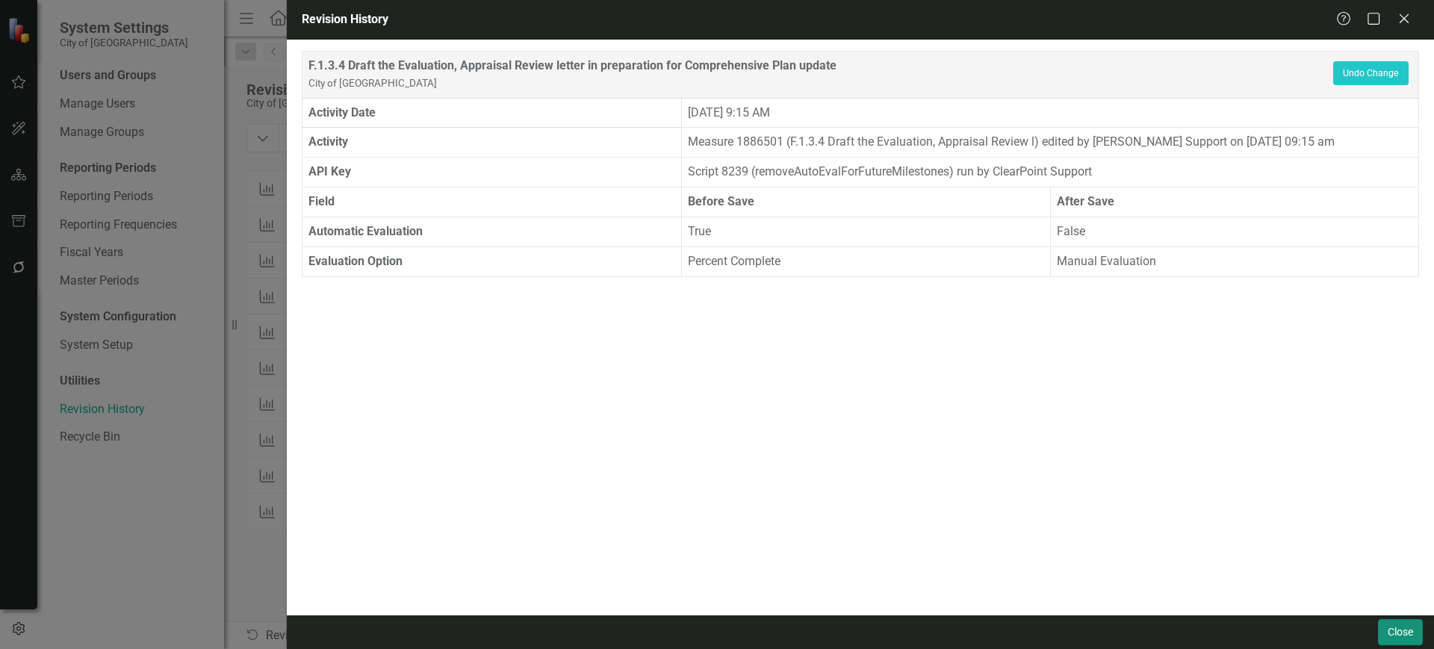
click at [1384, 627] on button "Close" at bounding box center [1400, 632] width 45 height 26
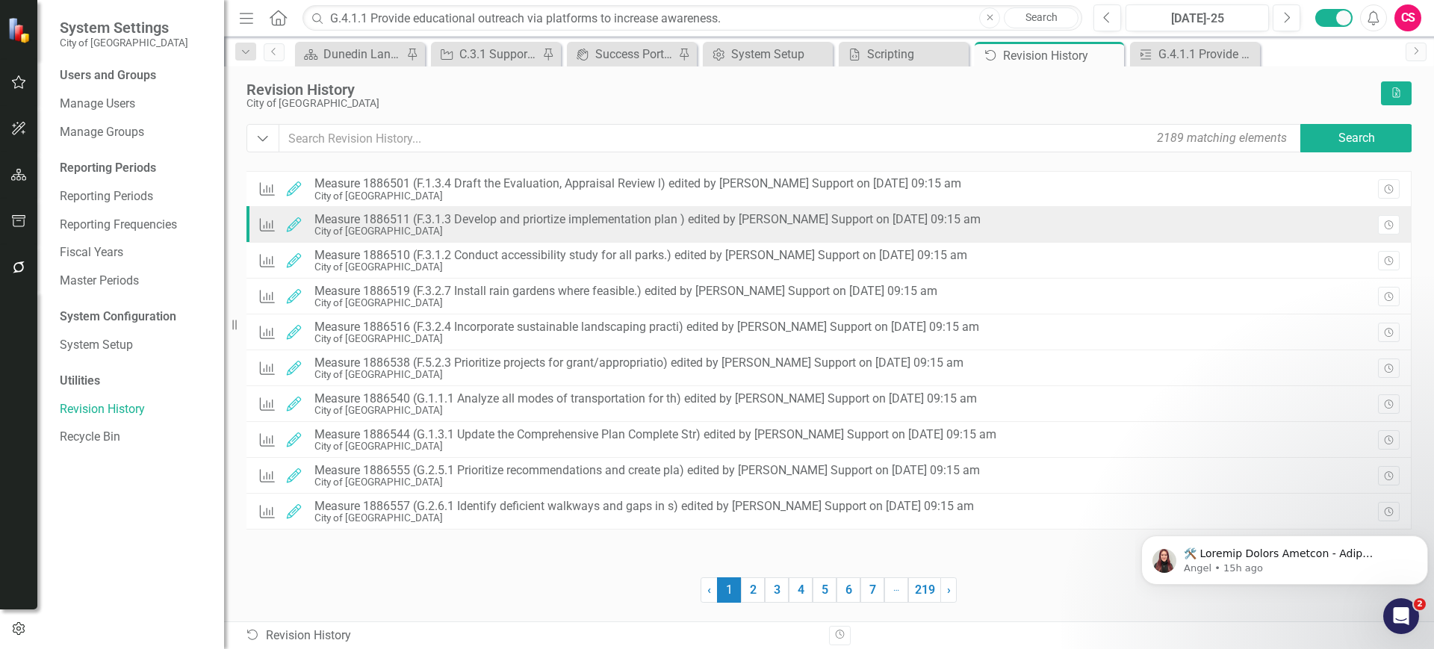
click at [760, 229] on div "City of [GEOGRAPHIC_DATA]" at bounding box center [647, 231] width 666 height 11
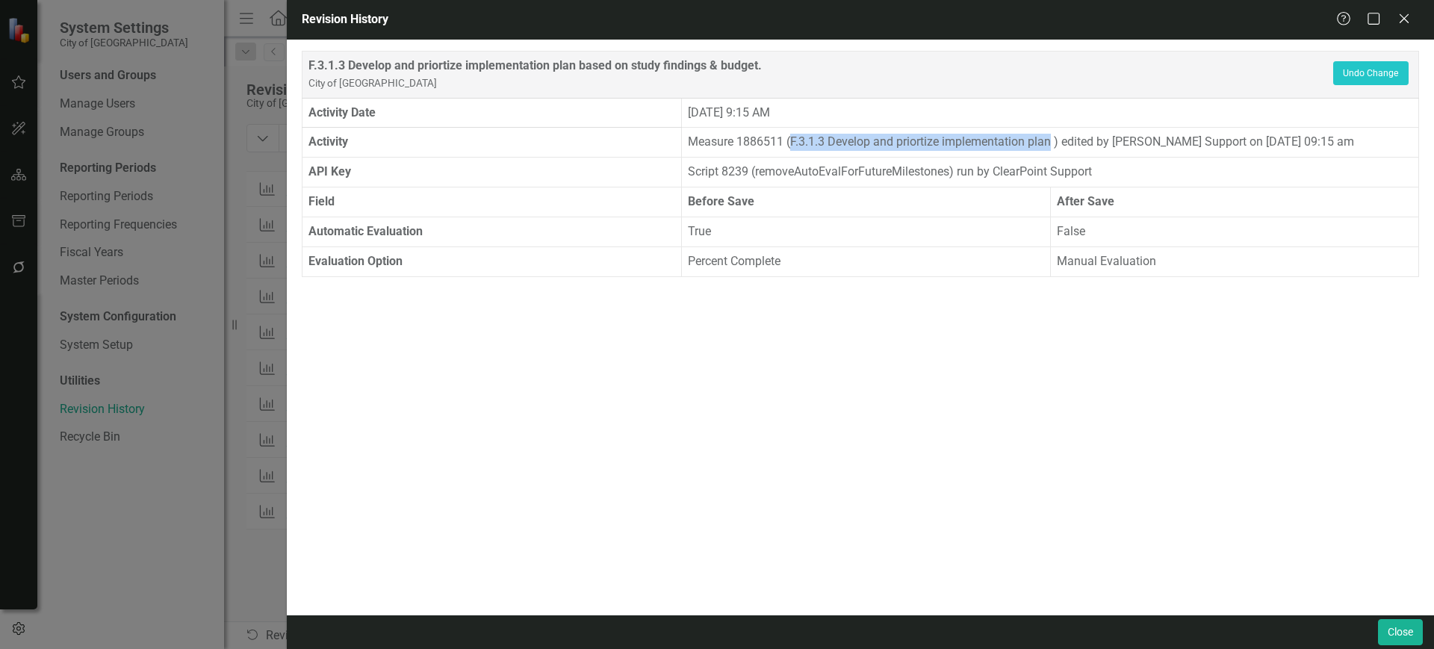
drag, startPoint x: 792, startPoint y: 140, endPoint x: 1054, endPoint y: 148, distance: 262.3
click at [1054, 148] on td "Measure 1886511 (F.3.1.3 Develop and priortize implementation plan ) edited by …" at bounding box center [1050, 143] width 737 height 30
copy td "F.3.1.3 Develop and priortize implementation plan"
click at [1398, 639] on button "Close" at bounding box center [1400, 632] width 45 height 26
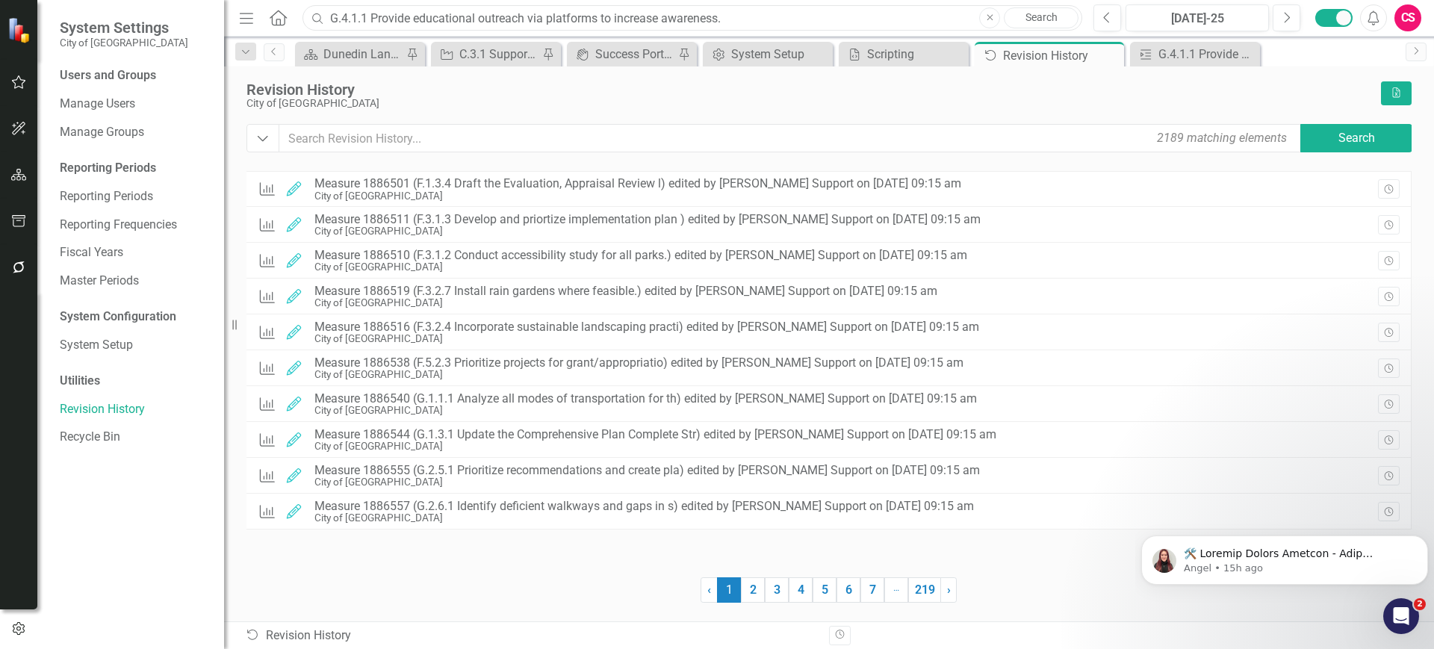
click at [528, 24] on input "G.4.1.1 Provide educational outreach via platforms to increase awareness." at bounding box center [693, 18] width 780 height 26
paste input "F.3.1.3 Develop and priortize implementation plan"
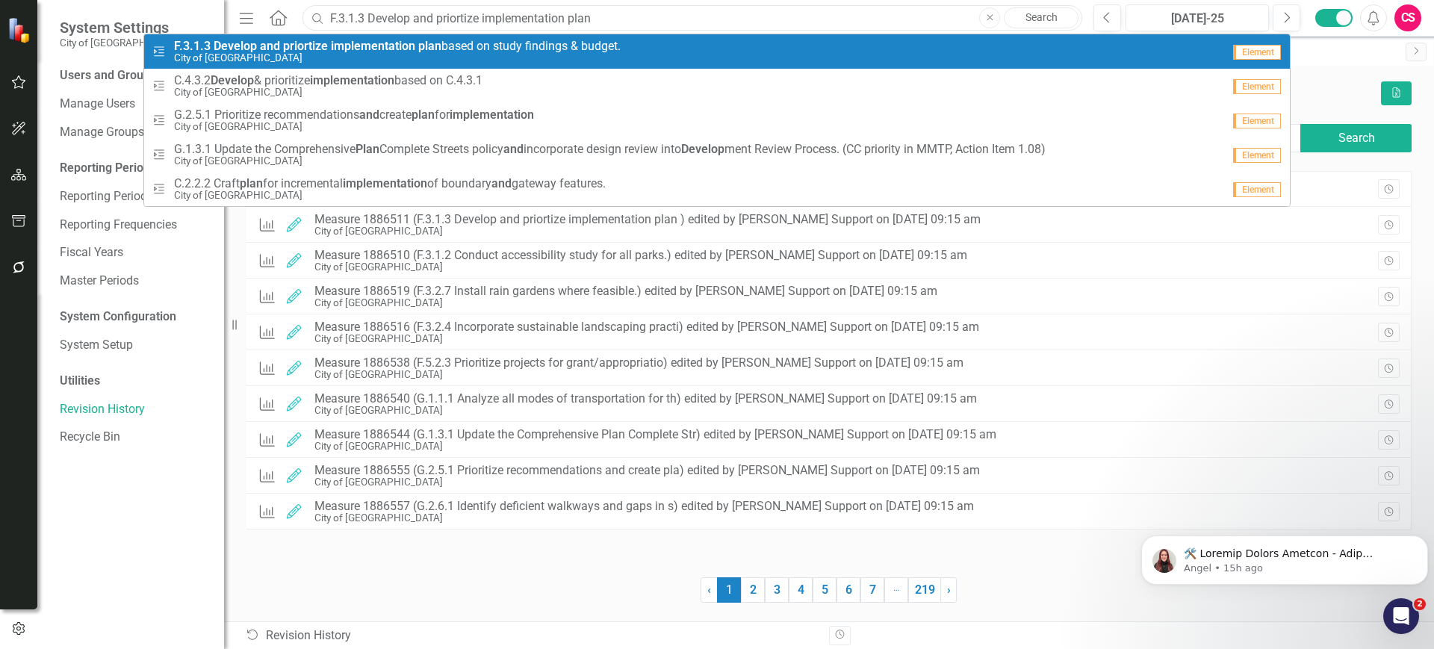
type input "F.3.1.3 Develop and priortize implementation plan"
click at [471, 41] on span "F.3.1.3 Develop and priortize implementation plan based on study findings & bud…" at bounding box center [397, 46] width 447 height 13
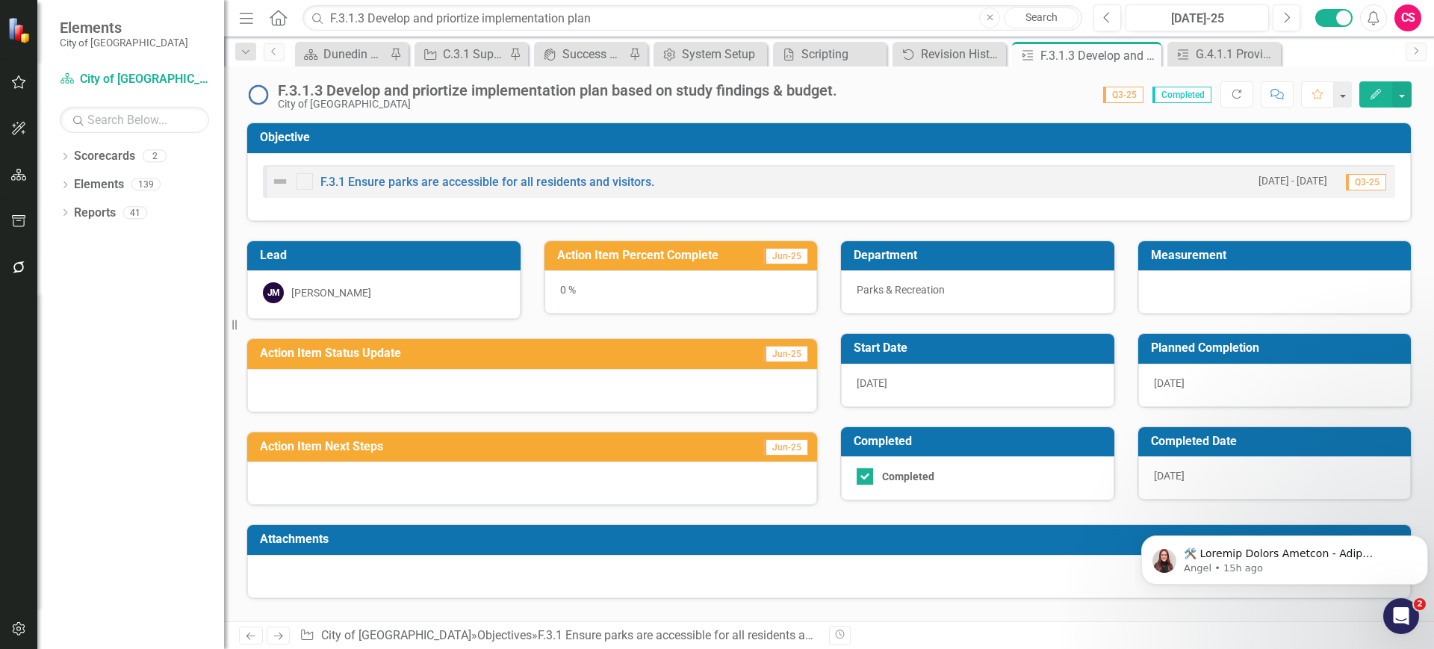
click at [258, 93] on img at bounding box center [258, 95] width 24 height 24
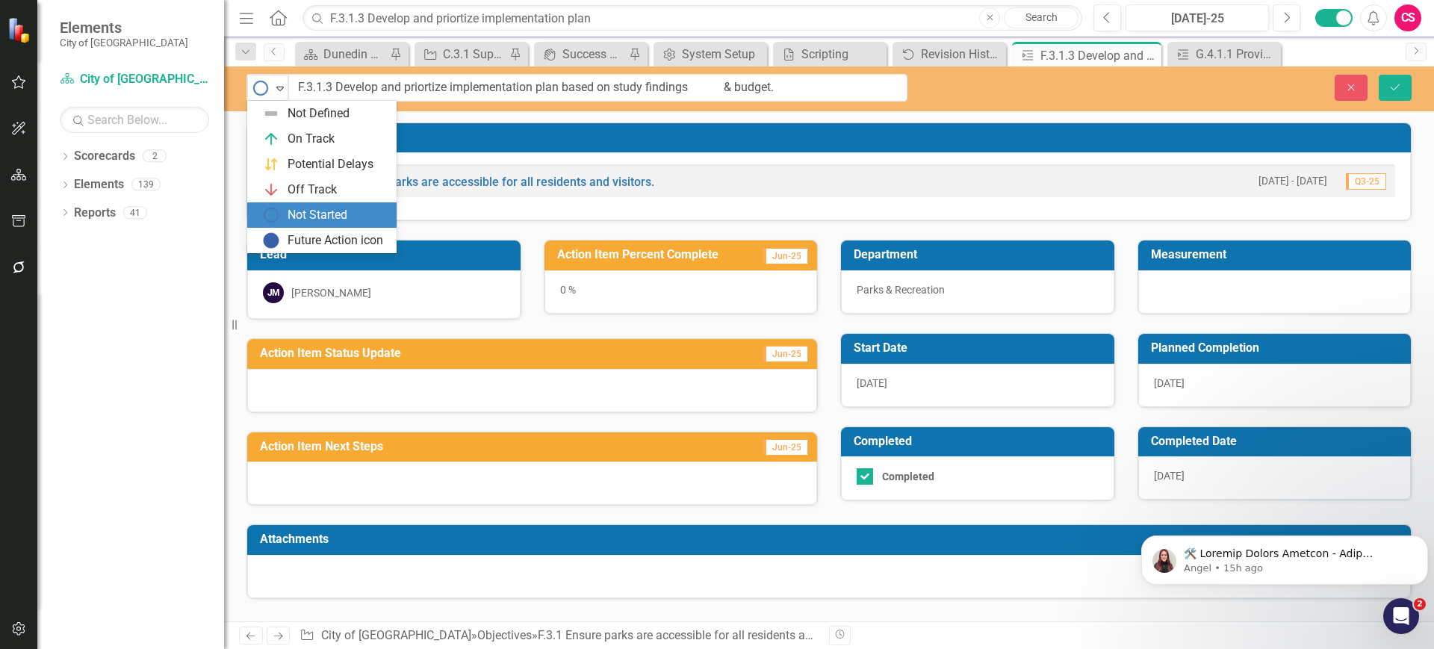
click at [258, 93] on img at bounding box center [261, 88] width 18 height 18
click at [1346, 98] on button "Close" at bounding box center [1351, 88] width 33 height 26
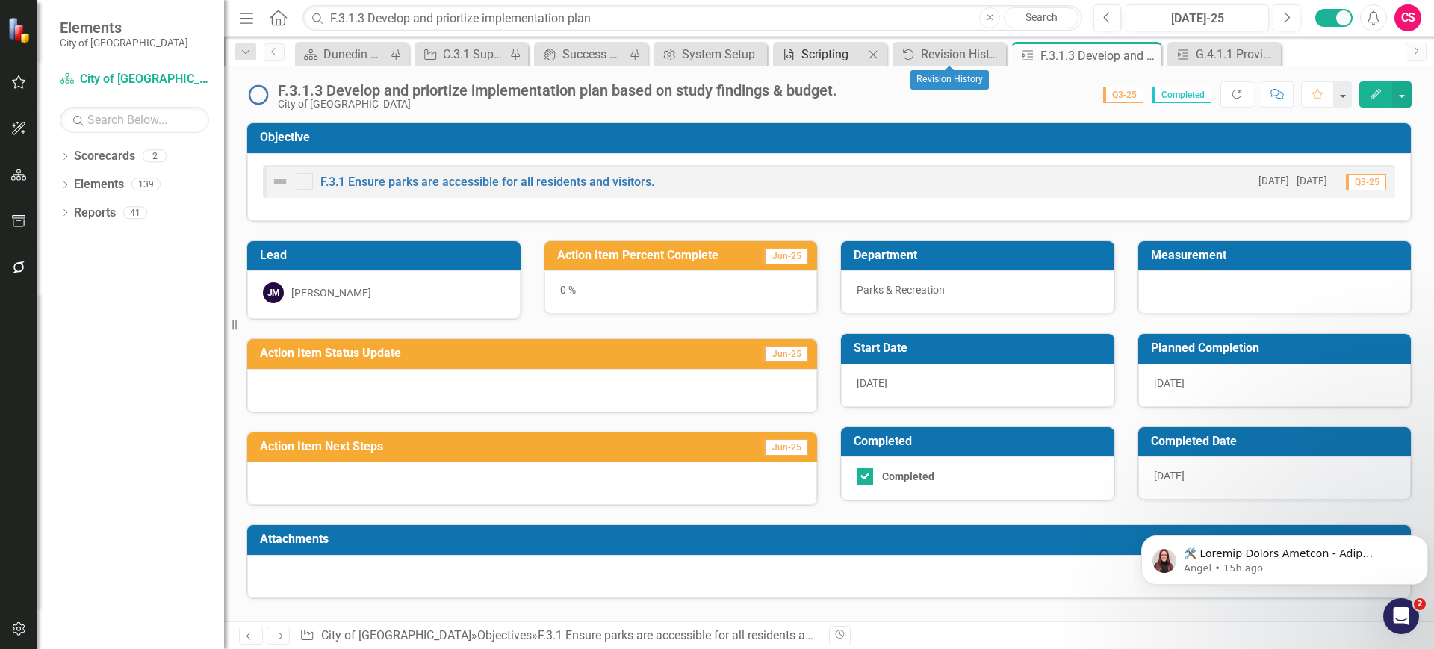
click at [837, 50] on div "Scripting" at bounding box center [832, 54] width 63 height 19
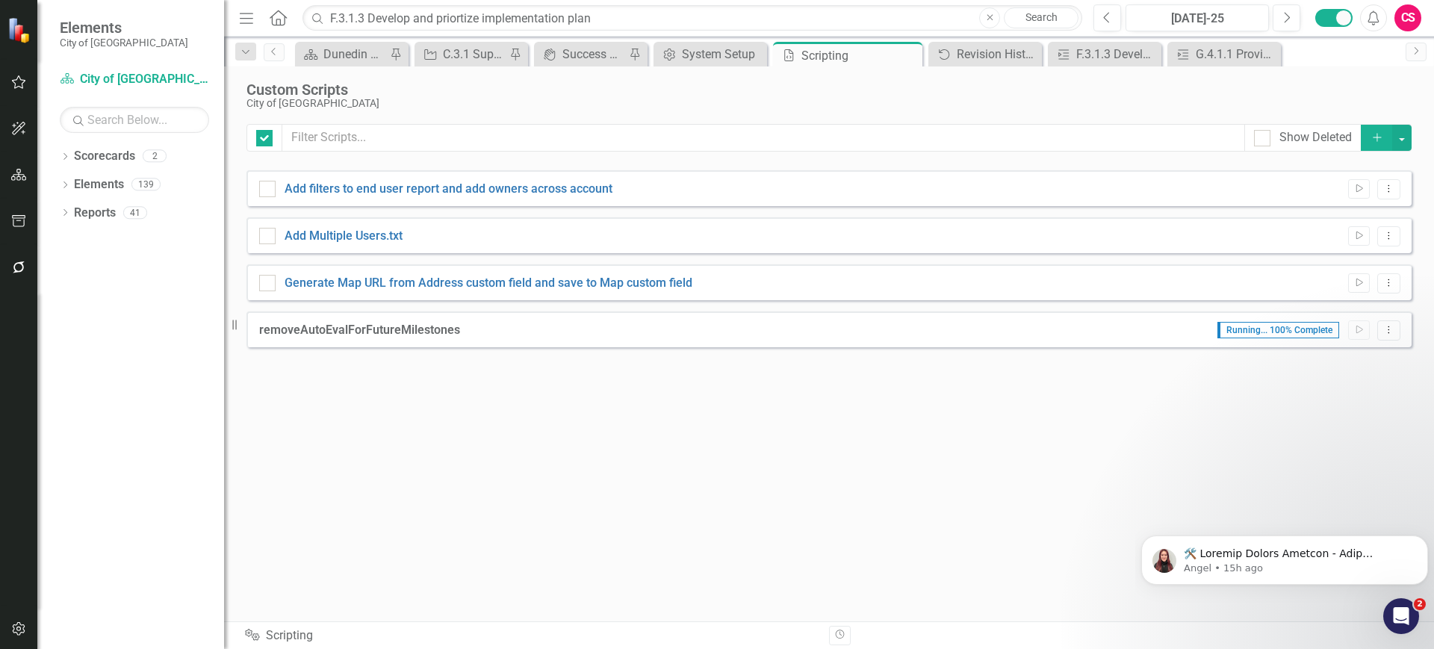
checkbox input "false"
click at [14, 623] on icon "button" at bounding box center [19, 629] width 16 height 12
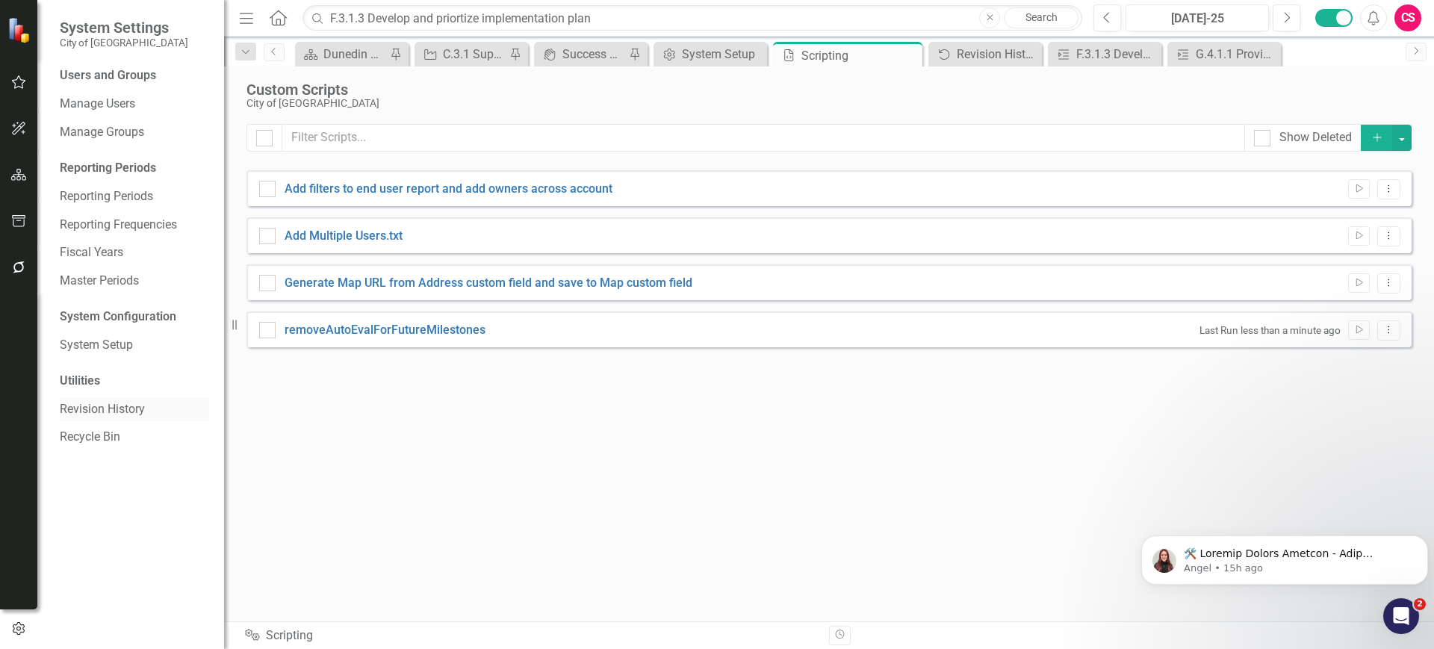
click at [120, 401] on link "Revision History" at bounding box center [134, 409] width 149 height 17
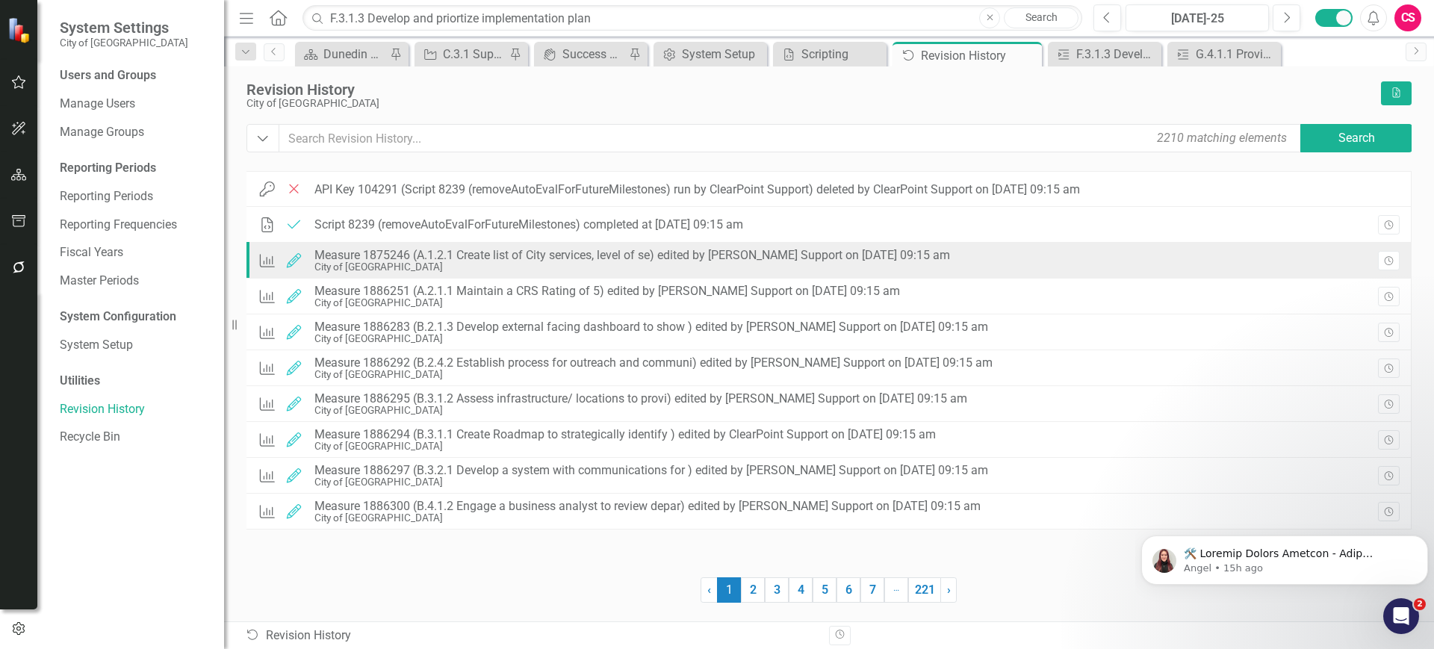
click at [595, 270] on div "City of [GEOGRAPHIC_DATA]" at bounding box center [632, 266] width 636 height 11
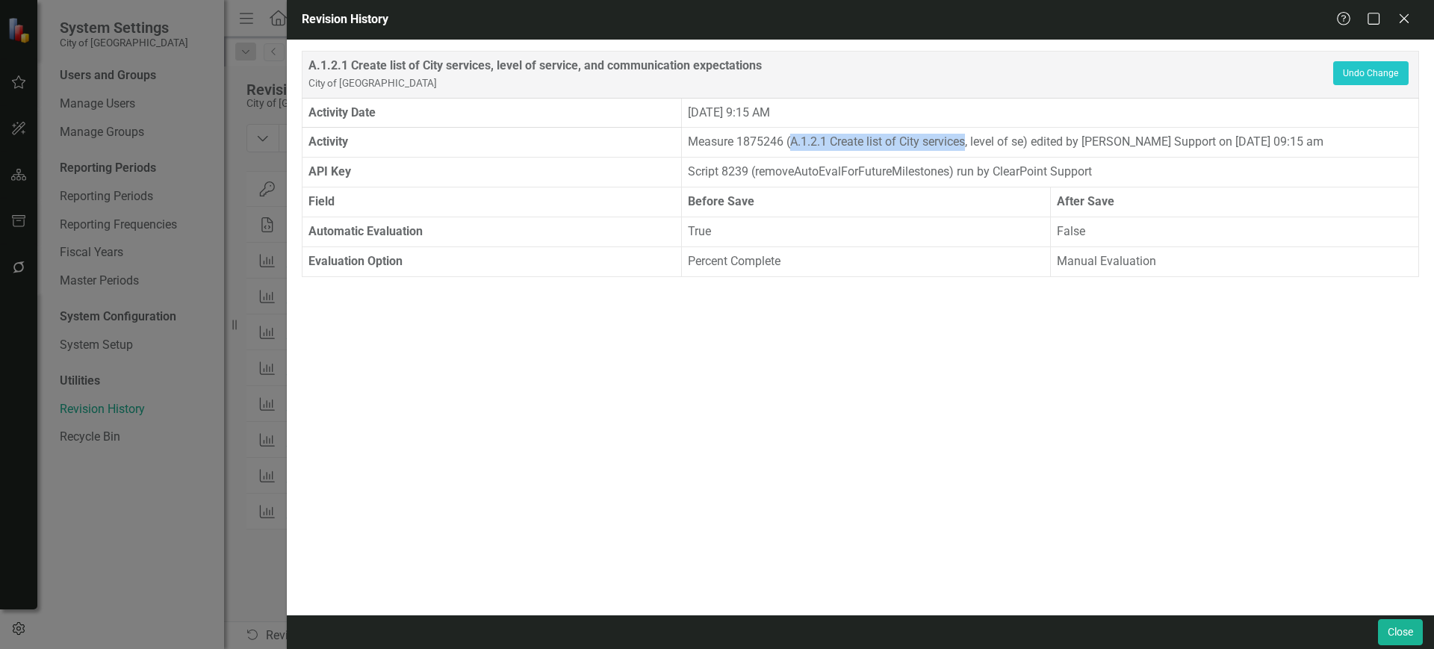
drag, startPoint x: 792, startPoint y: 141, endPoint x: 970, endPoint y: 147, distance: 178.6
click at [970, 147] on td "Measure 1875246 (A.1.2.1 Create list of City services, level of se) edited by […" at bounding box center [1050, 143] width 737 height 30
copy td "A.1.2.1 Create list of City services"
click at [1399, 630] on button "Close" at bounding box center [1400, 632] width 45 height 26
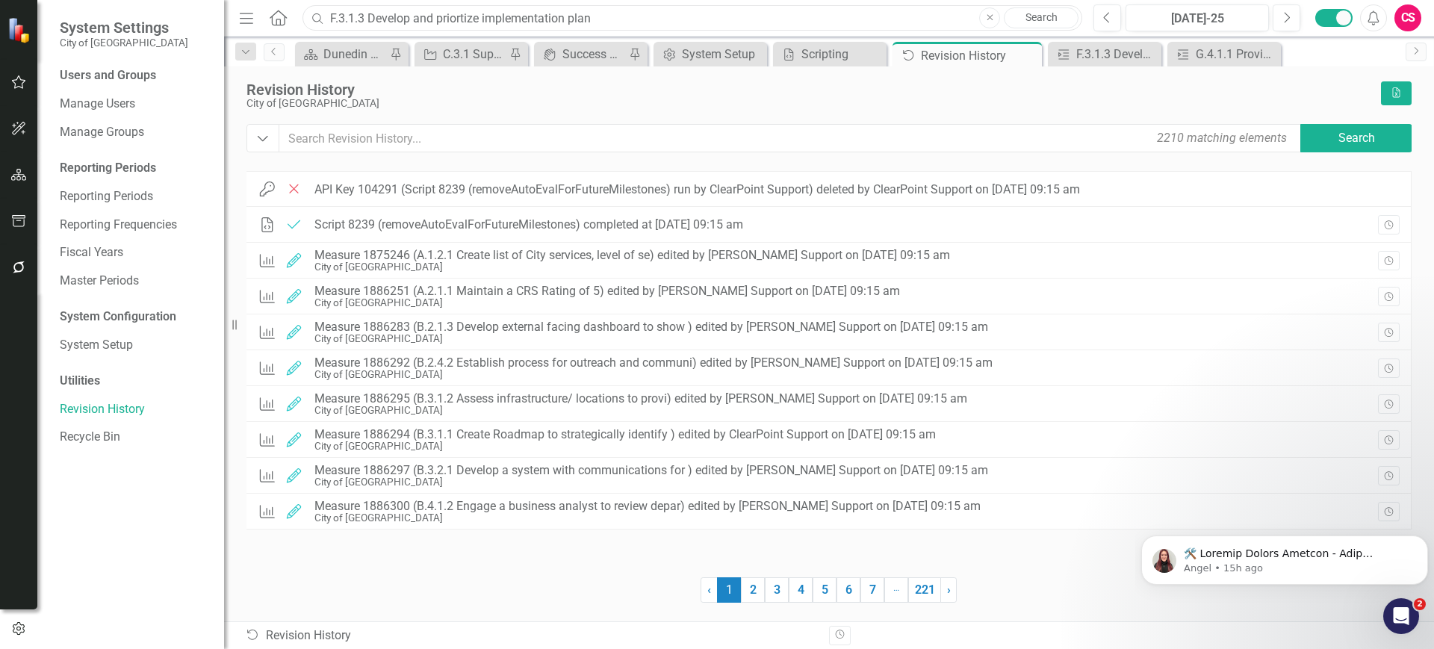
click at [574, 20] on input "F.3.1.3 Develop and priortize implementation plan" at bounding box center [693, 18] width 780 height 26
paste input "A.1.2.1 Create list of City services"
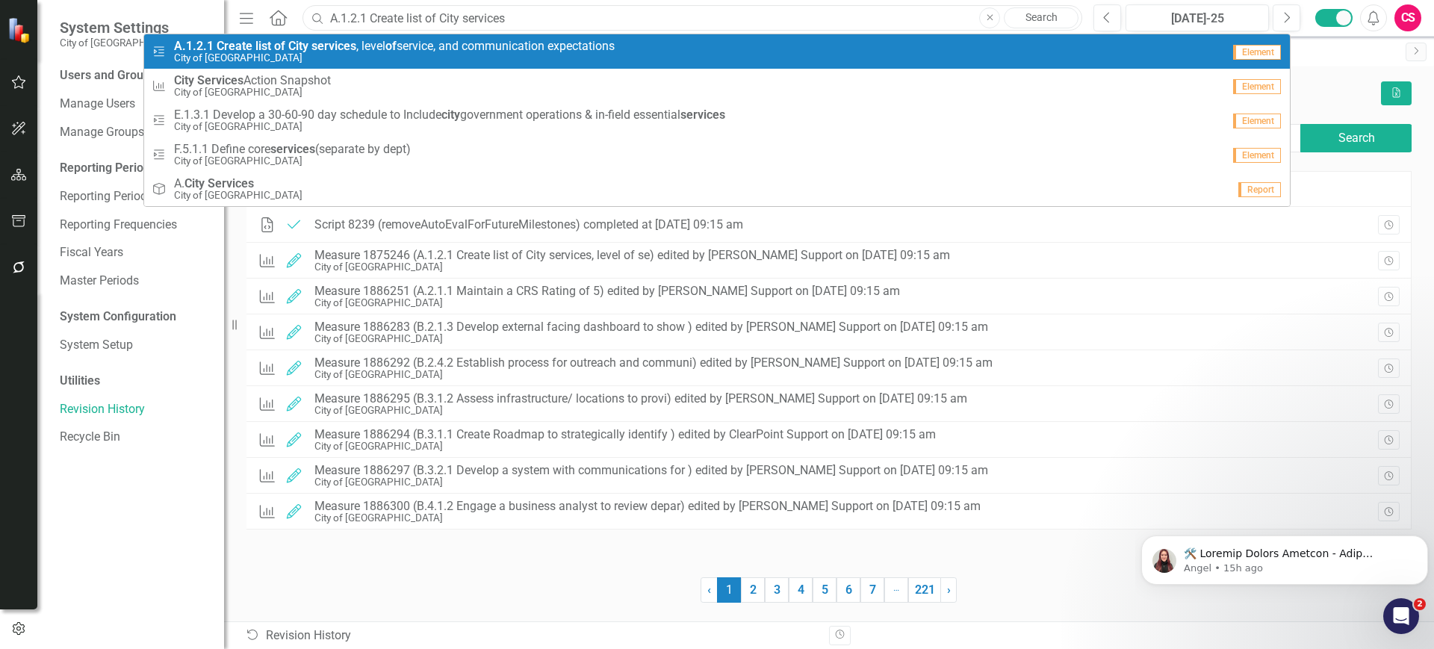
type input "A.1.2.1 Create list of City services"
click at [525, 46] on span "A.1.2.1 Create list of City services , level of service, and communication expe…" at bounding box center [394, 46] width 441 height 13
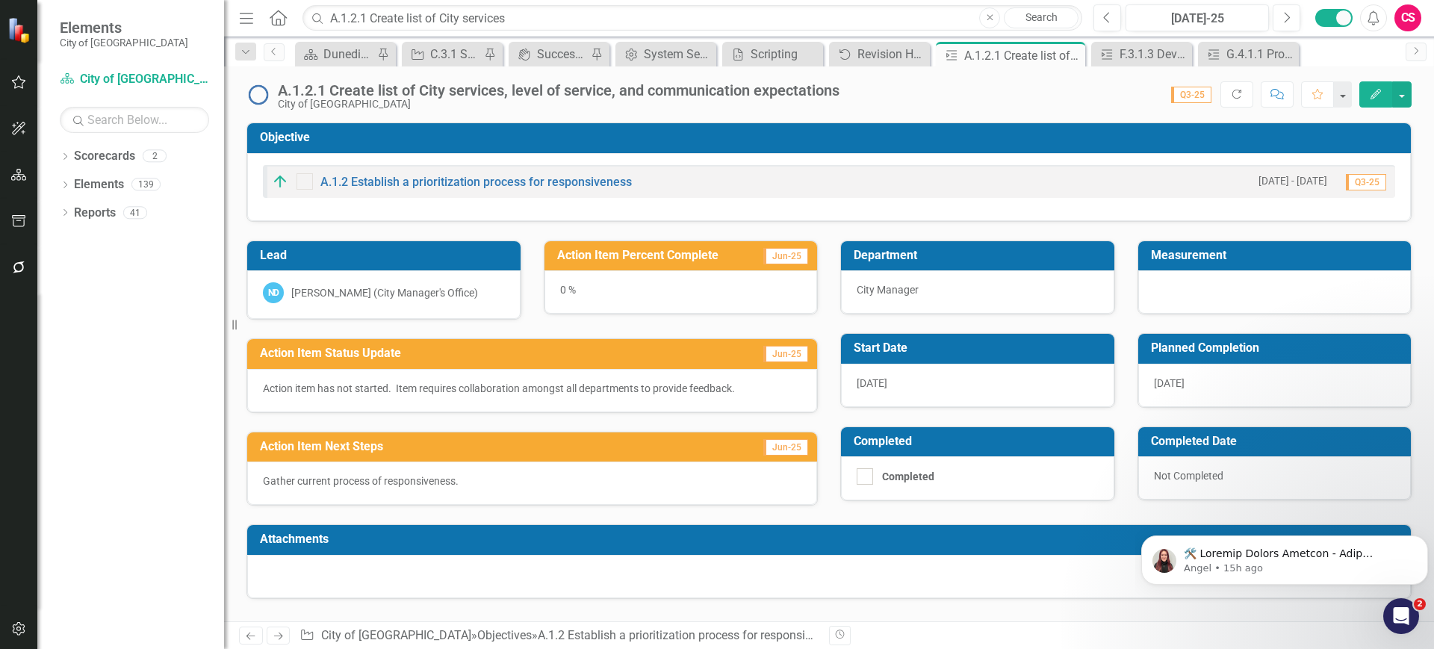
click at [269, 93] on img at bounding box center [258, 95] width 24 height 24
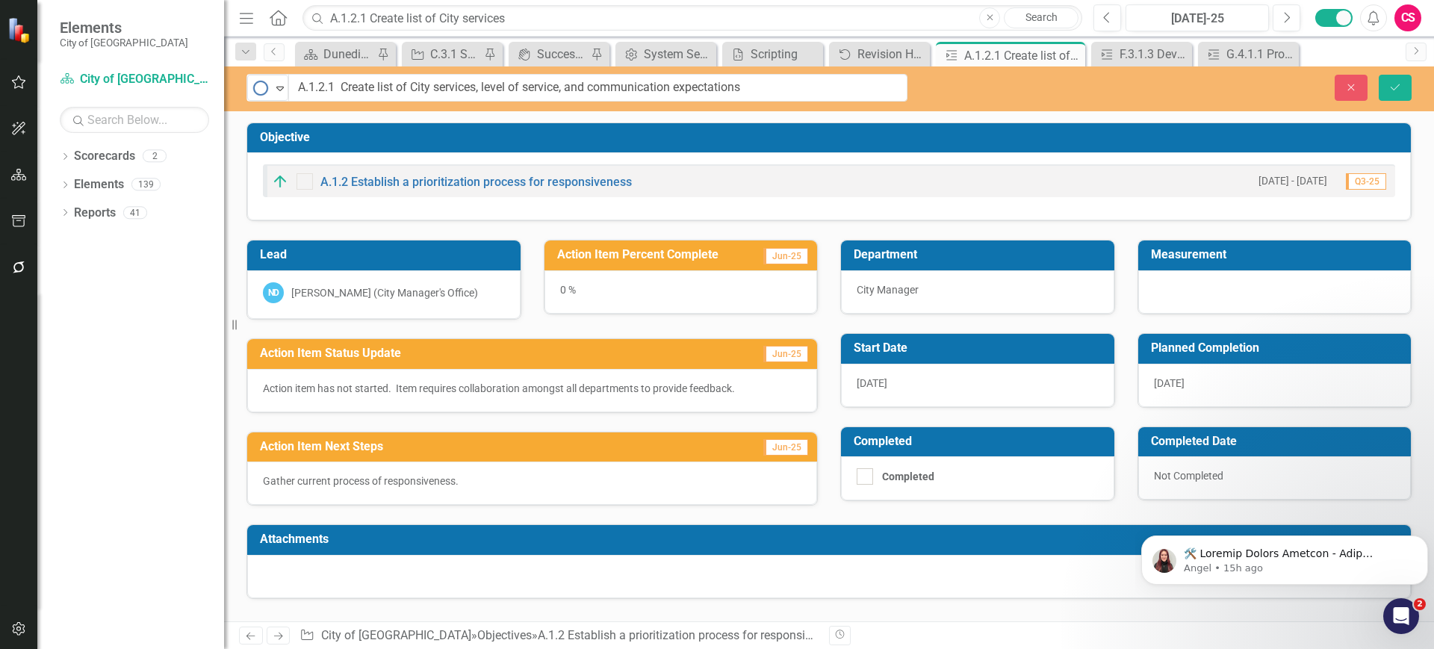
click at [15, 263] on icon "button" at bounding box center [19, 267] width 16 height 12
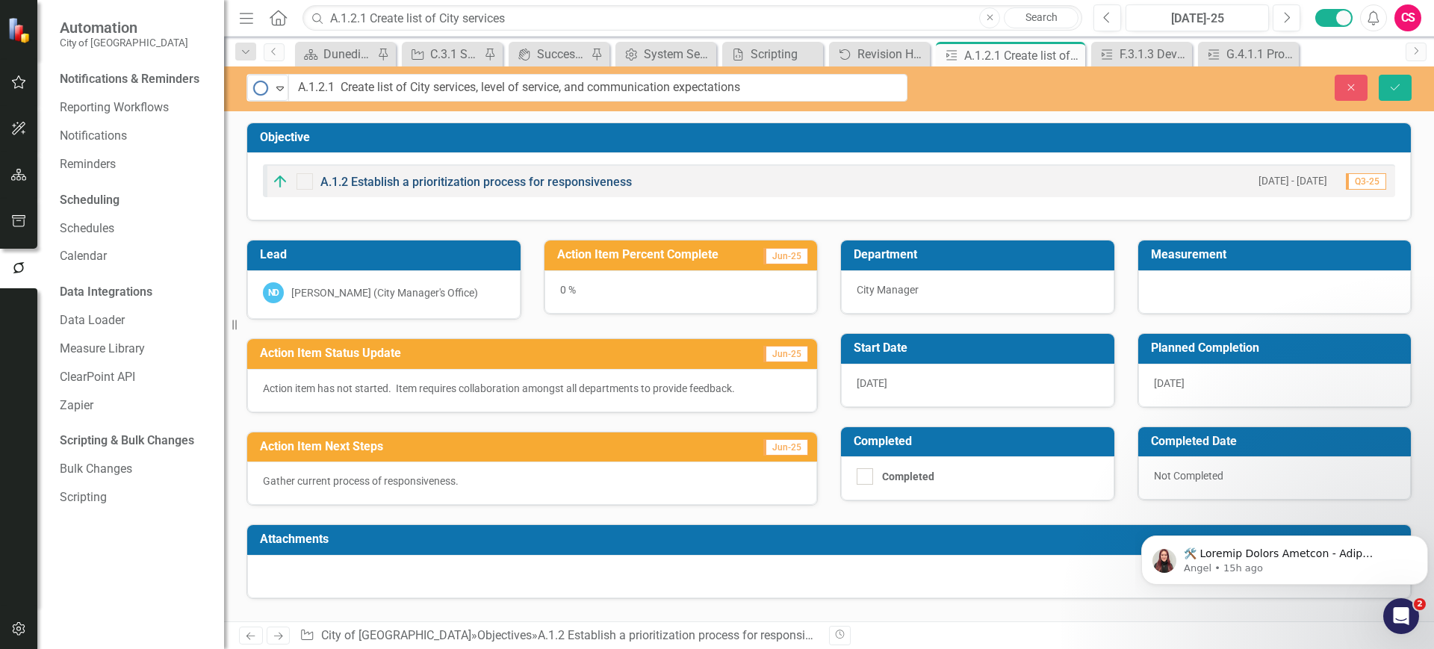
click at [438, 179] on link "A.1.2 Establish a prioritization process for responsiveness" at bounding box center [475, 182] width 311 height 14
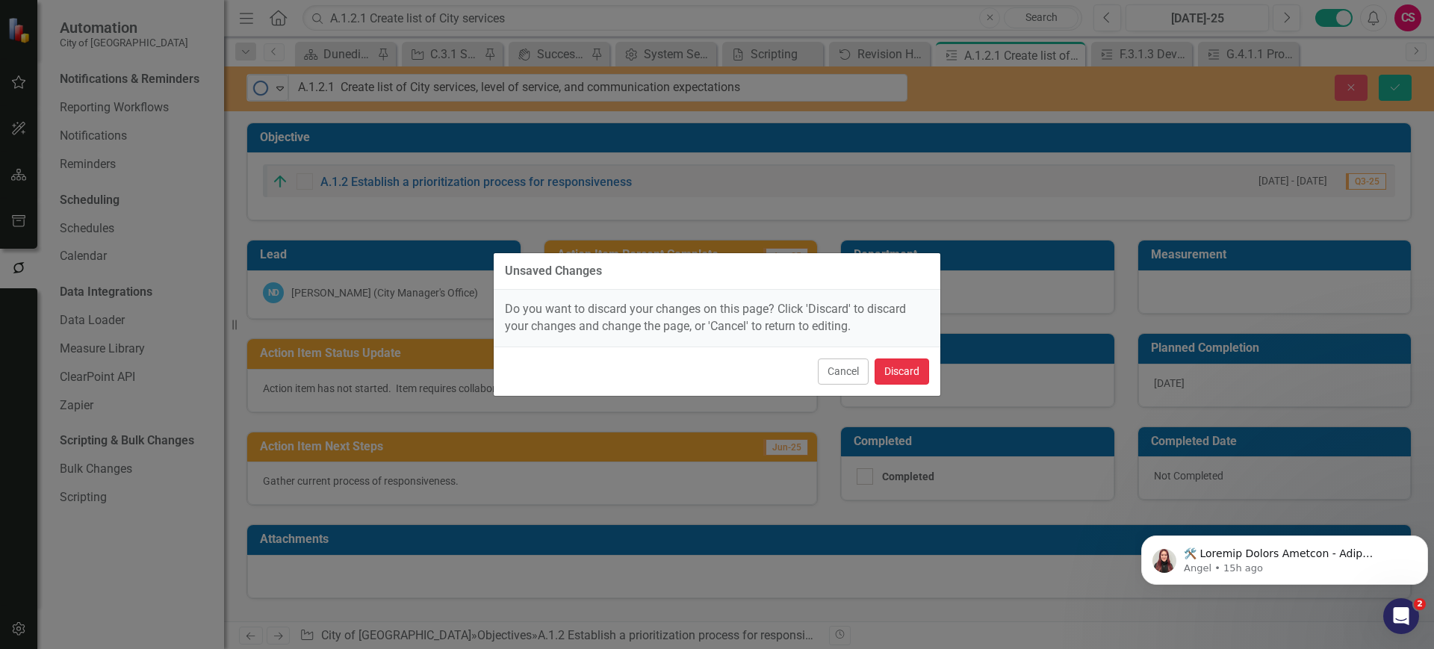
click at [892, 376] on button "Discard" at bounding box center [902, 372] width 55 height 26
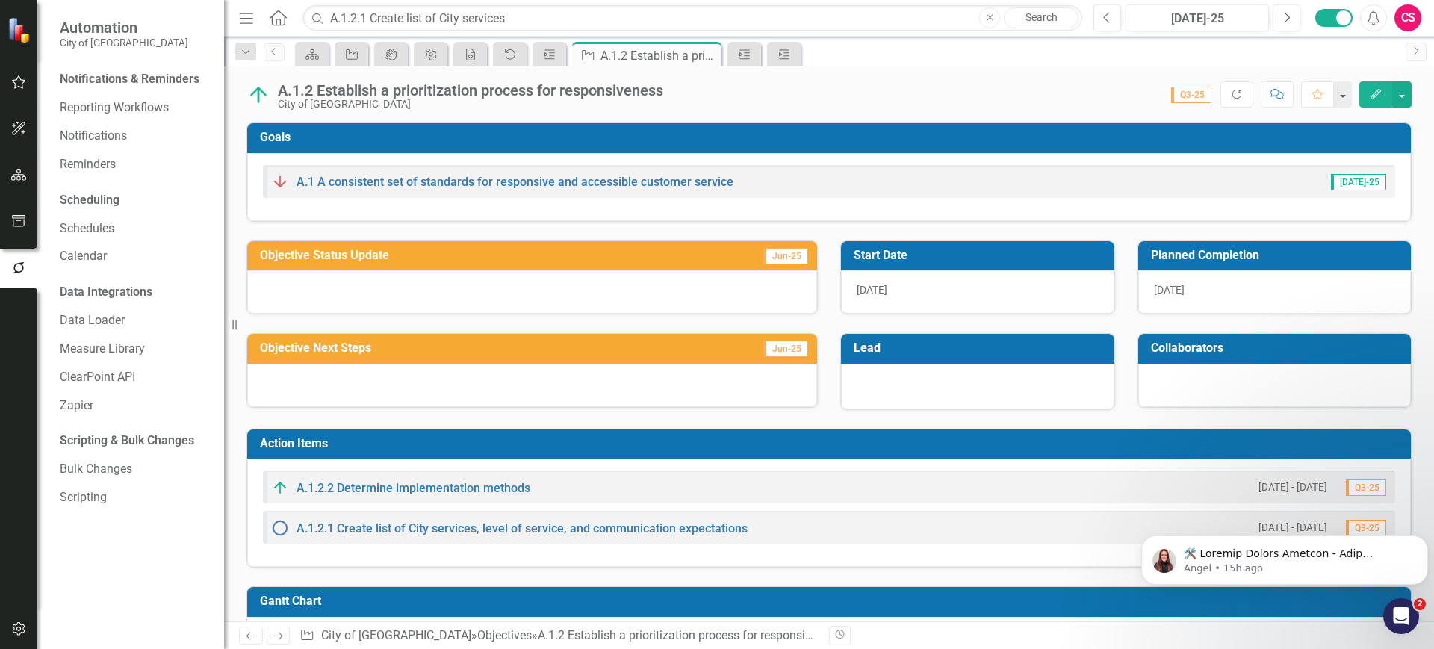
scroll to position [125, 0]
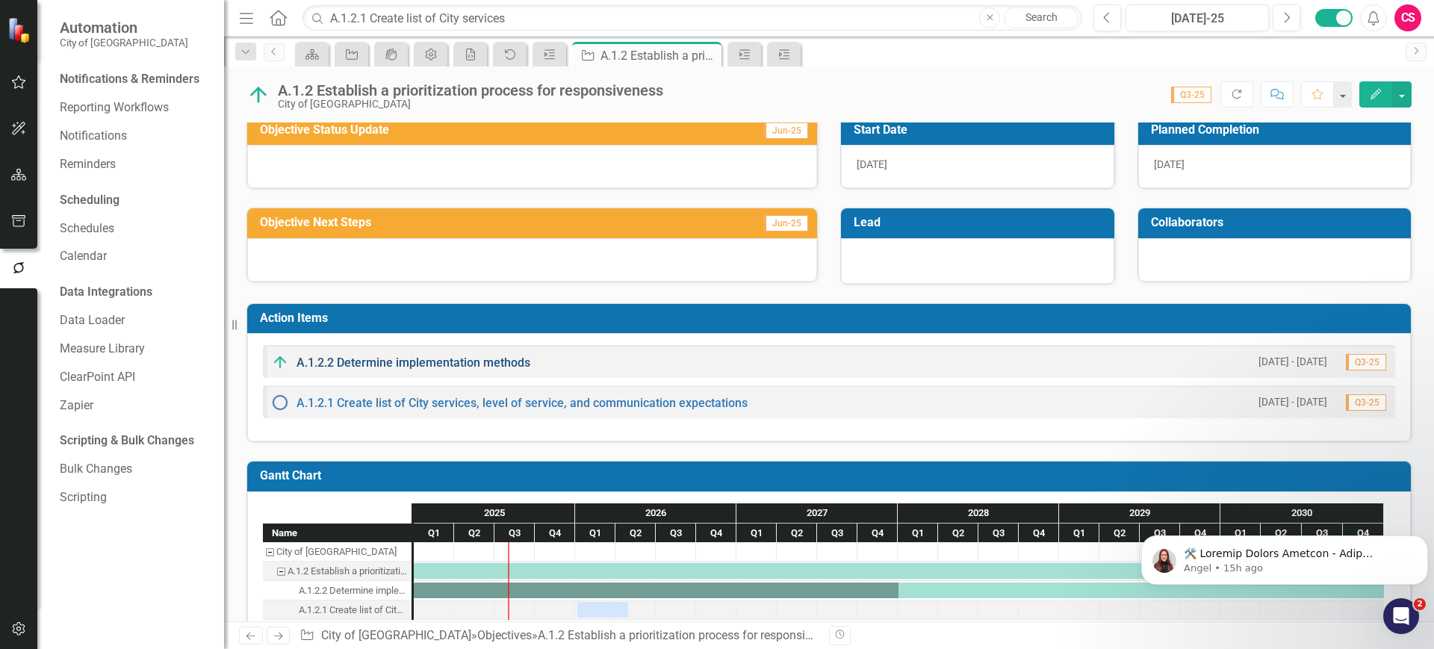
click at [462, 364] on link "A.1.2.2 Determine implementation methods" at bounding box center [414, 363] width 234 height 14
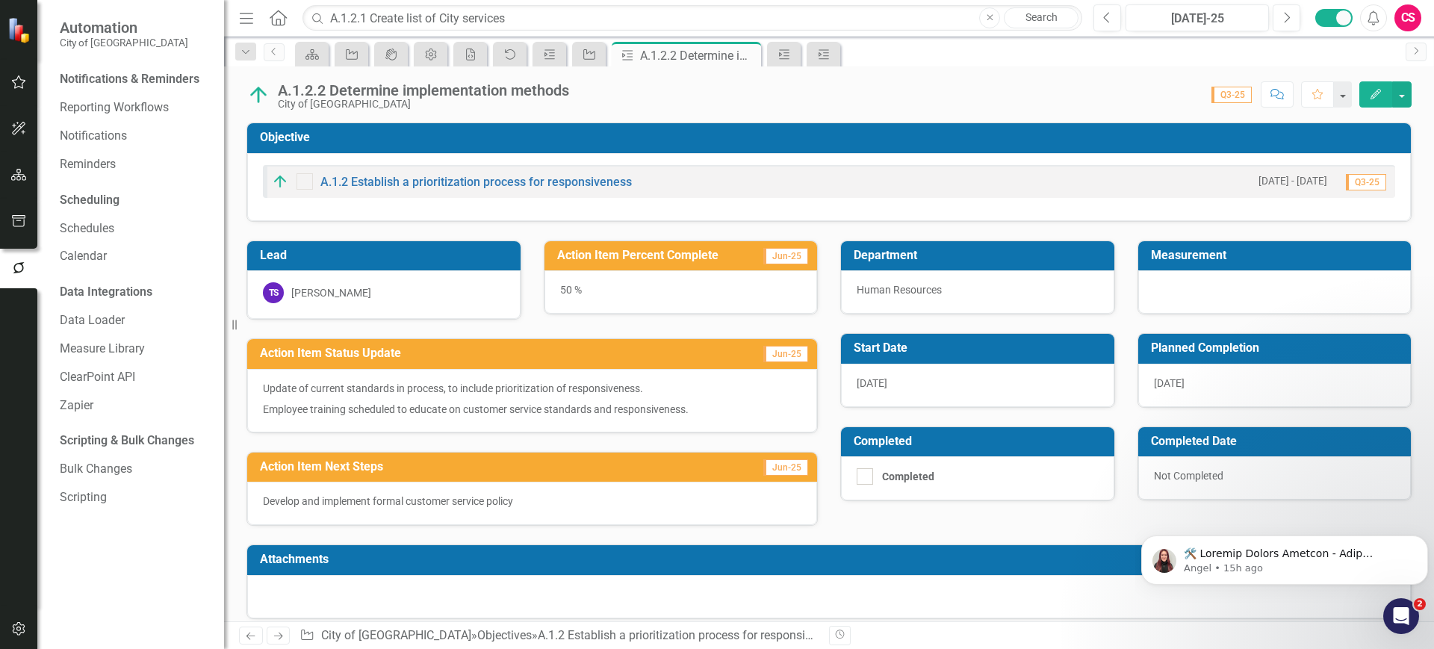
click at [264, 102] on img at bounding box center [258, 95] width 24 height 24
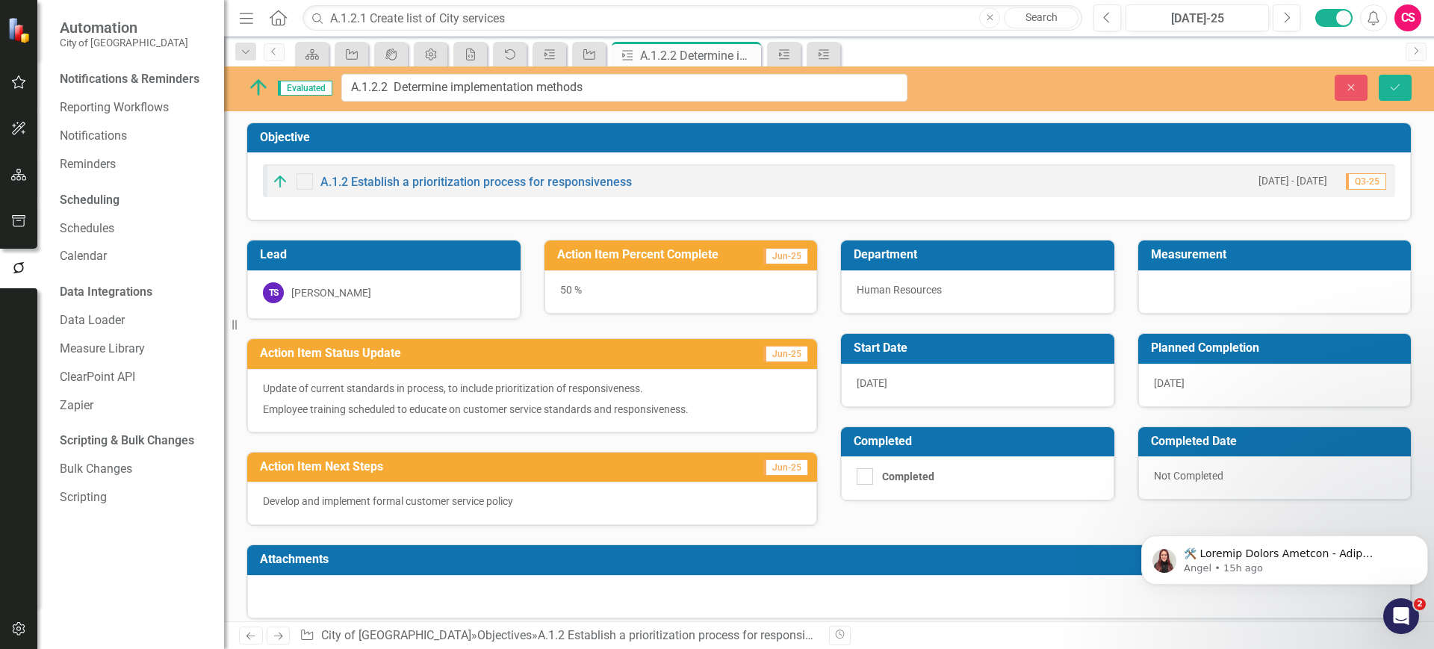
click at [85, 484] on div "Scripting & Bulk Changes Bulk Changes Scripting" at bounding box center [134, 469] width 149 height 81
click at [99, 465] on link "Bulk Changes" at bounding box center [134, 469] width 149 height 17
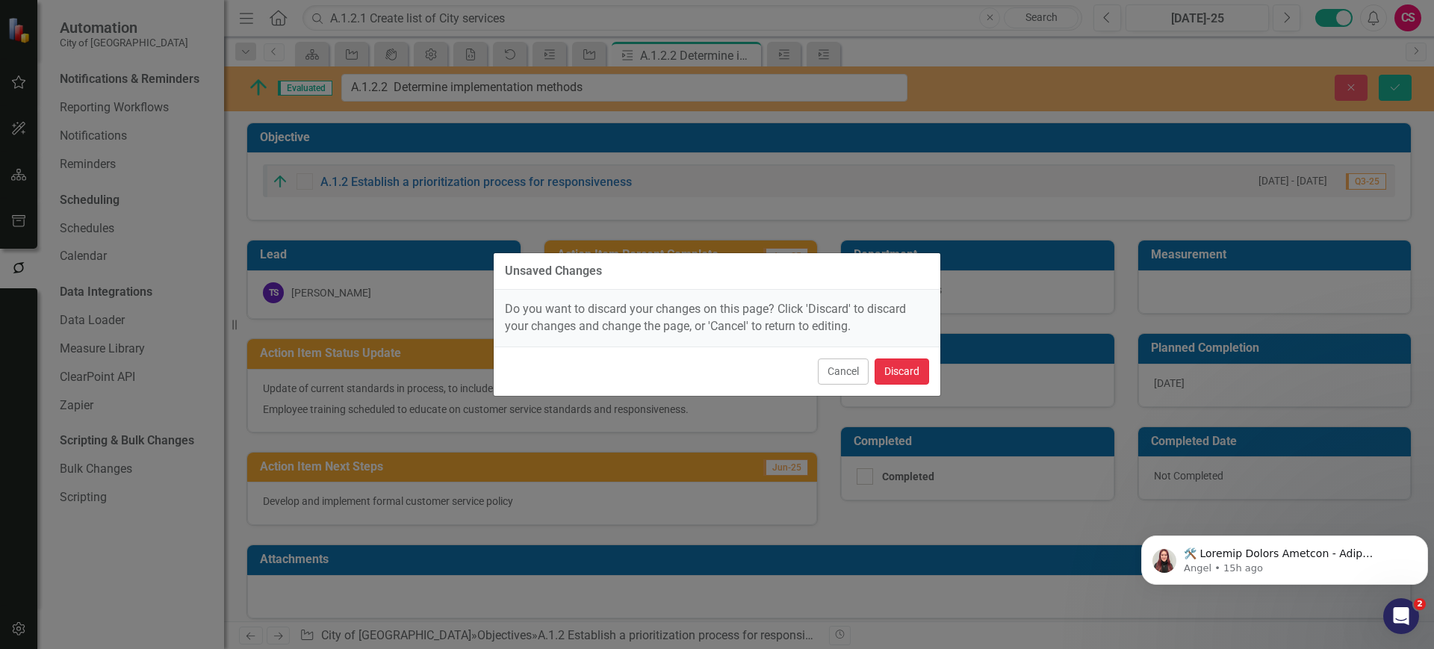
click at [929, 377] on div "Cancel Discard" at bounding box center [717, 371] width 447 height 49
click at [914, 376] on button "Discard" at bounding box center [902, 372] width 55 height 26
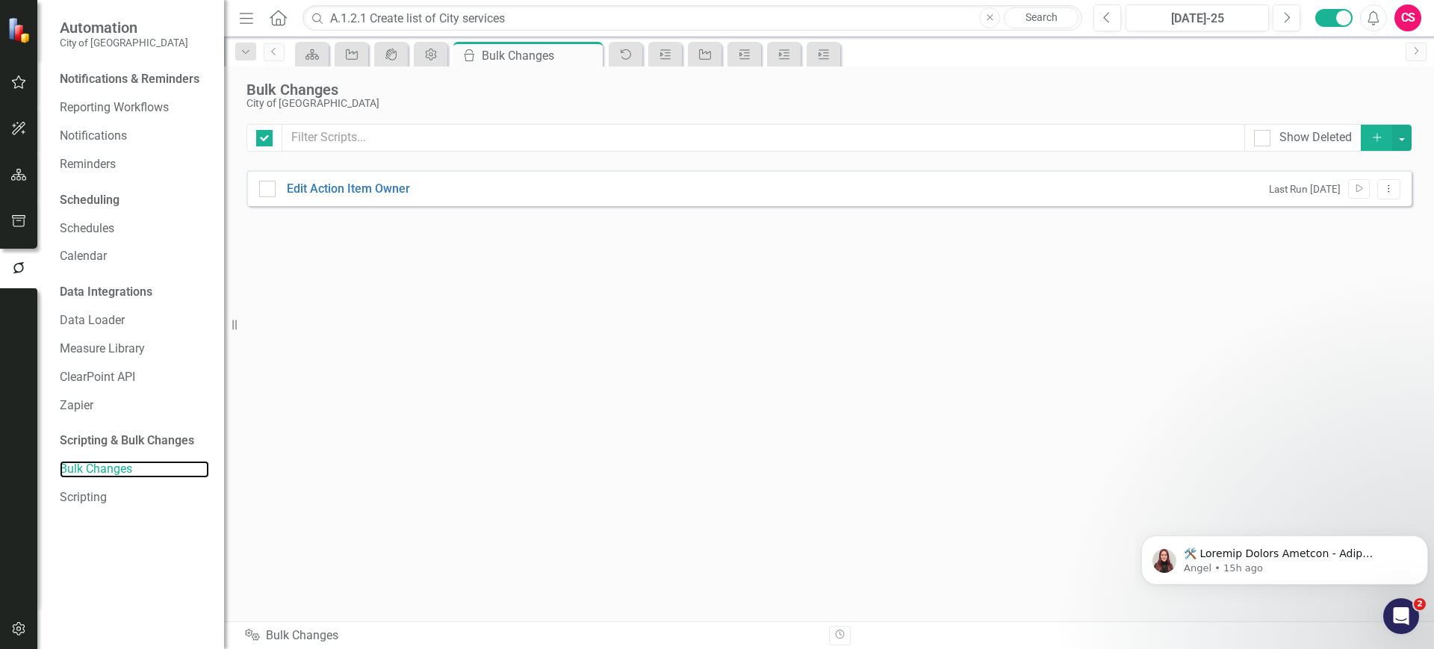
checkbox input "false"
click at [1376, 136] on icon "Add" at bounding box center [1377, 137] width 13 height 10
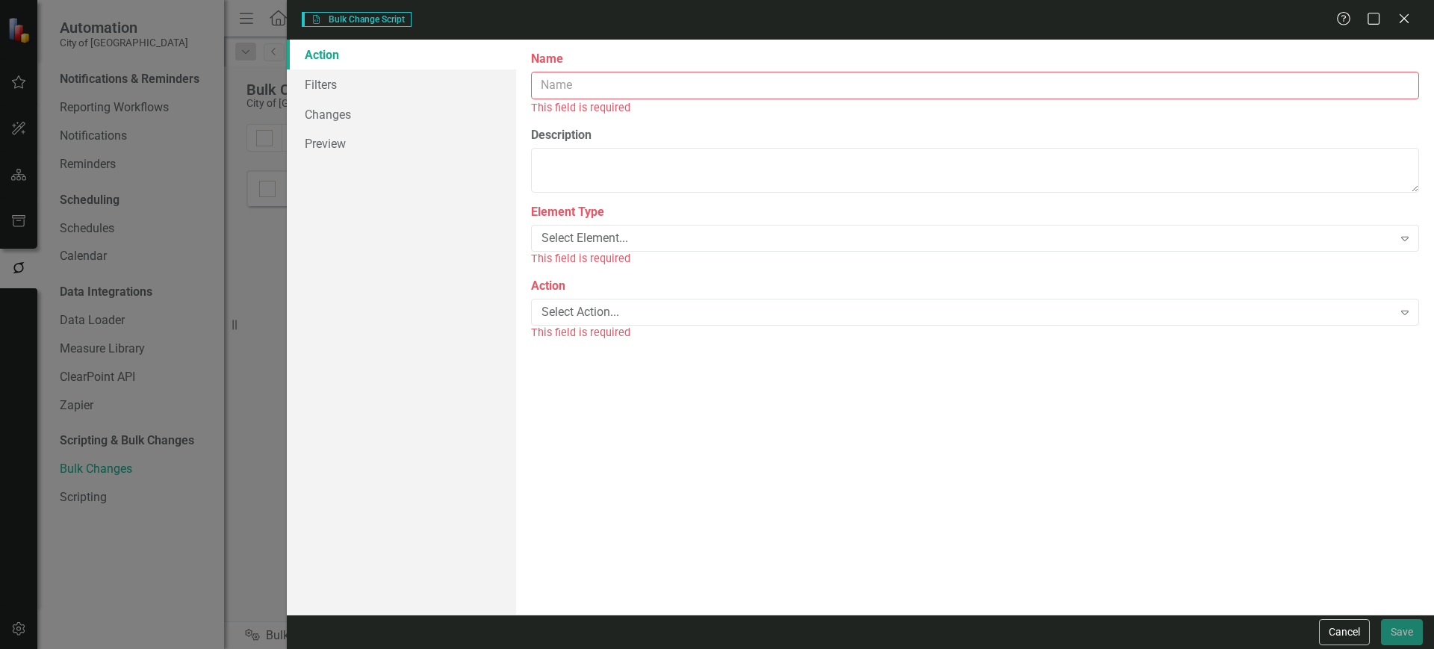
click at [546, 92] on input "Name" at bounding box center [975, 86] width 888 height 28
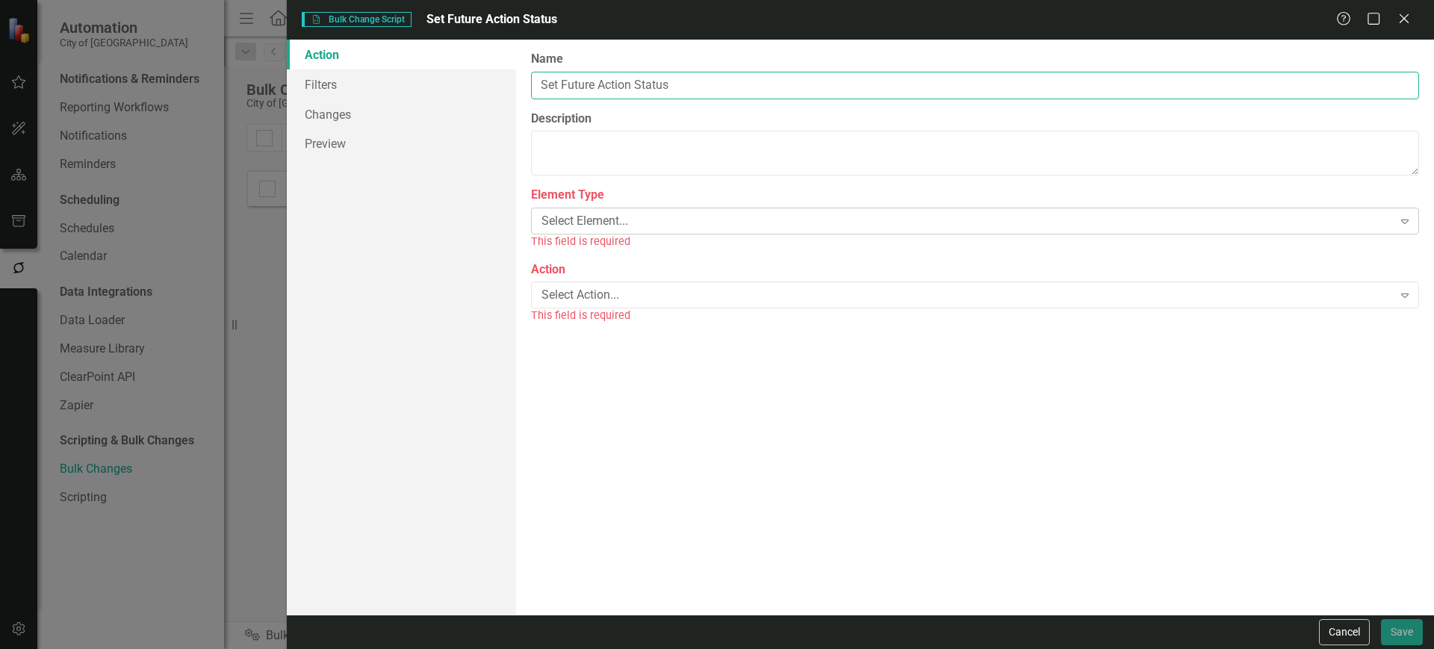
type input "Set Future Action Status"
click at [633, 226] on div "Select Element..." at bounding box center [967, 221] width 851 height 17
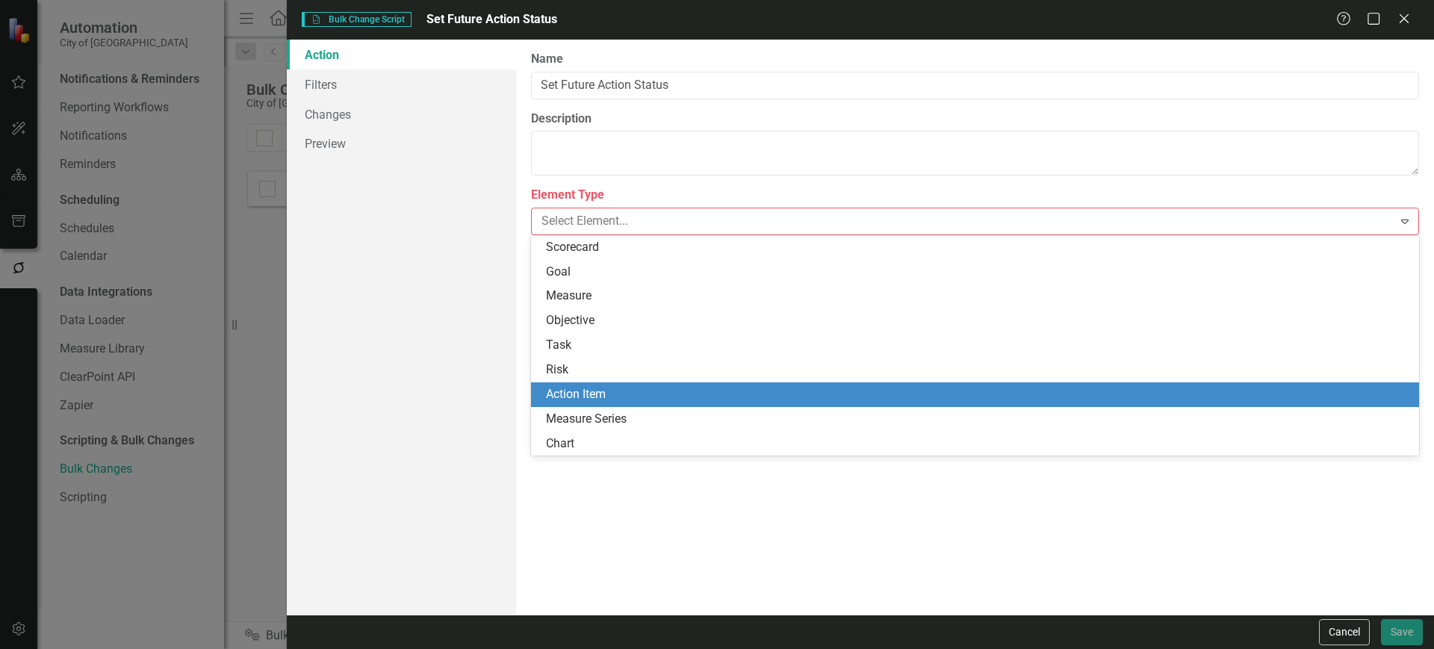
click at [585, 397] on div "Action Item" at bounding box center [978, 394] width 864 height 17
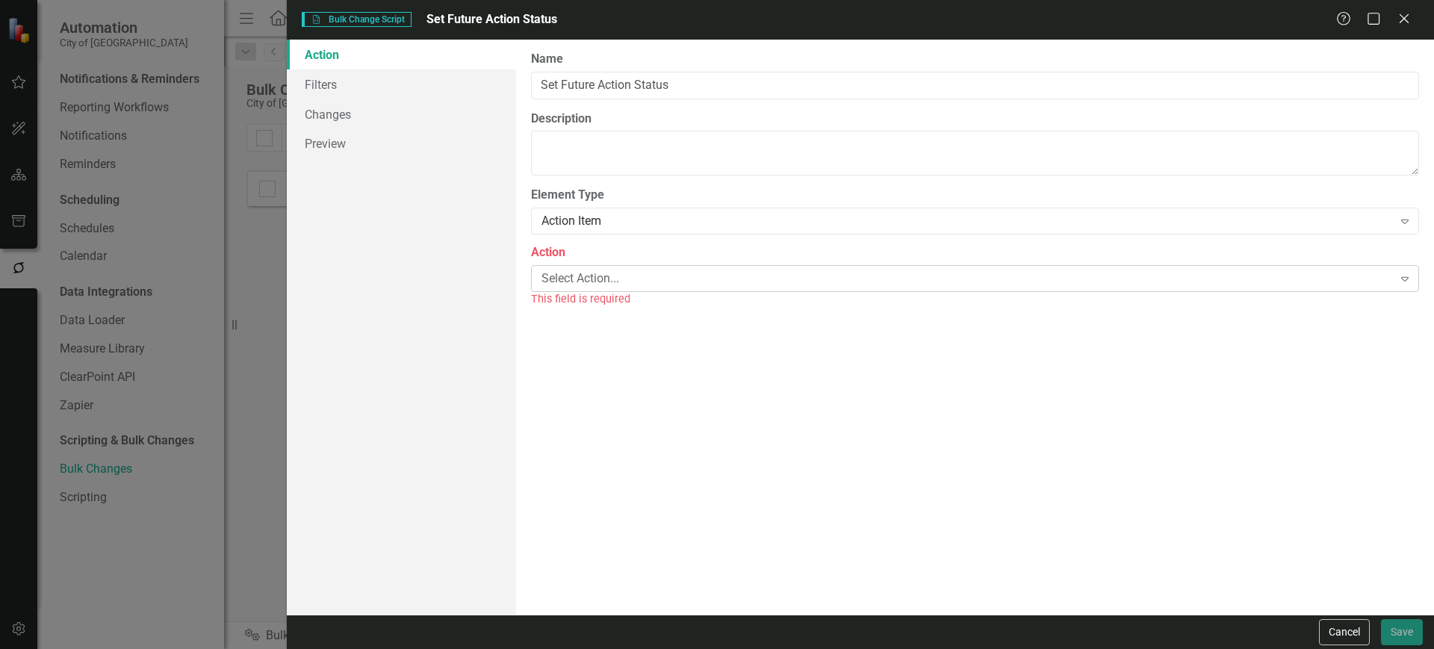
click at [604, 287] on div "Select Action... Expand" at bounding box center [975, 278] width 888 height 27
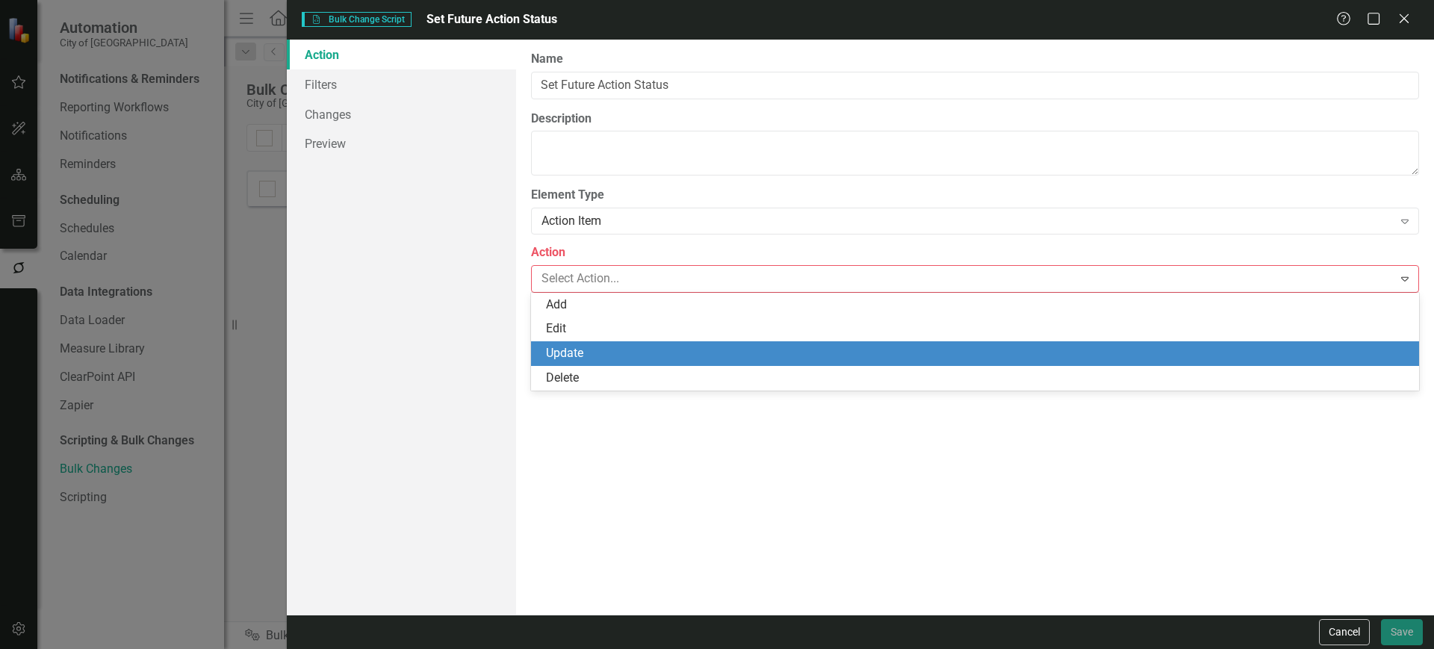
click at [581, 345] on div "Update" at bounding box center [978, 353] width 864 height 17
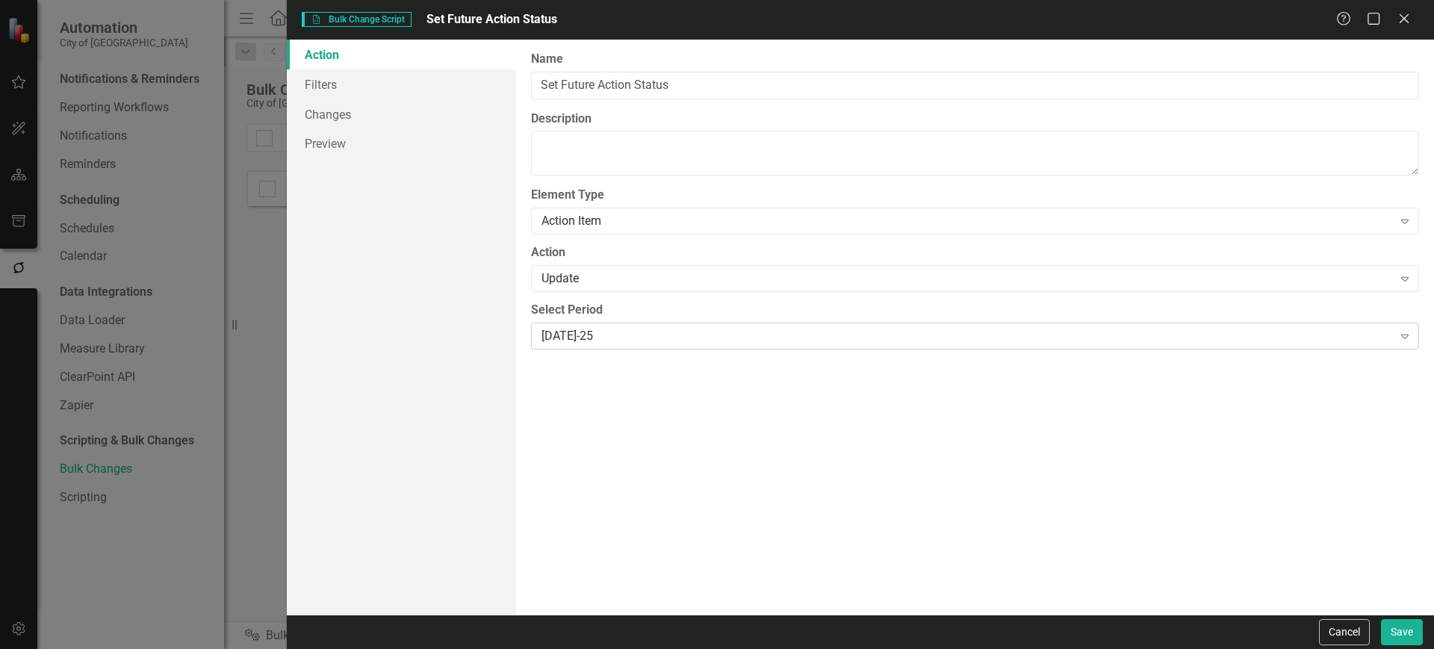
click at [595, 335] on div "[DATE]-25" at bounding box center [967, 335] width 851 height 17
type input "sep"
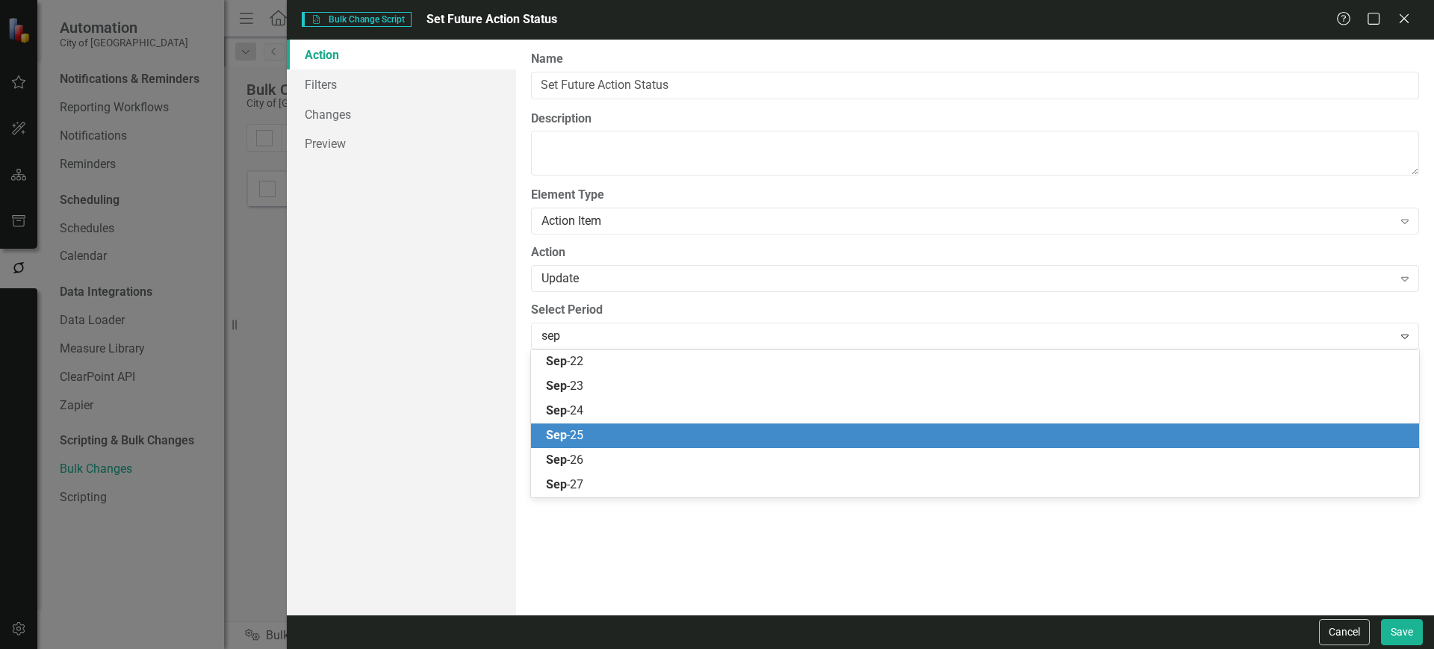
click at [590, 442] on div "Sep -25" at bounding box center [978, 435] width 864 height 17
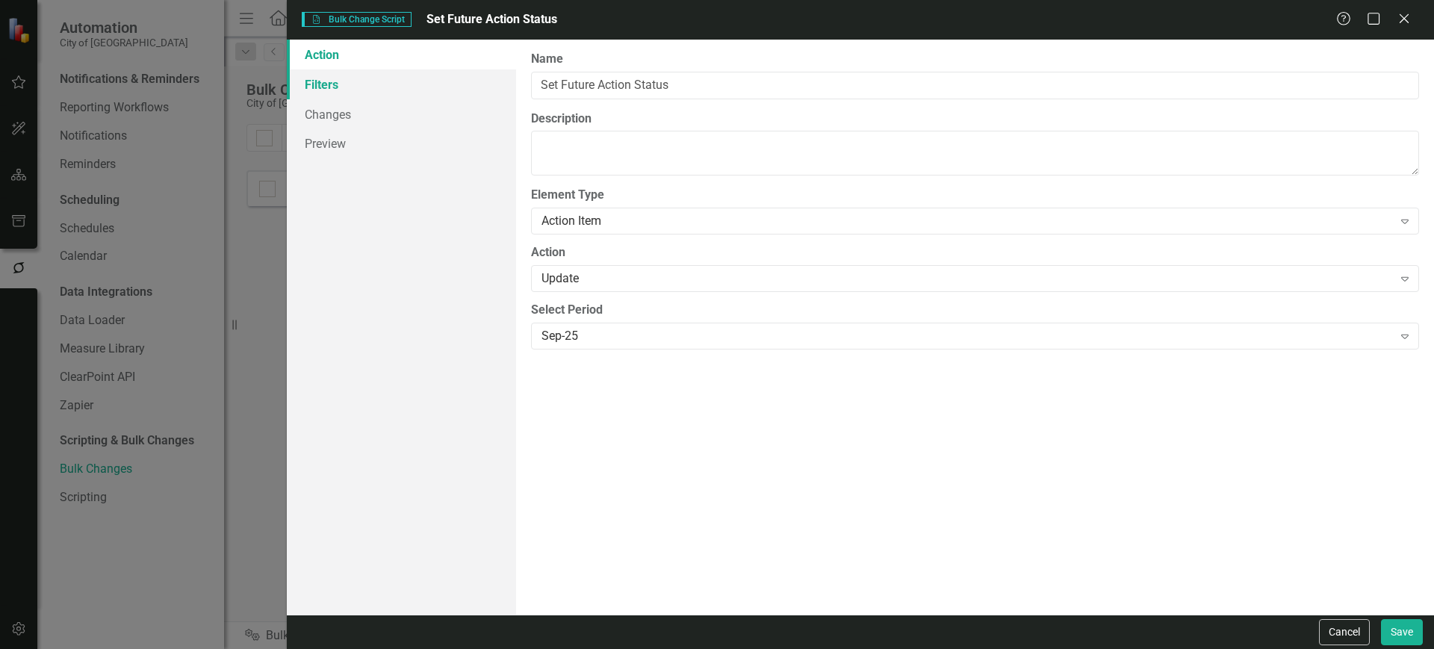
click at [409, 90] on link "Filters" at bounding box center [401, 84] width 229 height 30
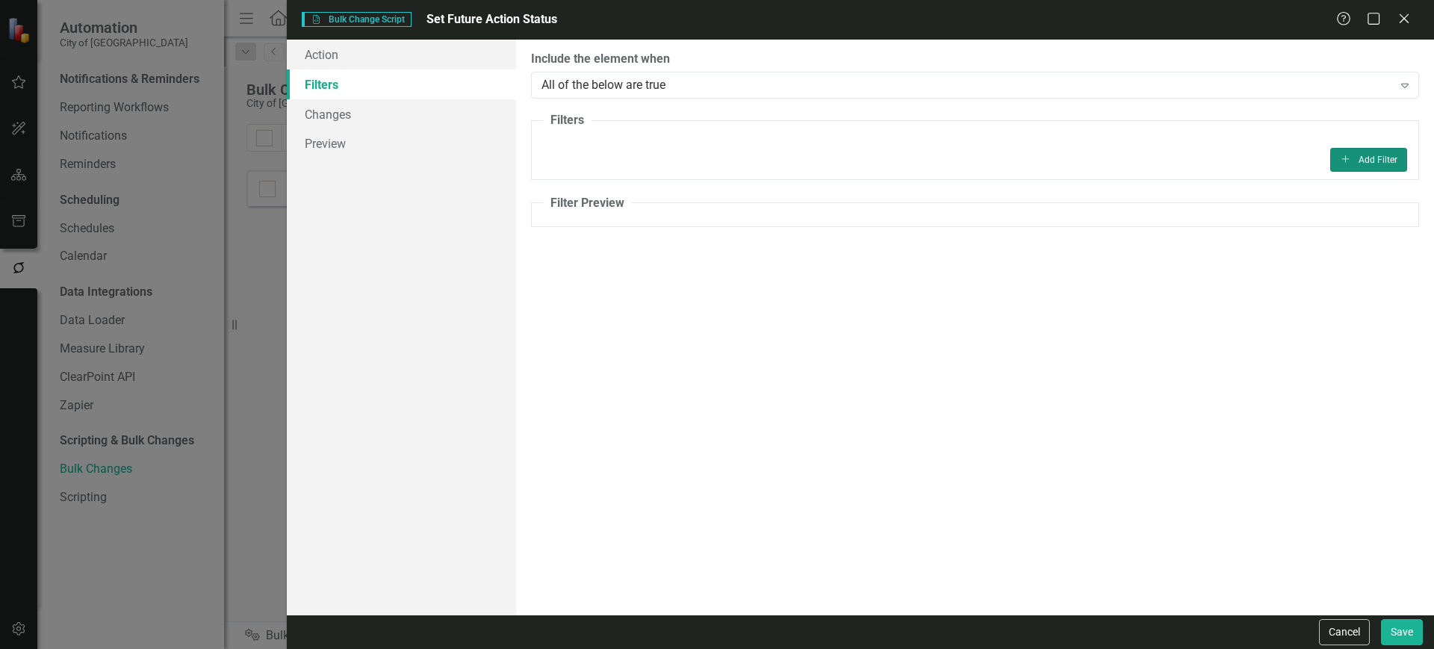
click at [1365, 150] on button "Add Add Filter" at bounding box center [1368, 160] width 77 height 24
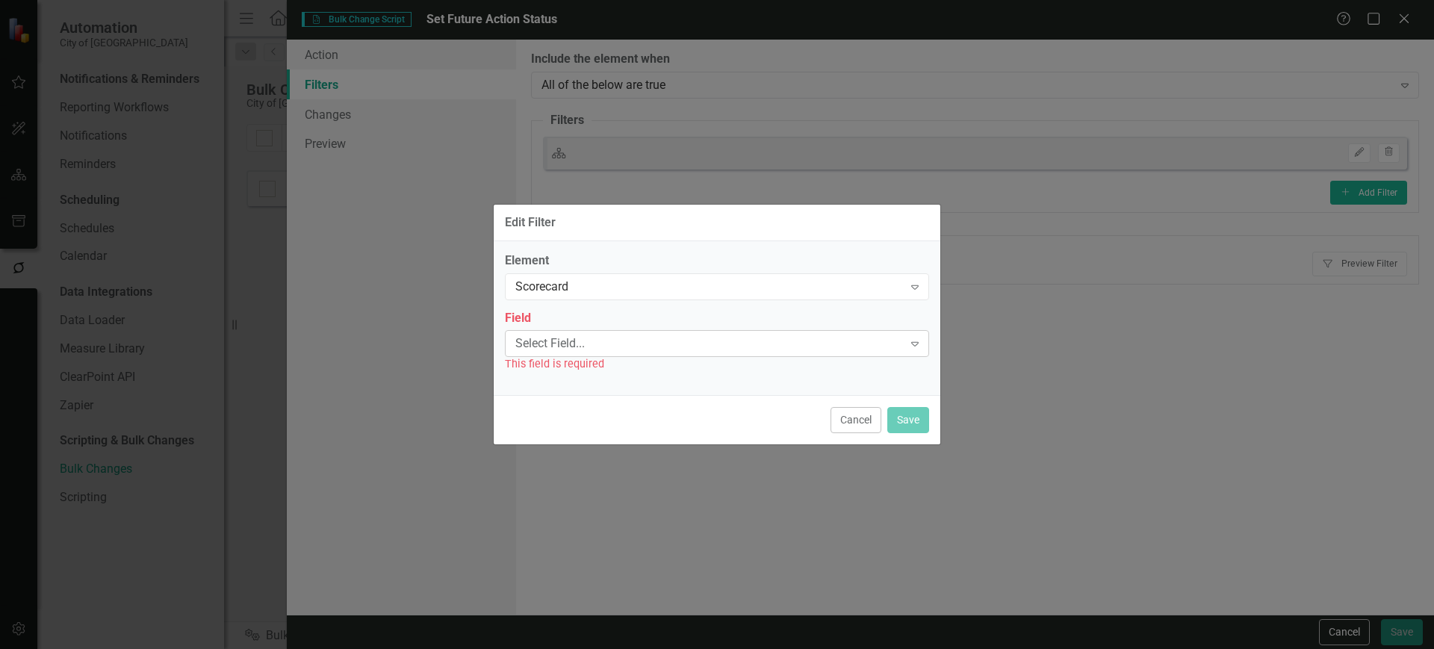
click at [688, 344] on div "Select Field..." at bounding box center [709, 343] width 388 height 17
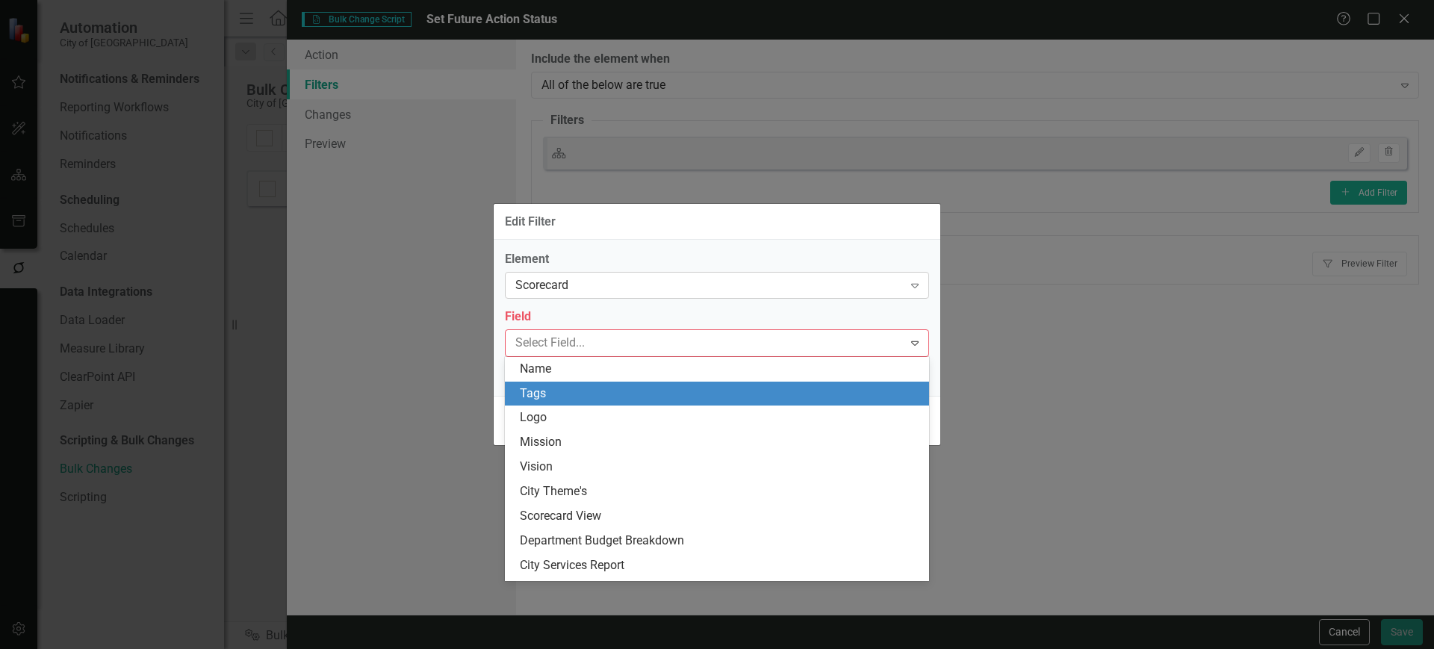
click at [618, 294] on div "Scorecard Expand" at bounding box center [717, 285] width 424 height 27
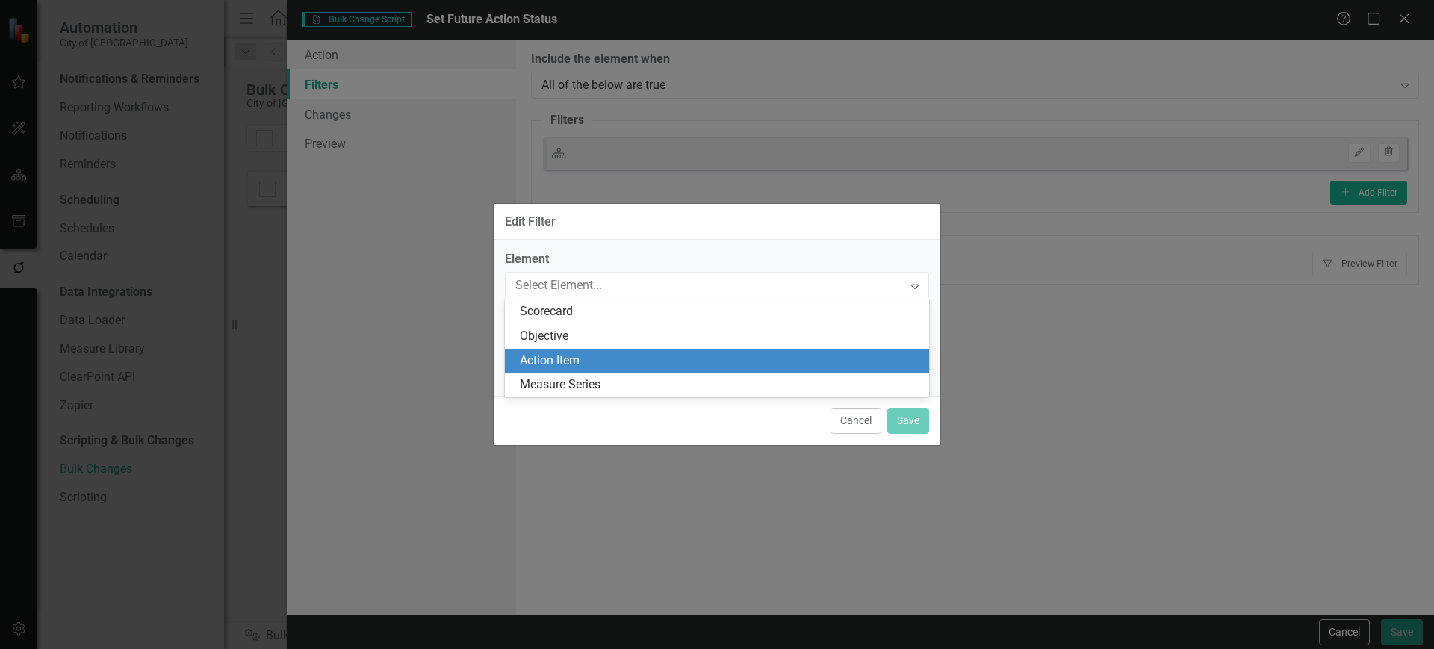
click at [603, 367] on div "Action Item" at bounding box center [720, 361] width 400 height 17
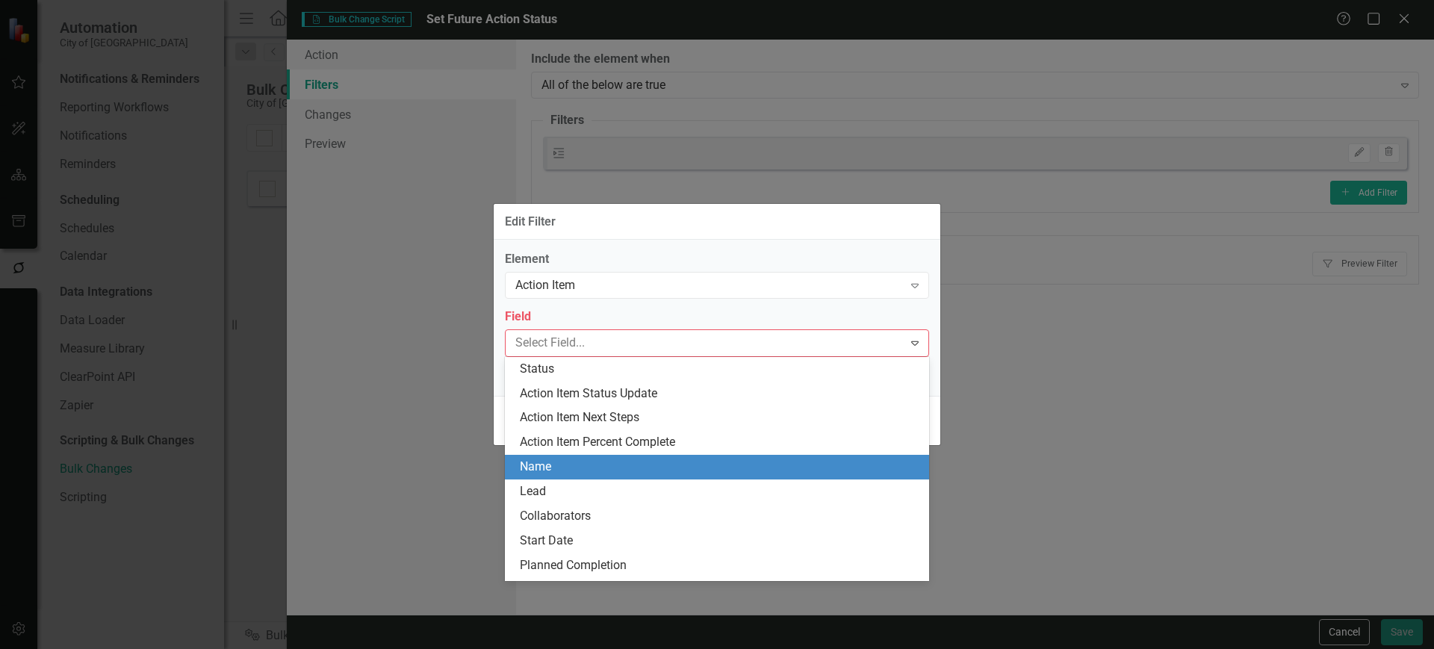
scroll to position [3, 0]
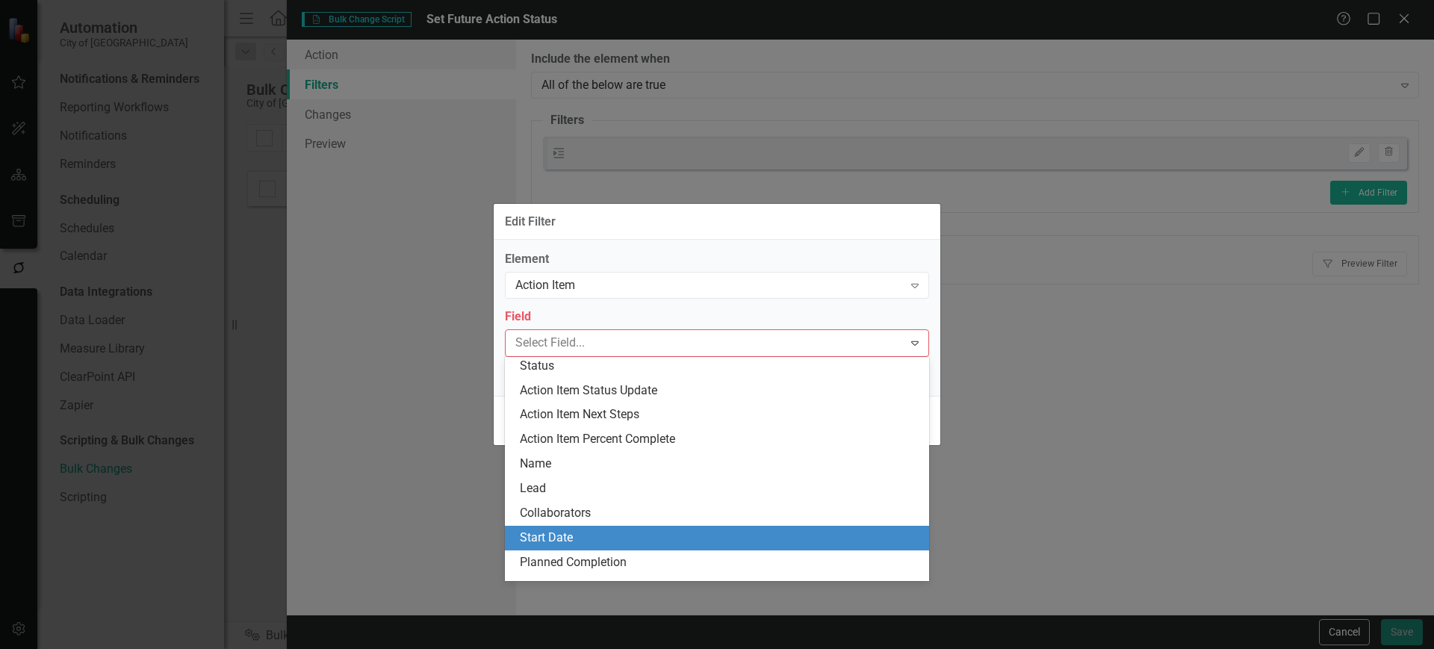
drag, startPoint x: 559, startPoint y: 539, endPoint x: 571, endPoint y: 476, distance: 64.0
click at [558, 539] on div "Start Date" at bounding box center [720, 538] width 400 height 17
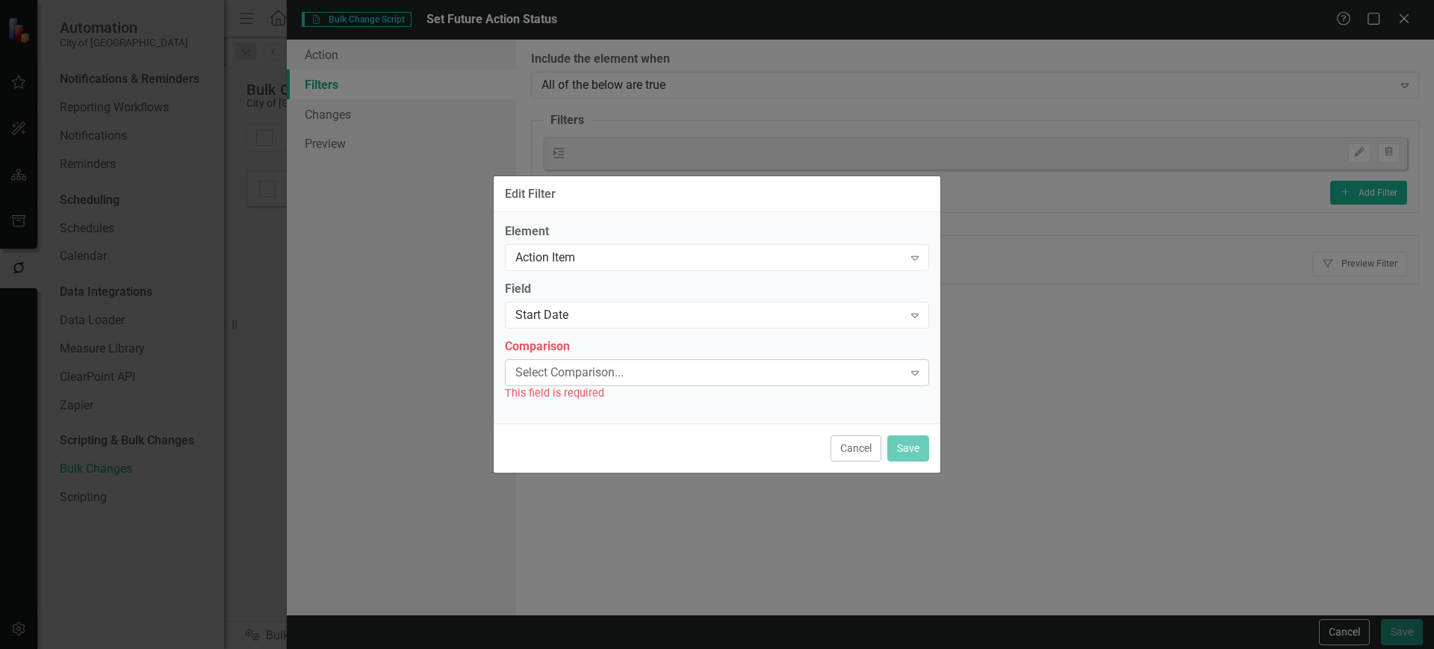
click at [609, 365] on div "Select Comparison..." at bounding box center [709, 372] width 388 height 17
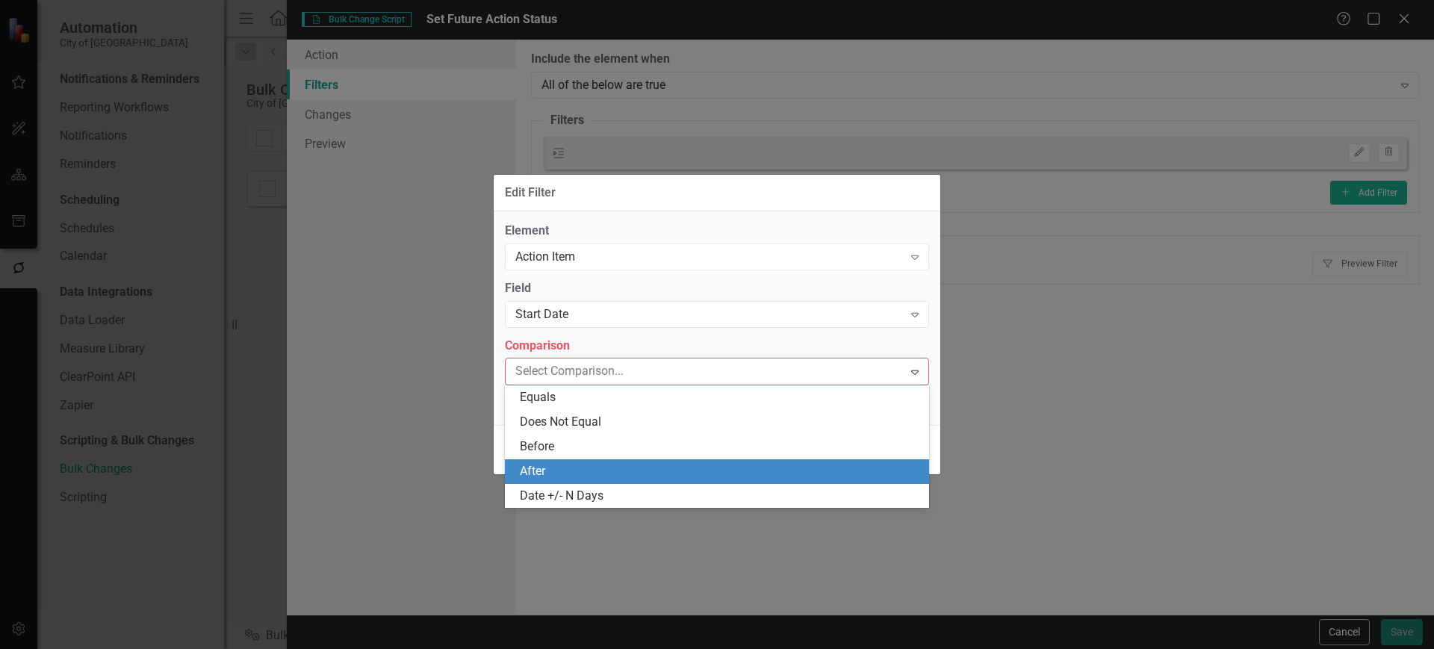
click at [548, 461] on div "Equals Does Not Equal Before After Date +/- N Days" at bounding box center [717, 446] width 424 height 123
click at [548, 461] on div "After" at bounding box center [717, 471] width 424 height 25
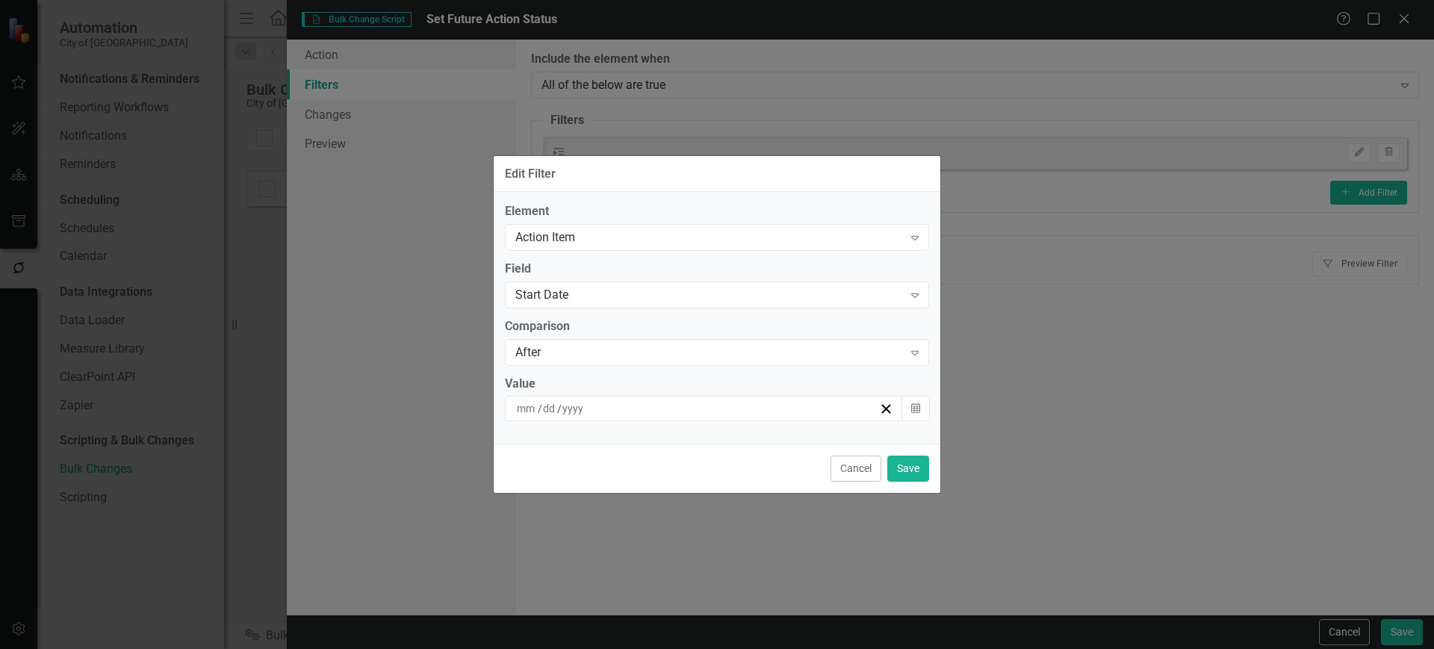
click at [571, 382] on div "Value" at bounding box center [717, 384] width 424 height 17
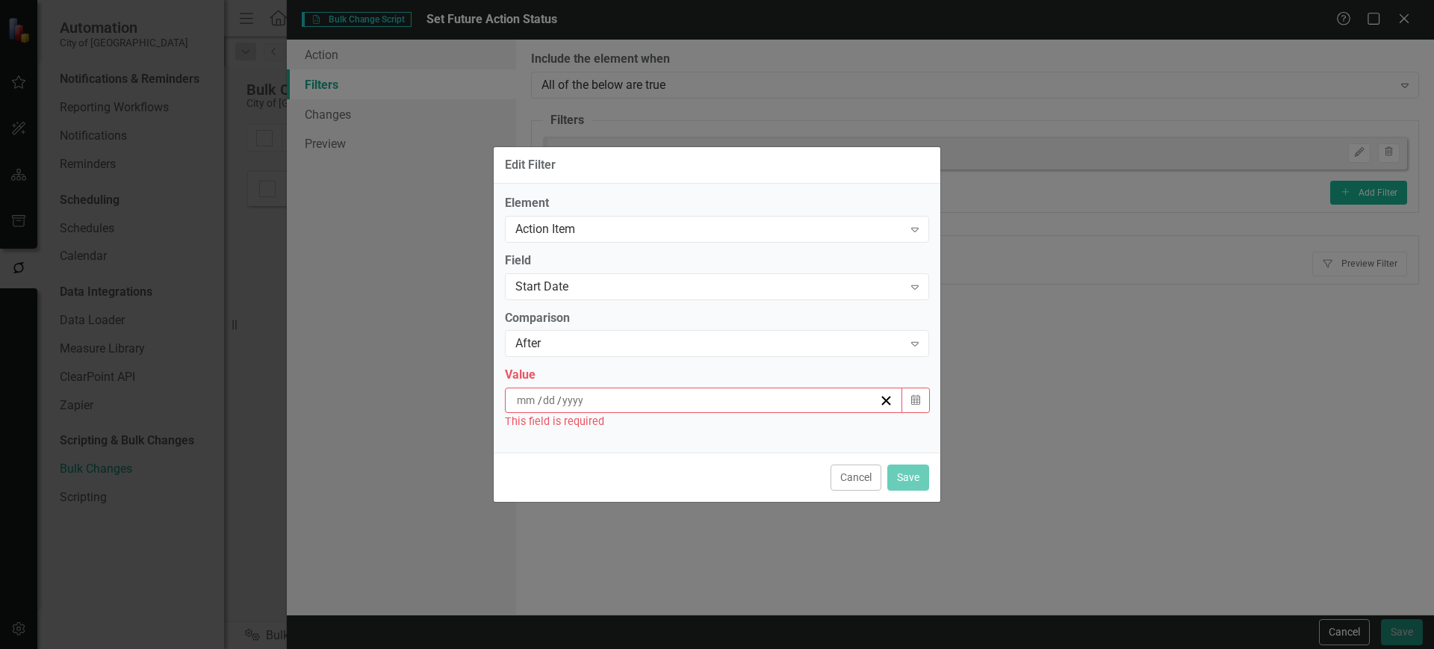
click at [571, 391] on div "/ /" at bounding box center [704, 400] width 398 height 25
click at [921, 406] on button "Calendar" at bounding box center [916, 400] width 28 height 25
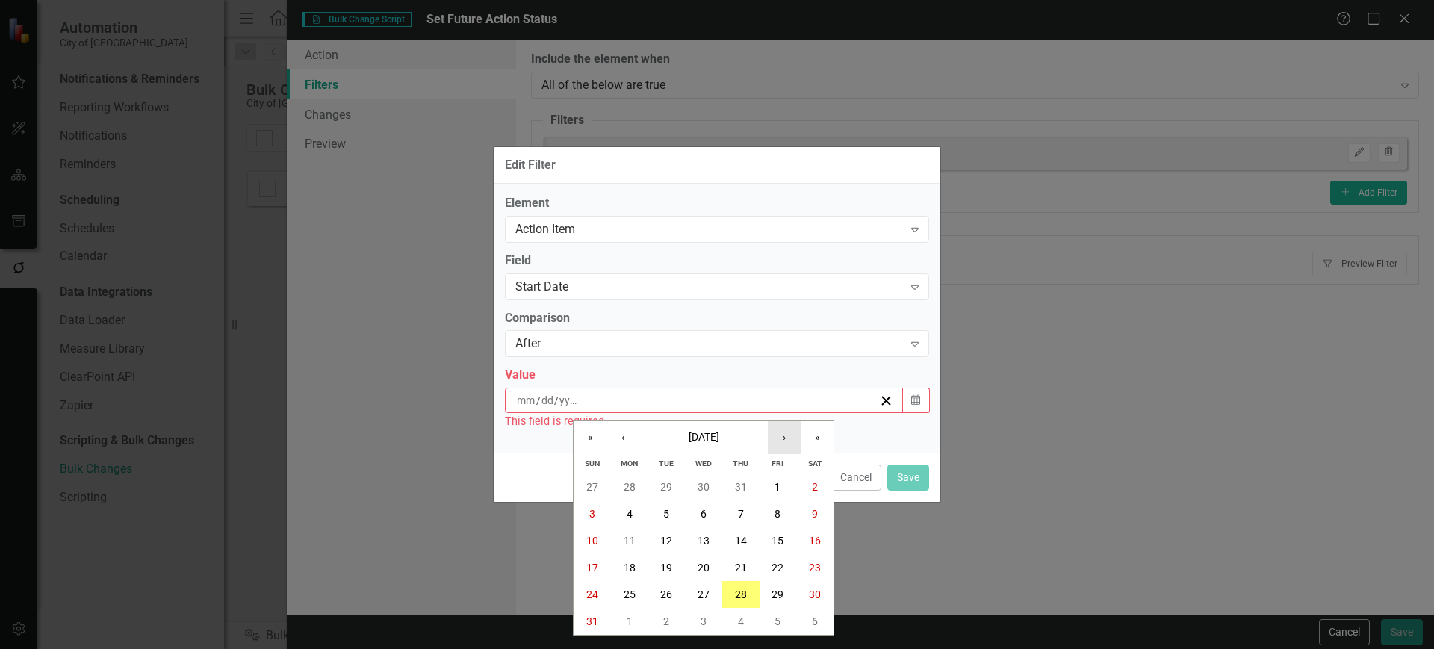
click at [772, 442] on button "›" at bounding box center [784, 437] width 33 height 33
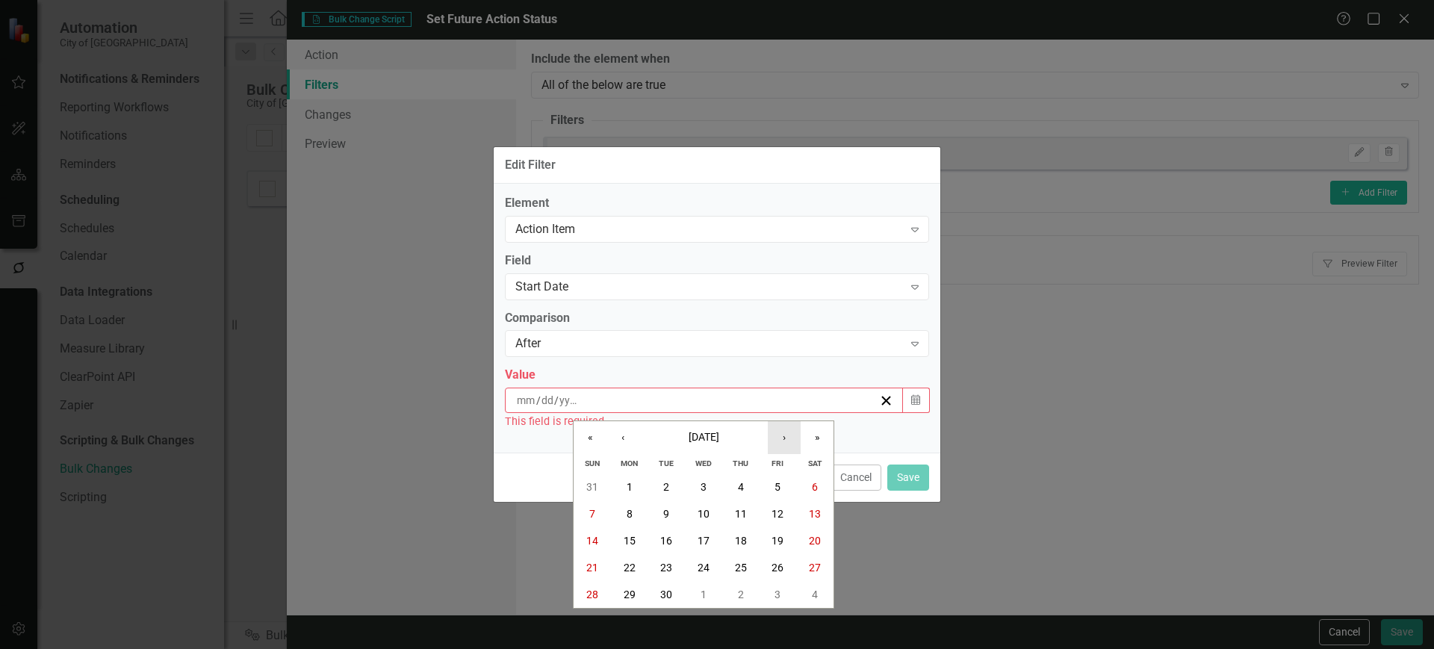
click at [775, 442] on button "›" at bounding box center [784, 437] width 33 height 33
click at [737, 592] on button "1" at bounding box center [740, 594] width 37 height 27
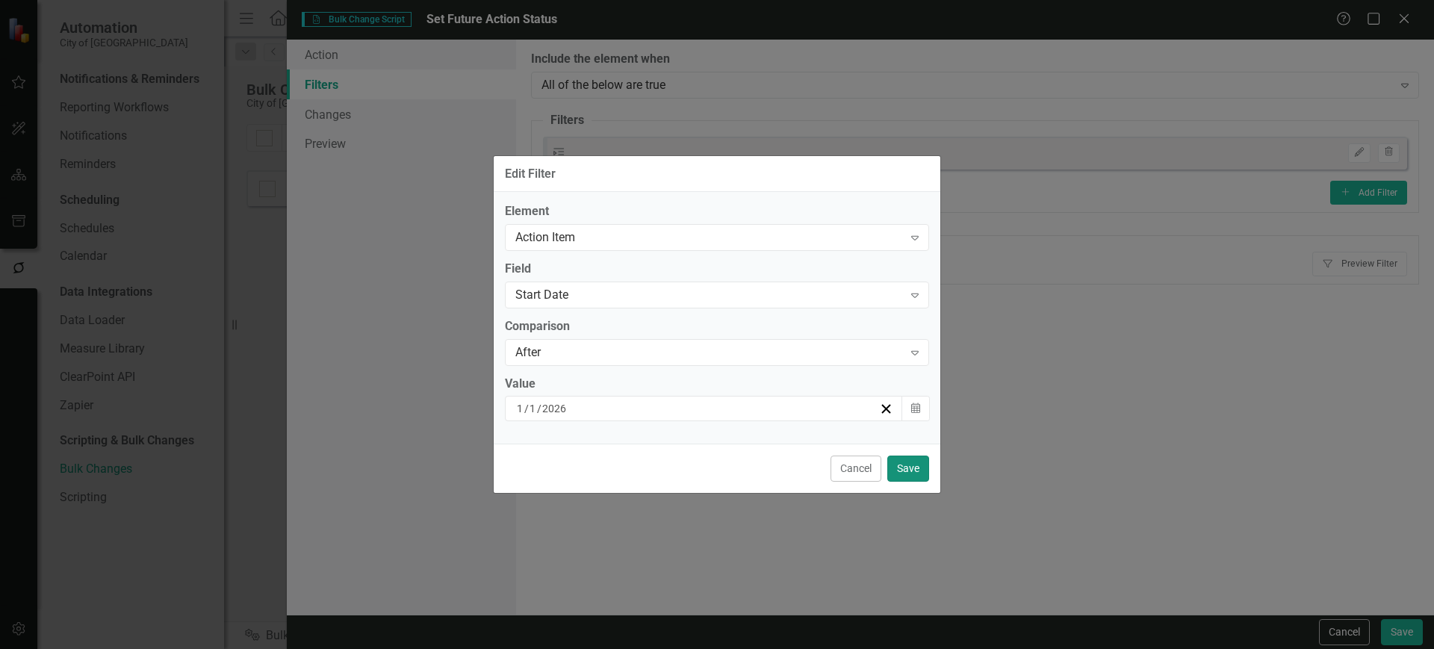
click at [920, 475] on button "Save" at bounding box center [908, 469] width 42 height 26
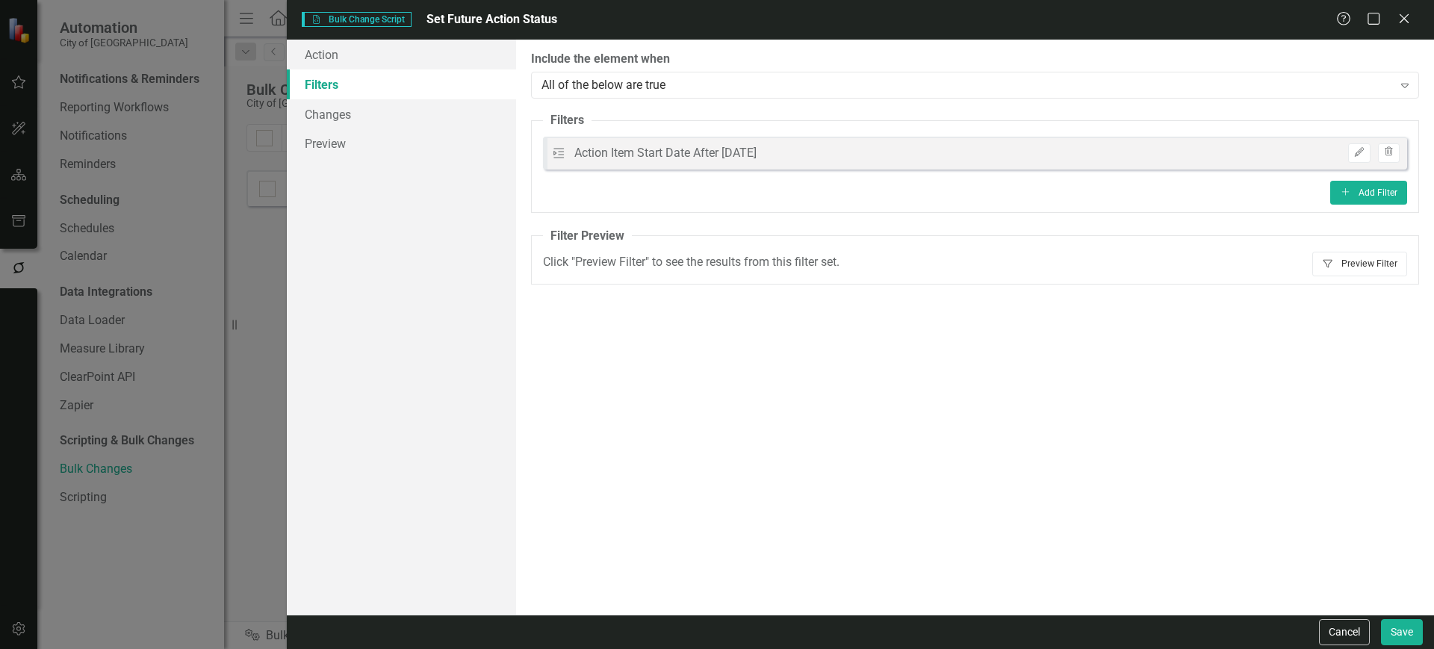
click at [1384, 269] on button "Filter Preview Filter" at bounding box center [1359, 264] width 95 height 24
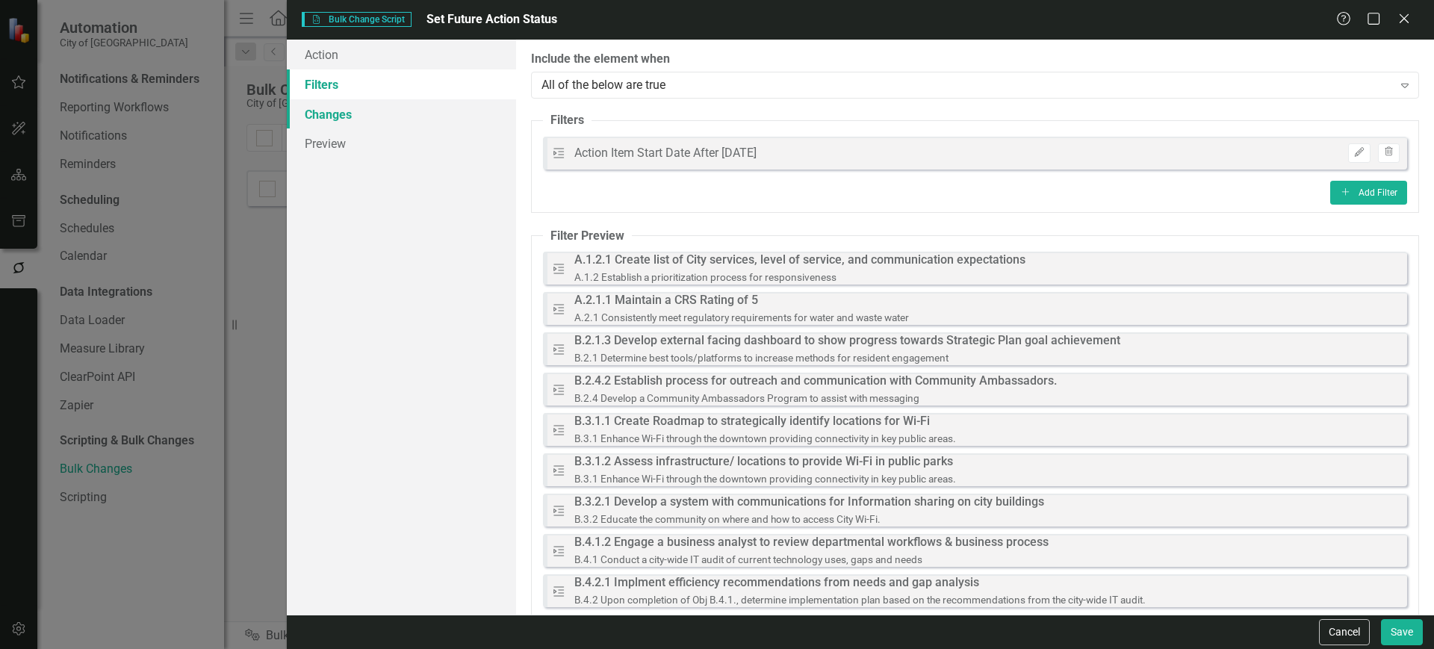
click at [375, 117] on link "Changes" at bounding box center [401, 114] width 229 height 30
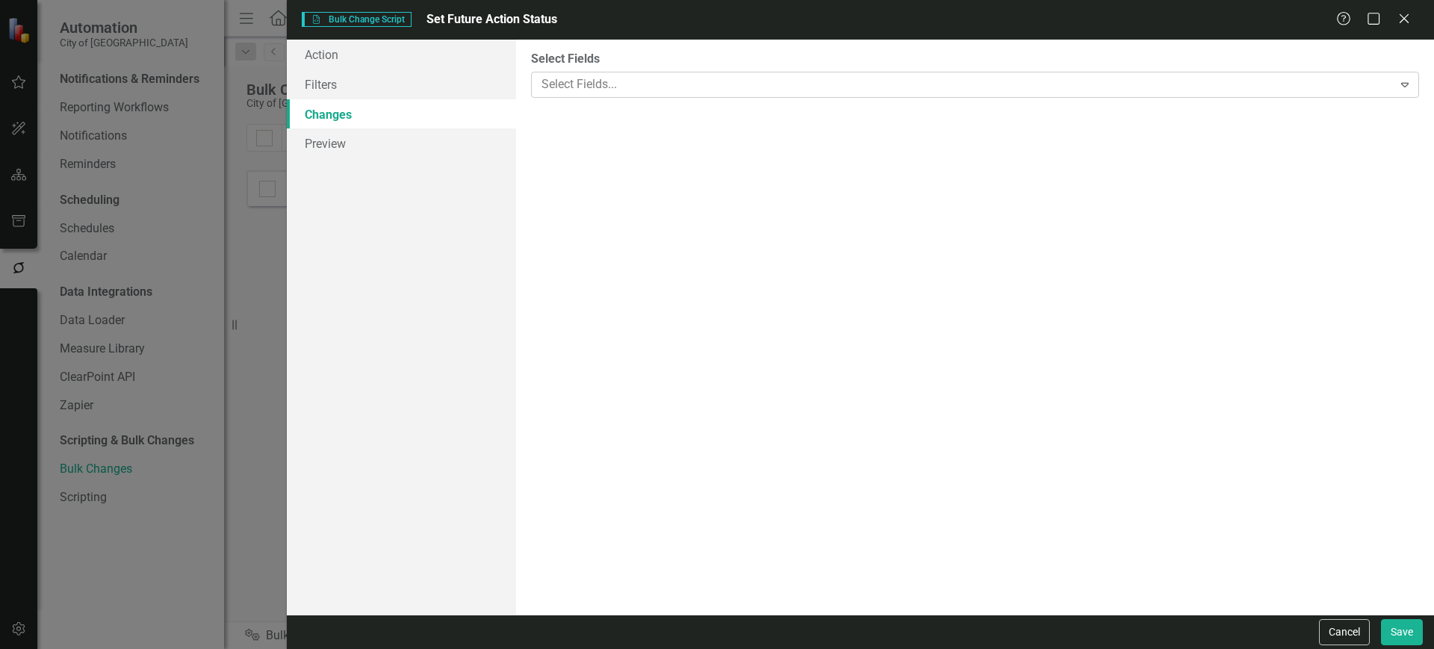
click at [646, 85] on div at bounding box center [964, 85] width 857 height 20
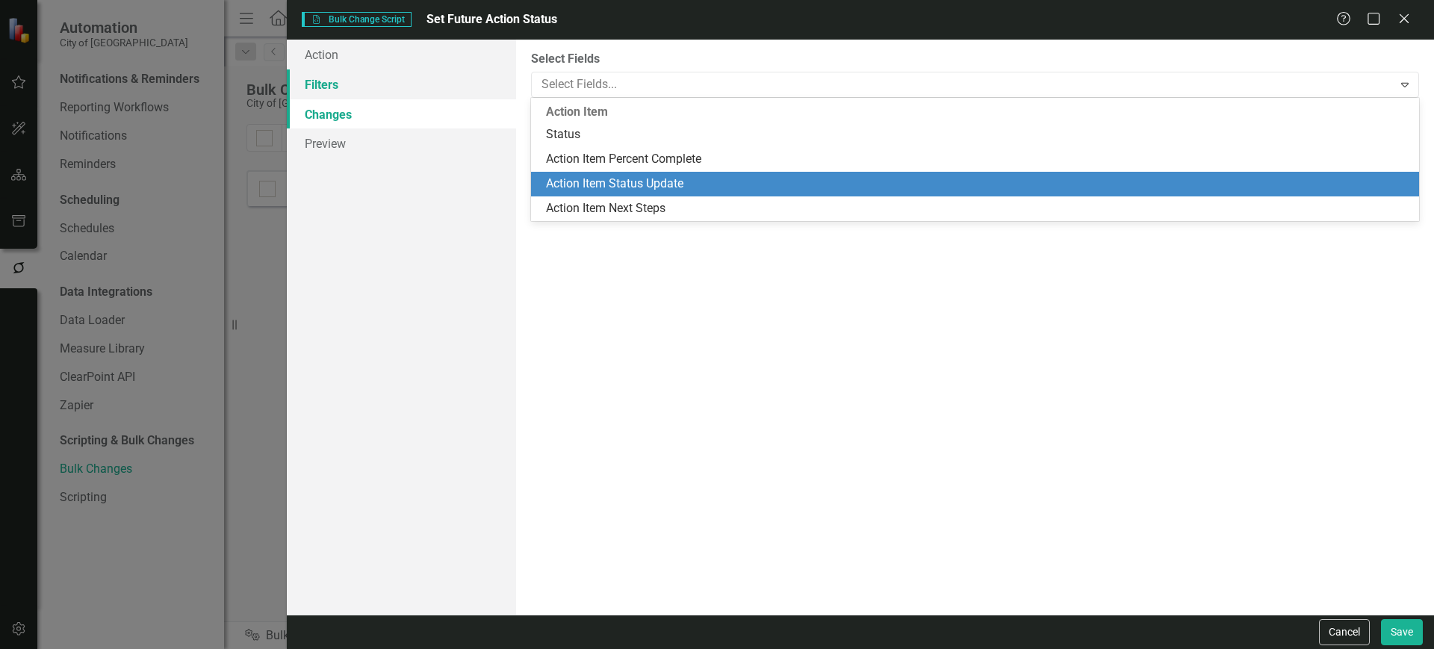
click at [393, 95] on link "Filters" at bounding box center [401, 84] width 229 height 30
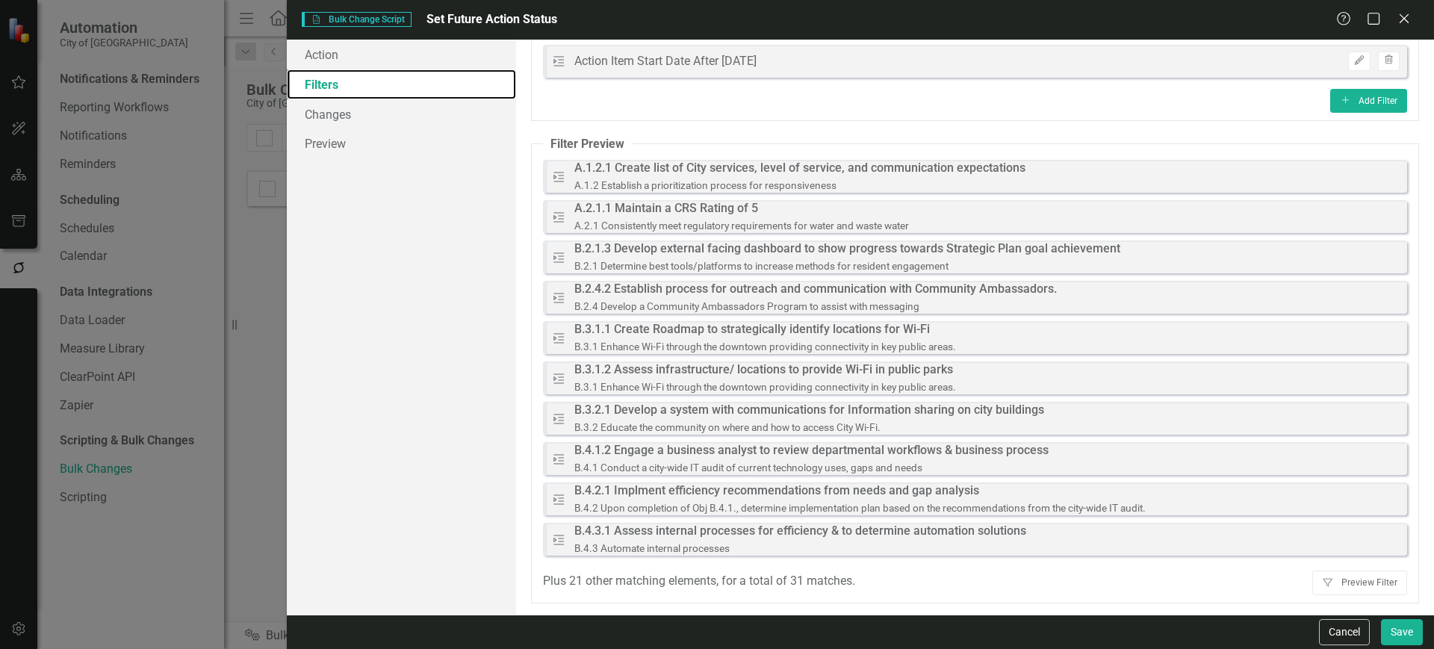
scroll to position [0, 0]
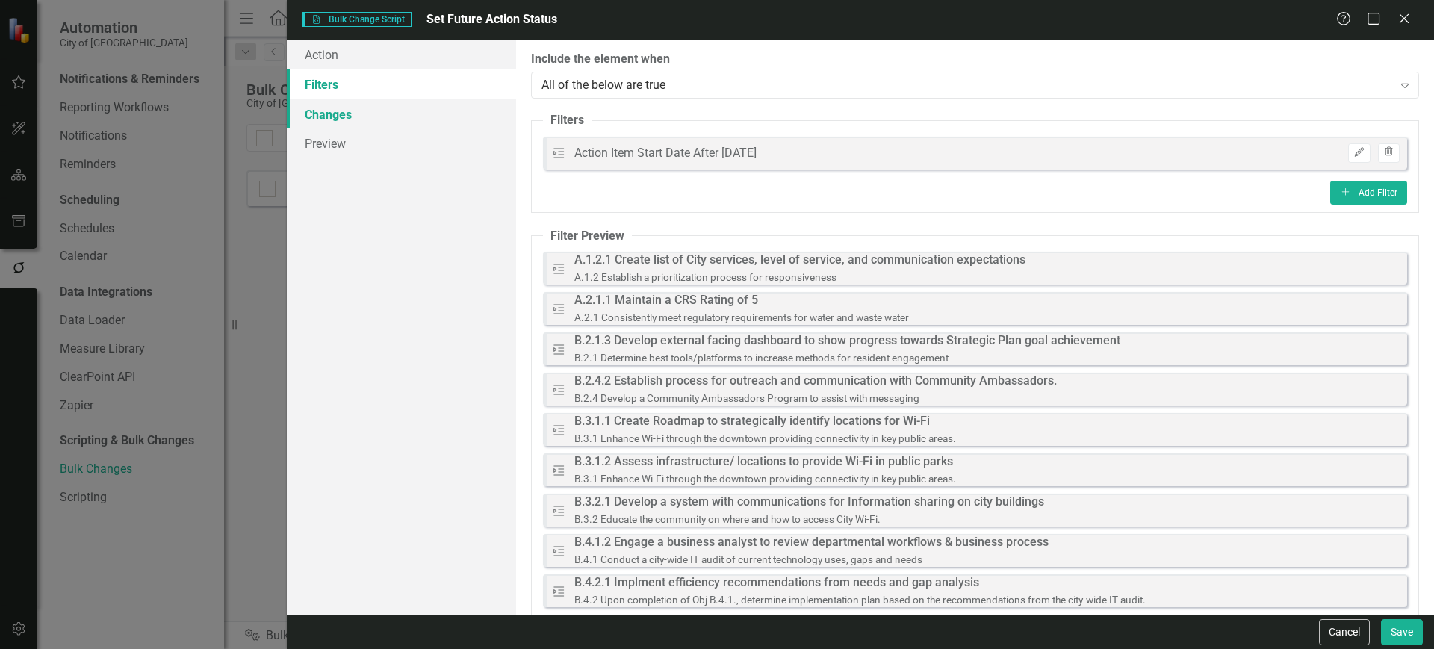
click at [445, 124] on link "Changes" at bounding box center [401, 114] width 229 height 30
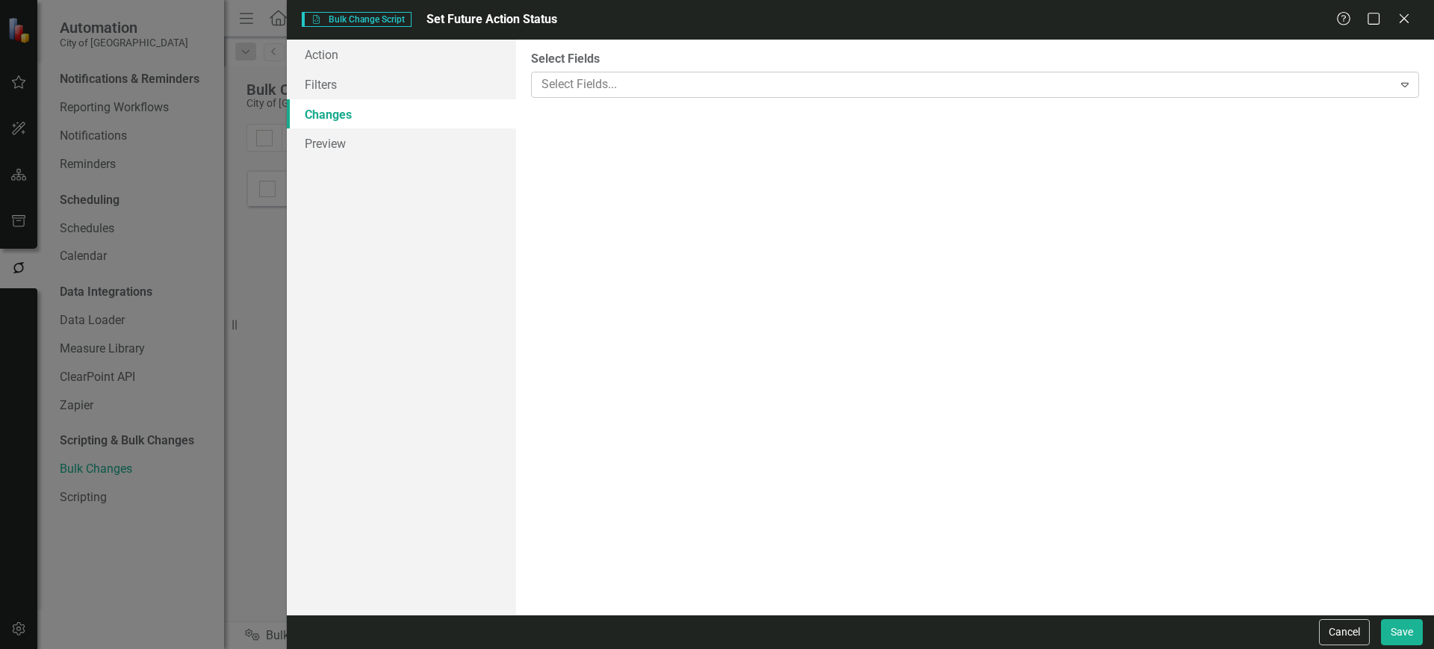
click at [689, 88] on div at bounding box center [964, 85] width 857 height 20
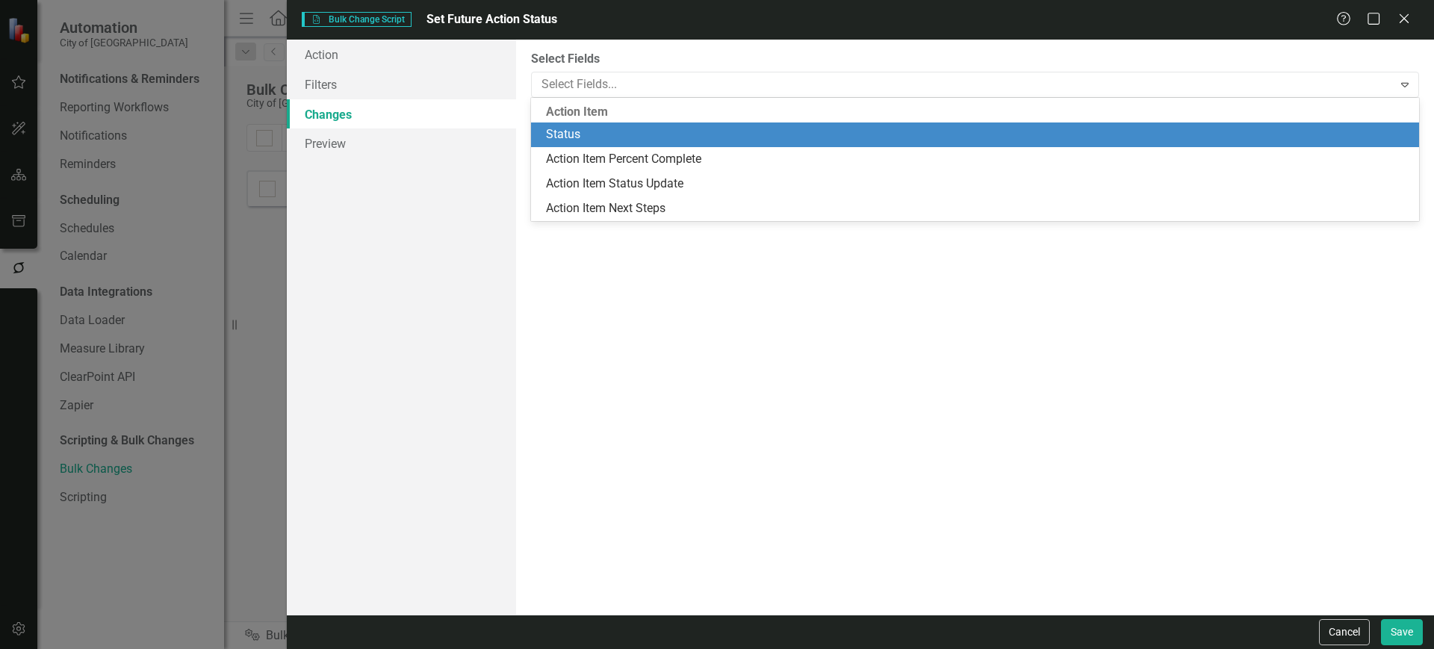
click at [660, 130] on div "Status" at bounding box center [978, 134] width 864 height 17
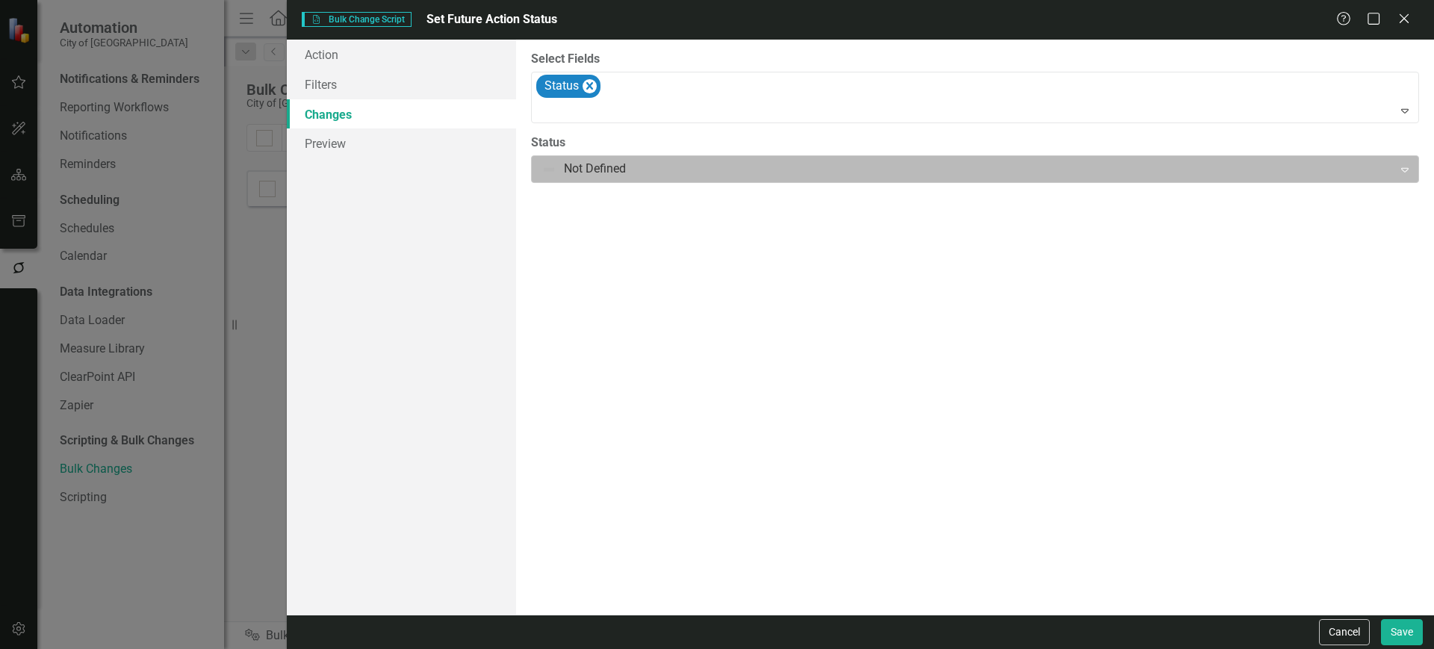
click at [646, 166] on div at bounding box center [963, 169] width 842 height 20
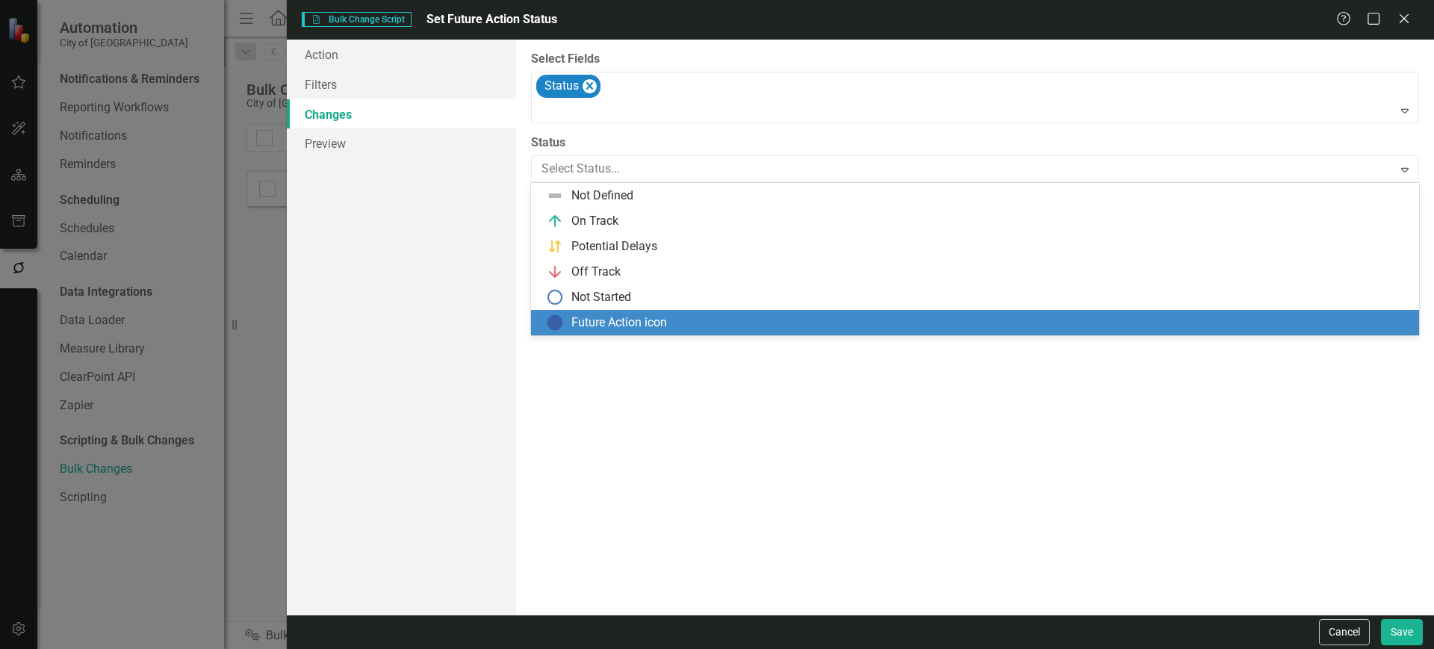
click at [628, 313] on div "Future Action icon" at bounding box center [975, 322] width 888 height 25
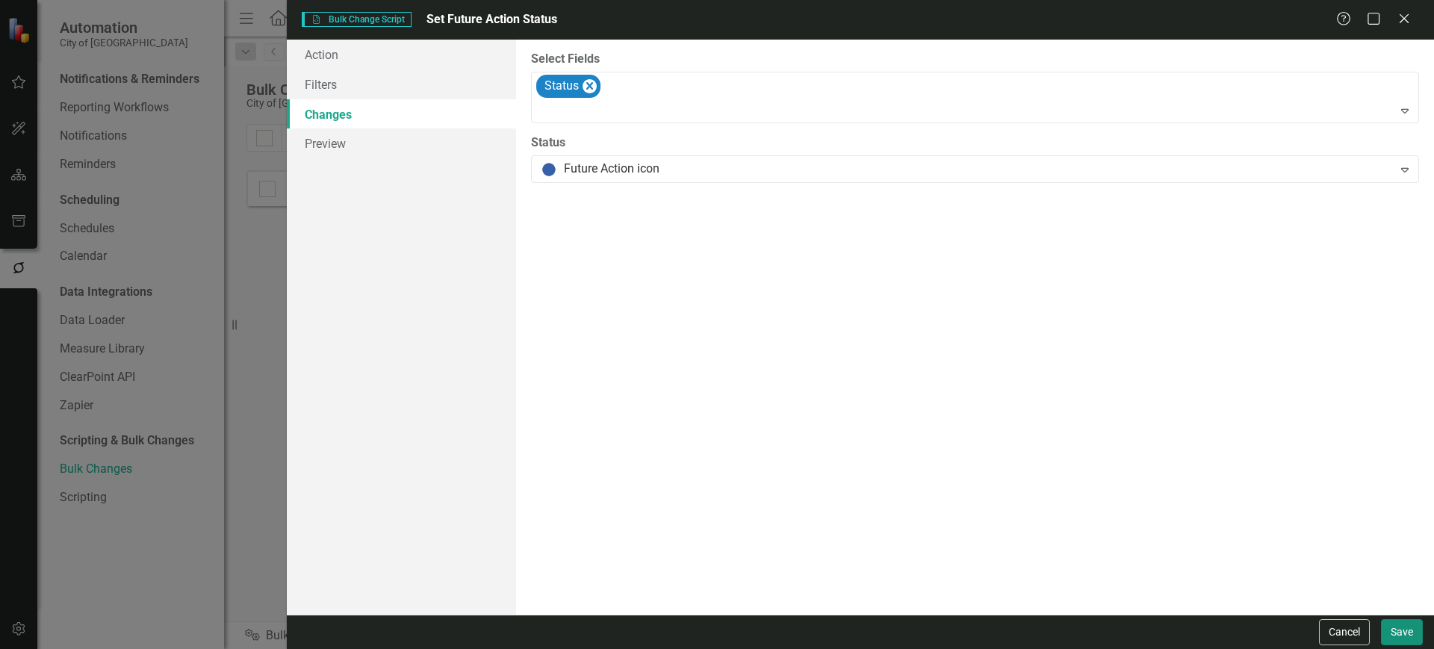
click at [1400, 627] on button "Save" at bounding box center [1402, 632] width 42 height 26
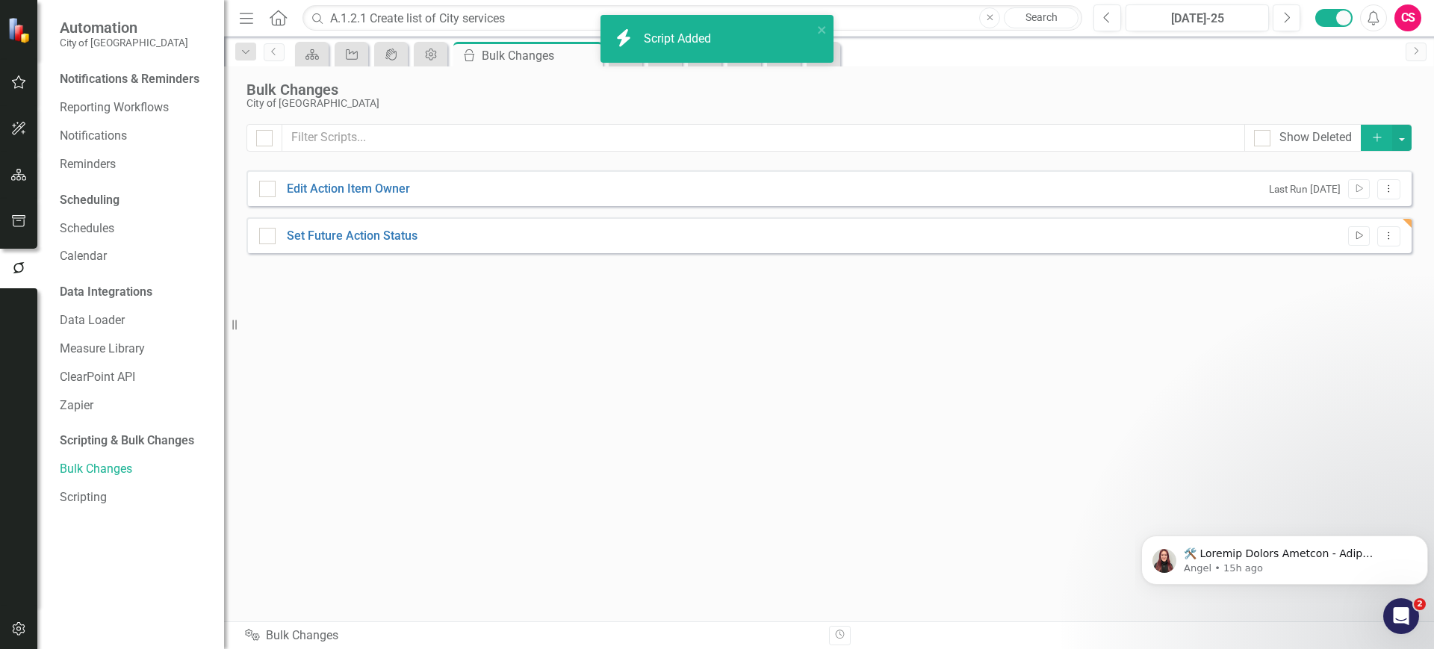
click at [1359, 238] on icon "Run Script" at bounding box center [1358, 236] width 11 height 9
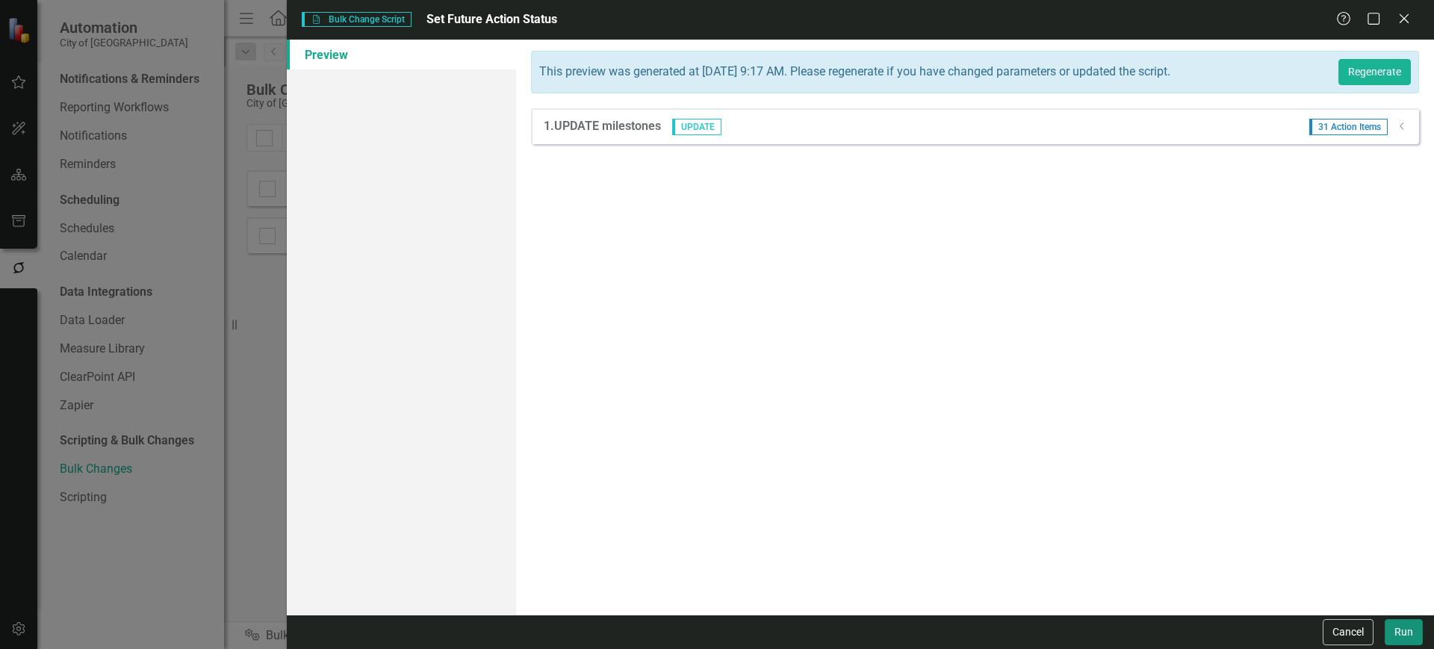
click at [1405, 630] on button "Run" at bounding box center [1404, 632] width 38 height 26
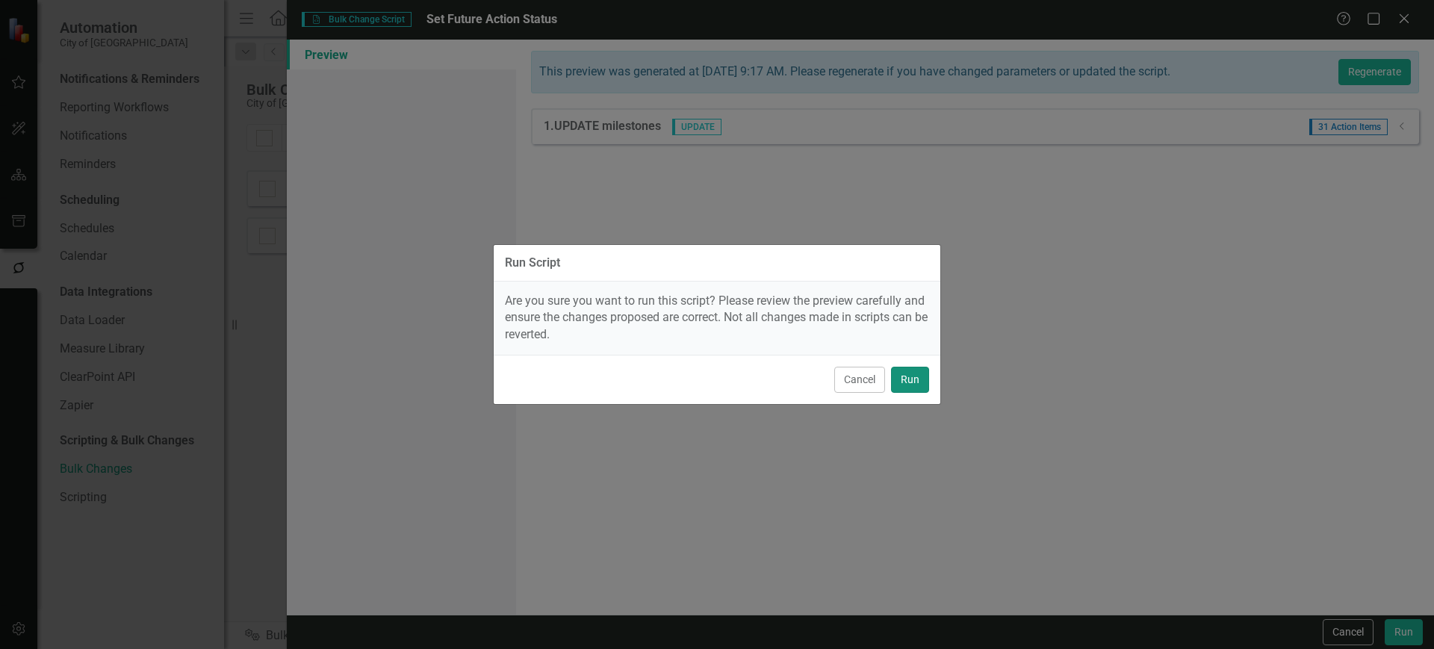
click at [913, 388] on button "Run" at bounding box center [910, 380] width 38 height 26
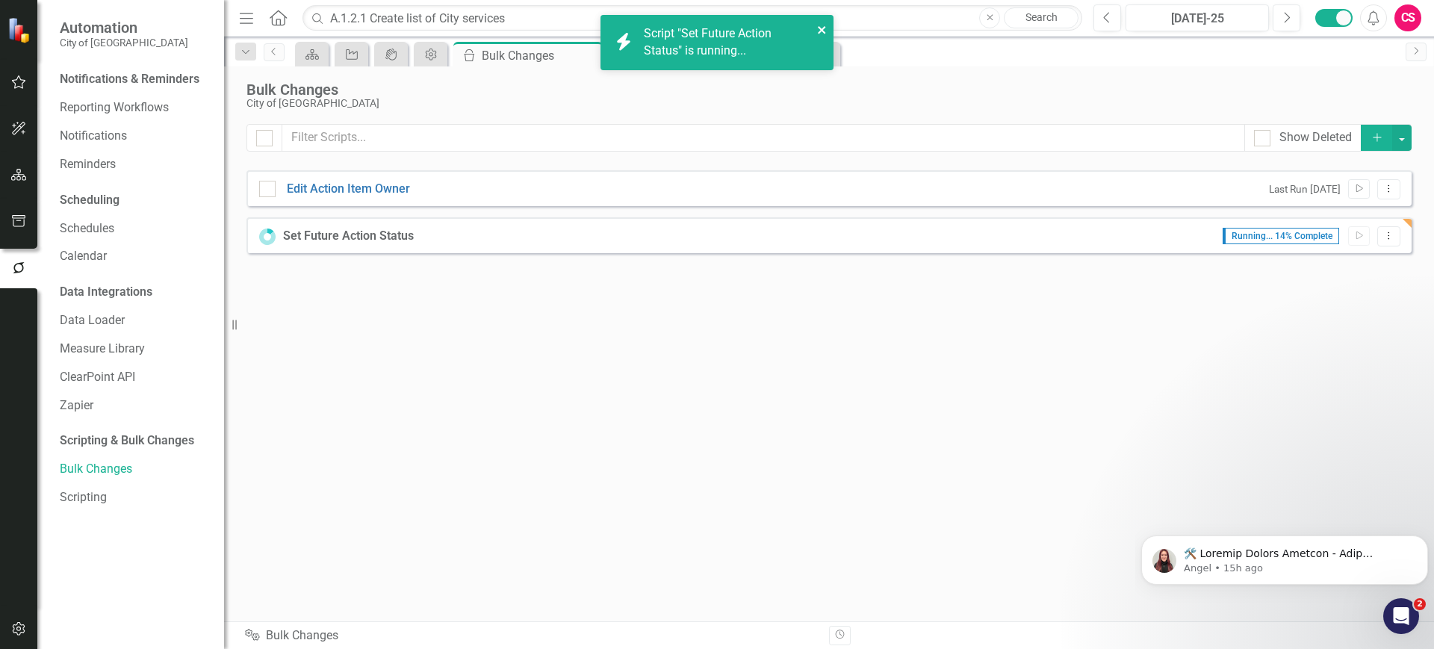
click at [825, 28] on icon "close" at bounding box center [822, 30] width 10 height 12
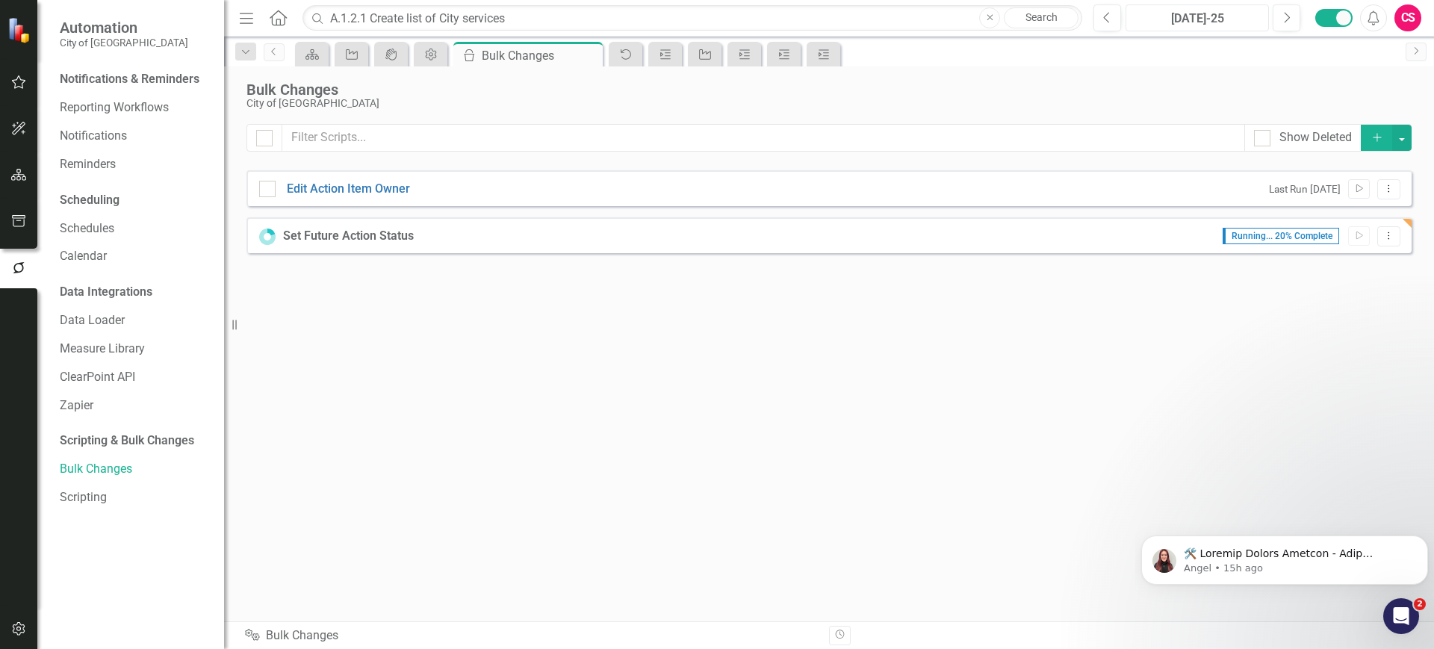
click at [1147, 19] on div "[DATE]-25" at bounding box center [1197, 19] width 133 height 18
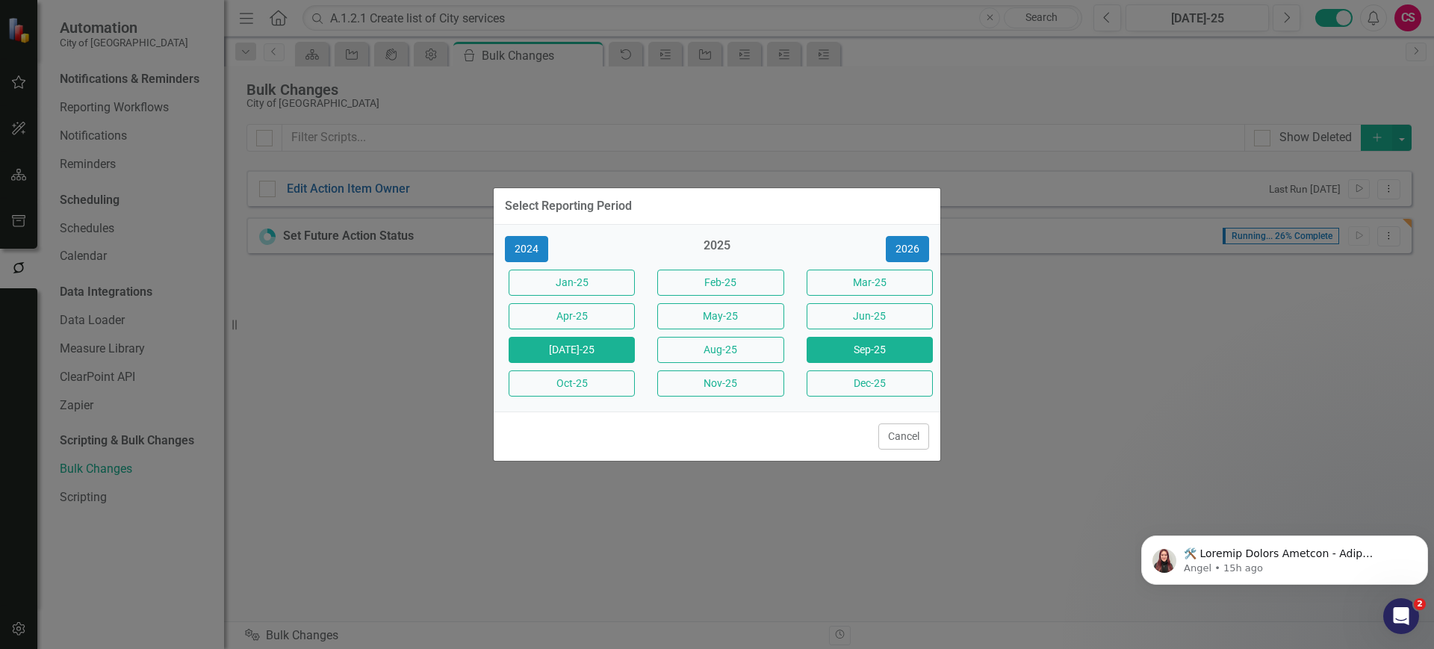
click at [872, 350] on button "Sep-25" at bounding box center [870, 350] width 126 height 26
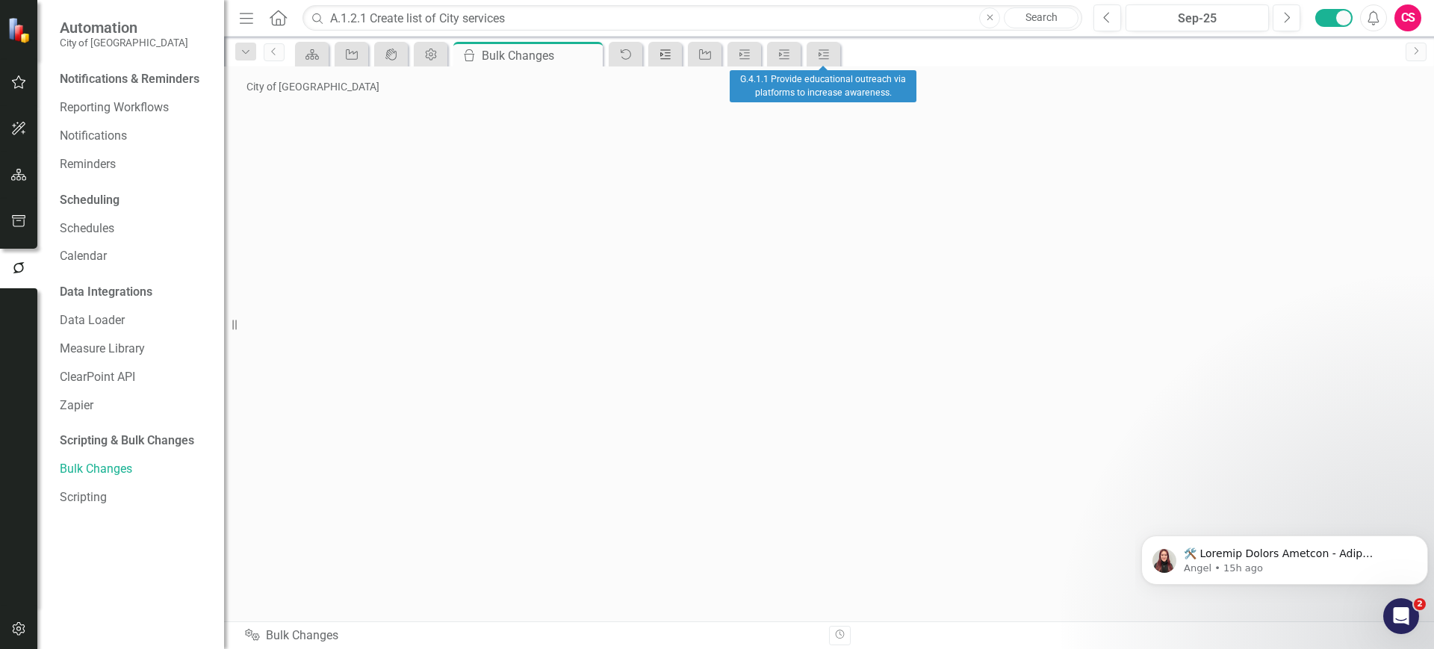
click at [664, 56] on icon "Action Item" at bounding box center [665, 55] width 15 height 12
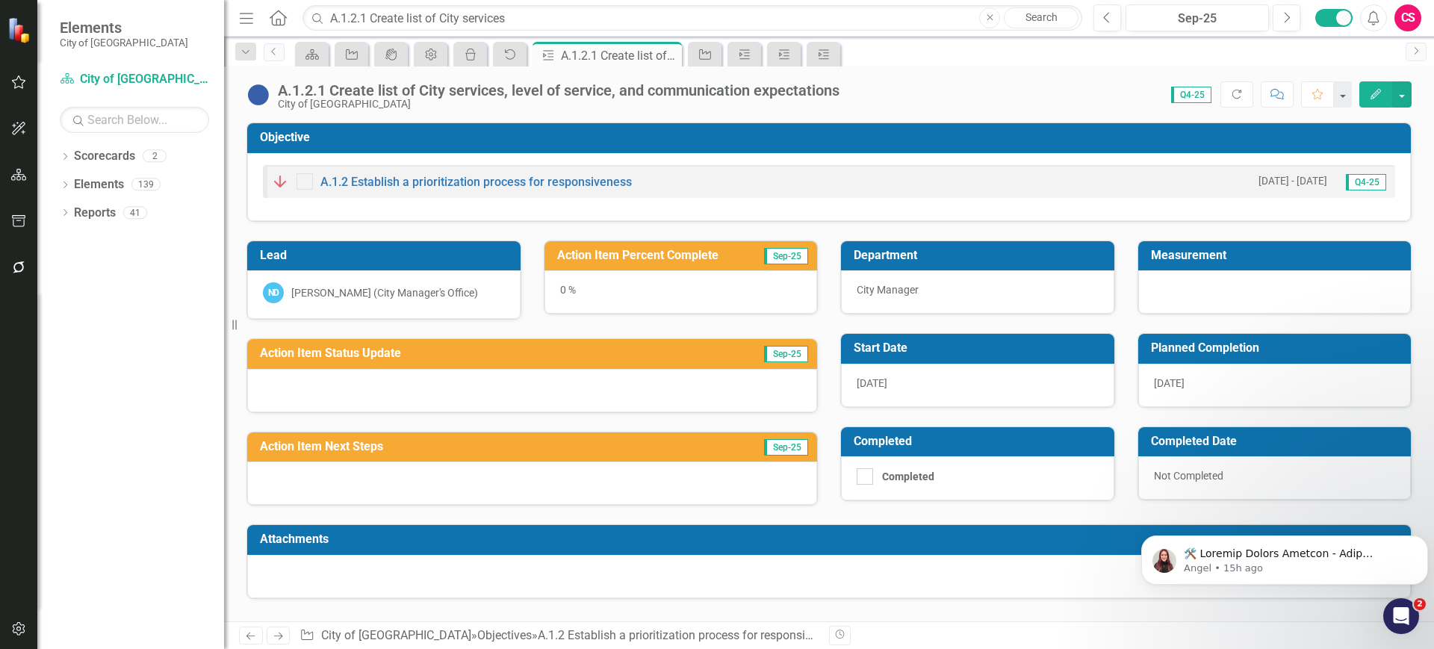
click at [26, 282] on button "button" at bounding box center [19, 267] width 34 height 31
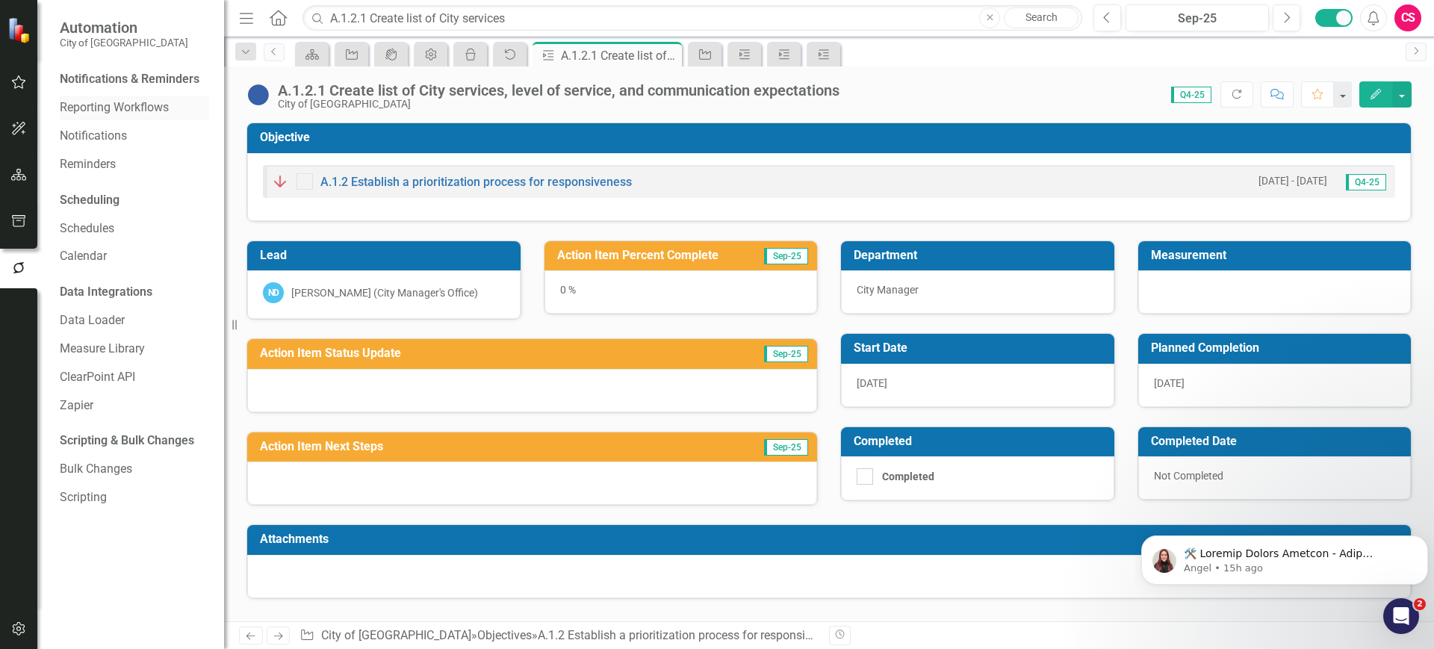
click at [111, 106] on link "Reporting Workflows" at bounding box center [134, 107] width 149 height 17
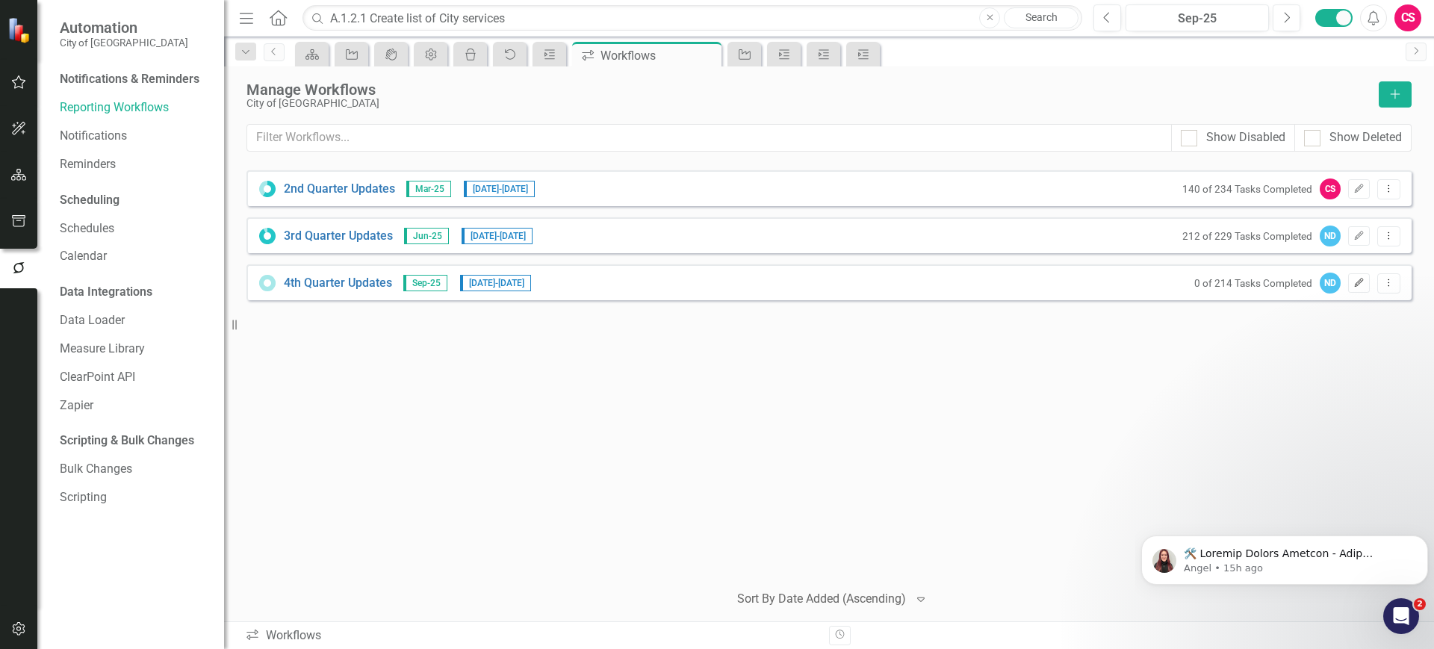
click at [1353, 276] on button "Edit" at bounding box center [1359, 282] width 22 height 19
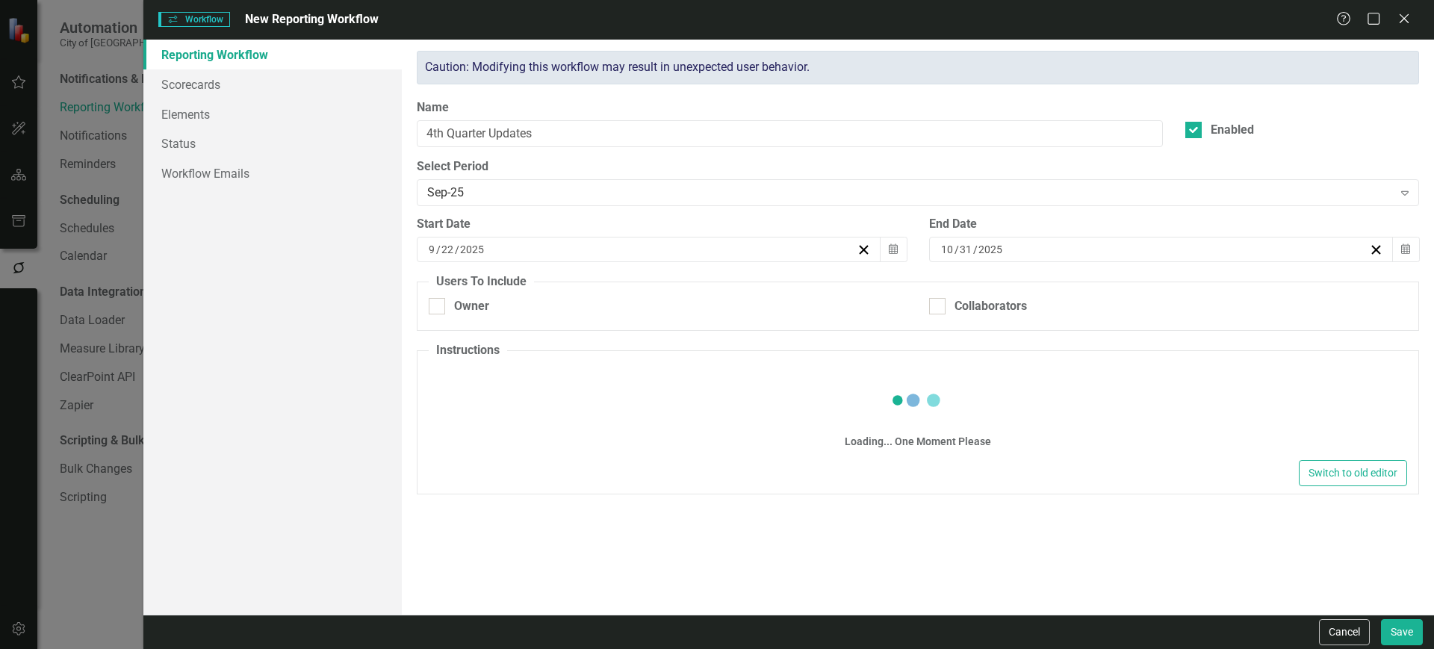
checkbox input "true"
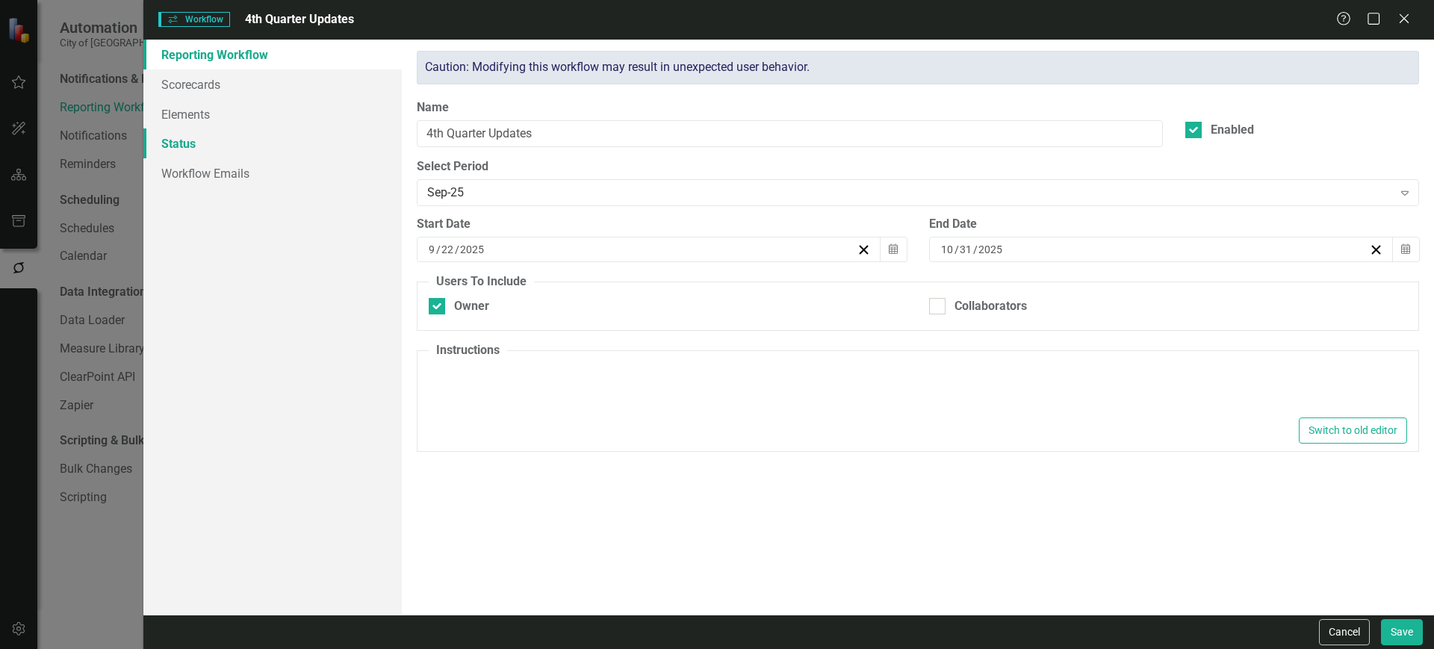
type textarea "<p>Please review the Action Items listed below and make any needed changes to t…"
click at [327, 147] on link "Status" at bounding box center [272, 143] width 258 height 30
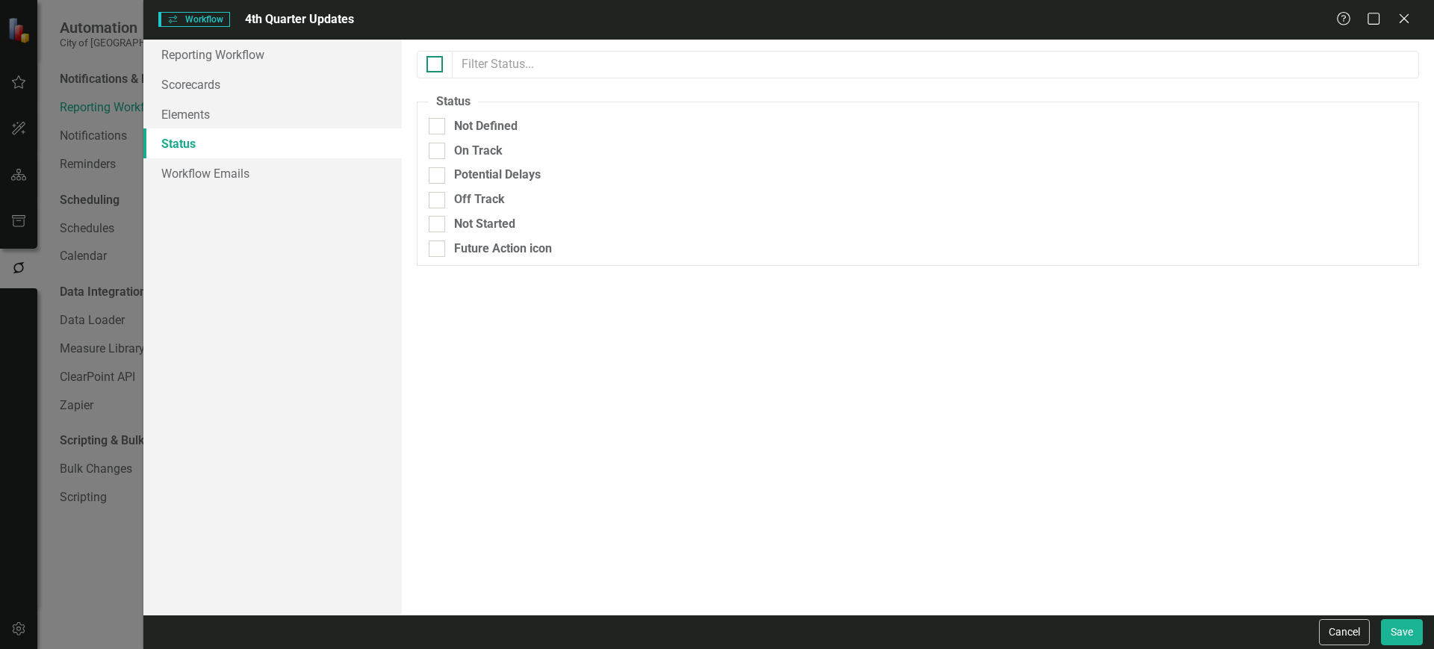
click at [431, 69] on div at bounding box center [435, 64] width 16 height 16
click at [431, 66] on input "checkbox" at bounding box center [432, 61] width 10 height 10
checkbox input "true"
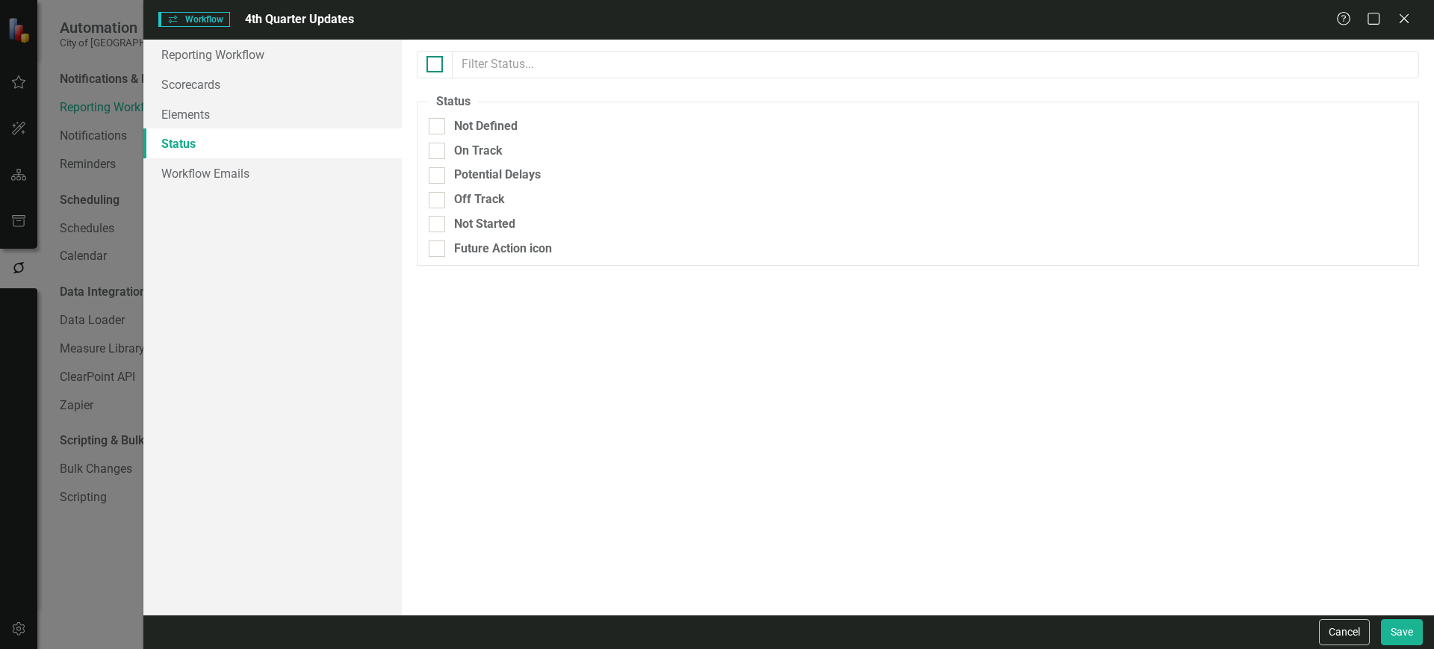
checkbox input "true"
click at [438, 255] on div at bounding box center [437, 249] width 16 height 16
click at [438, 250] on input "Future Action icon" at bounding box center [434, 246] width 10 height 10
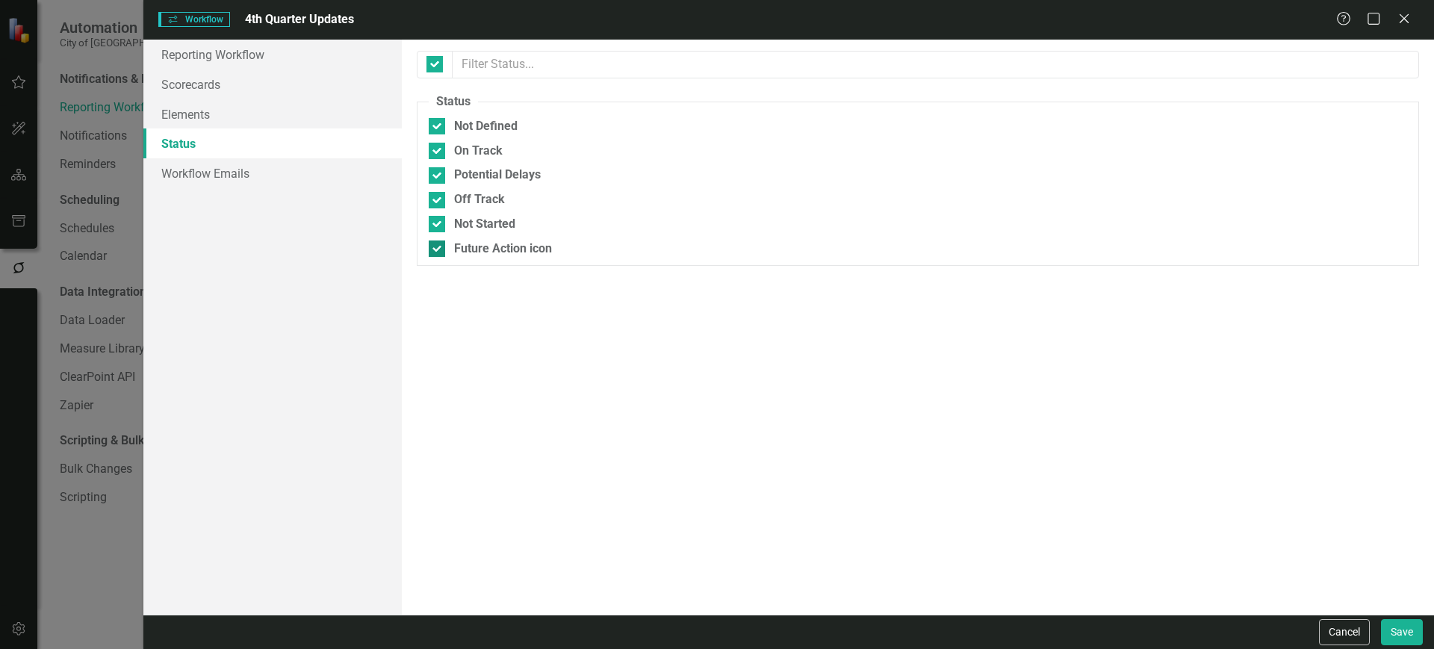
checkbox input "false"
click at [1395, 625] on button "Save" at bounding box center [1402, 632] width 42 height 26
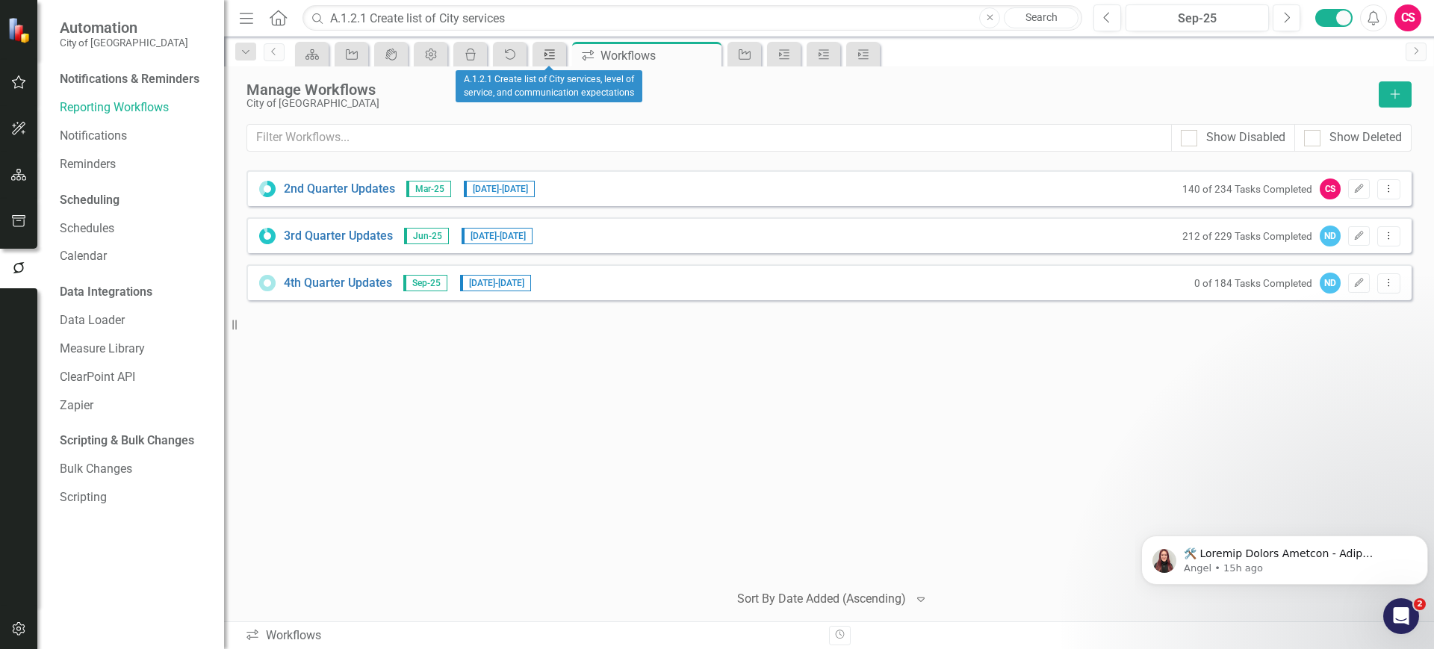
click at [553, 49] on icon "Action Item" at bounding box center [549, 55] width 15 height 12
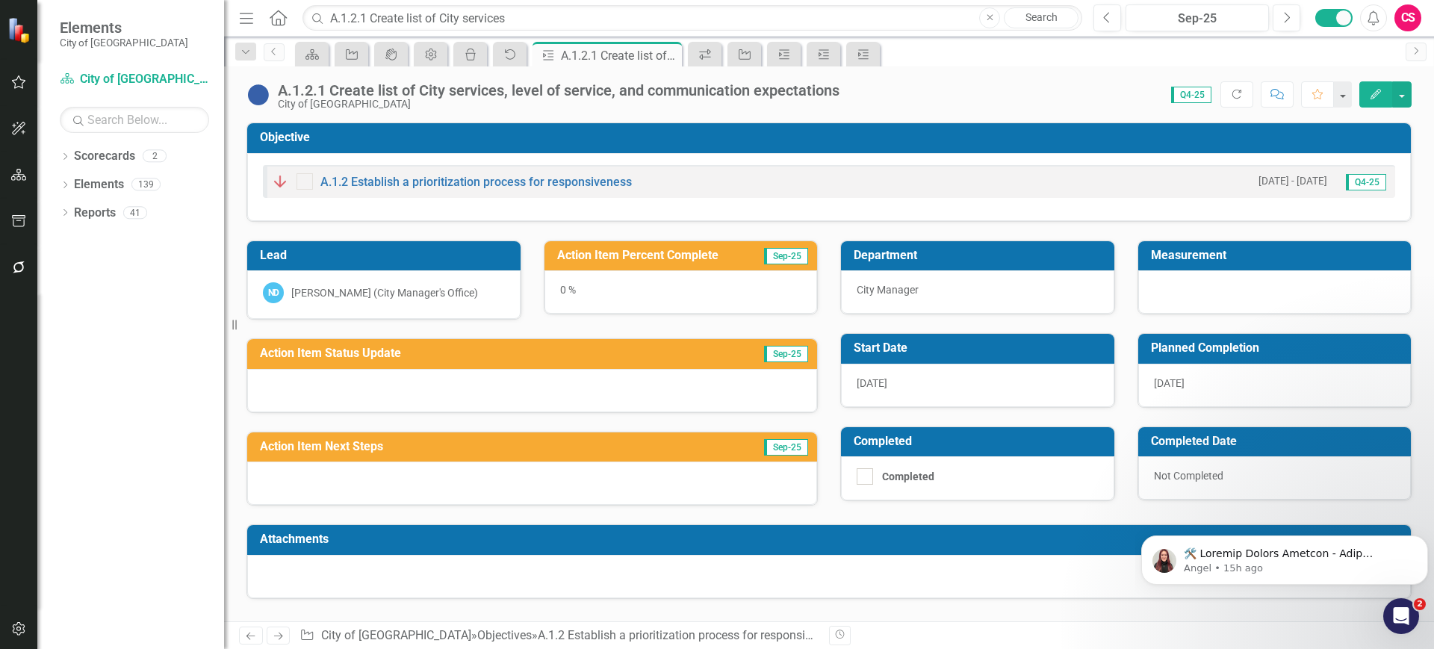
click at [25, 268] on button "button" at bounding box center [19, 267] width 34 height 31
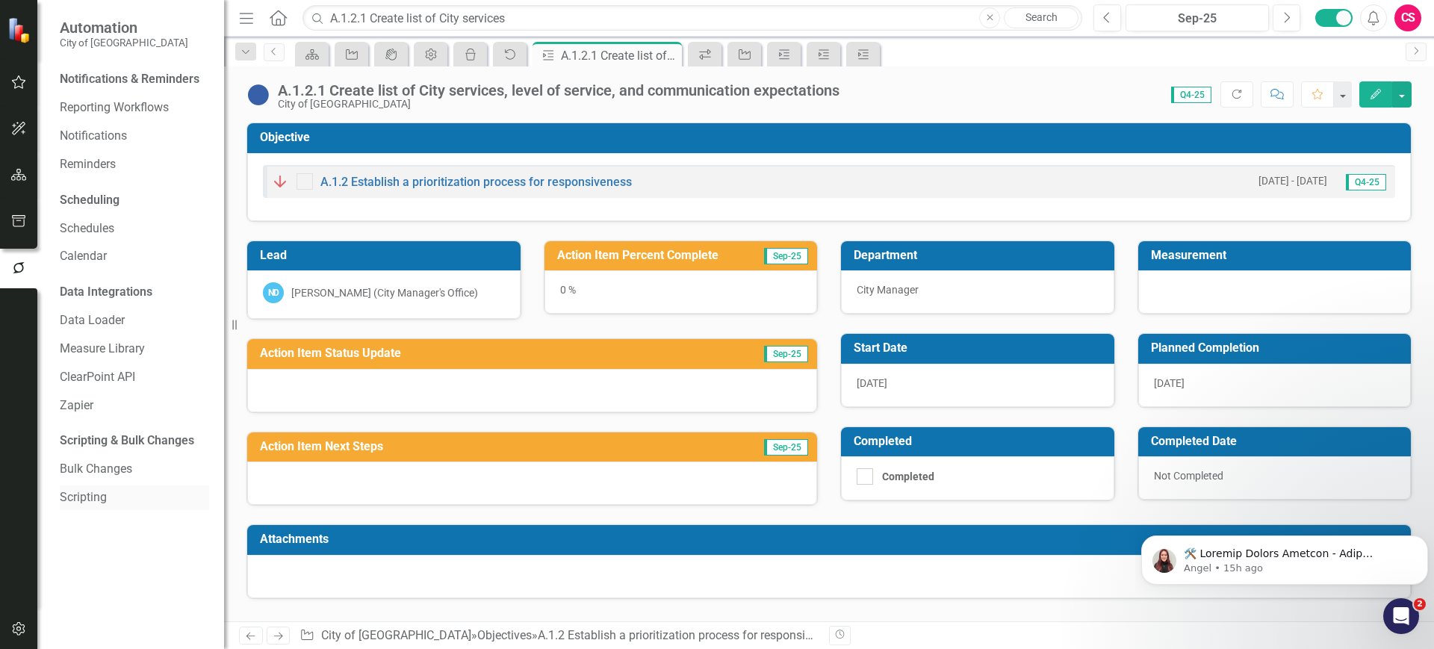
click at [82, 497] on link "Scripting" at bounding box center [134, 497] width 149 height 17
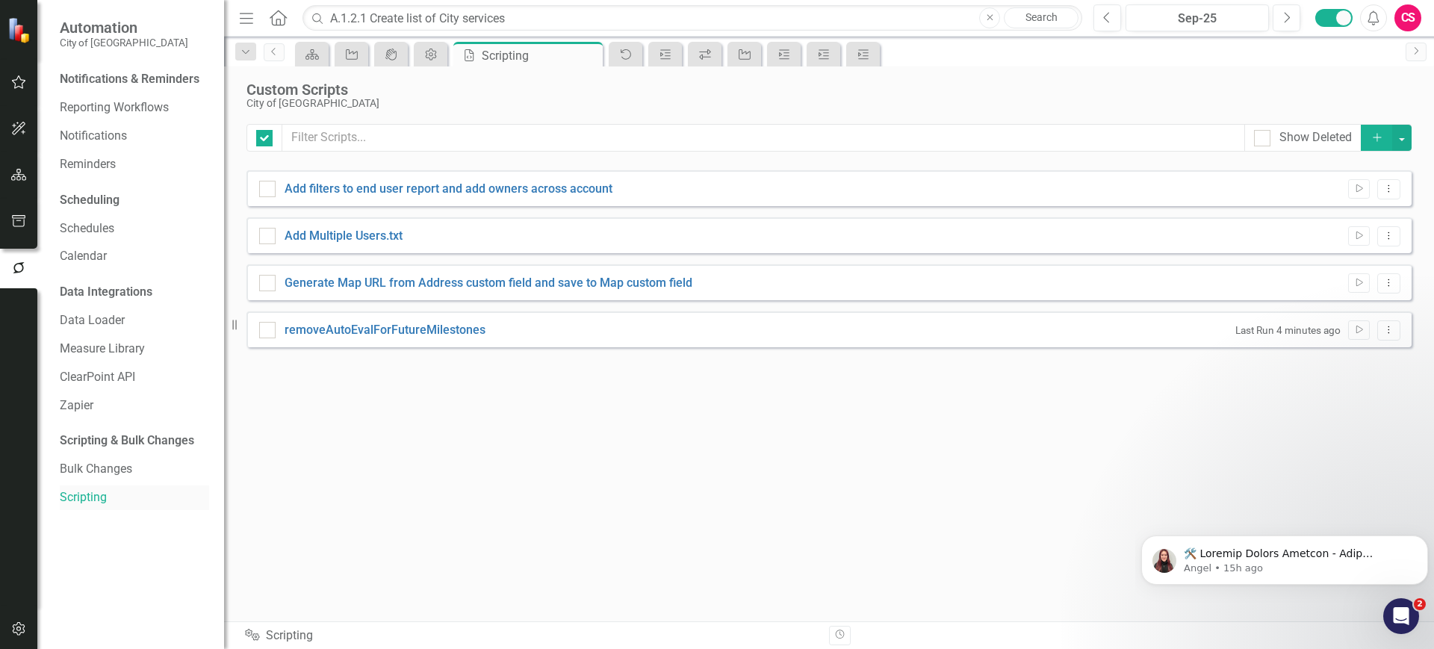
checkbox input "false"
click at [1364, 140] on button "Add" at bounding box center [1377, 138] width 33 height 26
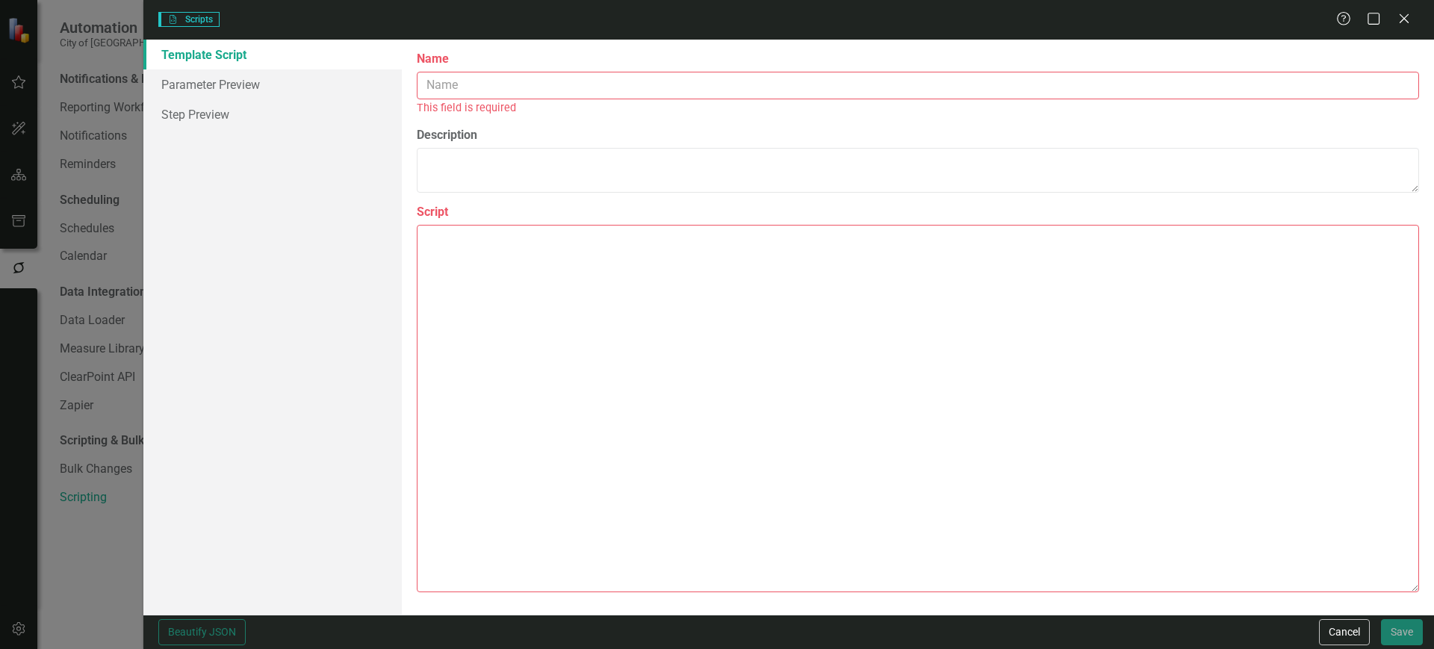
click at [549, 266] on textarea "Script" at bounding box center [918, 409] width 1002 height 368
paste textarea "{ "Comments": { "Recommended Name": "enableAutoEvalForPastMilestones", "Recomme…"
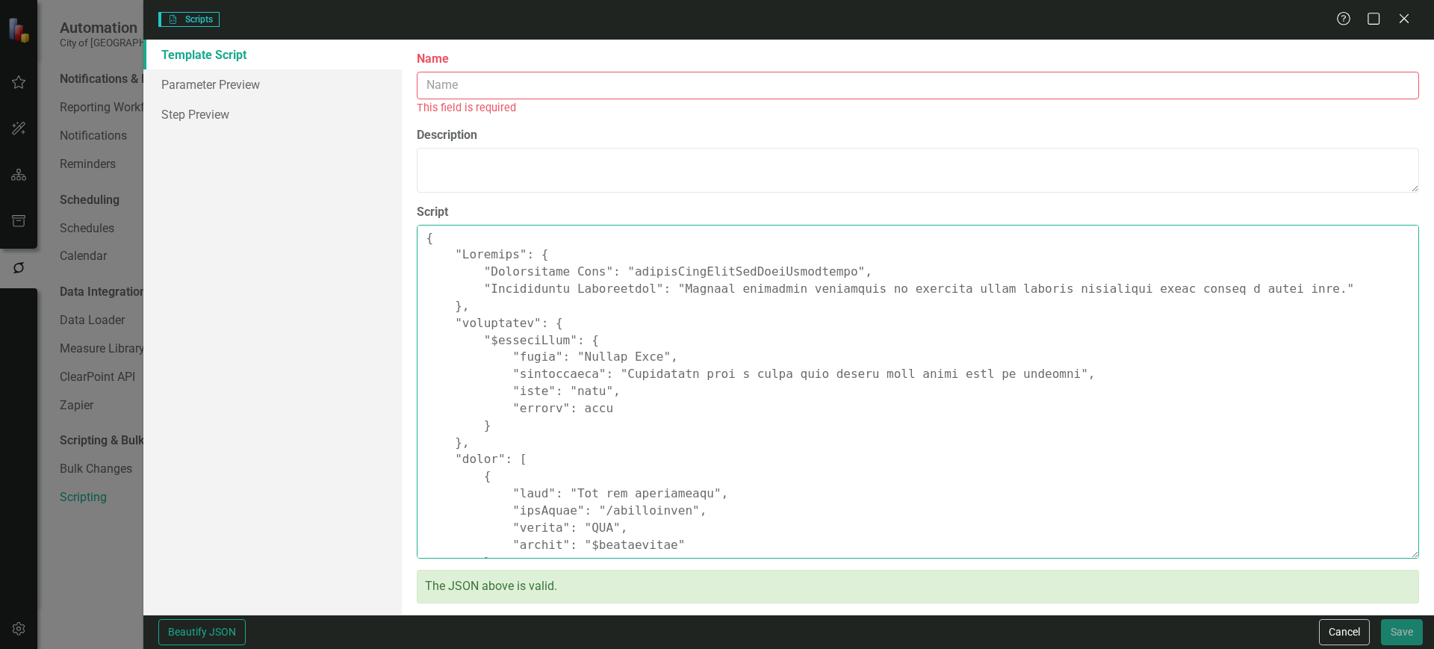
click at [681, 269] on textarea "Script" at bounding box center [918, 392] width 1002 height 335
type textarea "{ "Comments": { "Recommended Name": "enableAutoEvalForPastMilestones", "Recomme…"
click at [536, 89] on input "Name" at bounding box center [918, 86] width 1002 height 28
paste input "enableAutoEvalForPastMilestones"
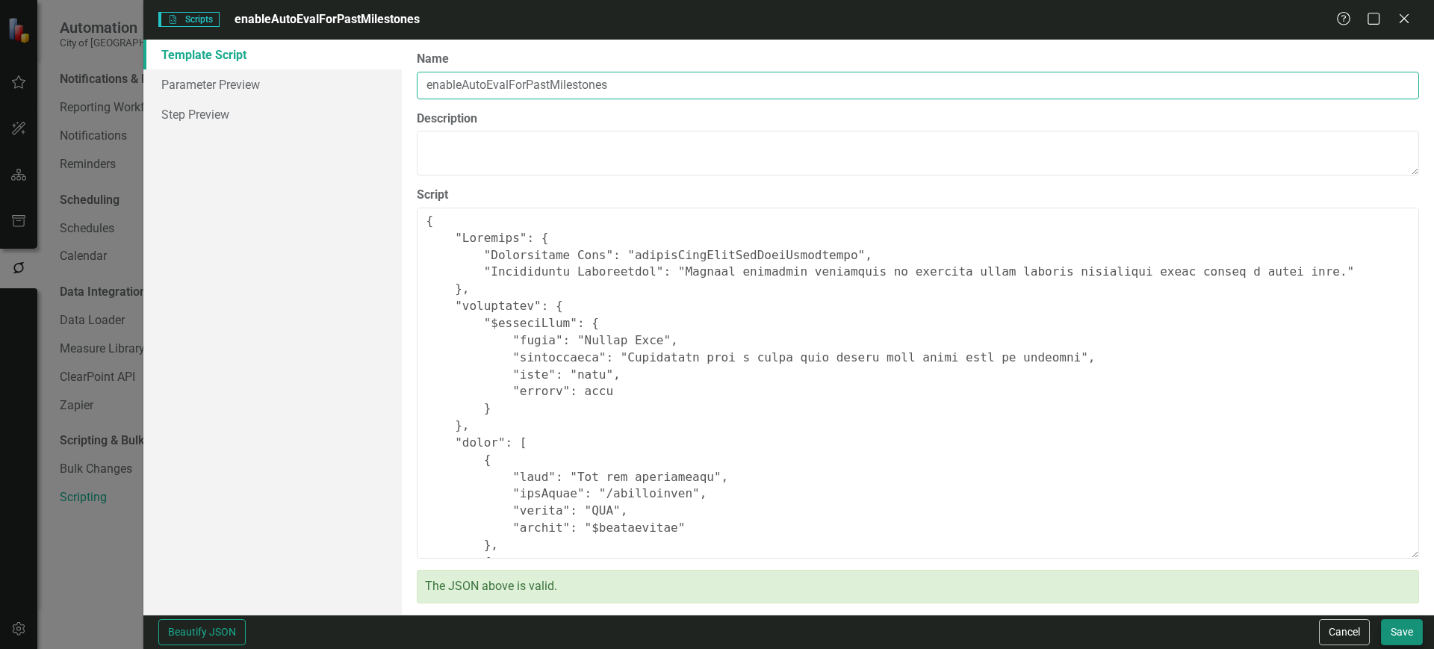
type input "enableAutoEvalForPastMilestones"
click at [1394, 629] on button "Save" at bounding box center [1402, 632] width 42 height 26
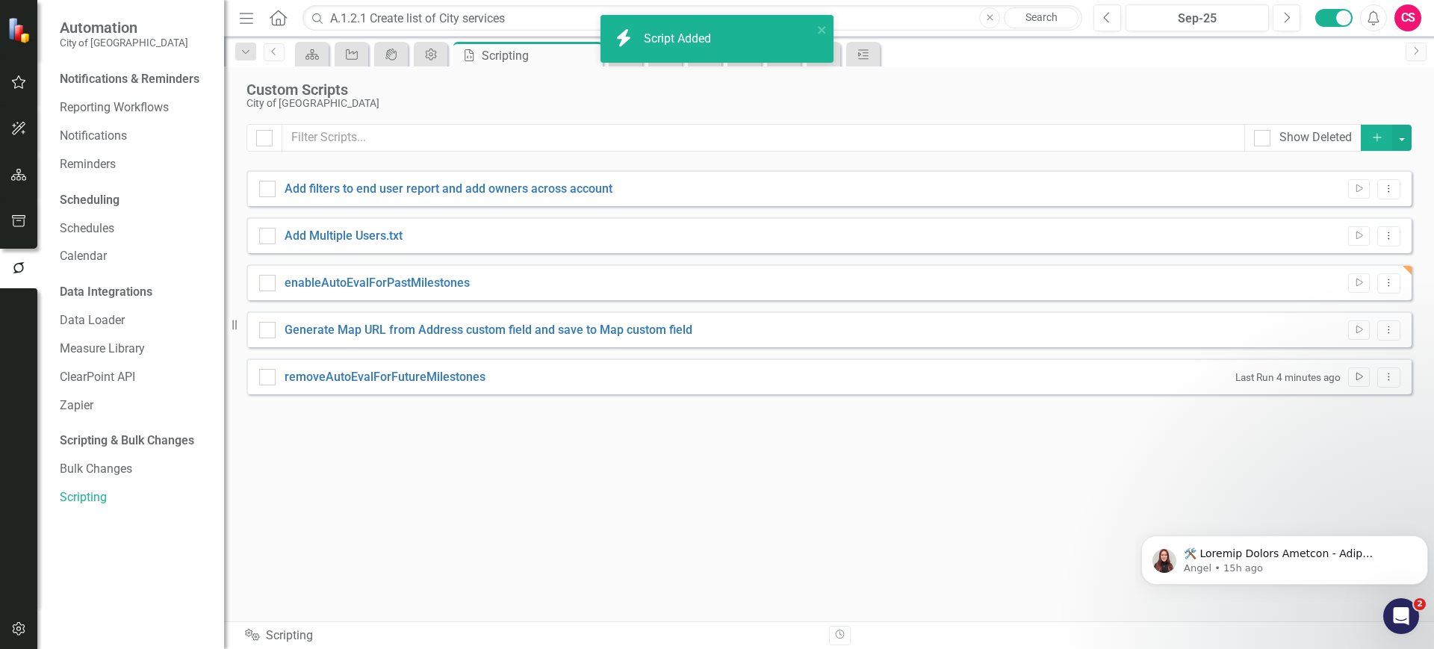
click at [1353, 374] on button "Run Script" at bounding box center [1359, 377] width 22 height 19
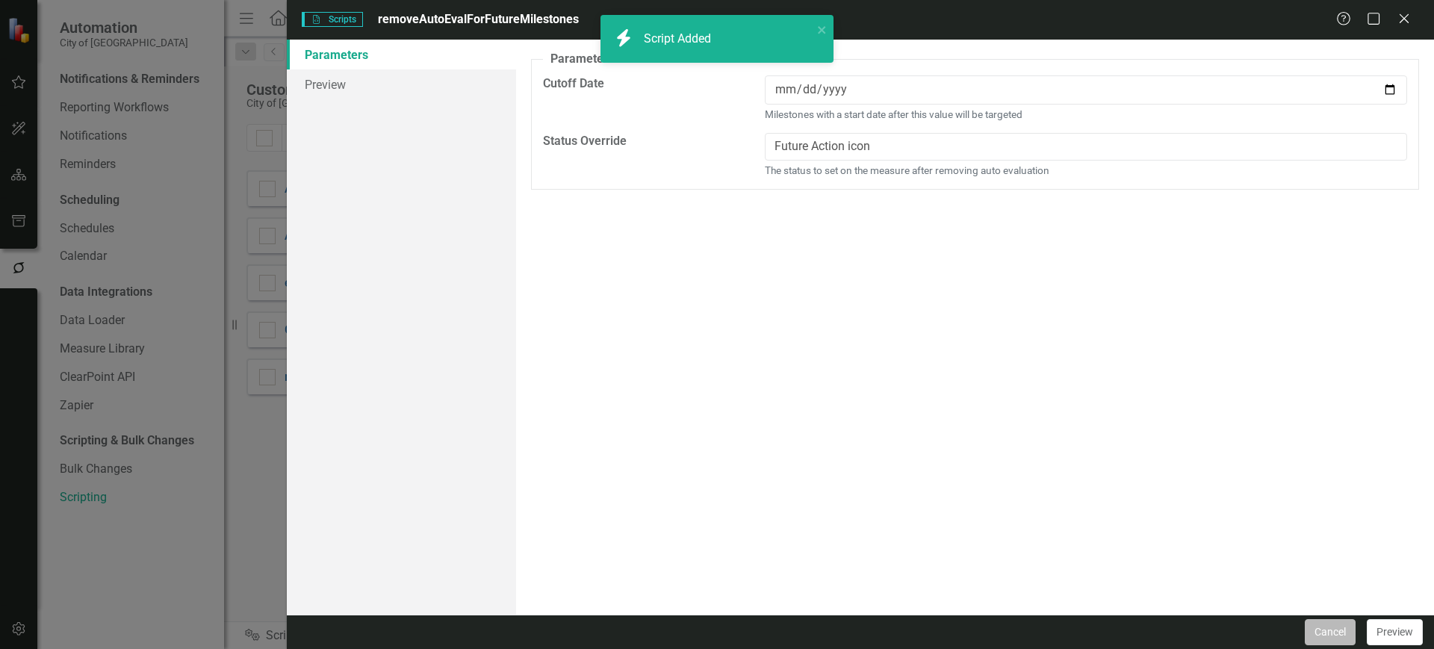
click at [1347, 624] on button "Cancel" at bounding box center [1330, 632] width 51 height 26
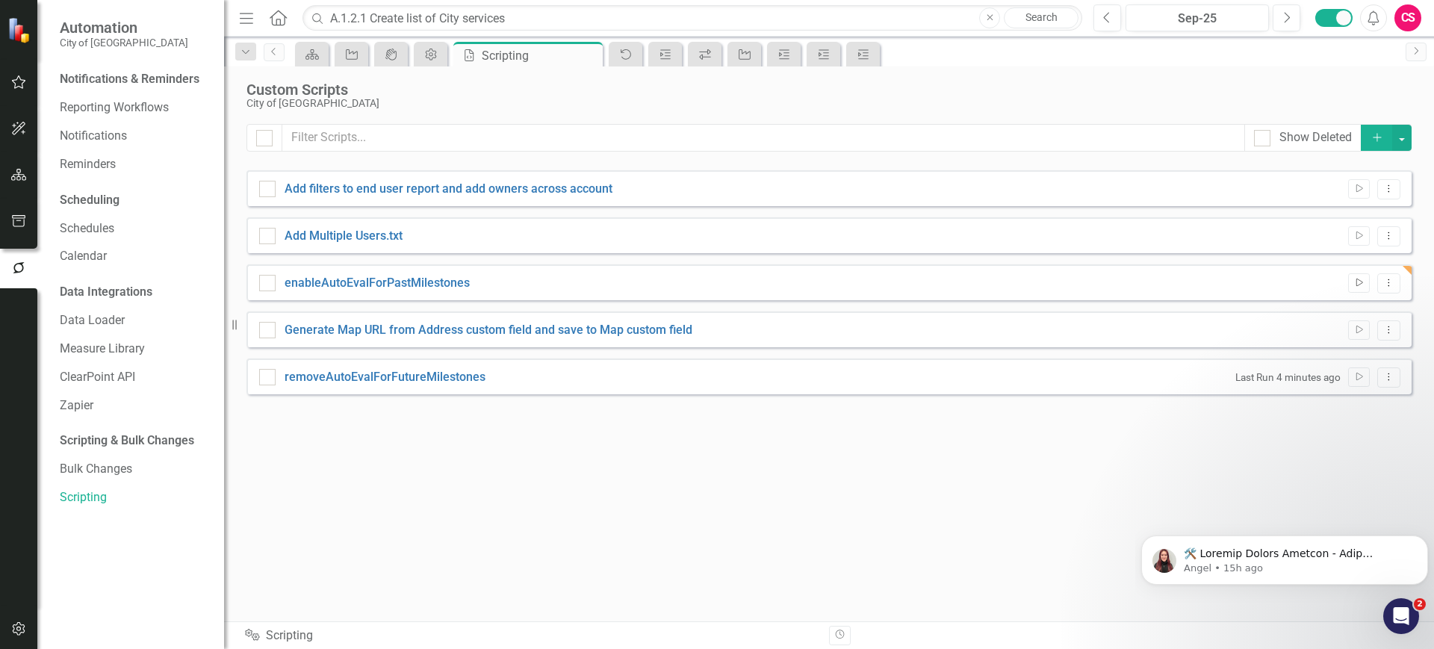
click at [1356, 285] on icon "Run Script" at bounding box center [1358, 283] width 11 height 9
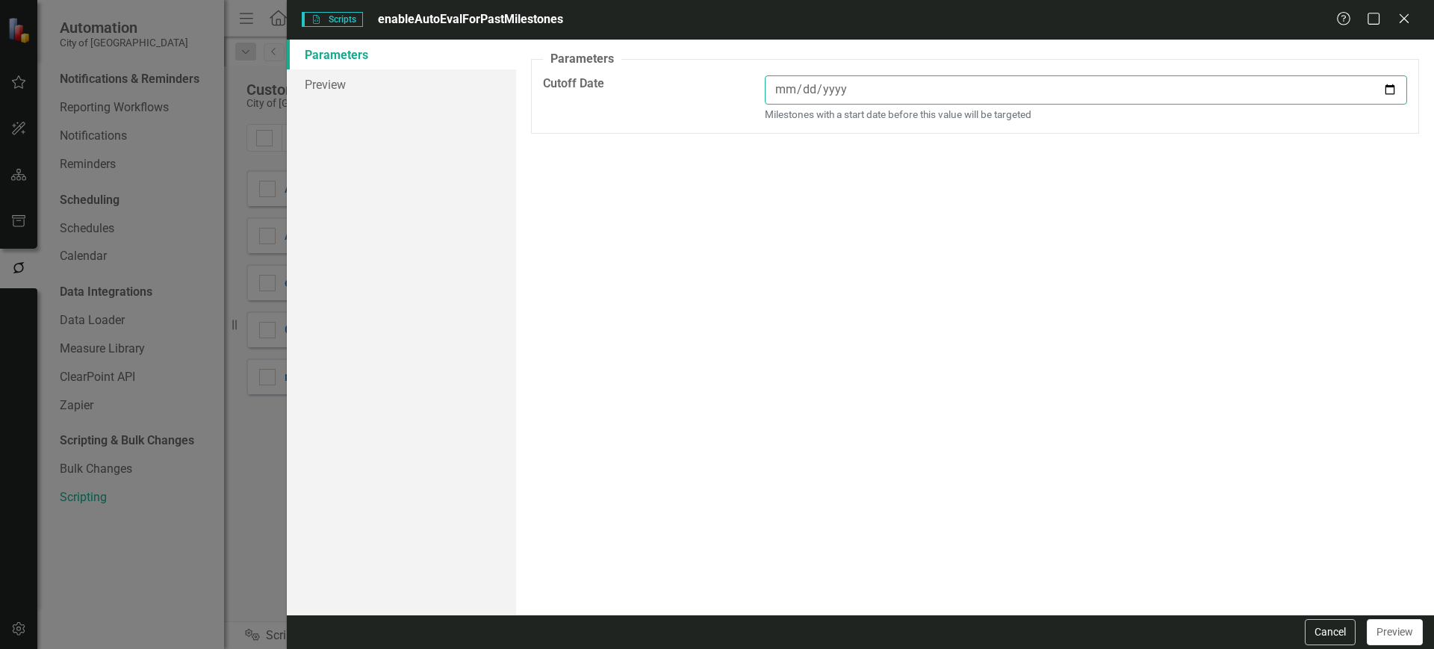
click at [912, 80] on input "date" at bounding box center [1086, 89] width 642 height 29
click at [902, 90] on input "date" at bounding box center [1086, 89] width 642 height 29
click at [1393, 88] on input "date" at bounding box center [1086, 89] width 642 height 29
click at [1388, 93] on input "[DATE]" at bounding box center [1086, 89] width 642 height 29
type input "[DATE]"
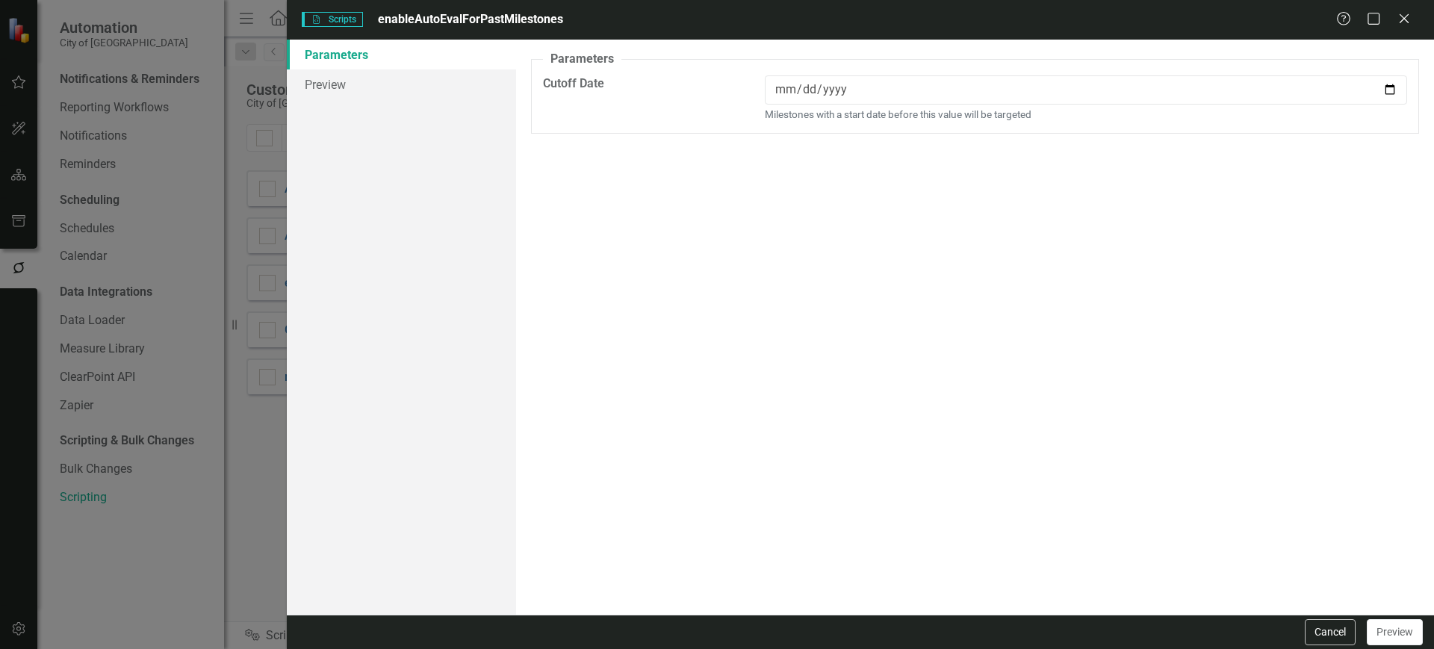
click at [736, 213] on div "A preview of the parameters (i.e., the changes you can make at runtime) for thi…" at bounding box center [975, 327] width 918 height 575
click at [353, 82] on link "Preview" at bounding box center [401, 84] width 229 height 30
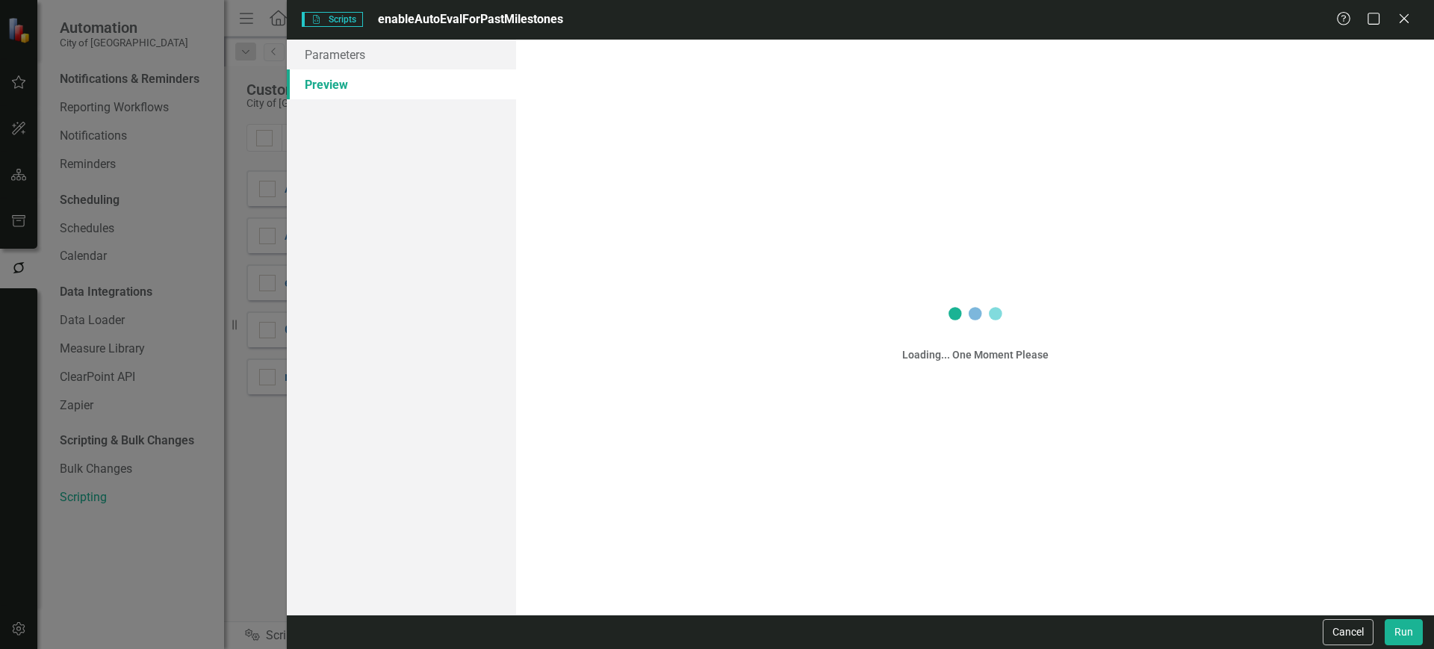
click at [1041, 160] on div "Loading... One Moment Please" at bounding box center [975, 327] width 888 height 553
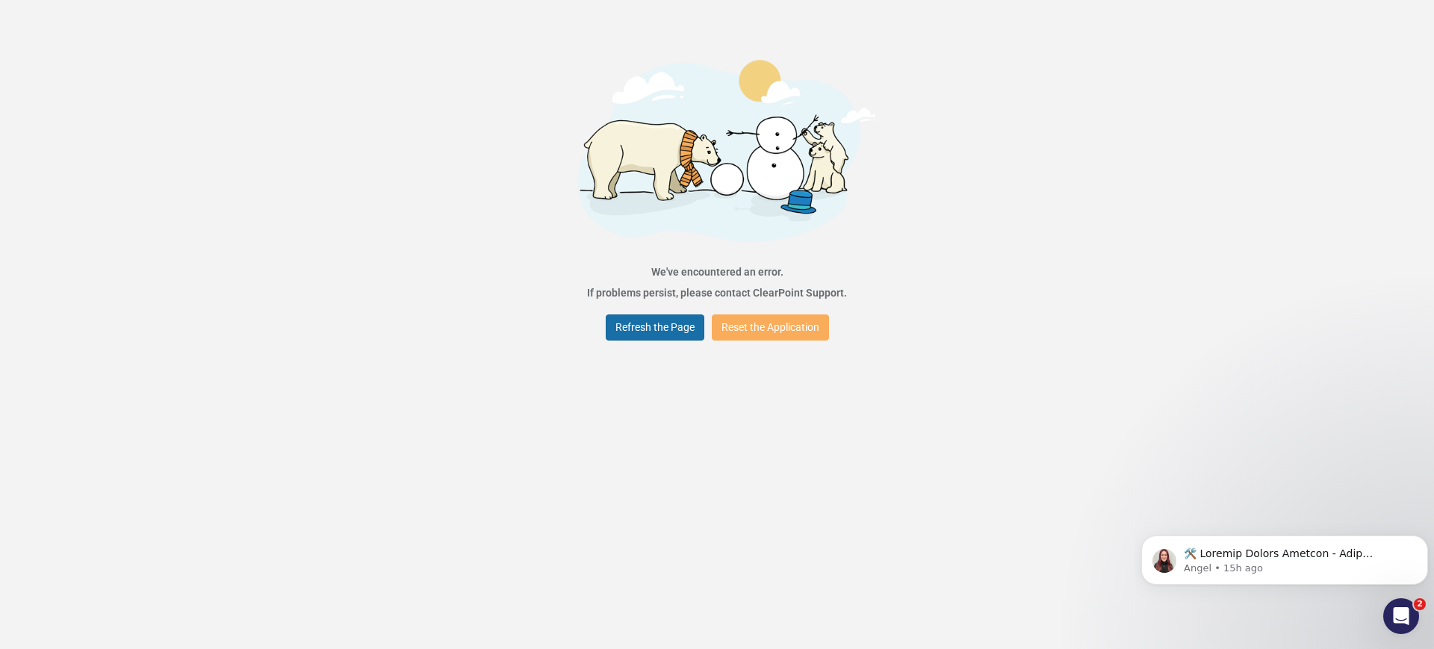
click at [657, 328] on button "Refresh the Page" at bounding box center [655, 327] width 99 height 26
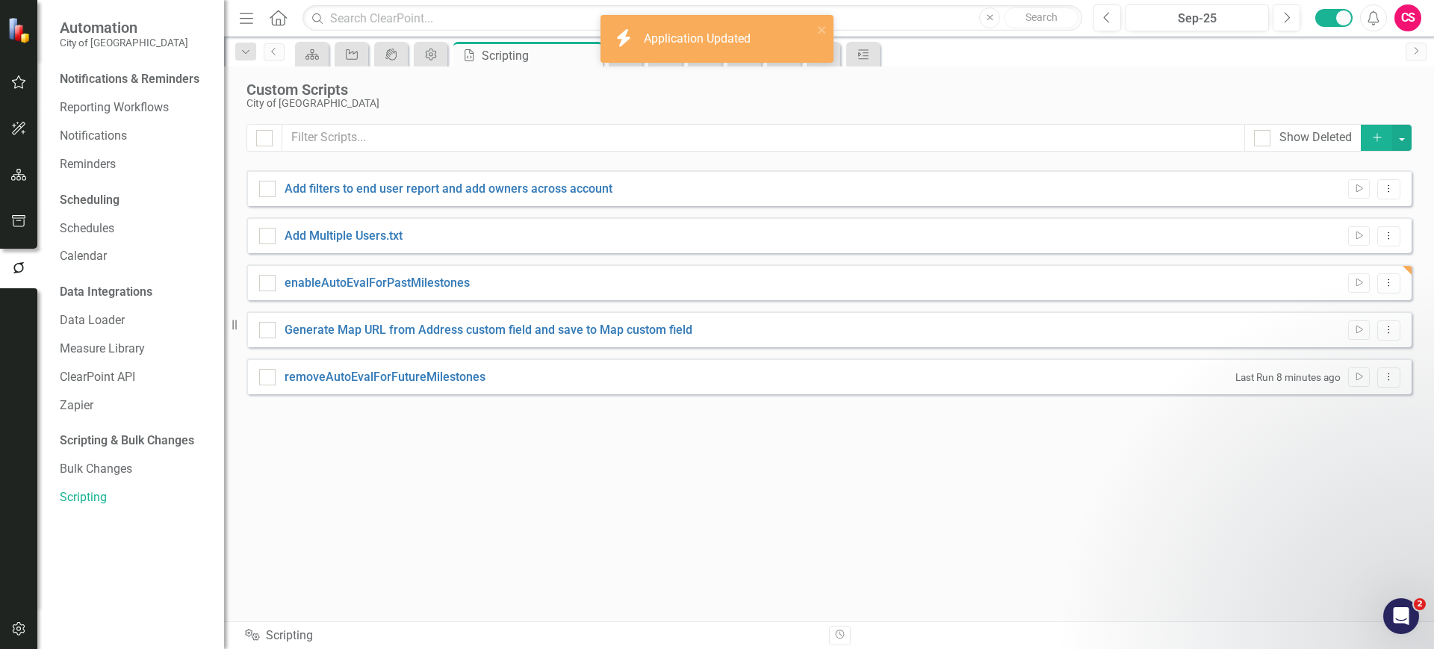
checkbox input "false"
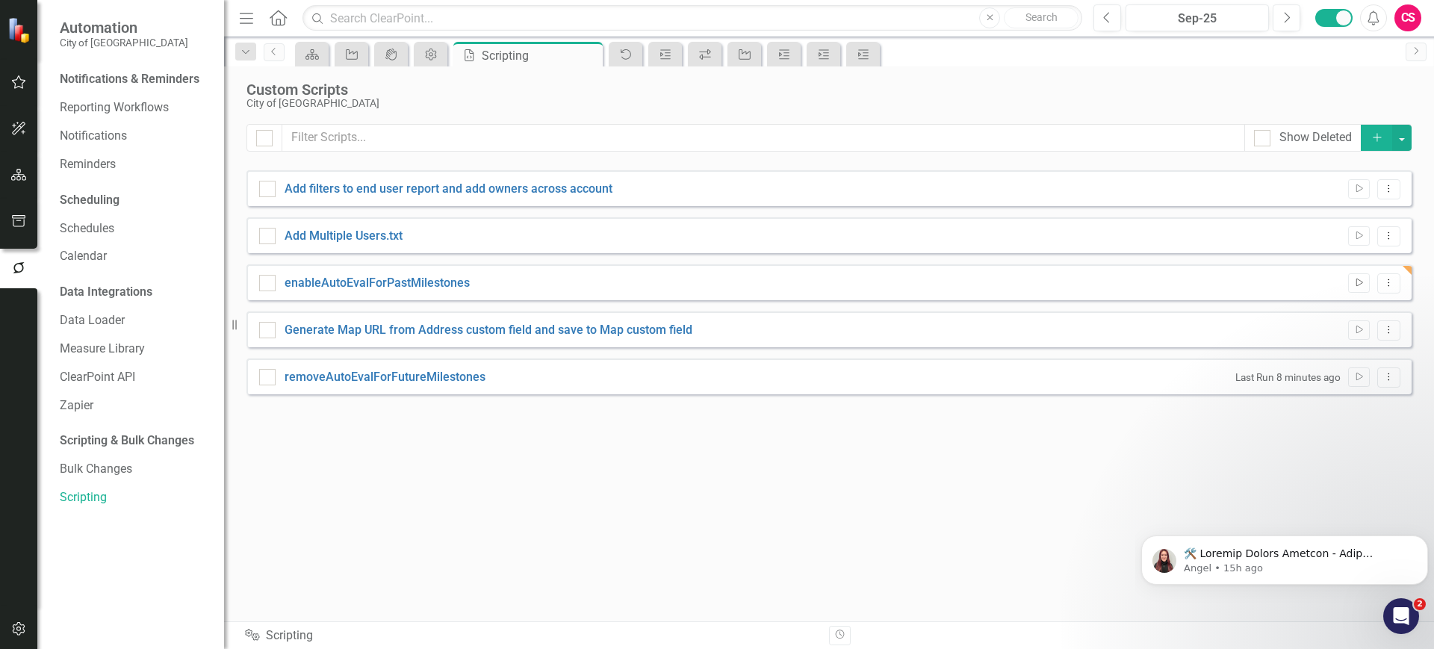
click at [1356, 279] on icon "Run Script" at bounding box center [1358, 283] width 11 height 9
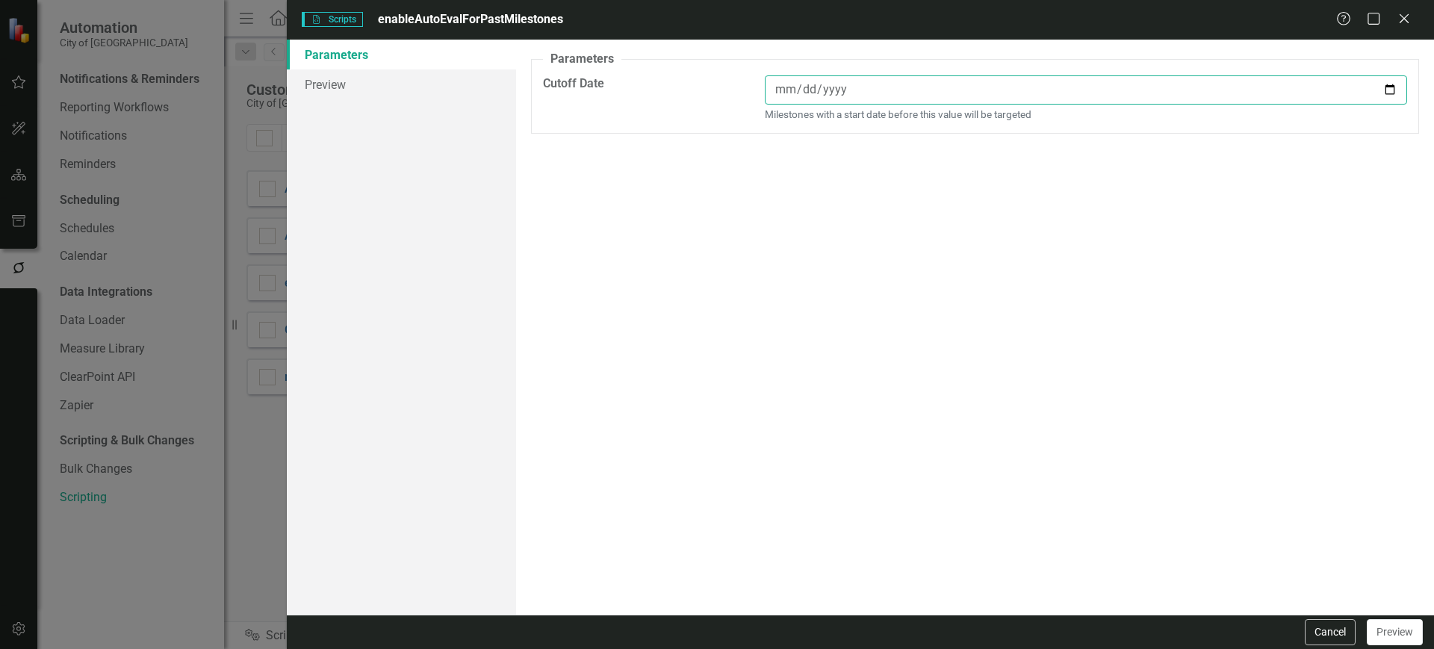
click at [1395, 90] on input "date" at bounding box center [1086, 89] width 642 height 29
type input "2026-01-07"
click at [1395, 630] on button "Preview" at bounding box center [1395, 632] width 56 height 26
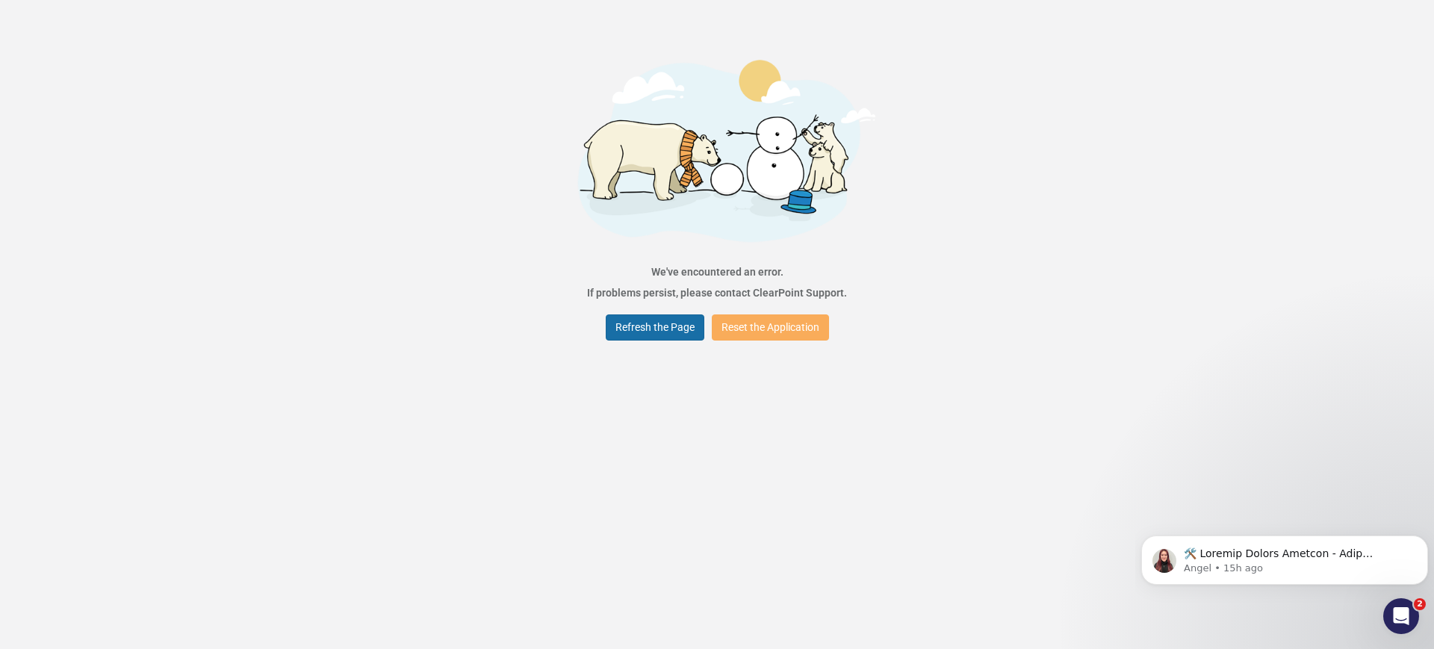
click at [668, 329] on button "Refresh the Page" at bounding box center [655, 327] width 99 height 26
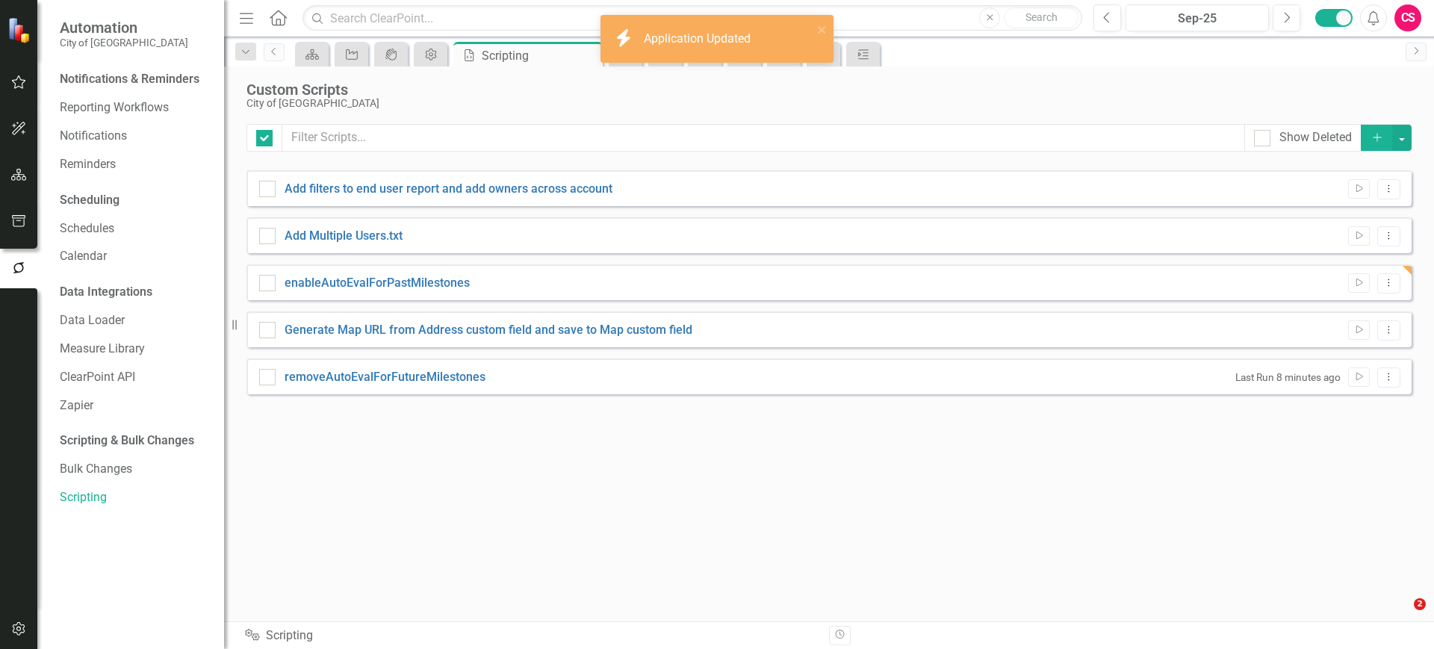
checkbox input "false"
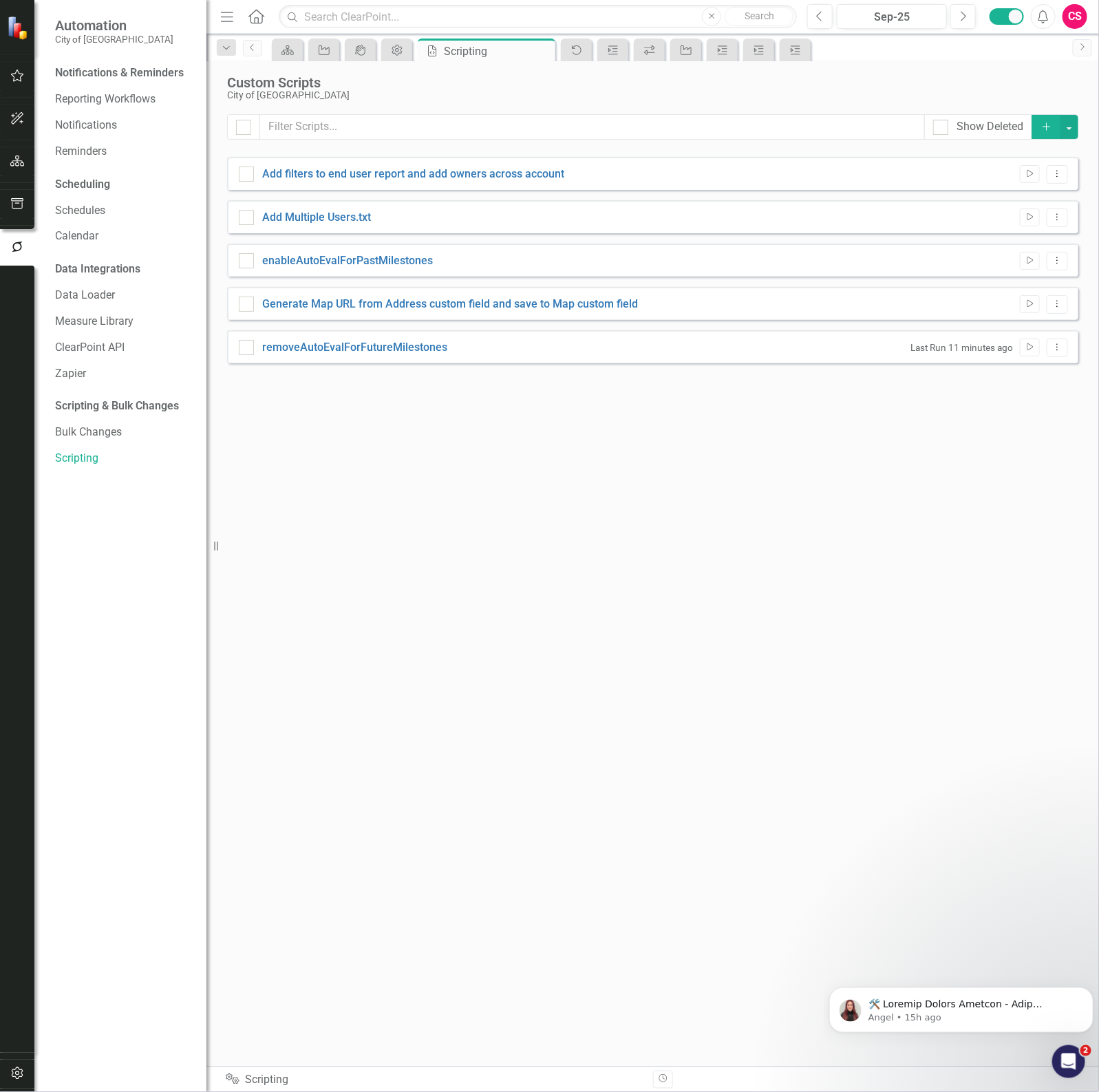
drag, startPoint x: 678, startPoint y: 531, endPoint x: 652, endPoint y: 523, distance: 27.2
click at [683, 534] on div "Show Deleted Add Add filters to end user report and add owners across account R…" at bounding box center [652, 581] width 851 height 935
click at [349, 349] on link "removeAutoEvalForFutureMilestones" at bounding box center [355, 347] width 185 height 13
click at [248, 349] on input "removeAutoEvalForFutureMilestones" at bounding box center [243, 345] width 9 height 9
checkbox input "true"
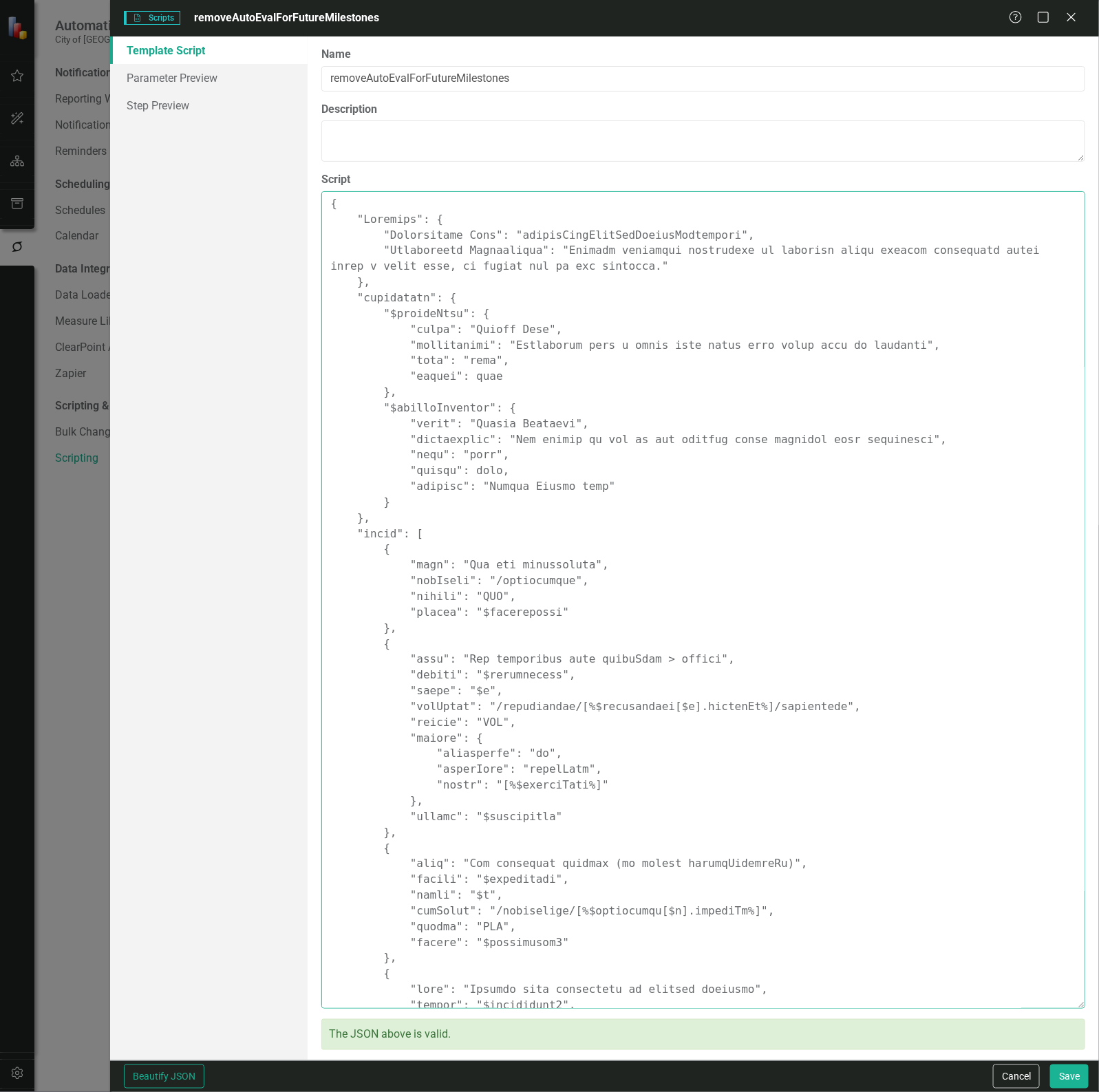
click at [469, 397] on textarea "Script" at bounding box center [703, 600] width 764 height 817
click at [531, 597] on textarea "Script" at bounding box center [703, 600] width 764 height 817
click at [1007, 597] on button "Cancel" at bounding box center [1016, 1077] width 47 height 24
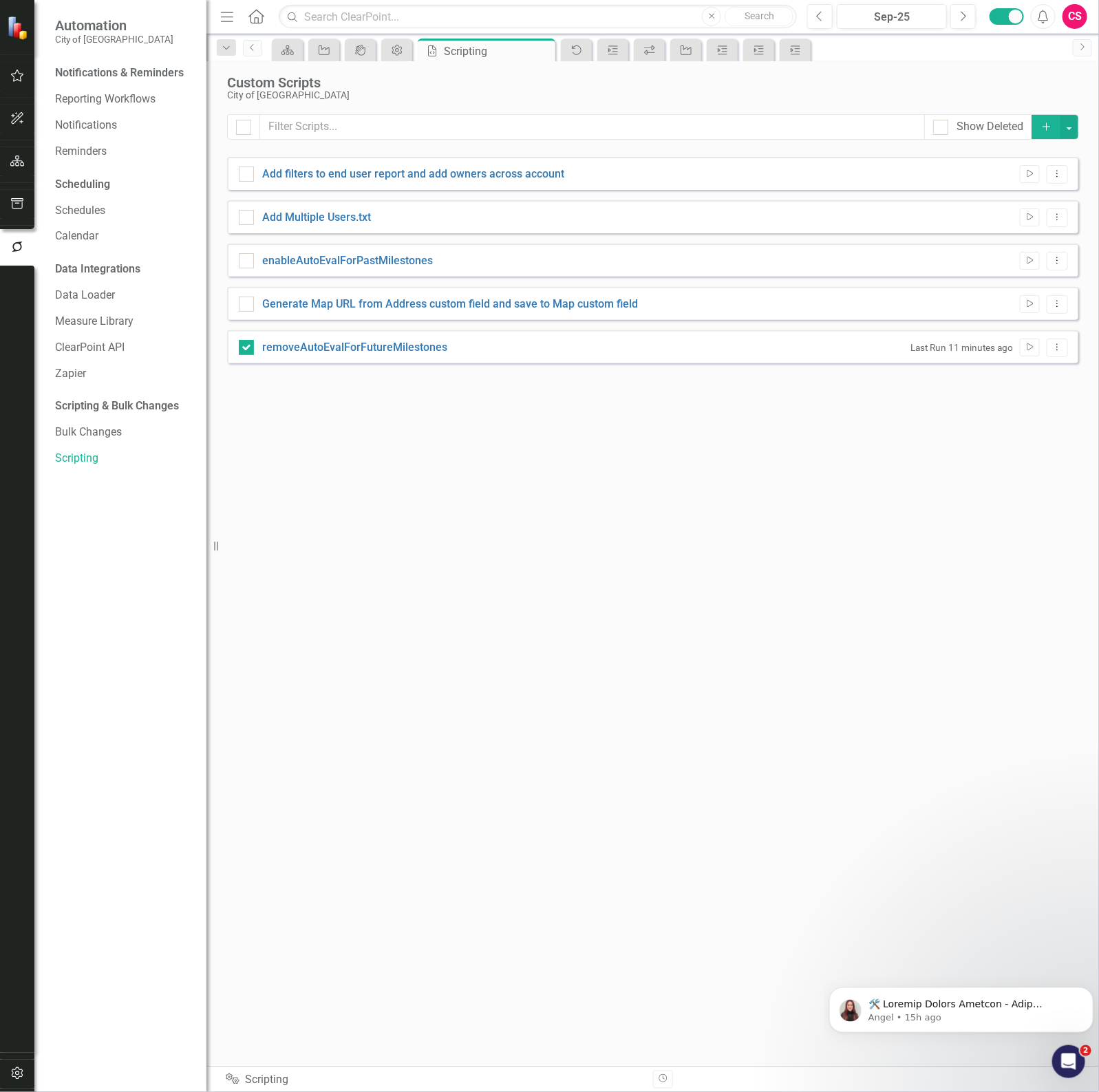
click at [562, 440] on div "Show Deleted Add Add filters to end user report and add owners across account R…" at bounding box center [652, 581] width 851 height 935
click at [361, 254] on link "enableAutoEvalForPastMilestones" at bounding box center [347, 261] width 170 height 13
click at [248, 254] on input "enableAutoEvalForPastMilestones" at bounding box center [243, 258] width 9 height 9
checkbox input "true"
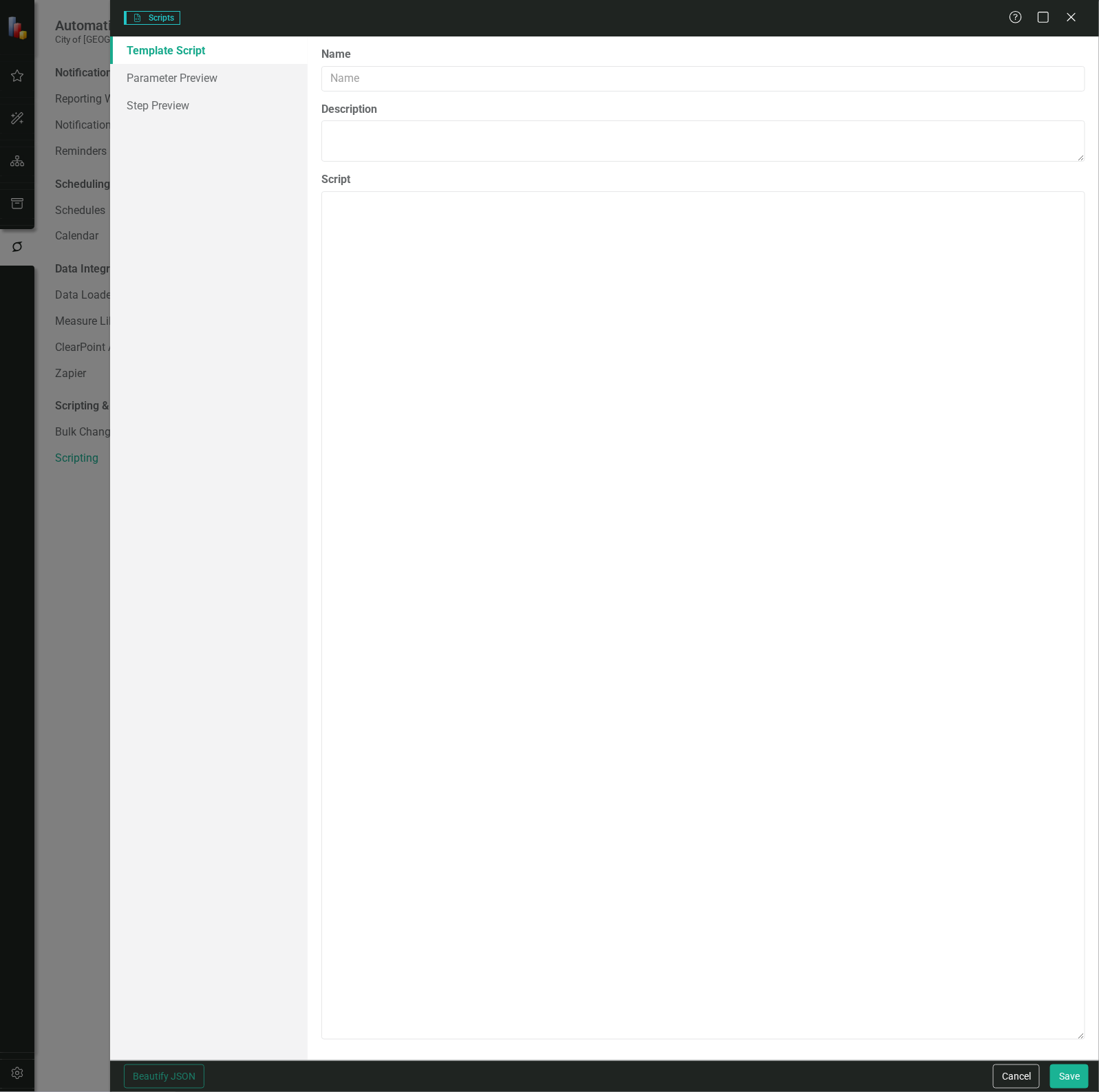
type input "enableAutoEvalForPastMilestones"
type textarea "{ "Comments": { "Recommended Name": "enableAutoEvalForPastMilestones", "Recomme…"
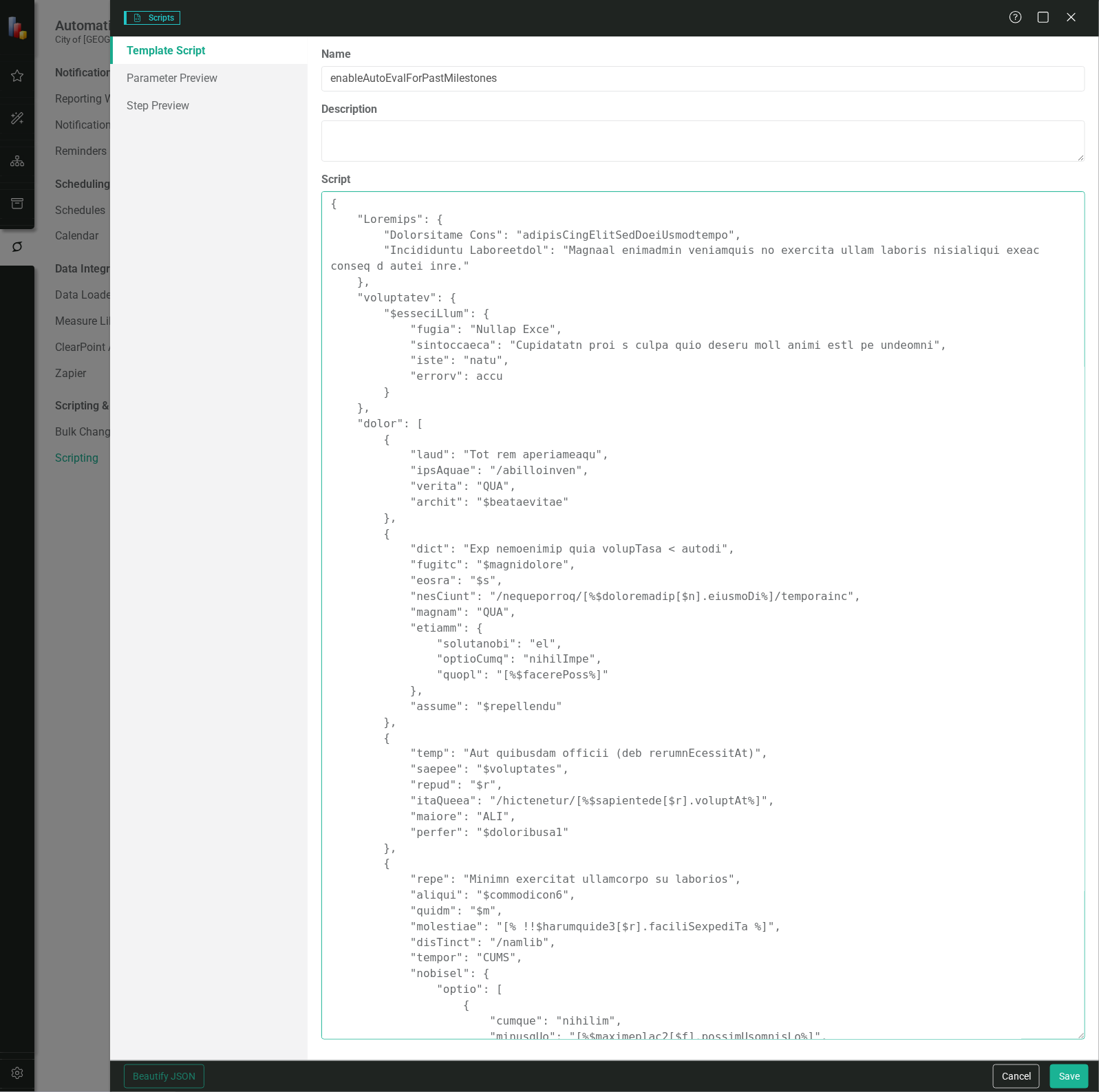
click at [676, 396] on textarea "Script" at bounding box center [703, 616] width 764 height 849
